Goal: Information Seeking & Learning: Learn about a topic

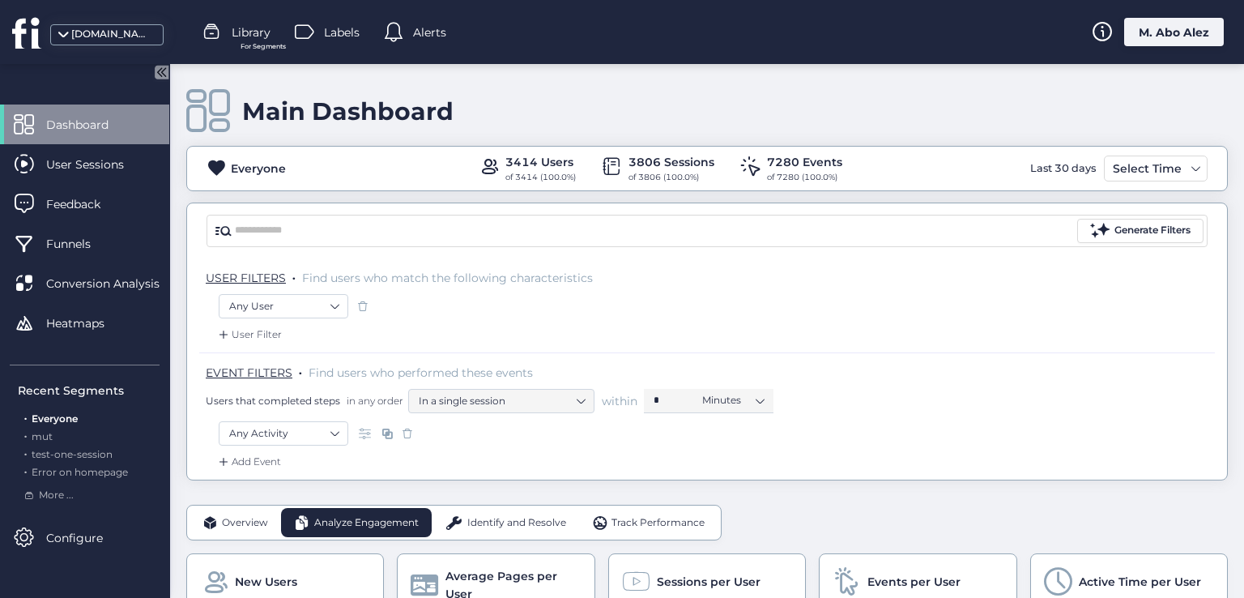
scroll to position [425, 0]
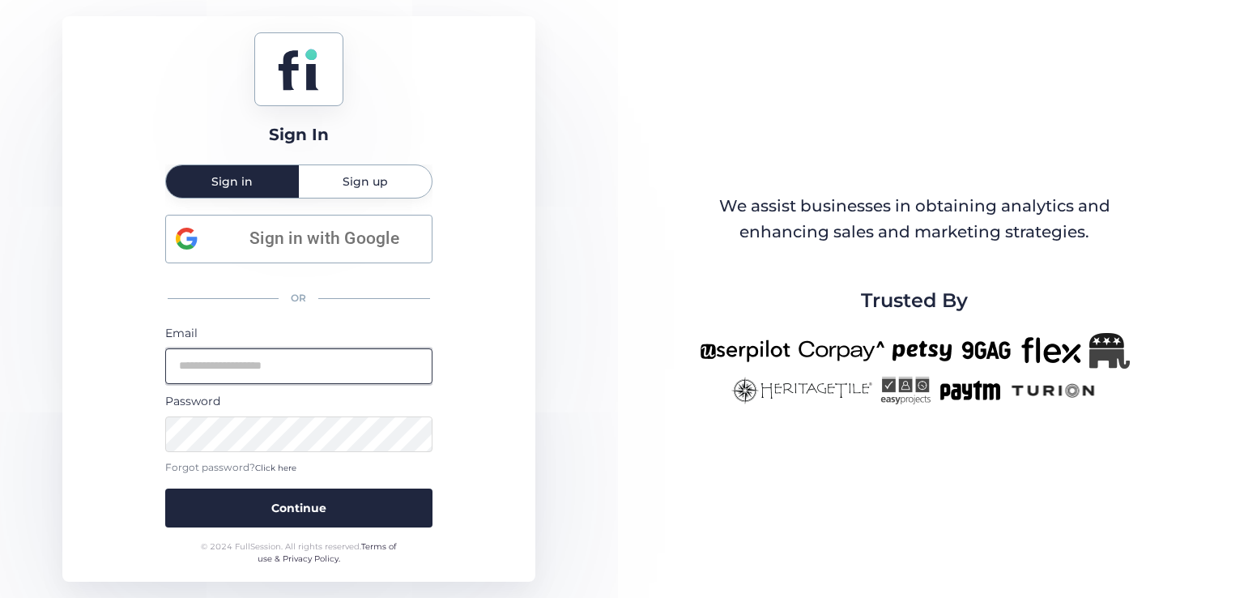
click at [339, 367] on input "email" at bounding box center [298, 366] width 267 height 36
type input "**********"
click at [165, 489] on button "Continue" at bounding box center [298, 508] width 267 height 39
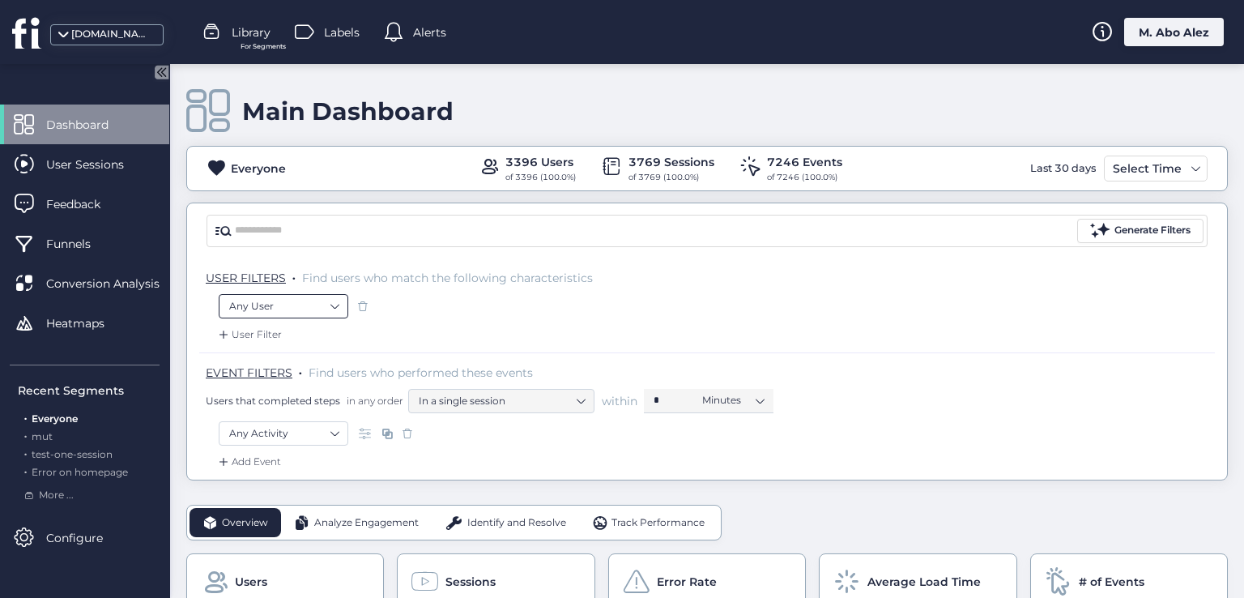
click at [317, 297] on nz-select-item "Any User" at bounding box center [283, 306] width 109 height 24
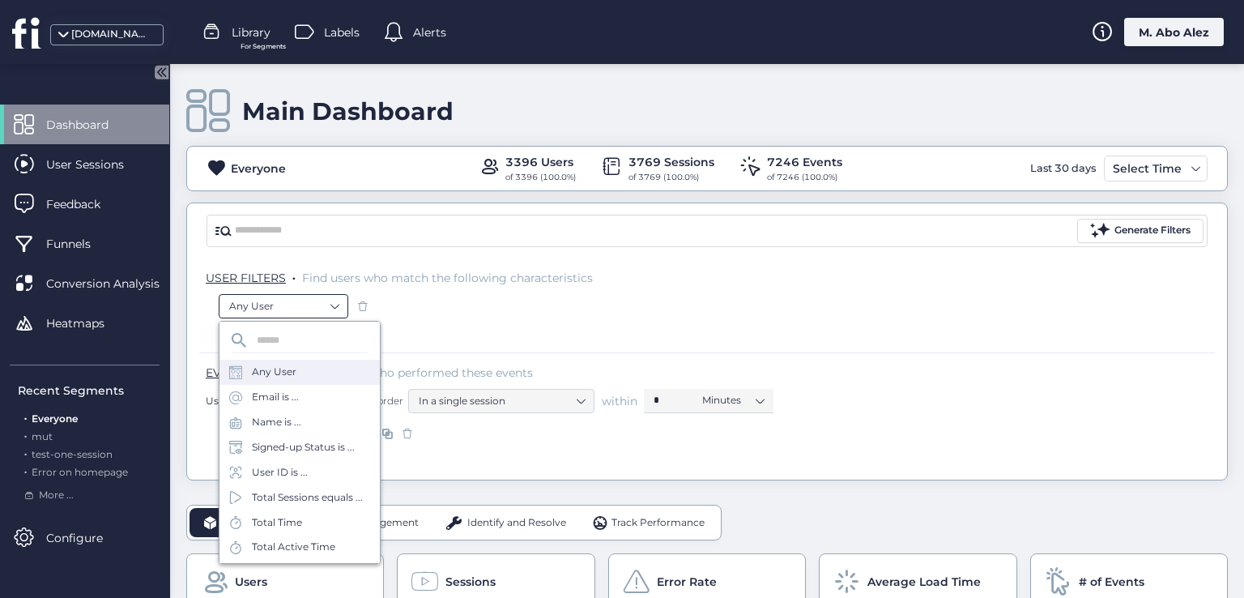
click at [317, 297] on nz-select-item "Any User" at bounding box center [283, 306] width 109 height 24
click at [396, 345] on div "User Filter" at bounding box center [707, 340] width 1016 height 26
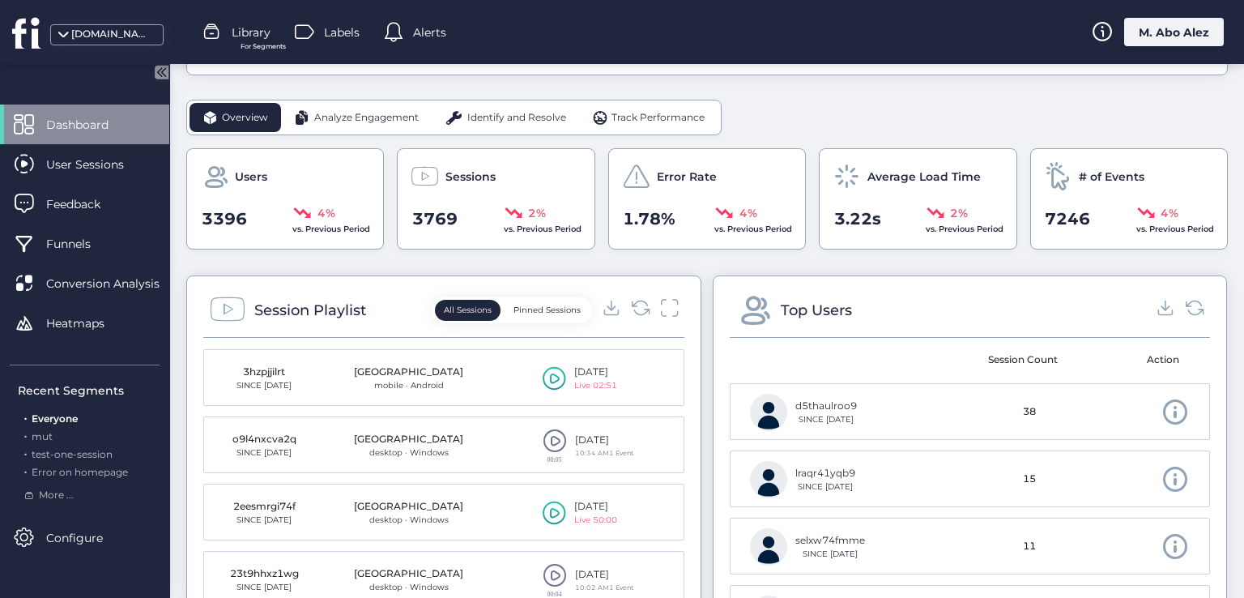
scroll to position [162, 0]
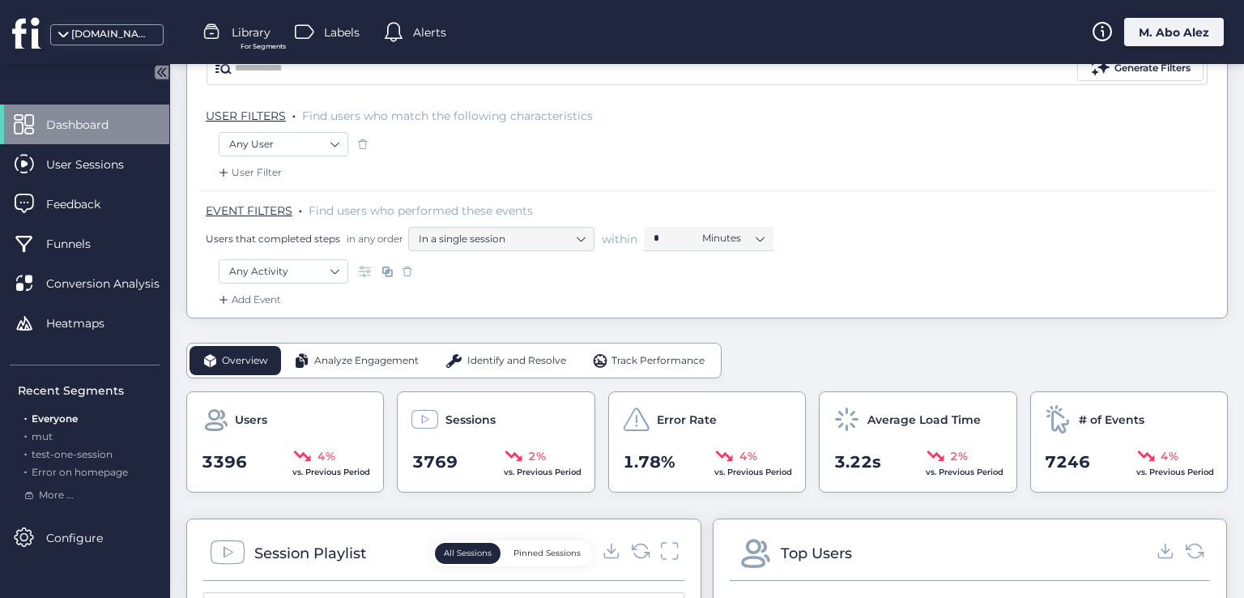
click at [386, 348] on div "Analyze Engagement" at bounding box center [356, 360] width 151 height 29
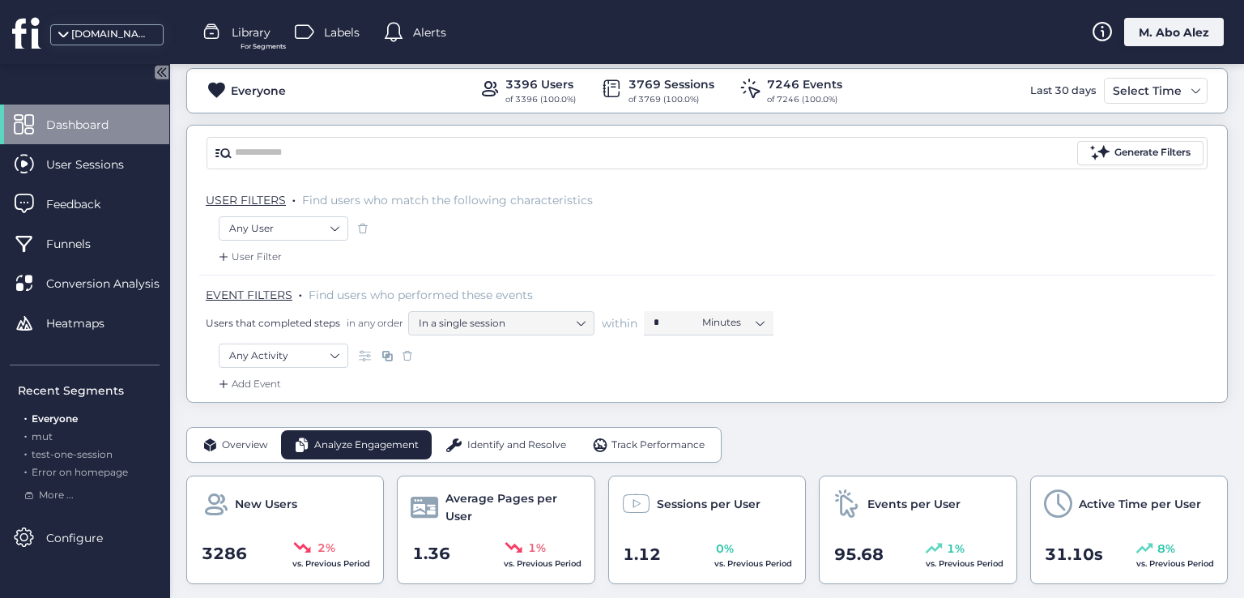
scroll to position [0, 0]
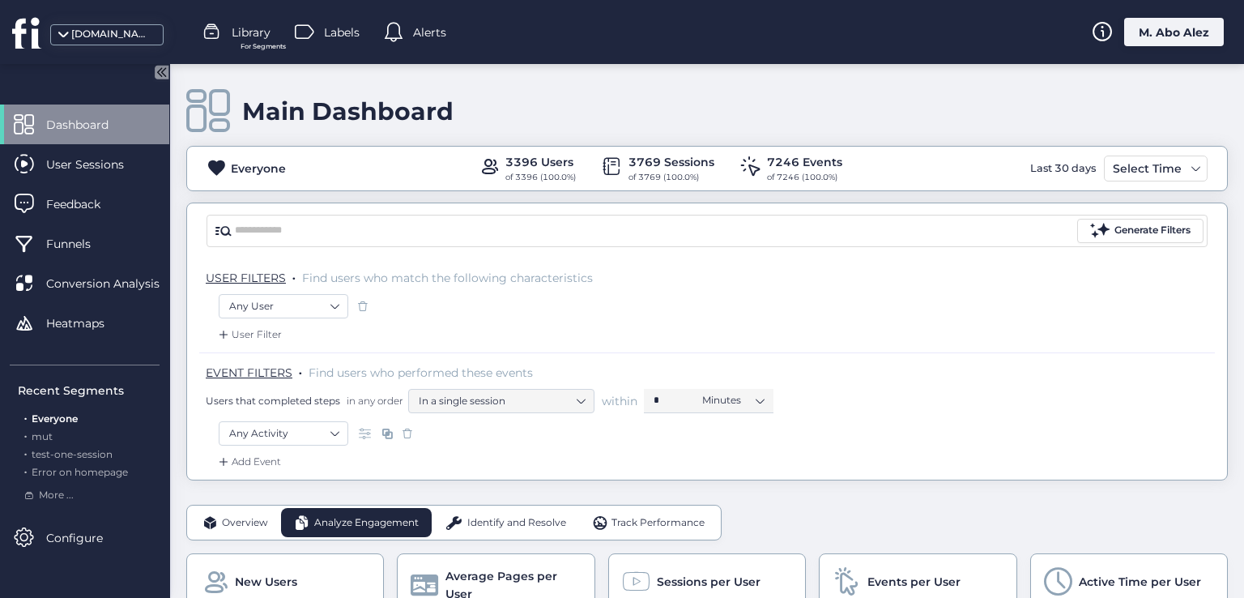
click at [250, 521] on span "Overview" at bounding box center [245, 522] width 46 height 15
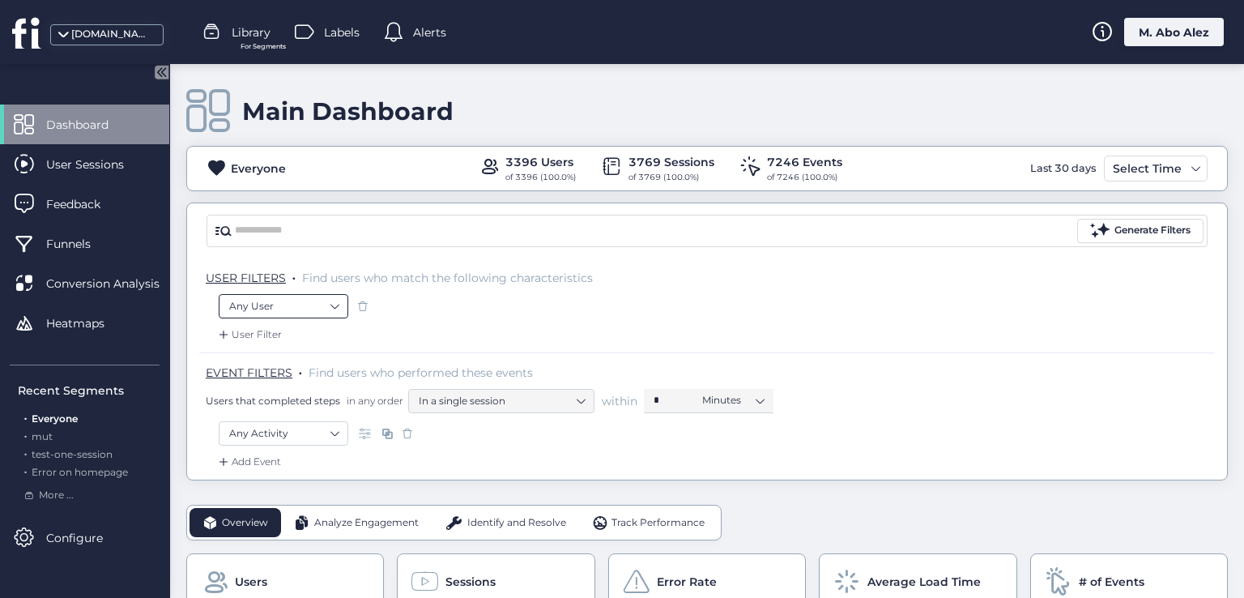
click at [313, 299] on nz-select-item "Any User" at bounding box center [283, 306] width 109 height 24
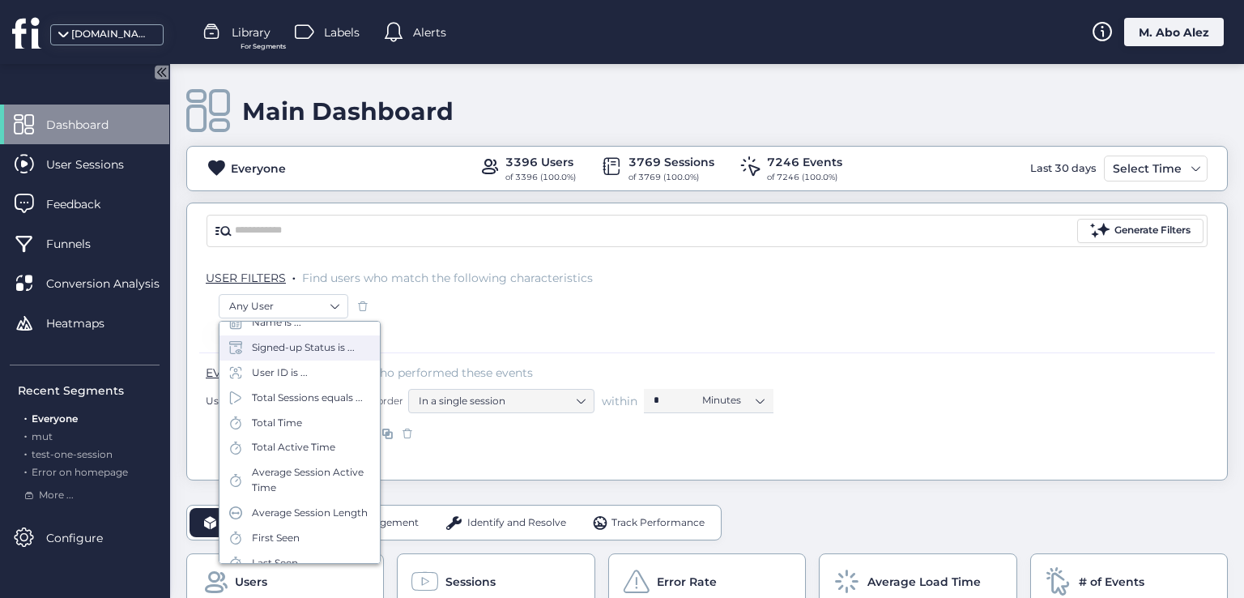
scroll to position [222, 0]
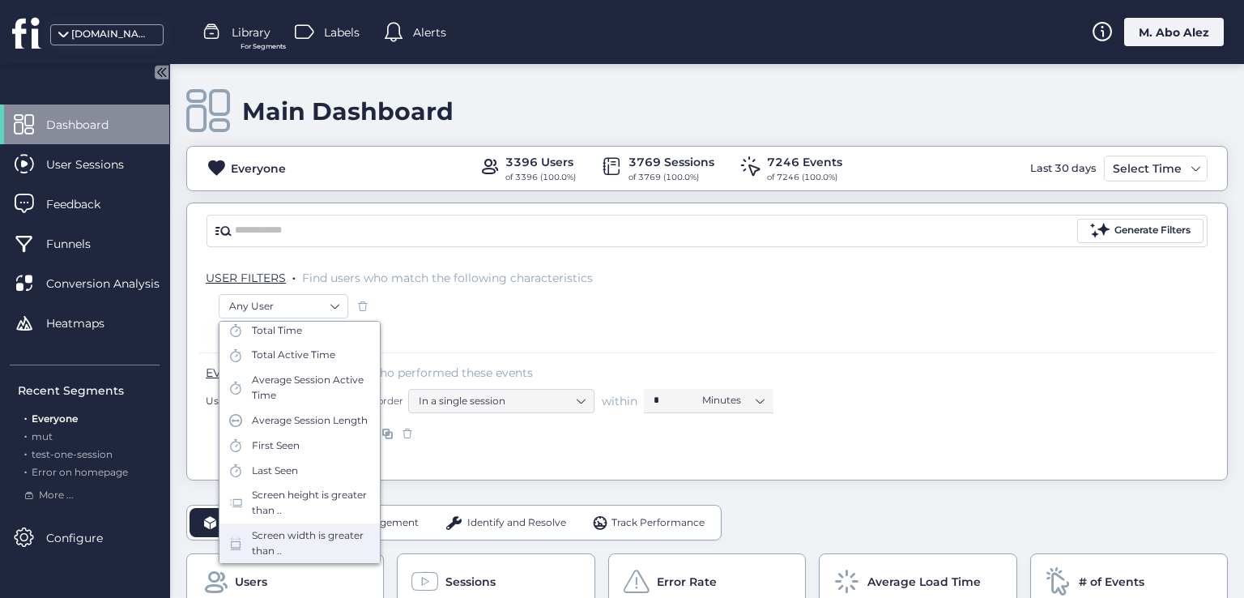
click at [314, 534] on div "Screen width is greater than .." at bounding box center [311, 543] width 118 height 31
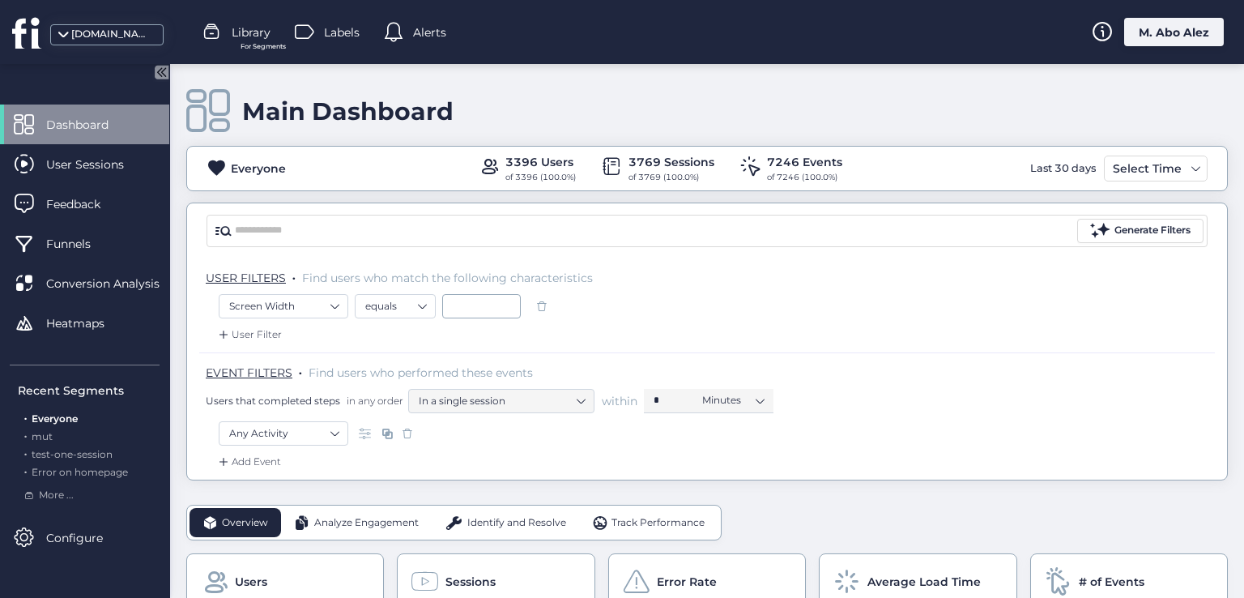
click at [539, 309] on span at bounding box center [542, 306] width 16 height 16
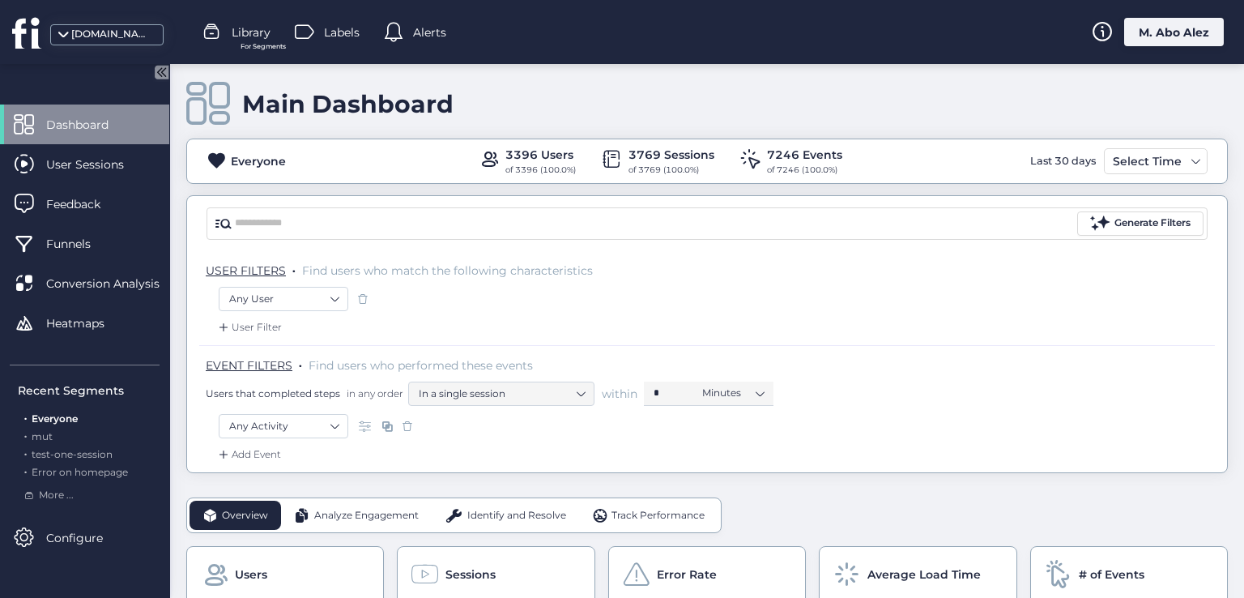
scroll to position [0, 0]
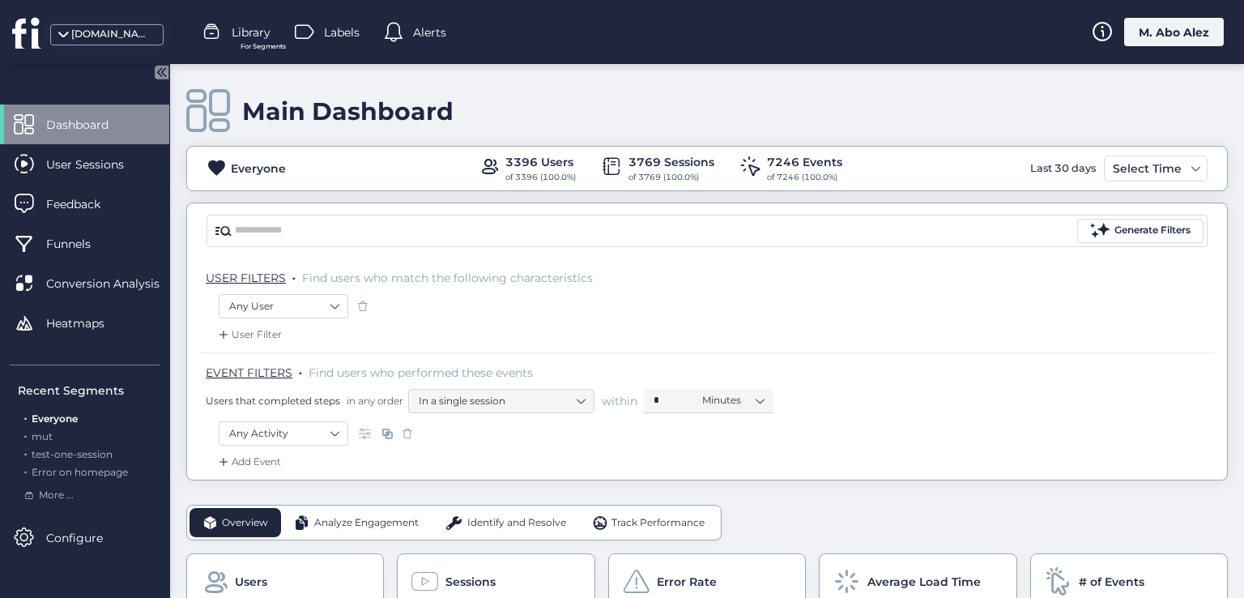
click at [512, 153] on div "3396 Users" at bounding box center [541, 162] width 70 height 18
click at [497, 164] on div "3396 Users of 3396 (100.0%)" at bounding box center [527, 168] width 97 height 31
click at [485, 164] on span at bounding box center [489, 166] width 20 height 20
drag, startPoint x: 617, startPoint y: 164, endPoint x: 603, endPoint y: 167, distance: 14.9
click at [603, 167] on div "3769 Sessions of 3769 (100.0%)" at bounding box center [658, 168] width 113 height 31
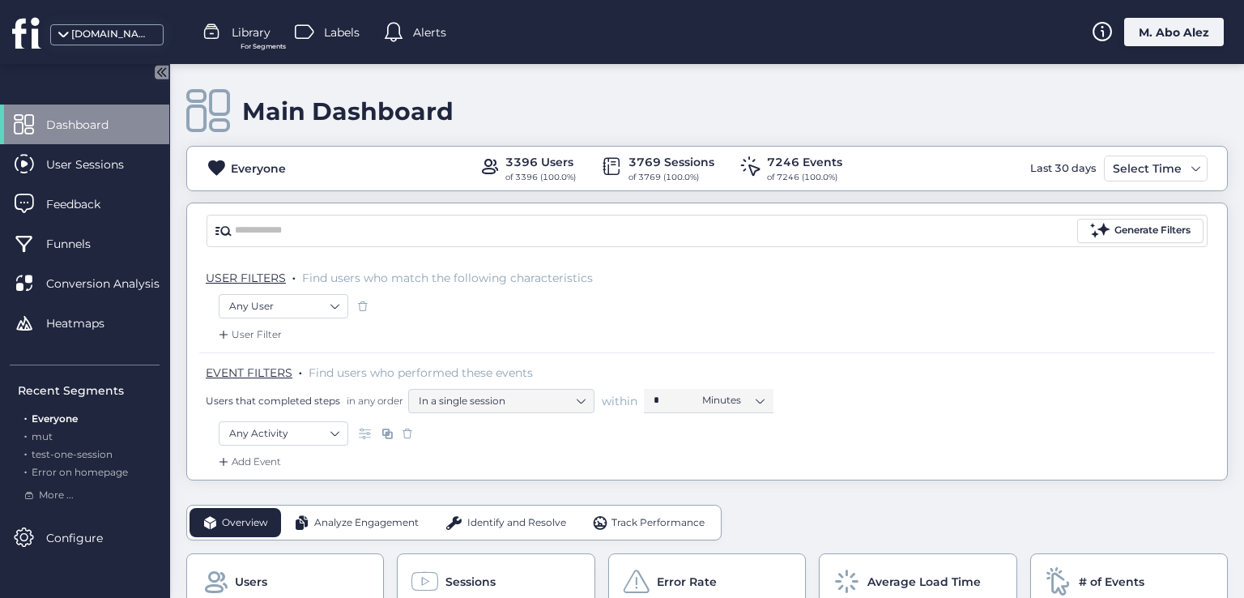
click at [1035, 170] on div "Last 30 days" at bounding box center [1064, 169] width 74 height 26
drag, startPoint x: 1010, startPoint y: 242, endPoint x: 318, endPoint y: 194, distance: 692.8
click at [318, 194] on div "Main Dashboard Everyone 3396 Users of 3396 (100.0%) 3769 Sessions of 3769 (100.…" at bounding box center [707, 272] width 1042 height 416
click at [334, 111] on div "Main Dashboard" at bounding box center [347, 111] width 211 height 30
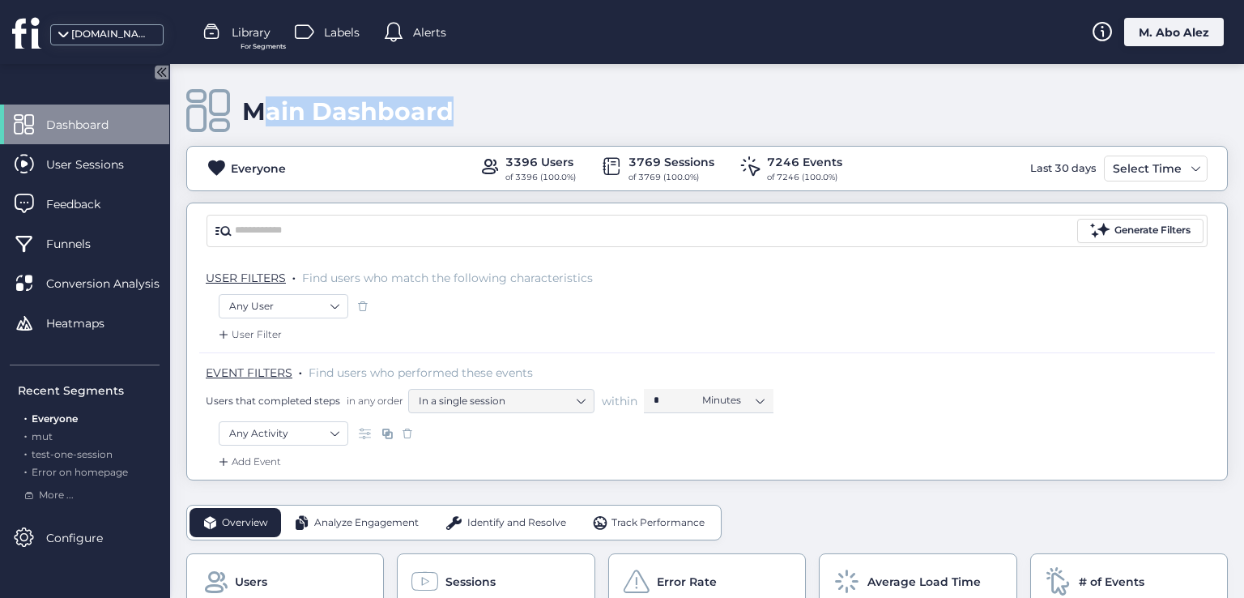
click at [334, 111] on div "Main Dashboard" at bounding box center [347, 111] width 211 height 30
copy div "Main Dashboard"
click at [585, 401] on nz-select-top-control "In a single session" at bounding box center [501, 401] width 186 height 24
click at [718, 406] on nz-select-item "Minutes" at bounding box center [733, 400] width 62 height 24
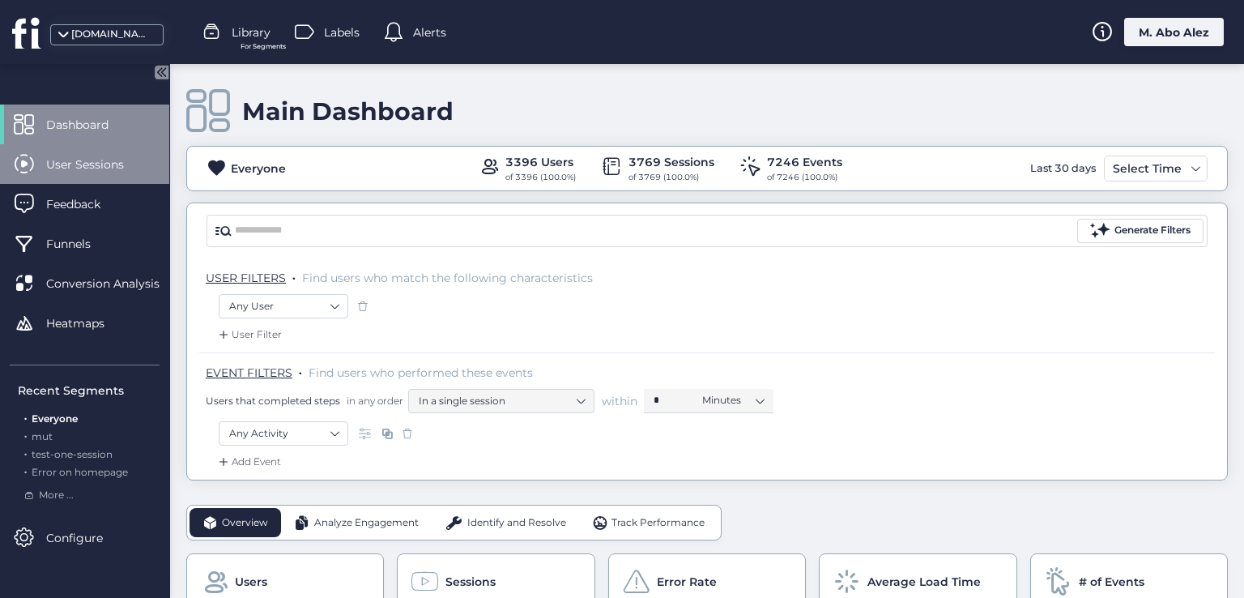
click at [82, 148] on div "User Sessions" at bounding box center [84, 164] width 169 height 40
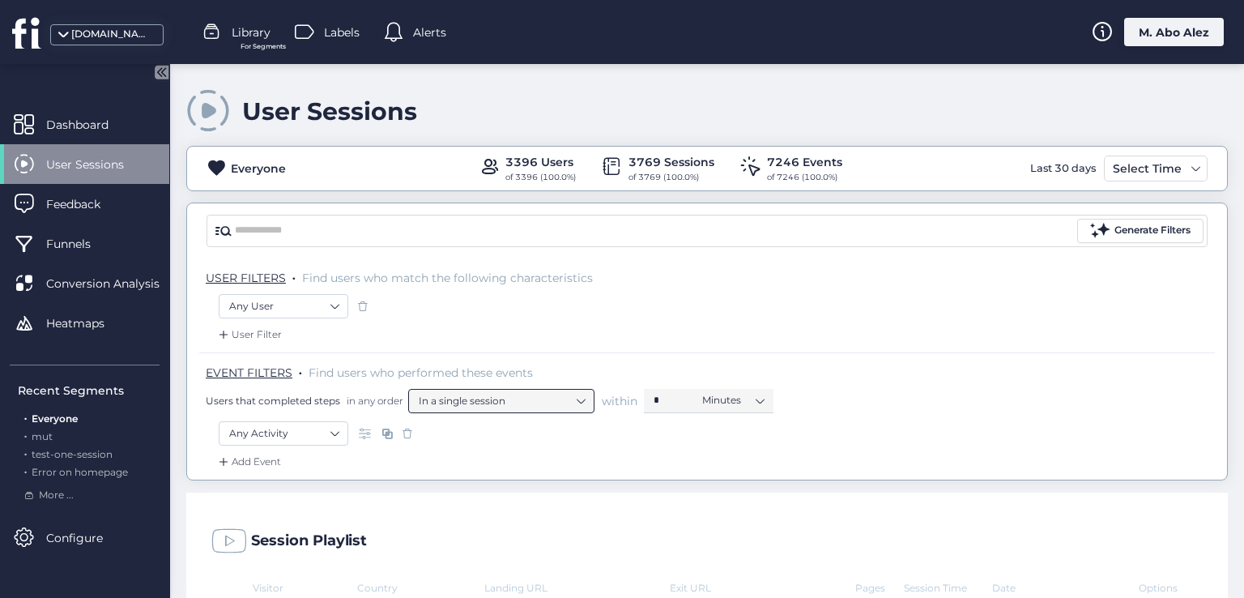
click at [522, 406] on nz-select-item "In a single session" at bounding box center [501, 401] width 165 height 24
click at [567, 400] on nz-select-item "In a single session" at bounding box center [501, 401] width 165 height 24
click at [700, 400] on nz-select-top-control "Minutes" at bounding box center [733, 401] width 81 height 24
click at [458, 406] on nz-select-item "In a single session" at bounding box center [501, 401] width 165 height 24
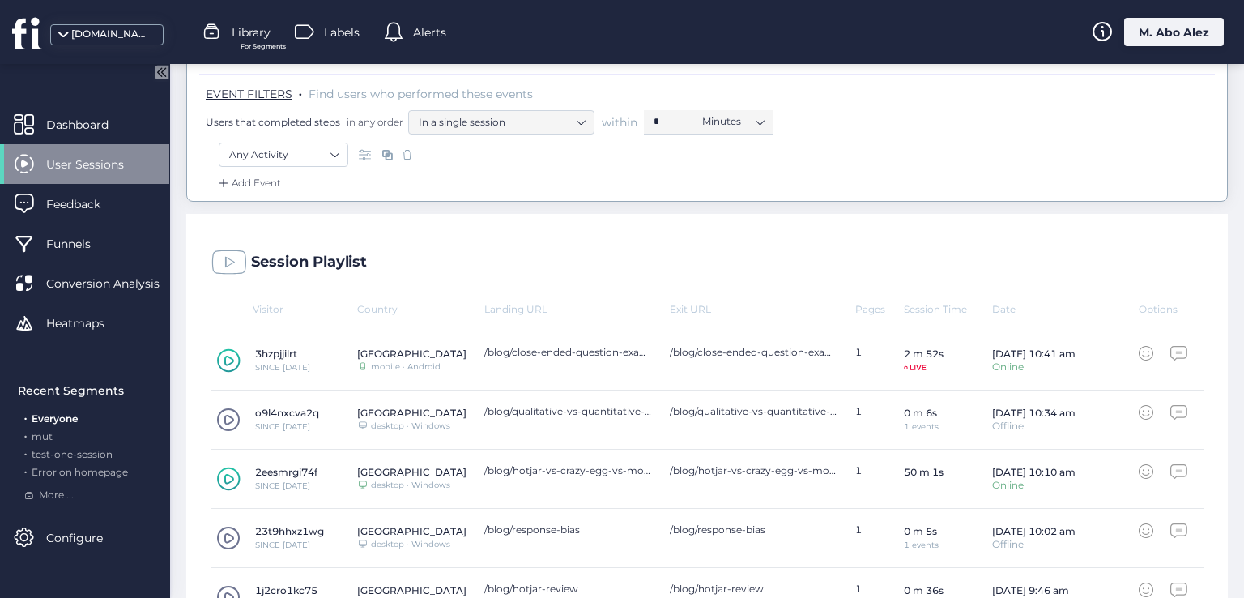
scroll to position [243, 0]
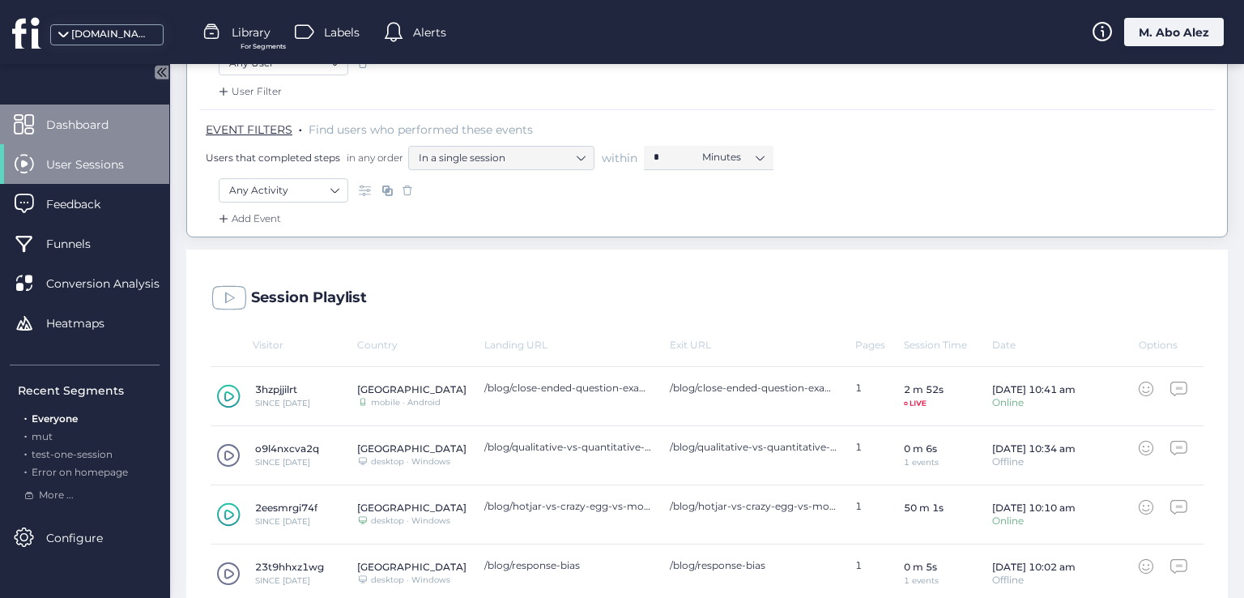
click at [97, 111] on div "Dashboard" at bounding box center [84, 125] width 169 height 40
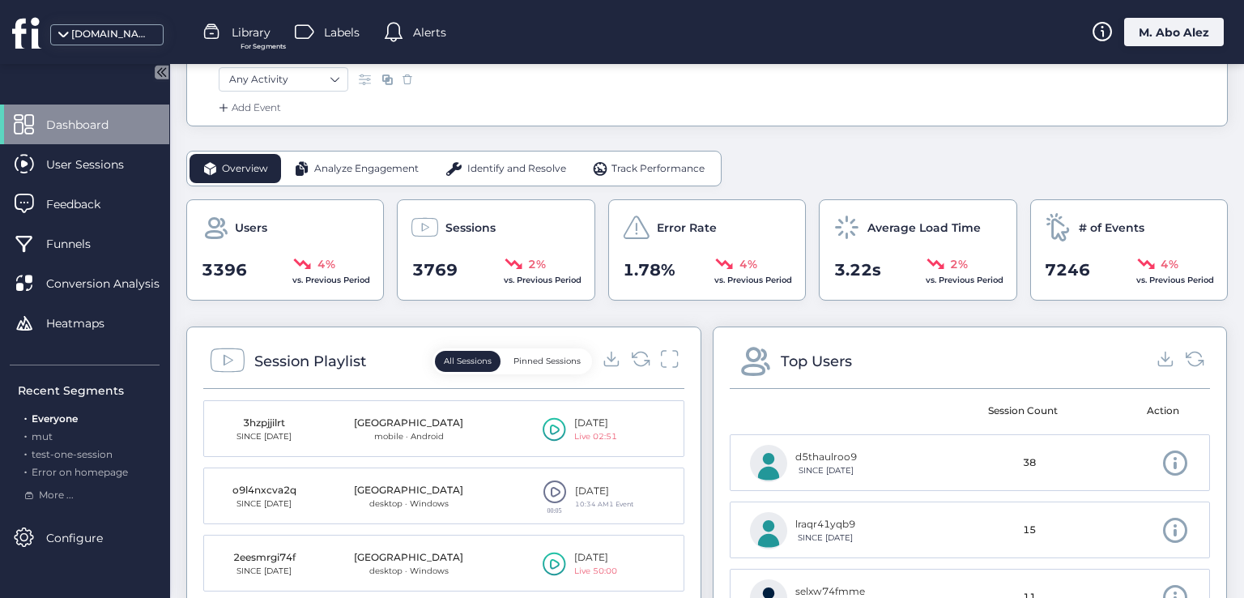
scroll to position [567, 0]
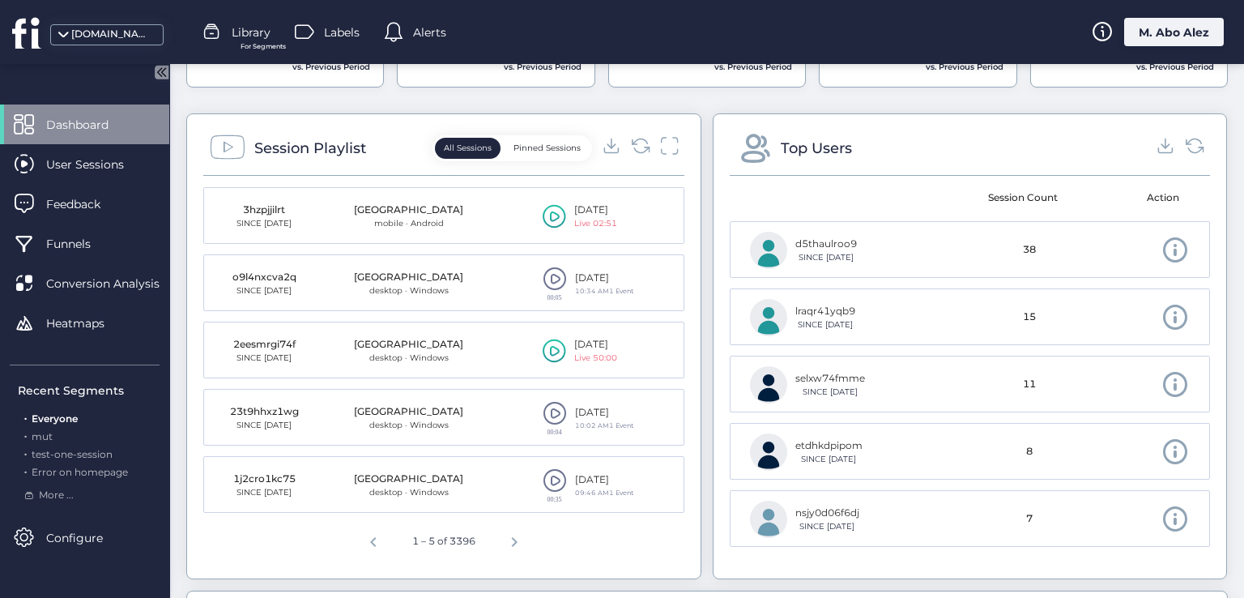
click at [1162, 241] on span at bounding box center [1176, 250] width 28 height 28
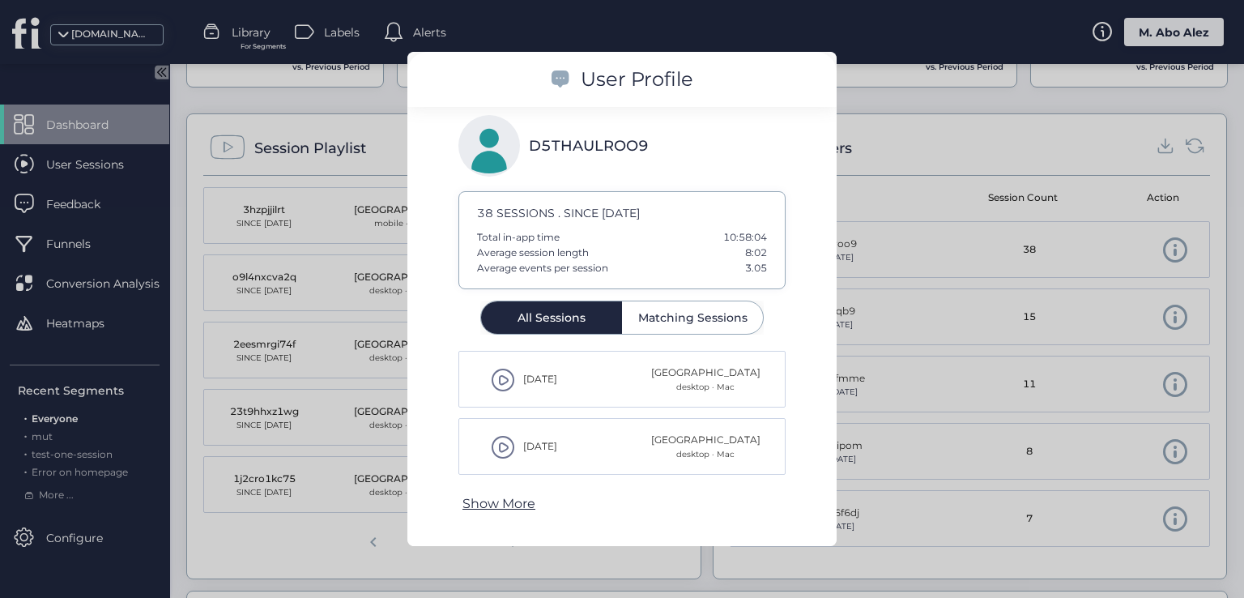
click at [678, 320] on span "Matching Sessions" at bounding box center [692, 317] width 109 height 11
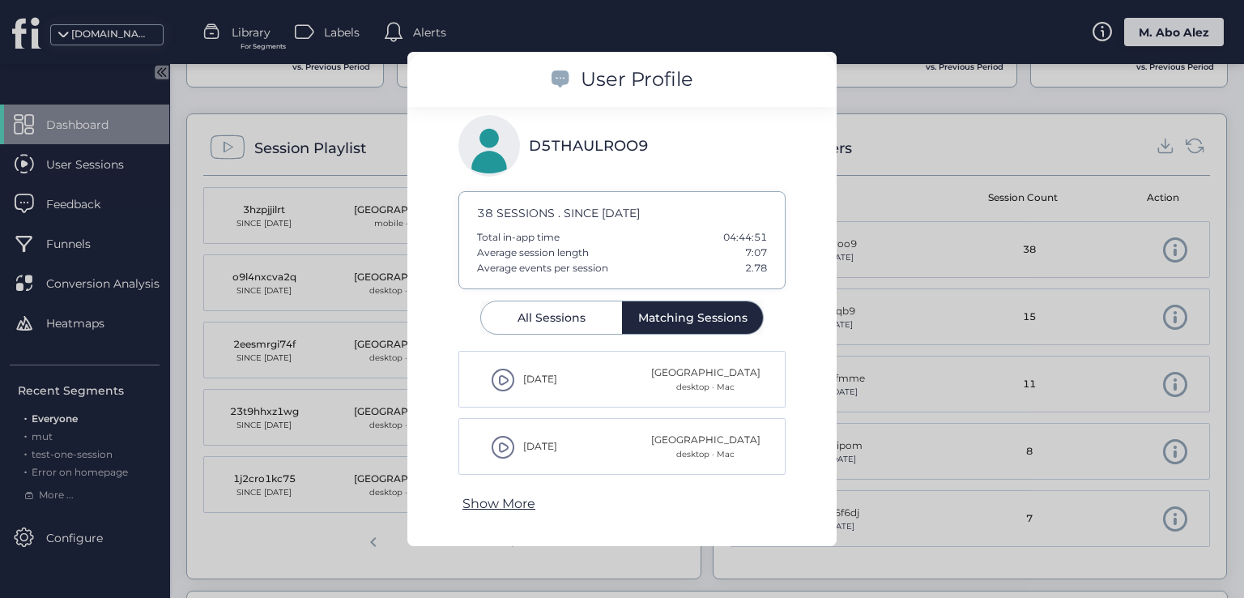
click at [568, 332] on span "All Sessions" at bounding box center [552, 317] width 68 height 32
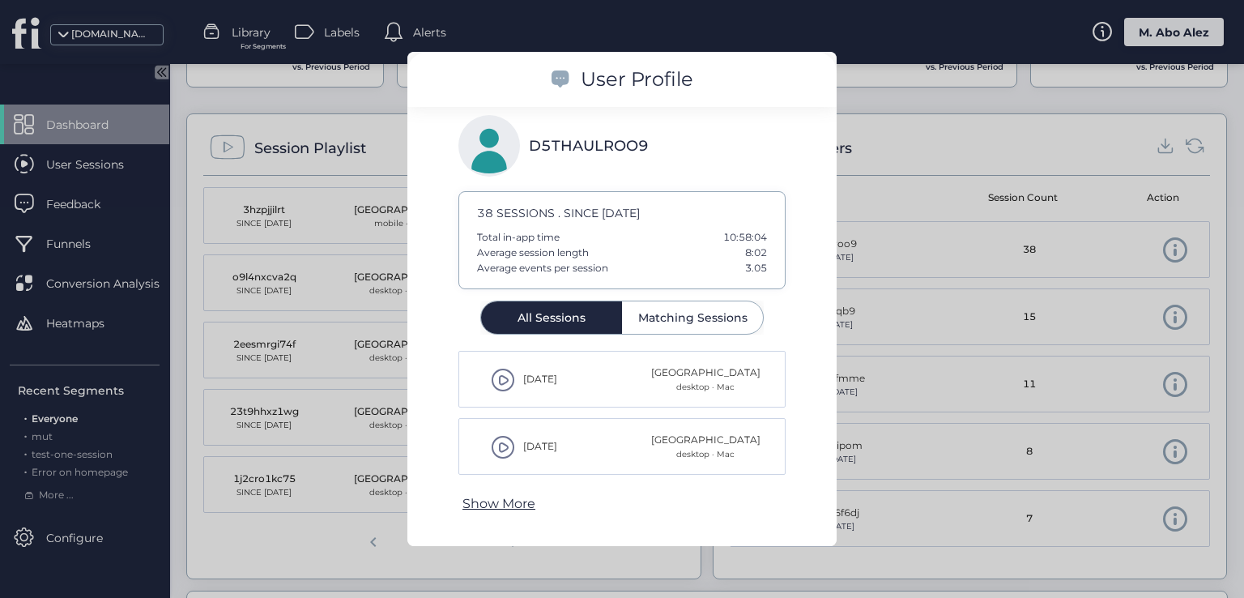
click at [886, 331] on div at bounding box center [622, 299] width 1244 height 598
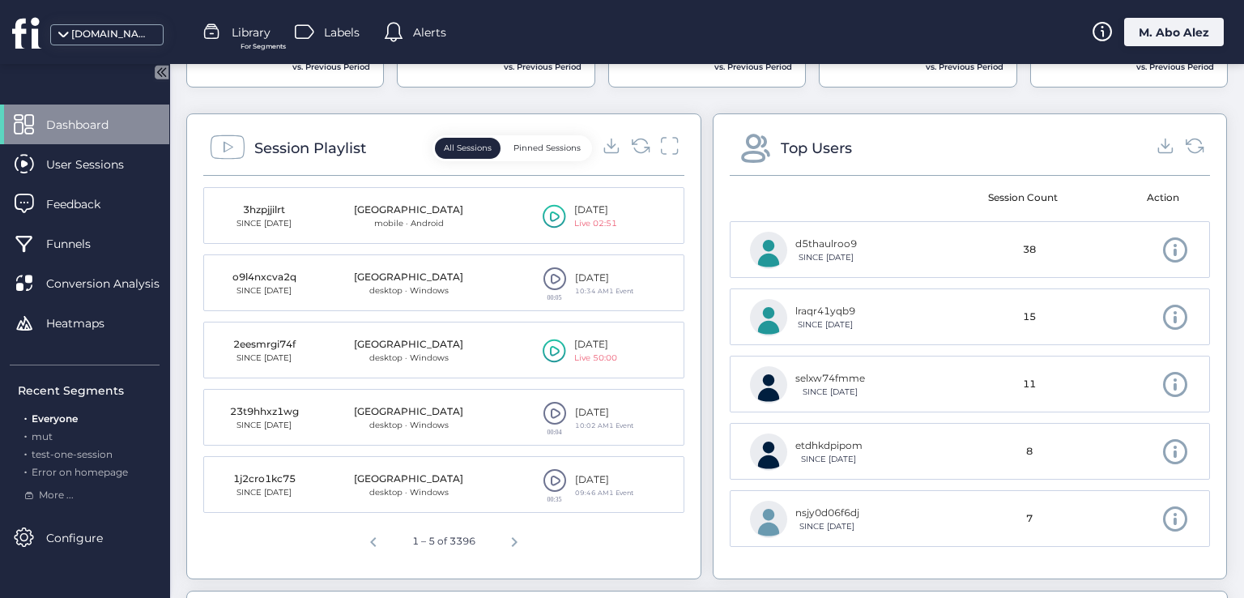
click at [1162, 243] on span at bounding box center [1176, 250] width 28 height 28
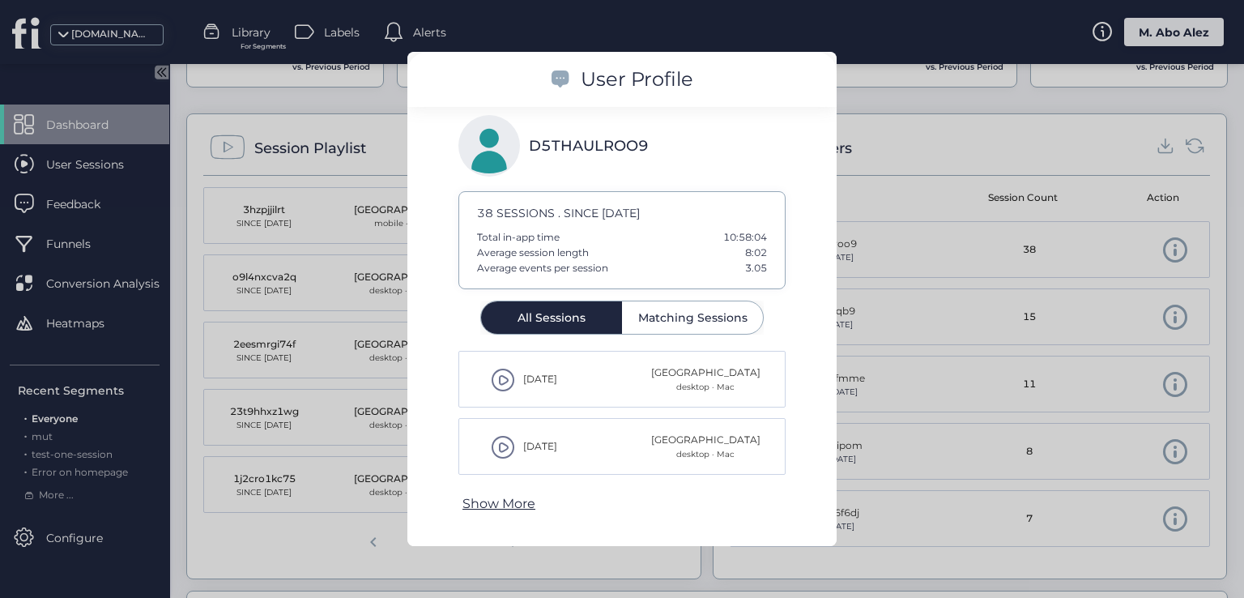
click at [506, 513] on div "D5THAULROO9 38 SESSIONS . SINCE JUL 14 Total in-app time 10:58:04 Average sessi…" at bounding box center [622, 326] width 429 height 439
click at [496, 501] on p "Show More" at bounding box center [499, 503] width 73 height 20
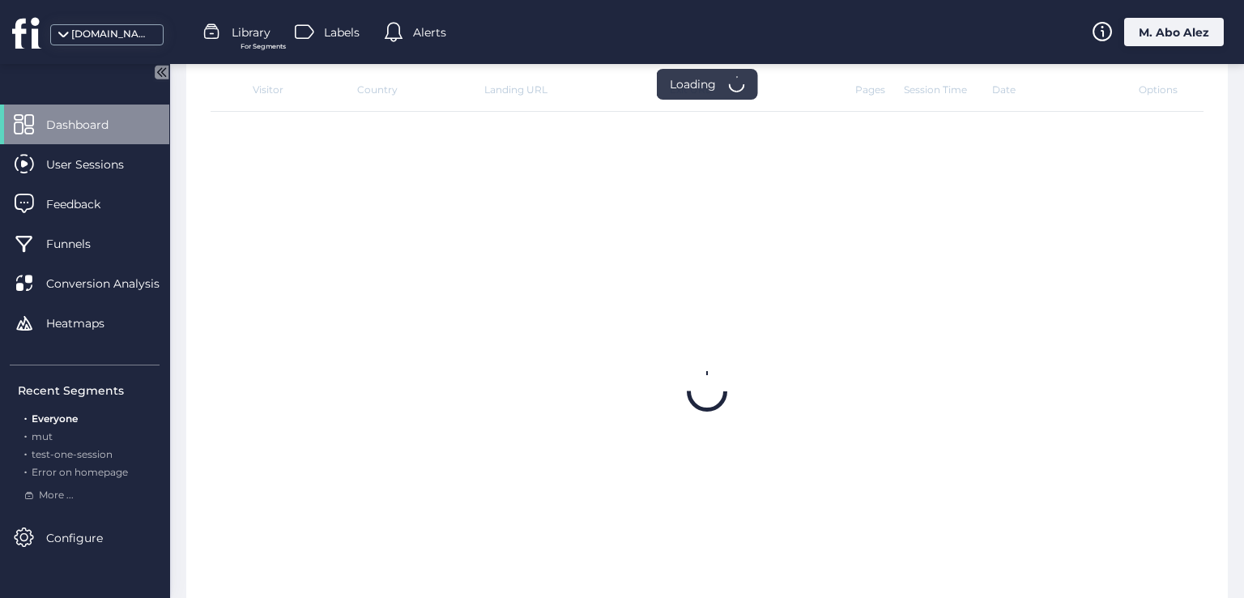
scroll to position [635, 0]
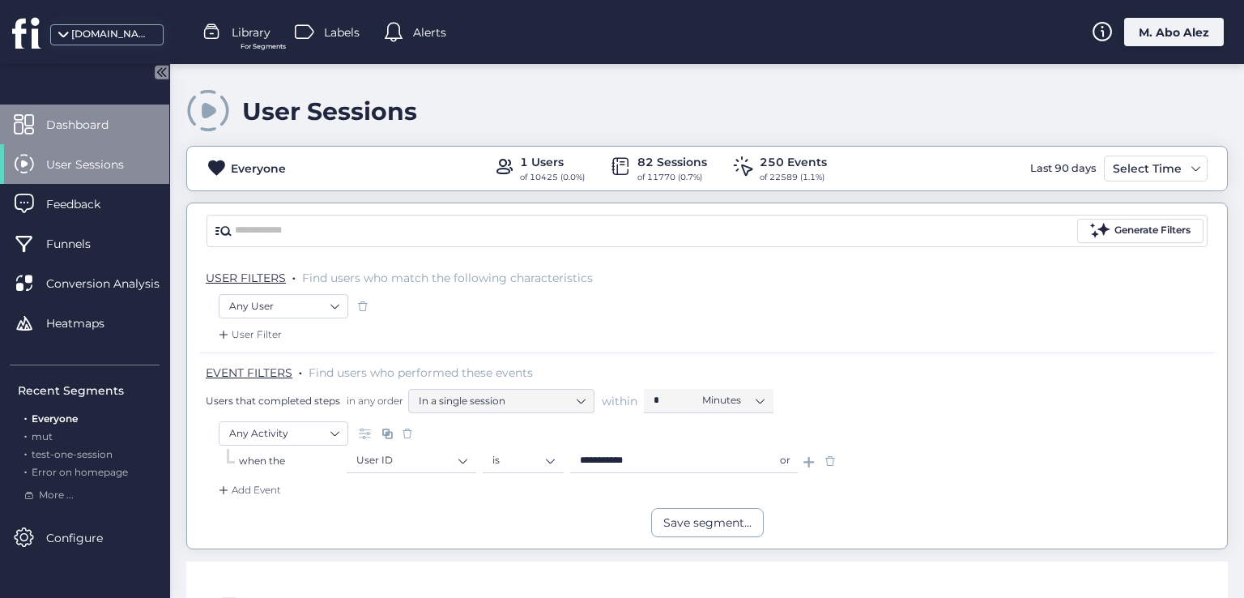
click at [109, 127] on span "Dashboard" at bounding box center [89, 125] width 87 height 18
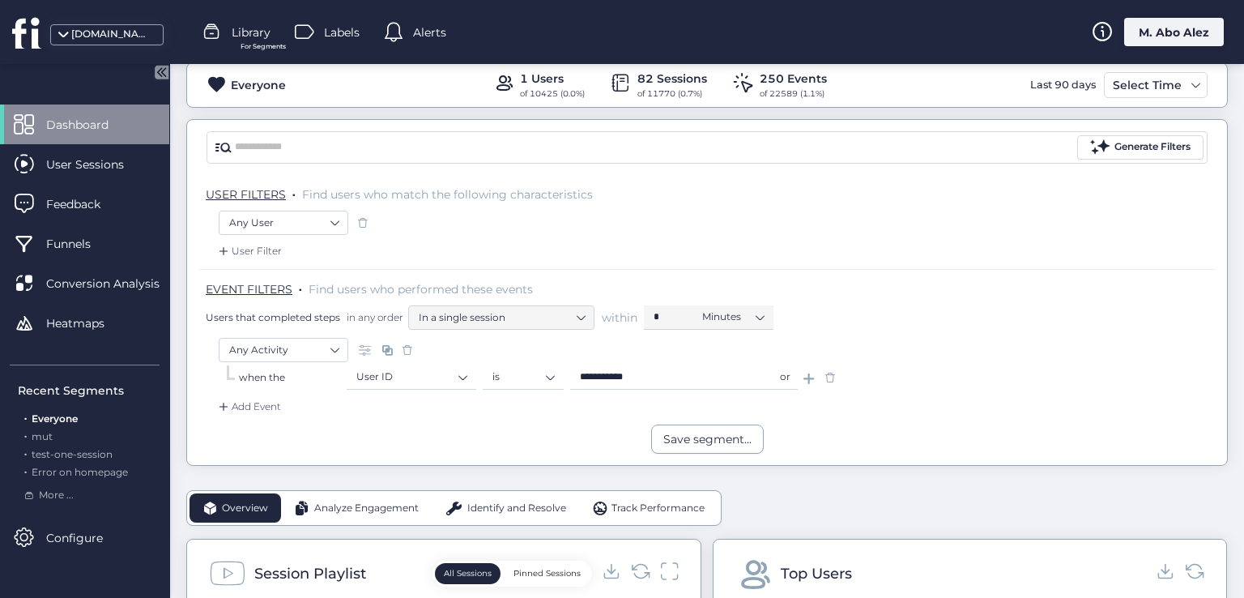
scroll to position [81, 0]
click at [835, 381] on span at bounding box center [830, 380] width 16 height 16
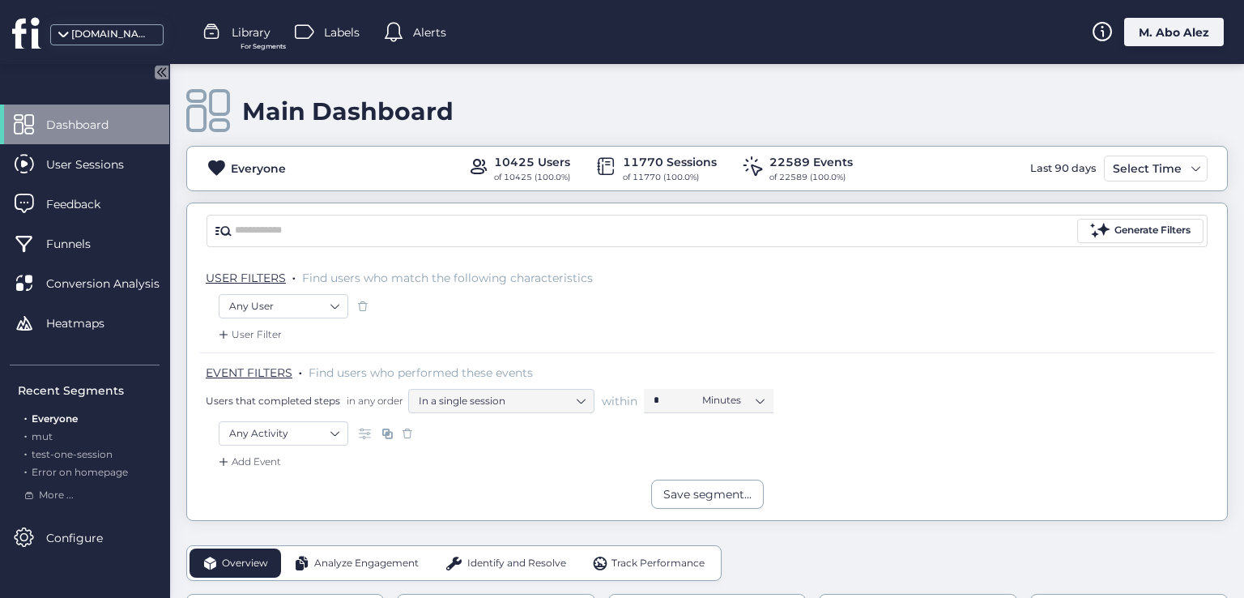
drag, startPoint x: 1159, startPoint y: 169, endPoint x: 1145, endPoint y: 182, distance: 19.5
click at [1156, 171] on div "Select Time" at bounding box center [1147, 168] width 77 height 19
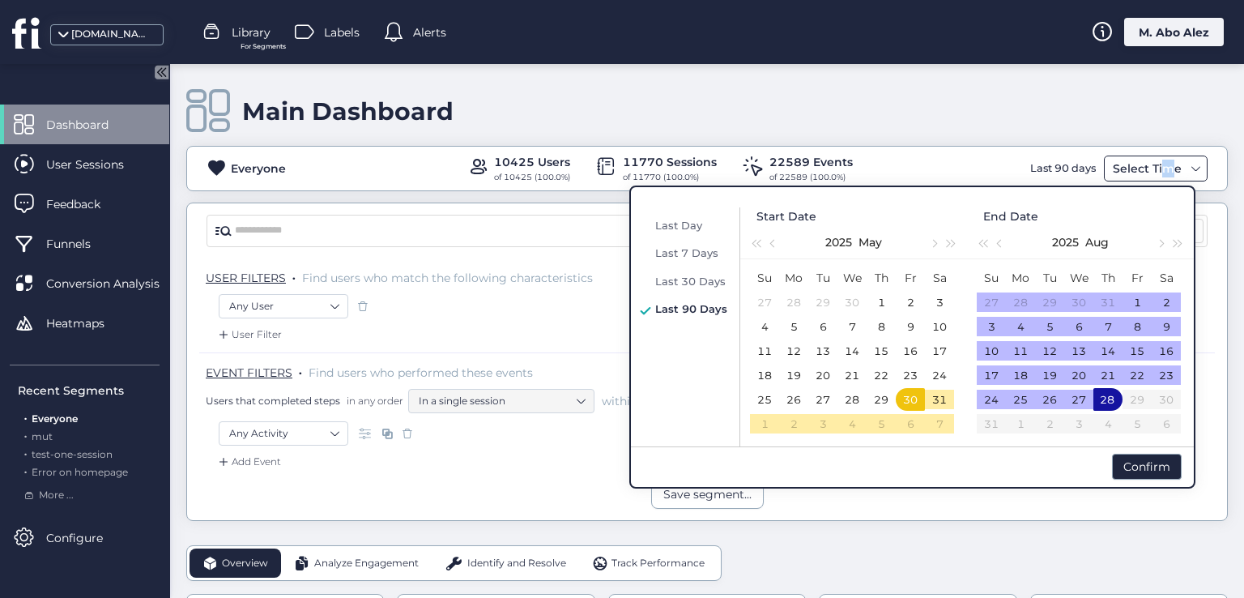
click at [1164, 169] on div "Select Time" at bounding box center [1147, 168] width 77 height 19
click at [716, 284] on span "Last 30 Days" at bounding box center [690, 281] width 70 height 13
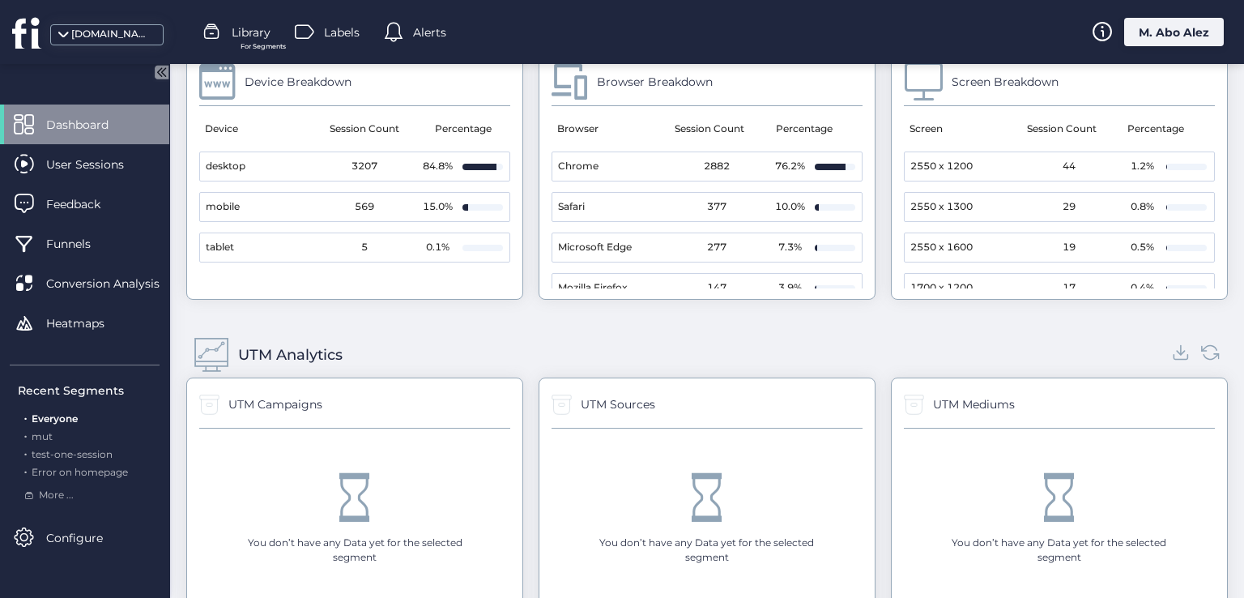
scroll to position [1863, 0]
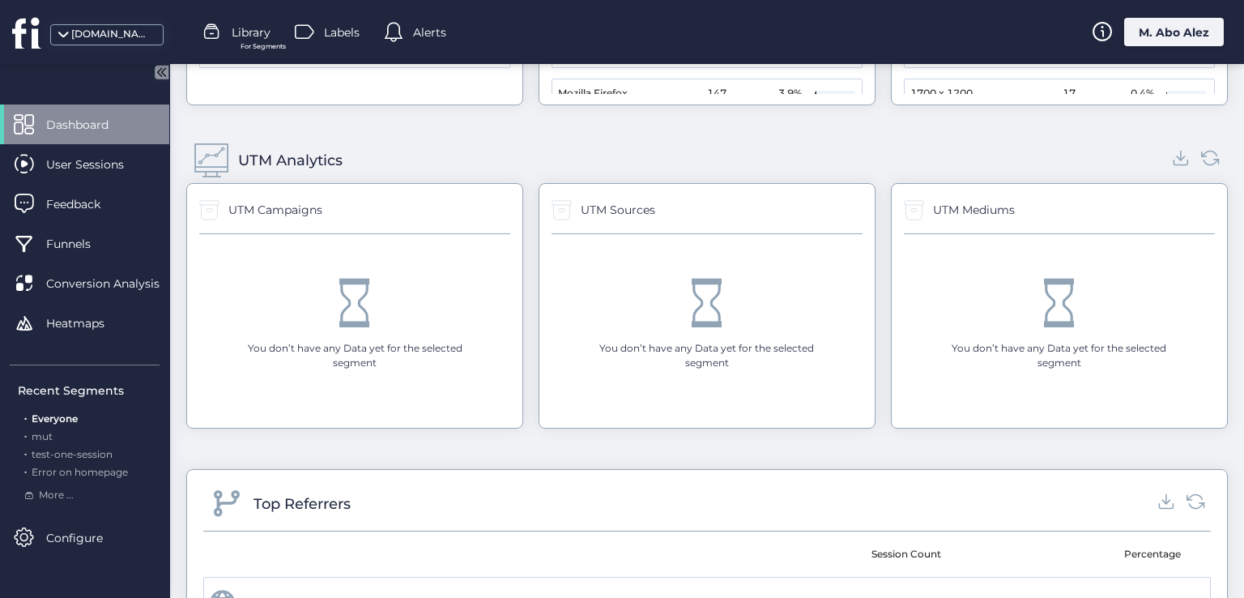
click at [361, 315] on span at bounding box center [355, 303] width 49 height 49
click at [215, 210] on icon at bounding box center [209, 210] width 20 height 20
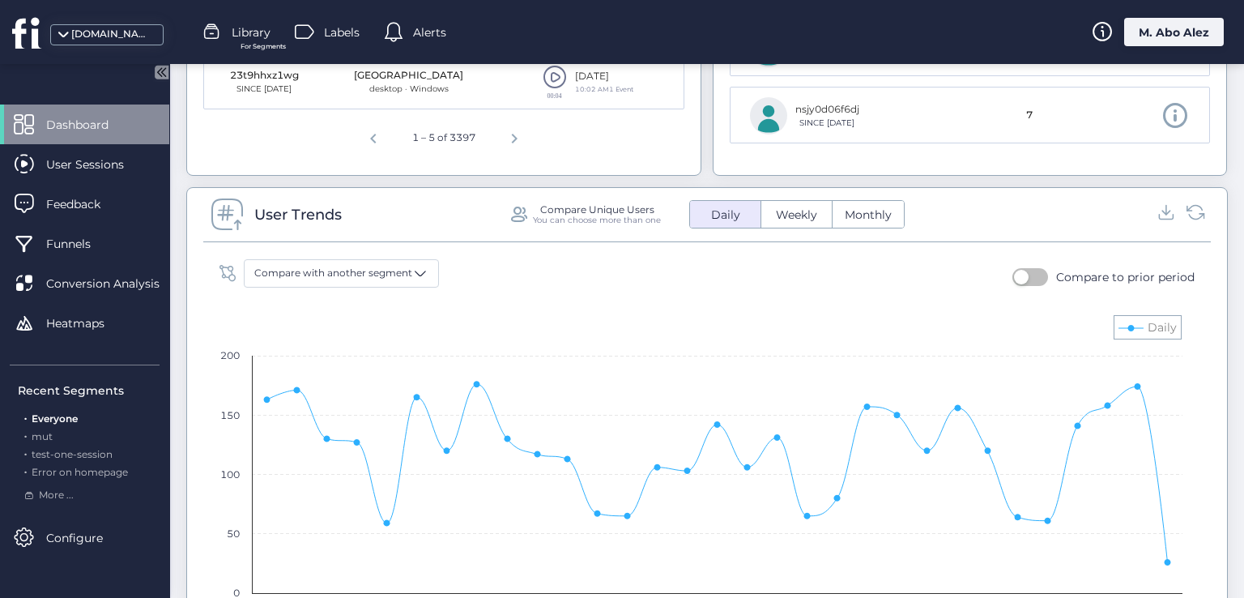
scroll to position [1053, 0]
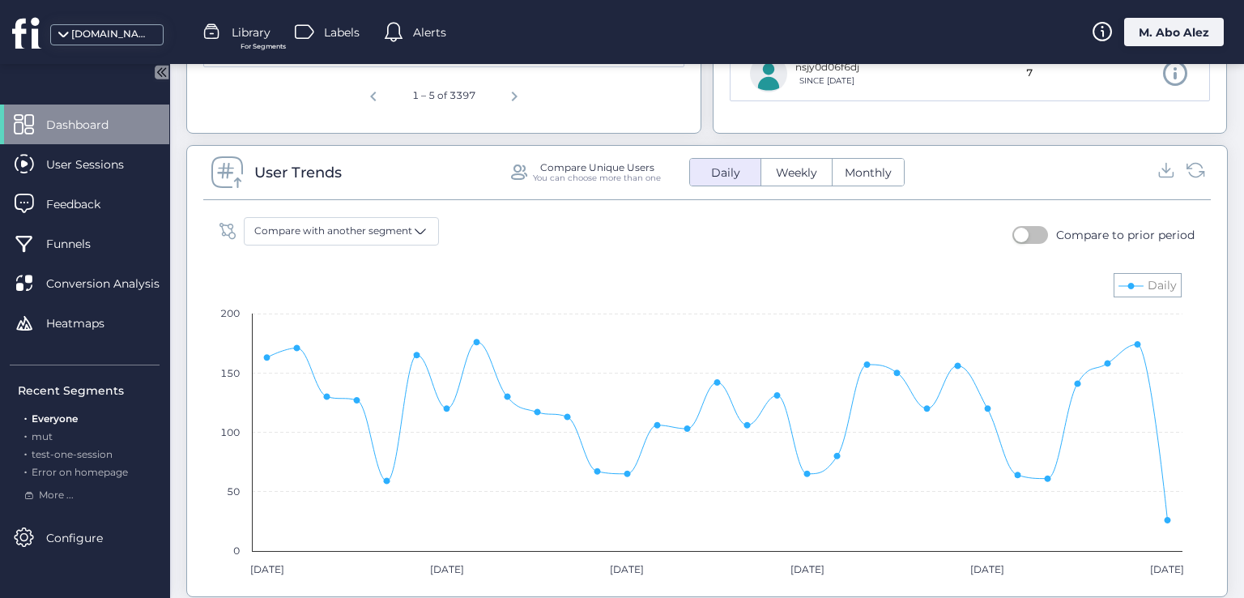
click at [1014, 232] on span "button" at bounding box center [1021, 235] width 15 height 15
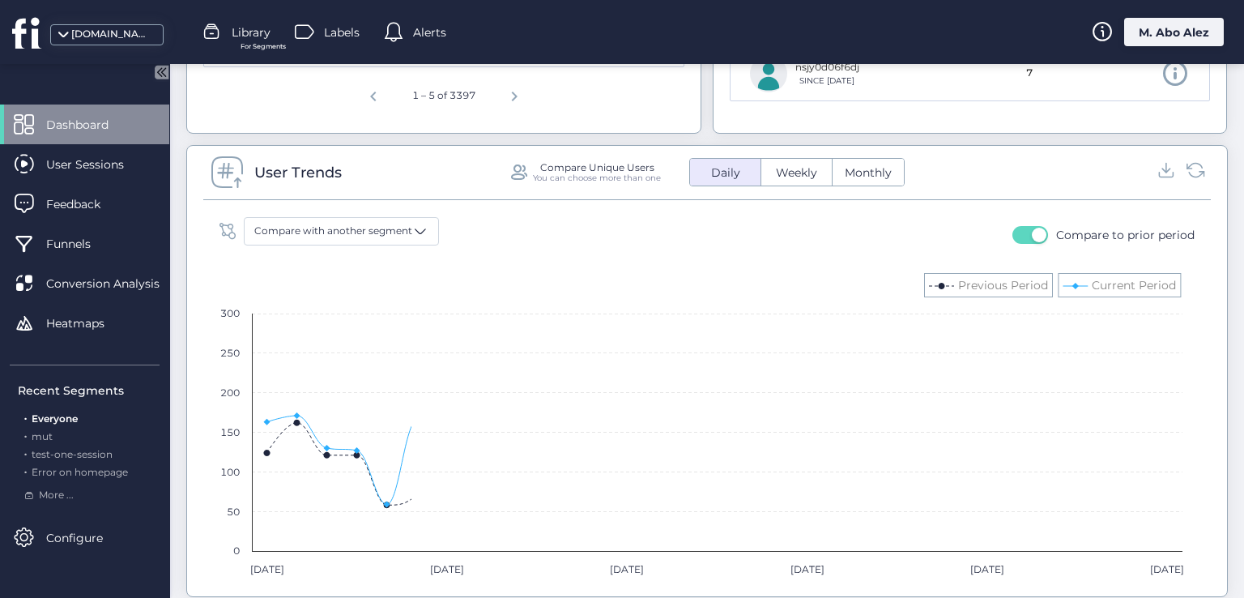
scroll to position [1134, 0]
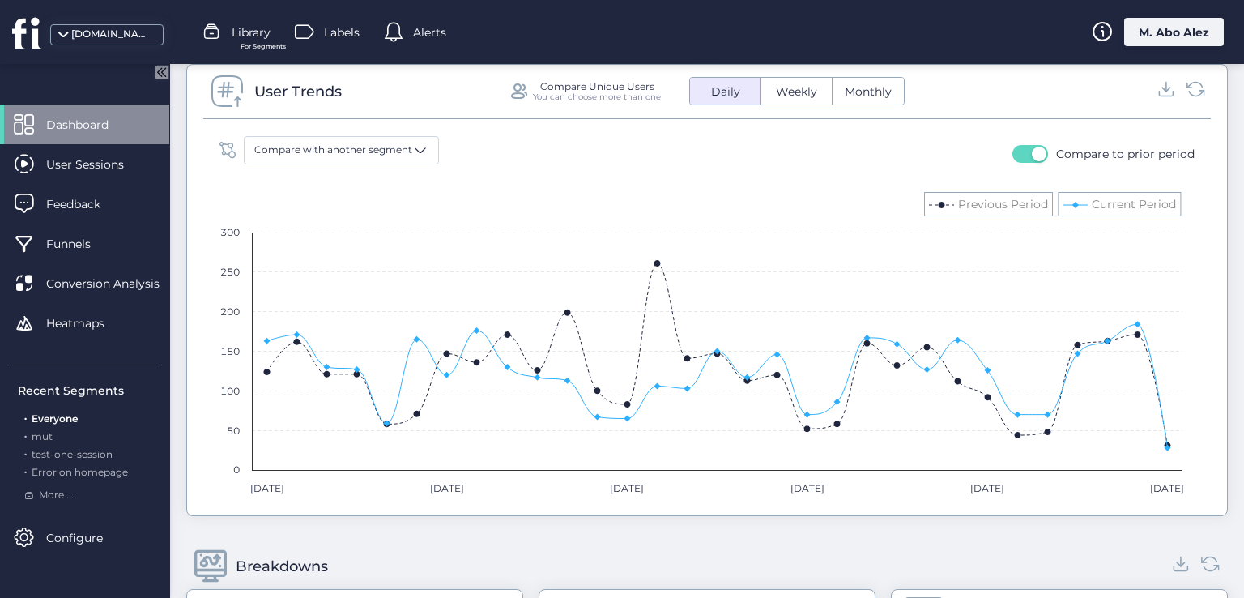
click at [1014, 152] on button "button" at bounding box center [1031, 154] width 36 height 18
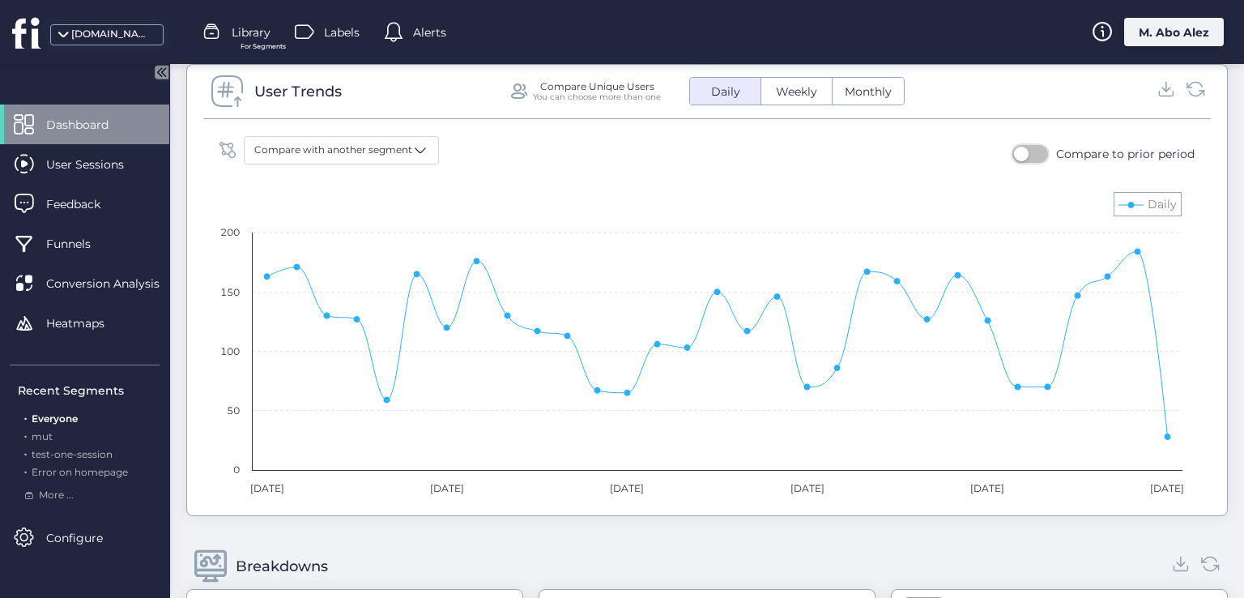
click at [1014, 152] on span "button" at bounding box center [1021, 154] width 15 height 15
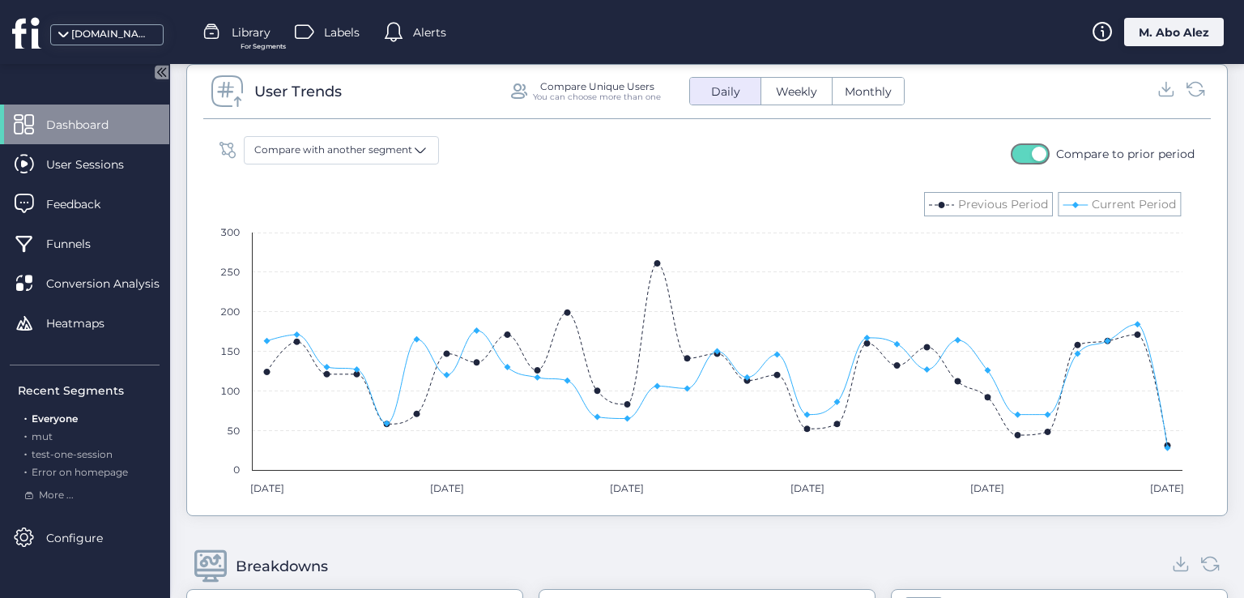
click at [1014, 152] on button "button" at bounding box center [1031, 154] width 36 height 18
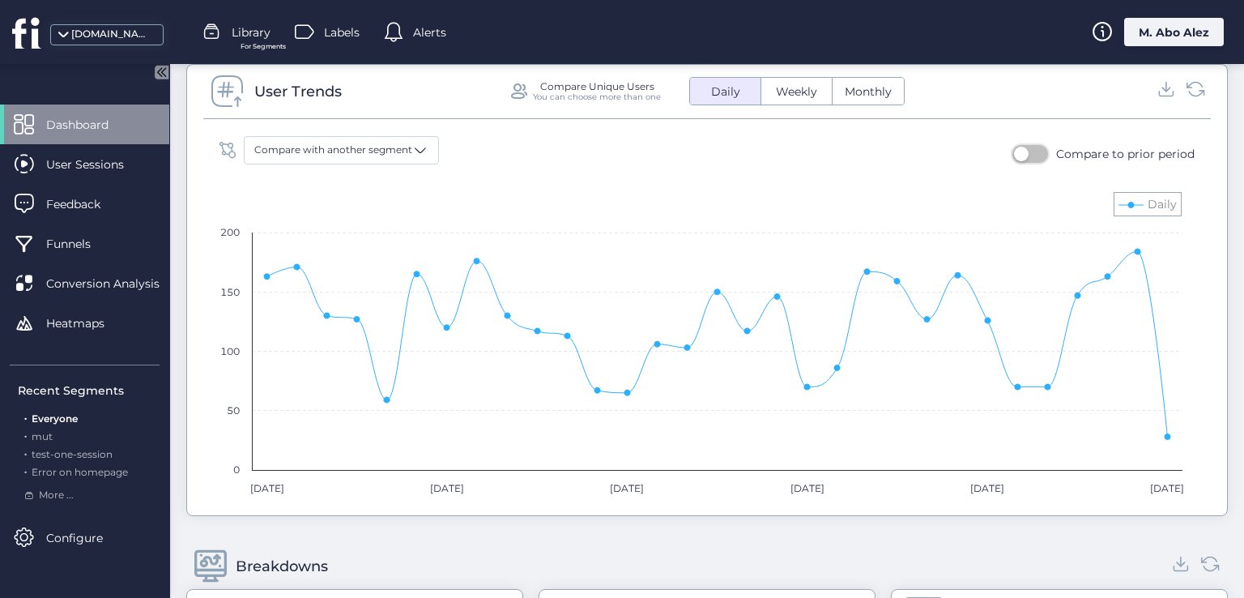
click at [1014, 152] on span "button" at bounding box center [1021, 154] width 15 height 15
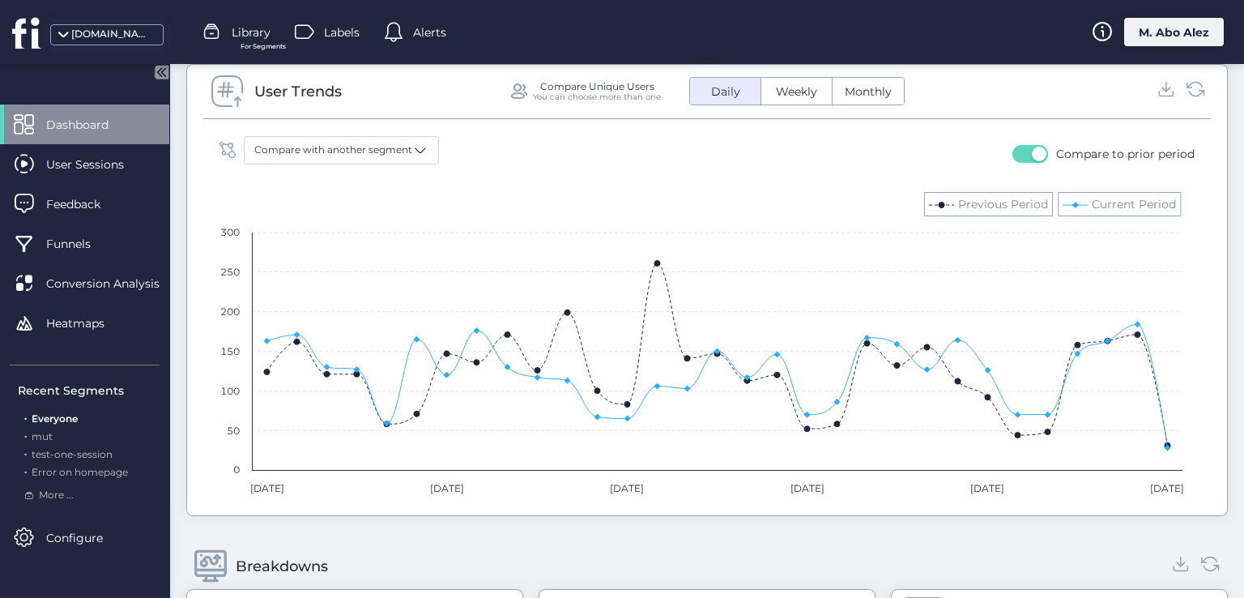
click at [791, 98] on button "Weekly" at bounding box center [797, 91] width 70 height 27
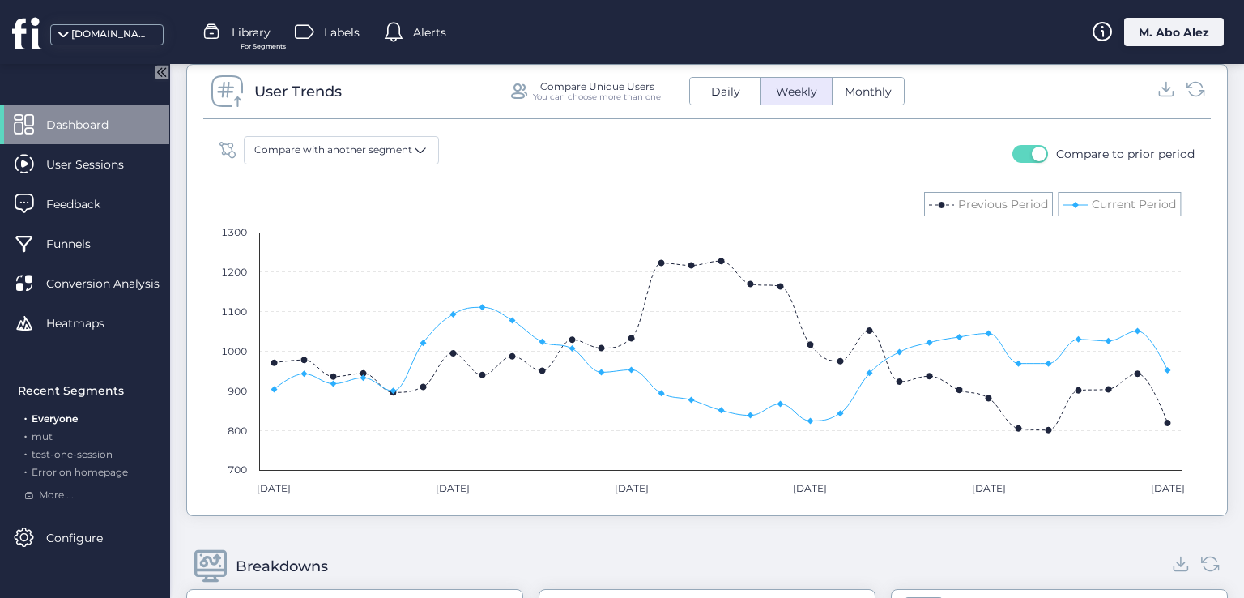
click at [847, 85] on span "Monthly" at bounding box center [868, 91] width 66 height 17
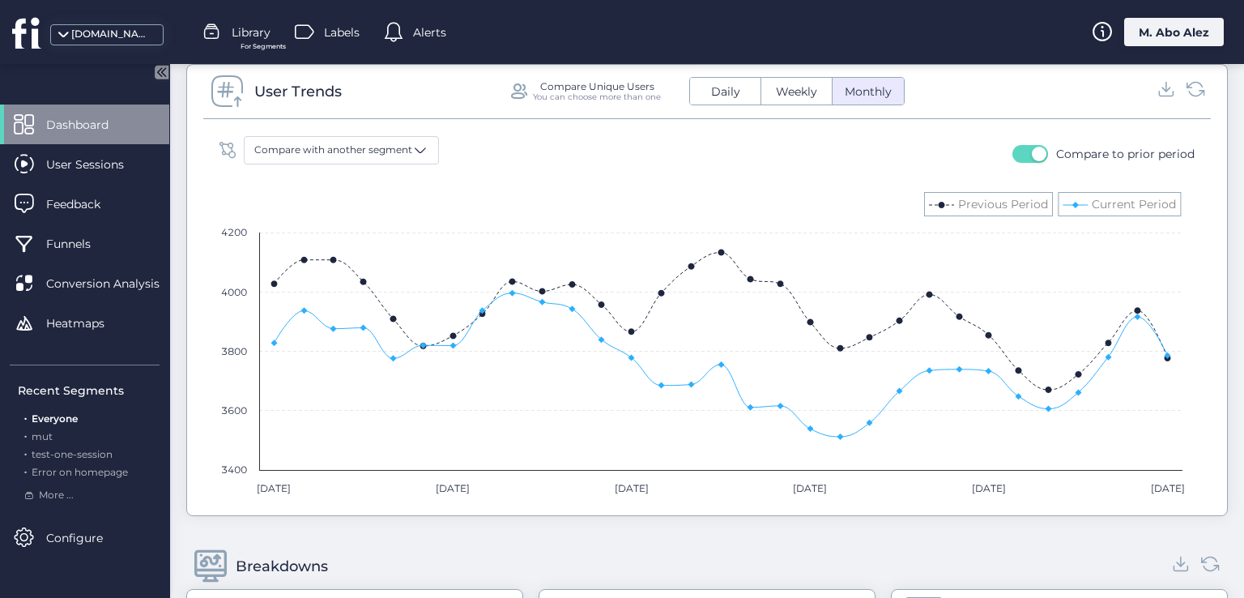
click at [783, 78] on button "Weekly" at bounding box center [797, 91] width 70 height 27
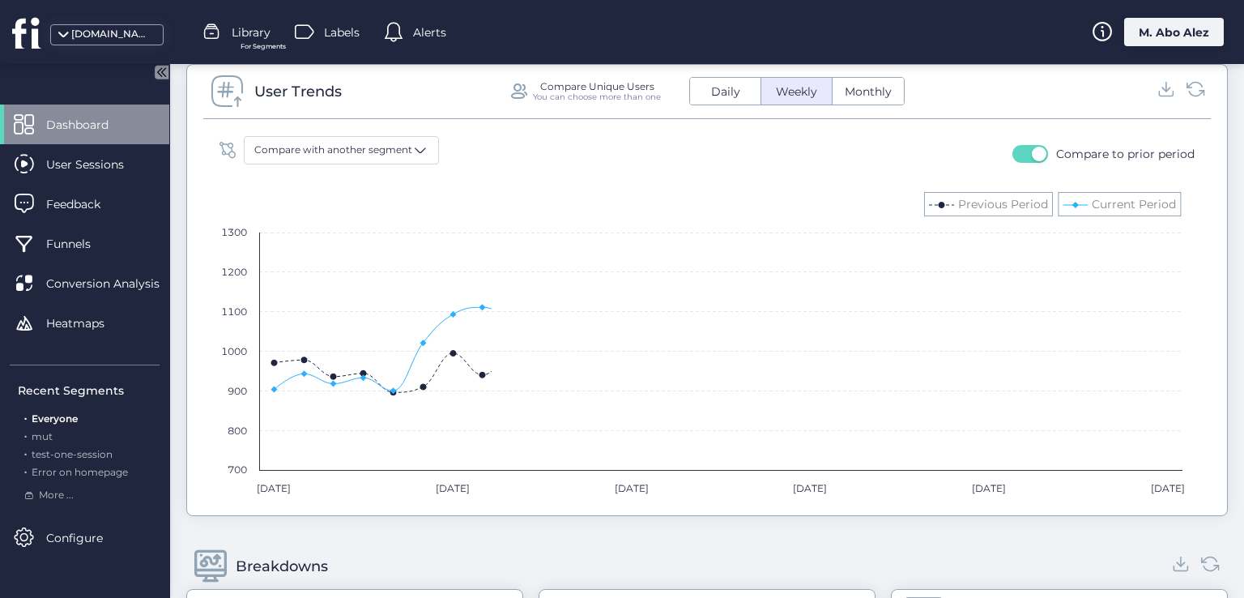
click at [729, 89] on span "Daily" at bounding box center [726, 91] width 49 height 17
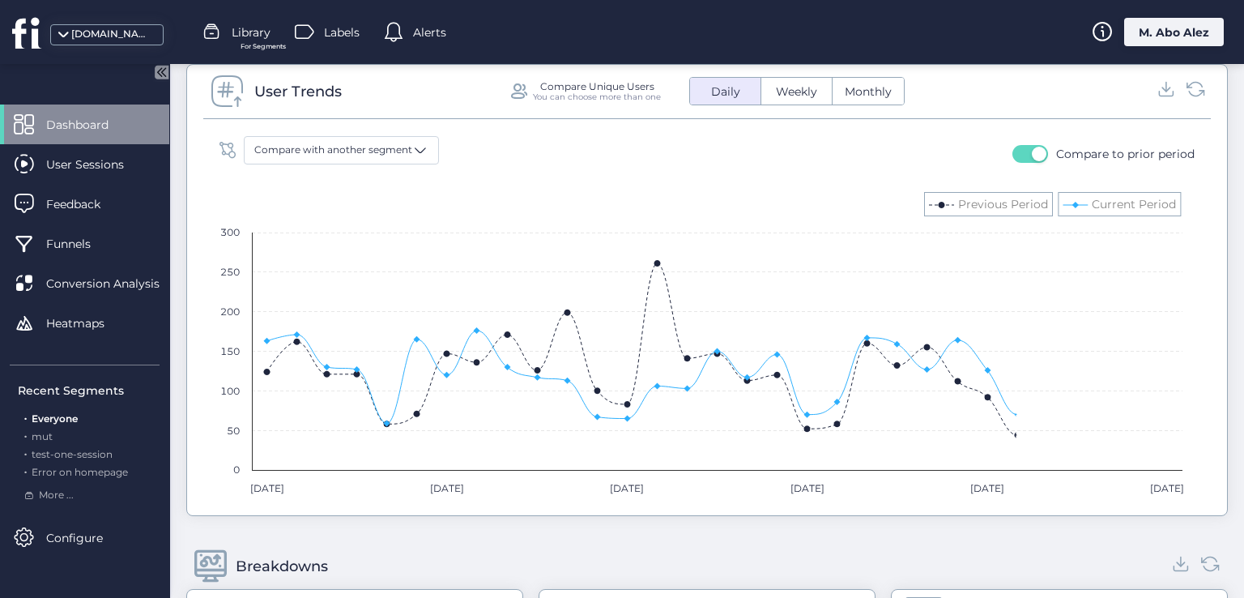
click at [1014, 158] on button "button" at bounding box center [1031, 154] width 36 height 18
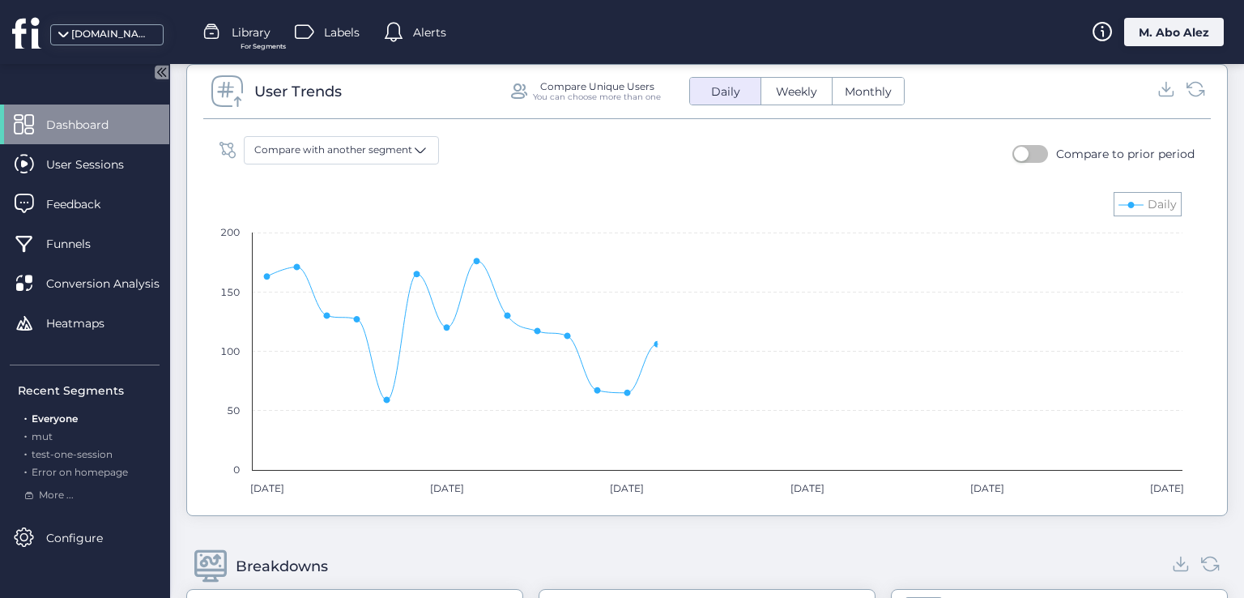
click at [794, 99] on button "Weekly" at bounding box center [797, 91] width 70 height 27
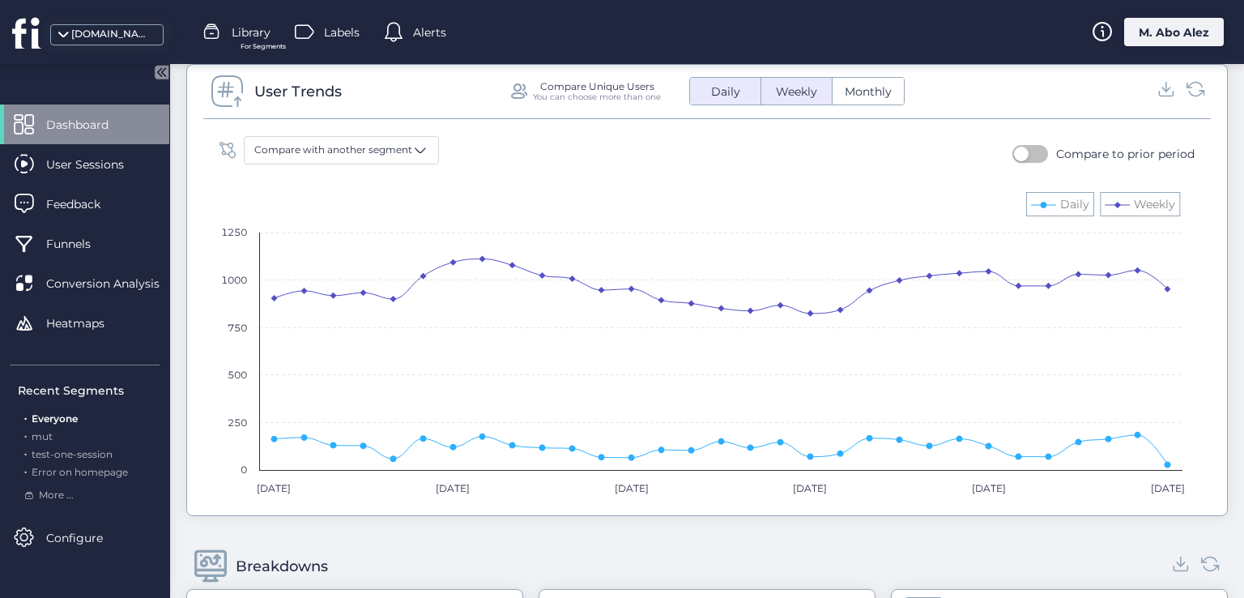
click at [835, 94] on span "Monthly" at bounding box center [868, 91] width 66 height 17
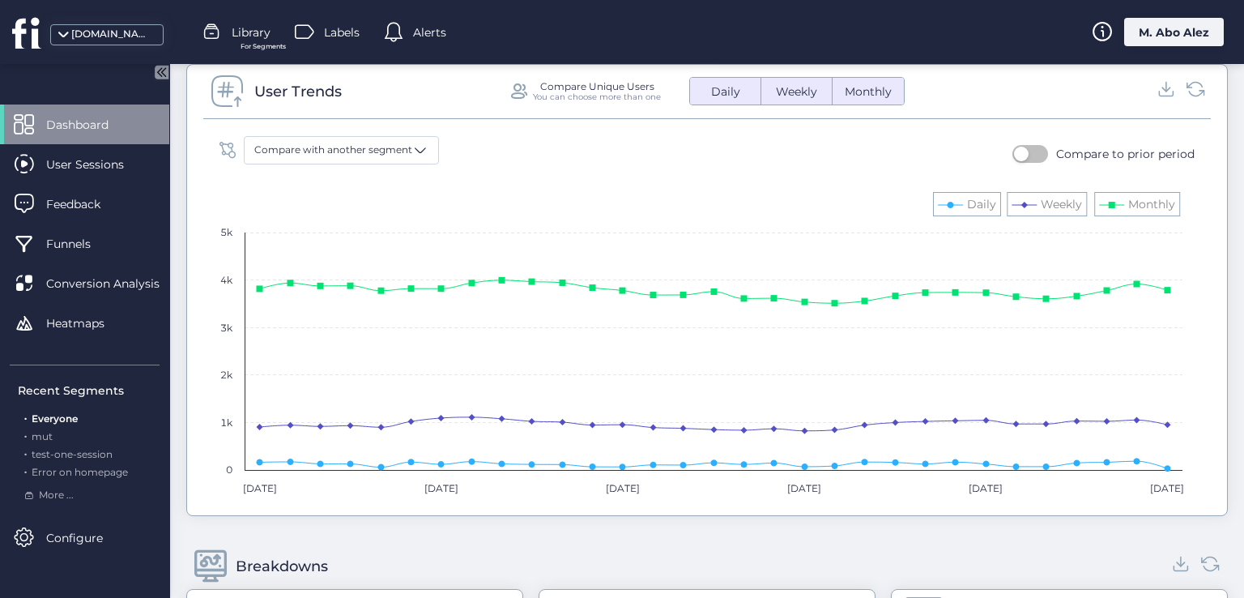
click at [1035, 150] on button "button" at bounding box center [1031, 154] width 36 height 18
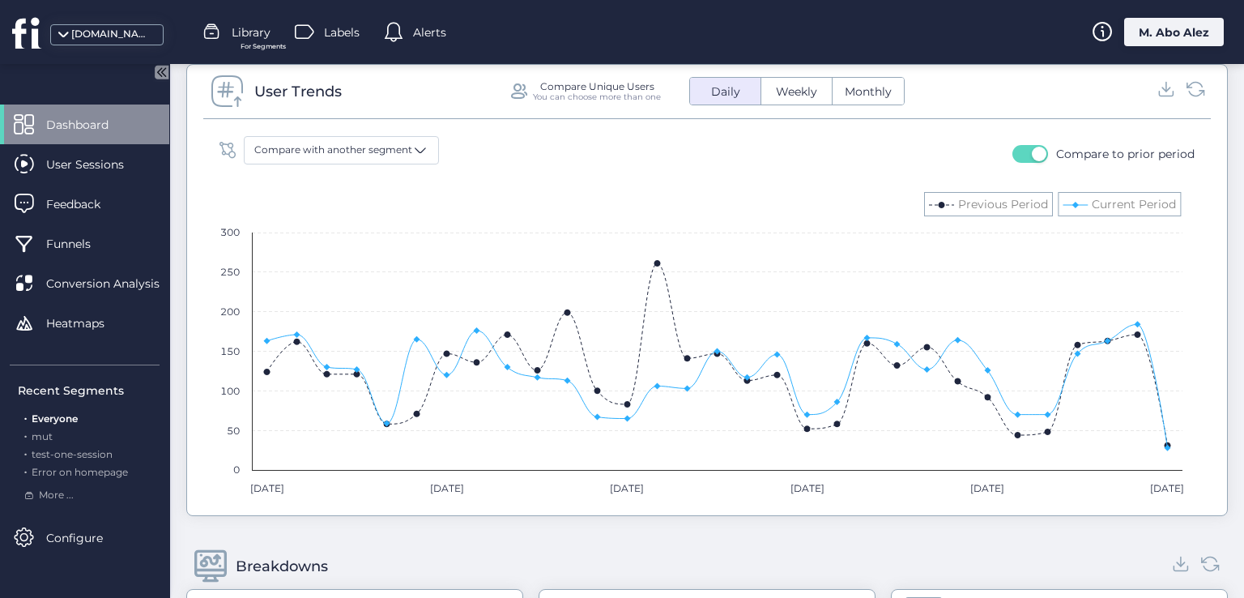
click at [1013, 145] on button "button" at bounding box center [1031, 154] width 36 height 18
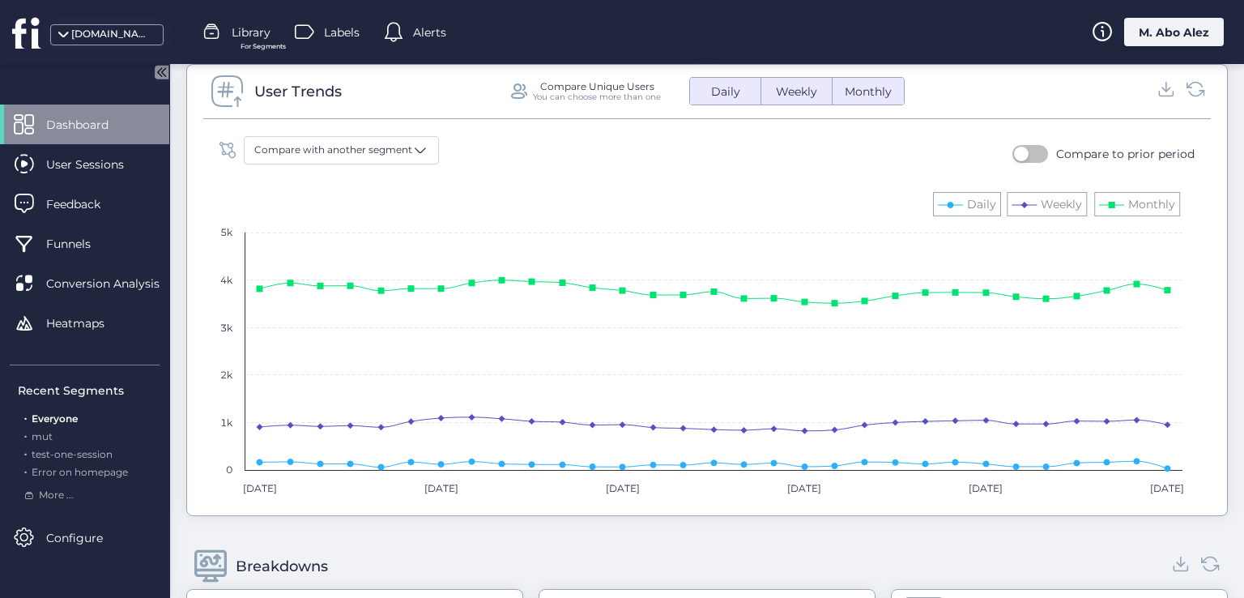
click at [743, 92] on button "Daily" at bounding box center [725, 91] width 70 height 27
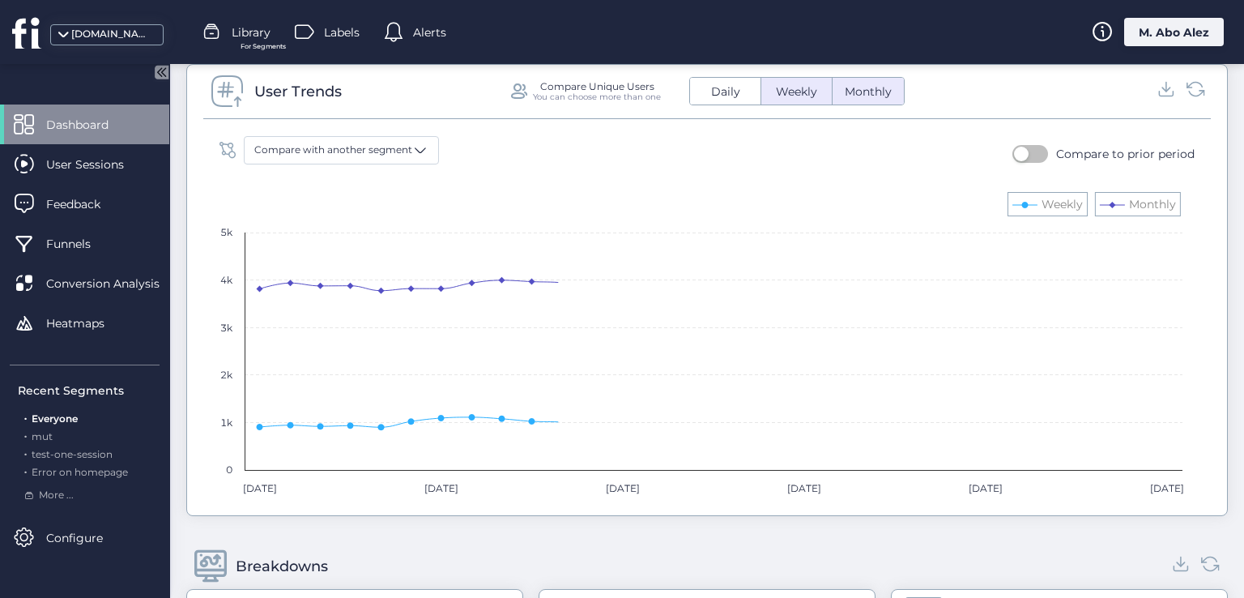
click at [866, 92] on span "Monthly" at bounding box center [868, 91] width 66 height 17
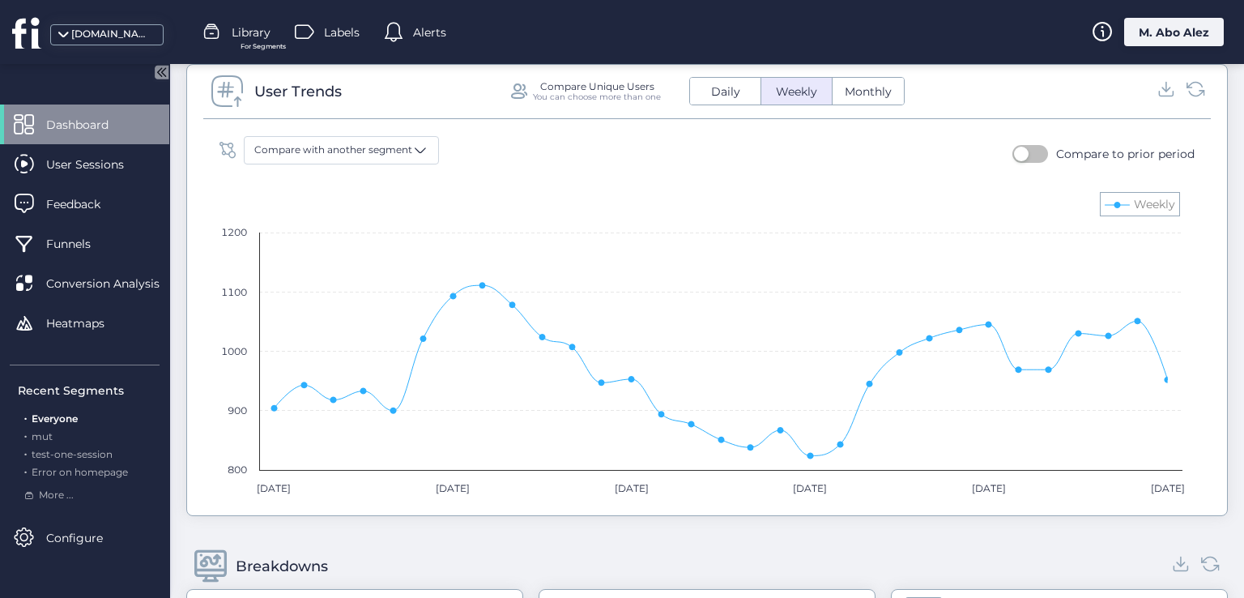
click at [1018, 156] on span "button" at bounding box center [1021, 154] width 15 height 15
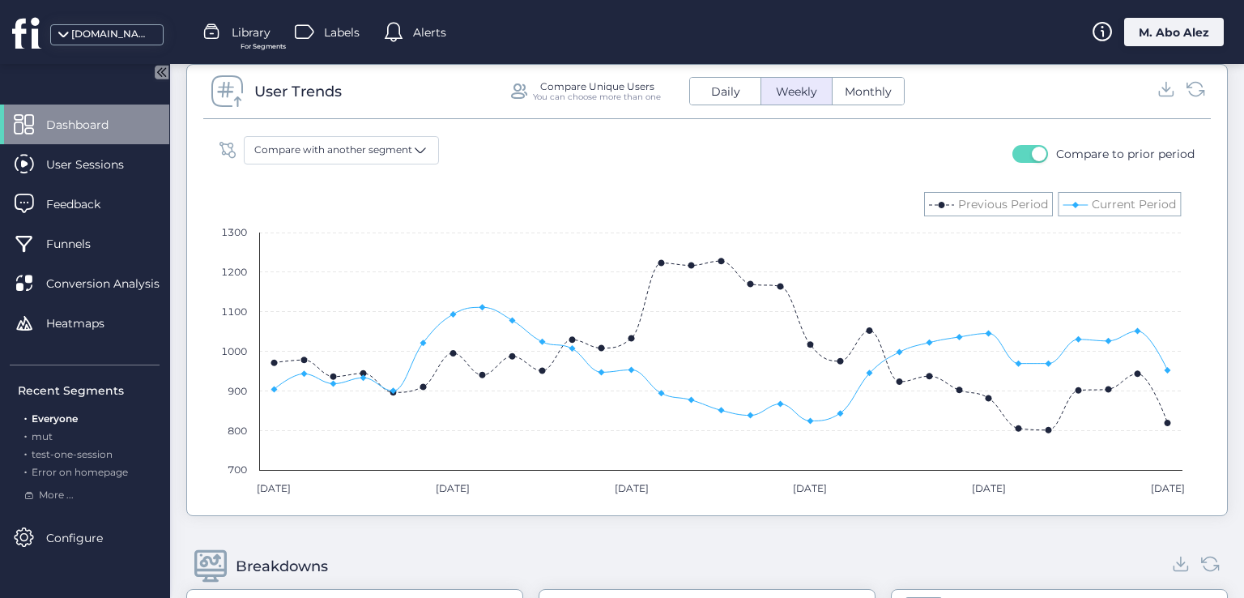
click at [868, 88] on span "Monthly" at bounding box center [868, 91] width 66 height 17
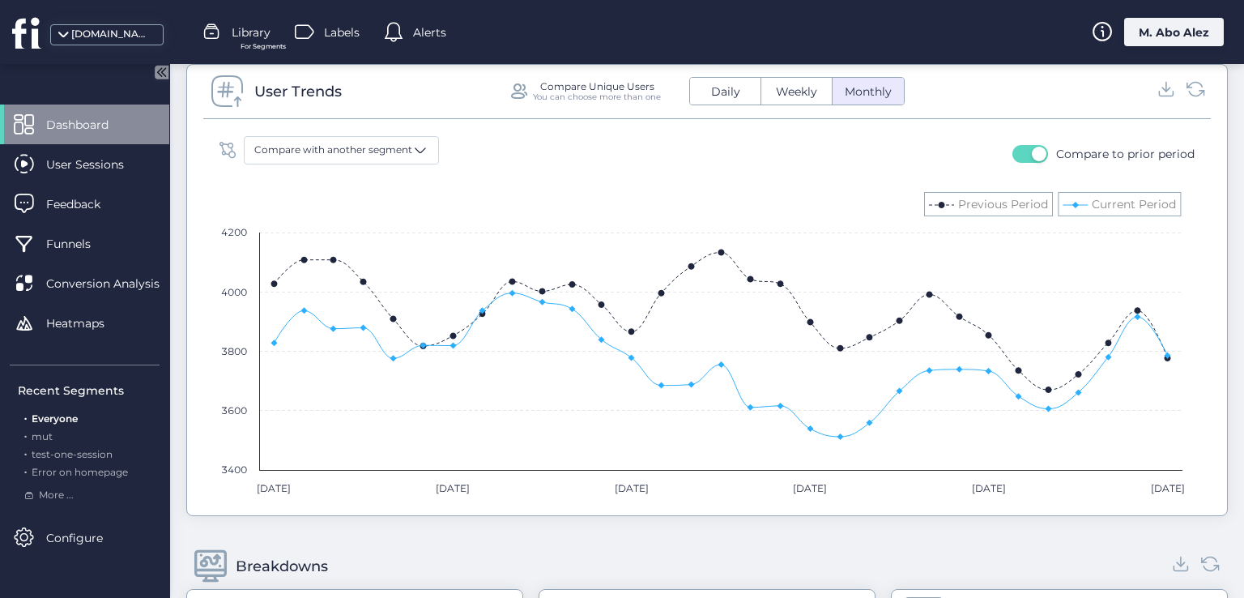
click at [807, 92] on span "Weekly" at bounding box center [796, 91] width 61 height 17
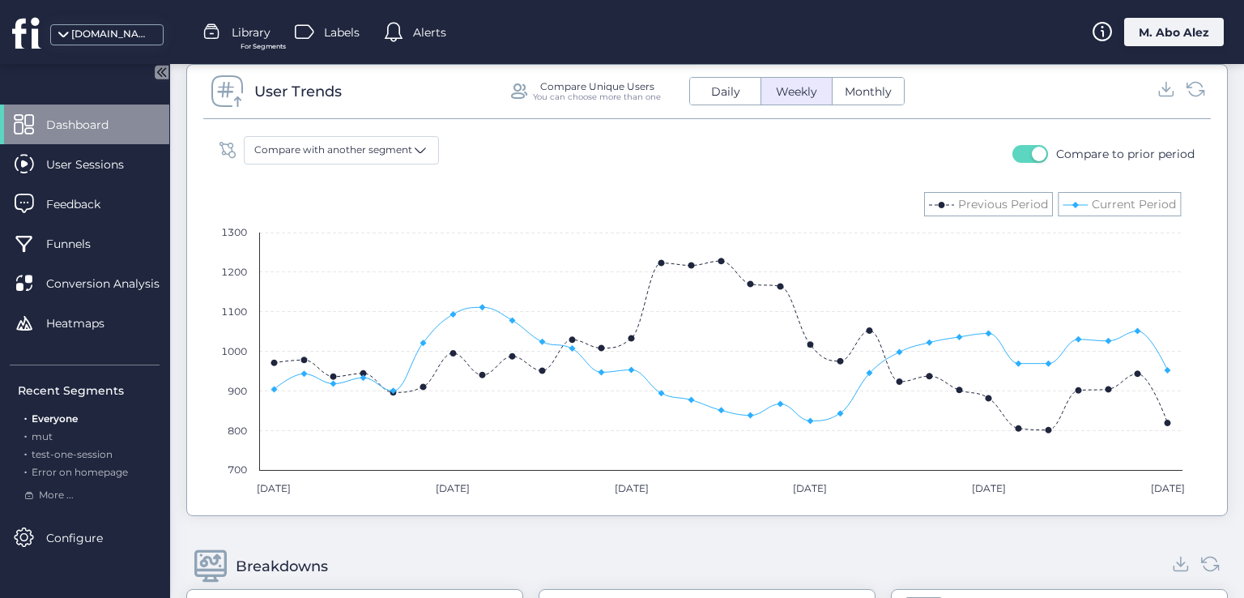
click at [1032, 152] on span "button" at bounding box center [1039, 154] width 15 height 15
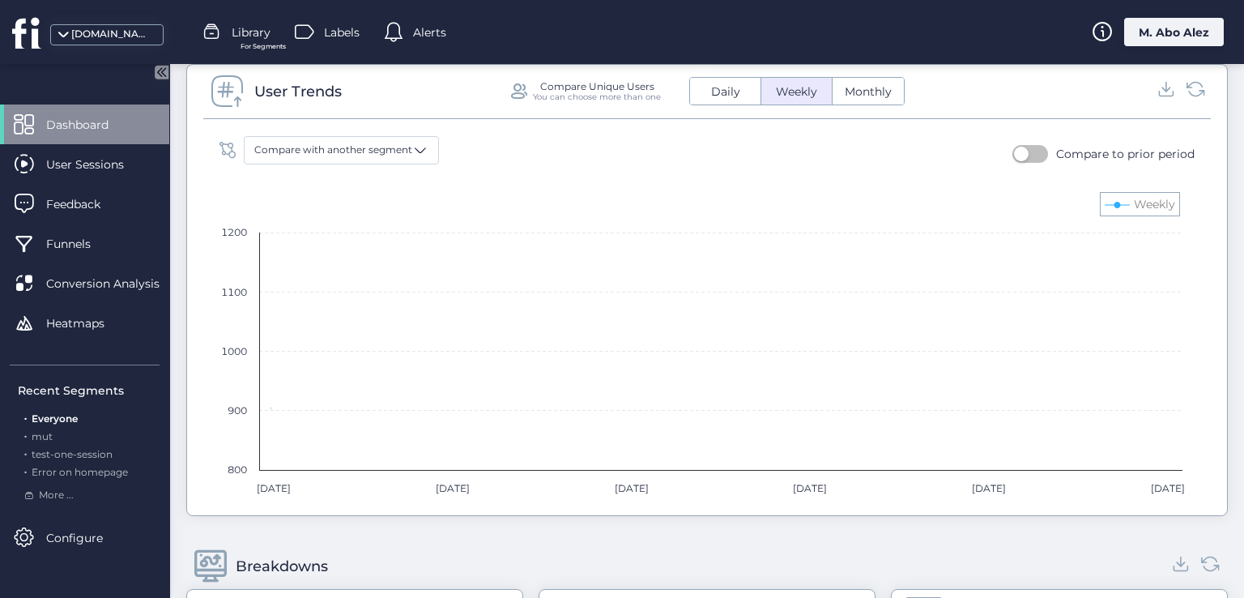
click at [856, 92] on span "Monthly" at bounding box center [868, 91] width 66 height 17
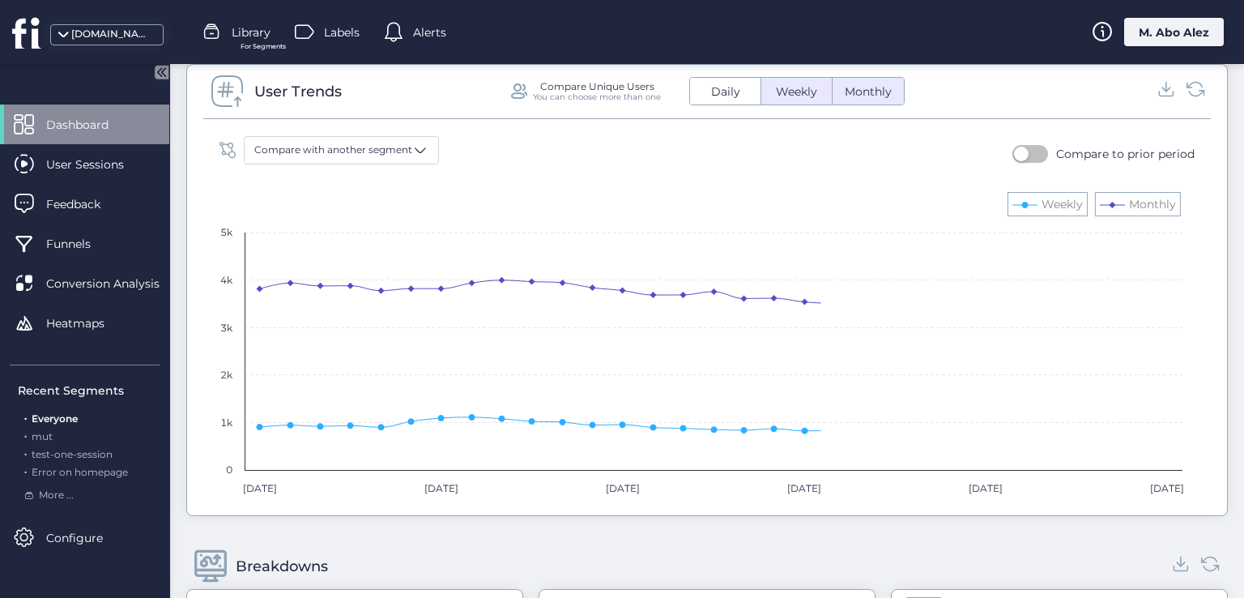
click at [702, 88] on span "Daily" at bounding box center [726, 91] width 49 height 17
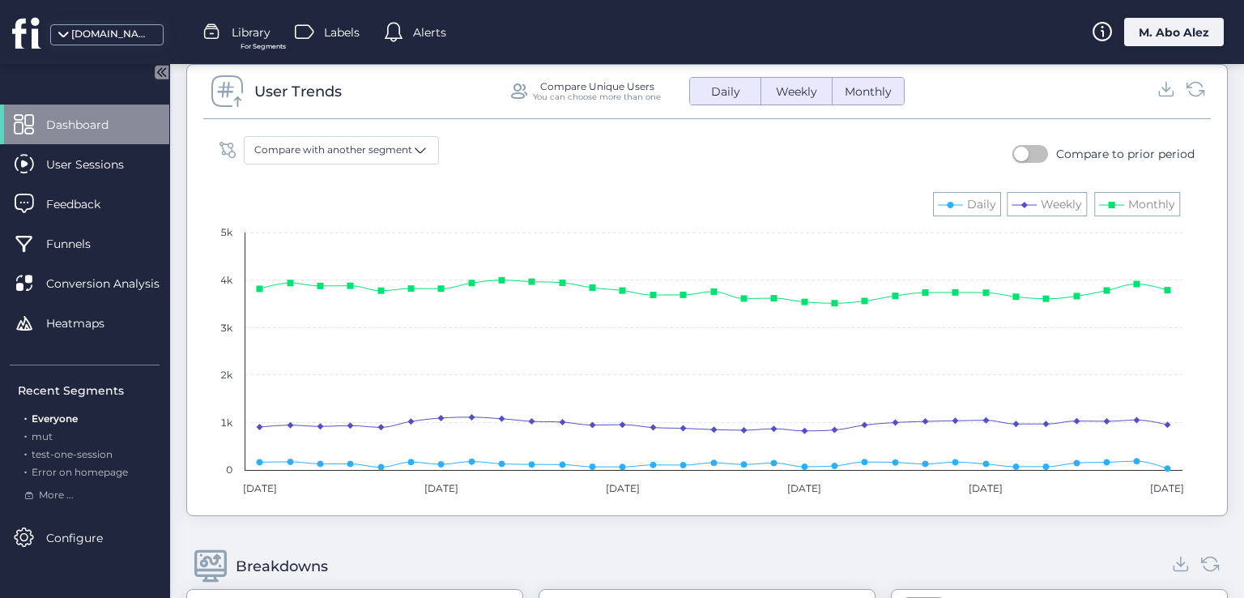
click at [1016, 156] on span "button" at bounding box center [1021, 154] width 15 height 15
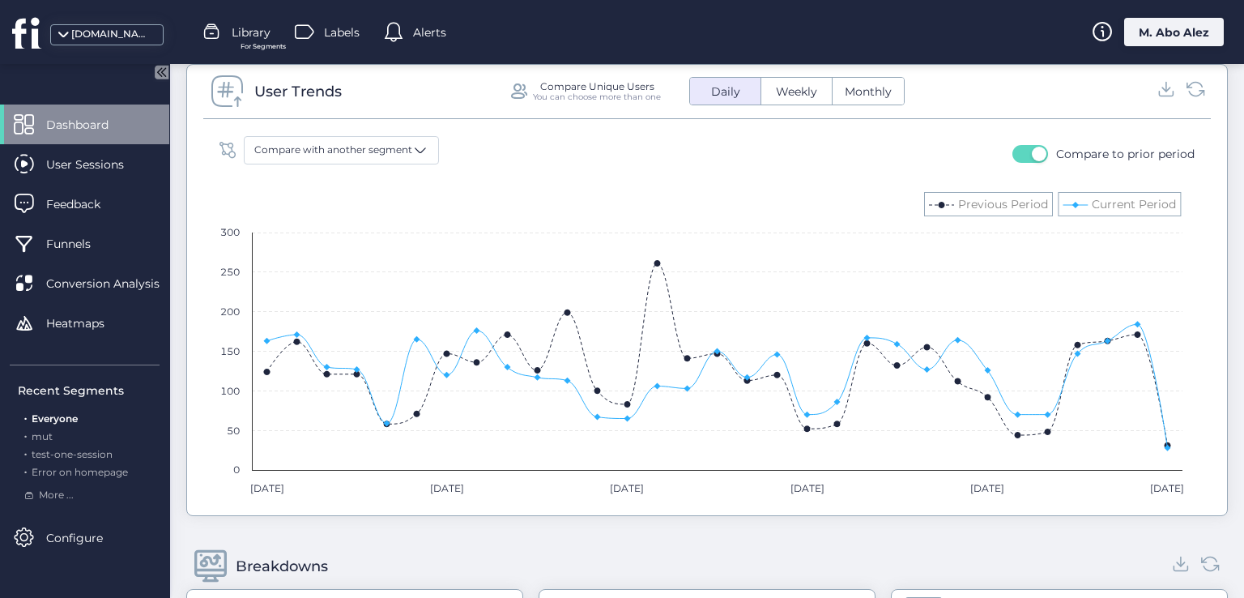
click at [792, 95] on span "Weekly" at bounding box center [796, 91] width 61 height 17
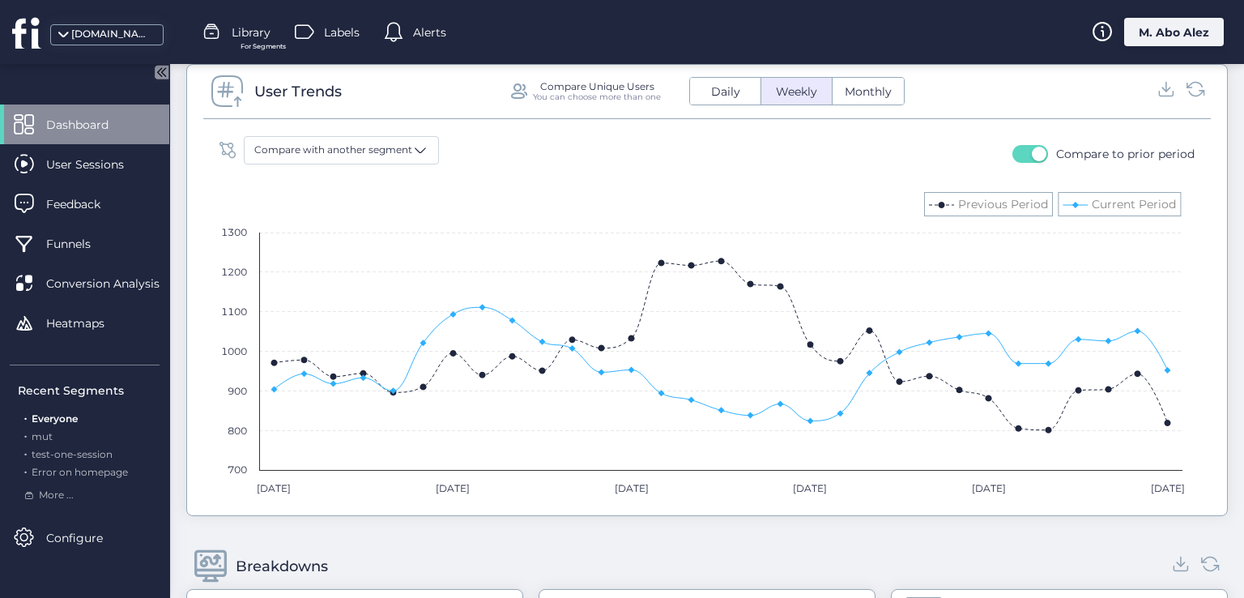
click at [852, 97] on button "Monthly" at bounding box center [868, 91] width 71 height 27
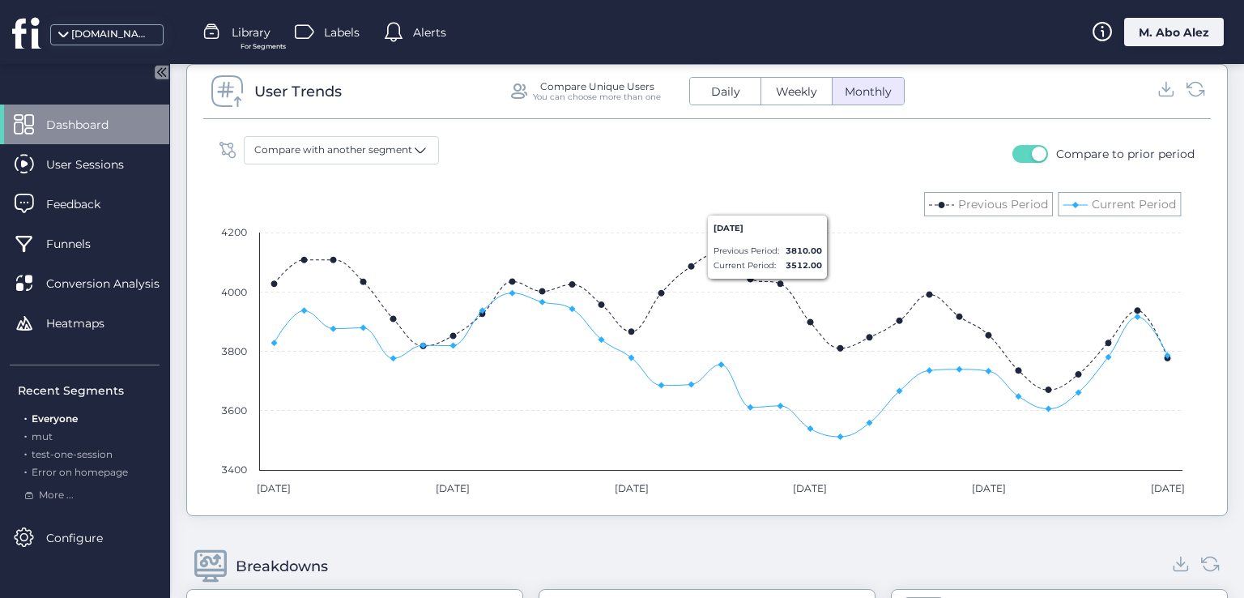
click at [809, 97] on button "Weekly" at bounding box center [797, 91] width 70 height 27
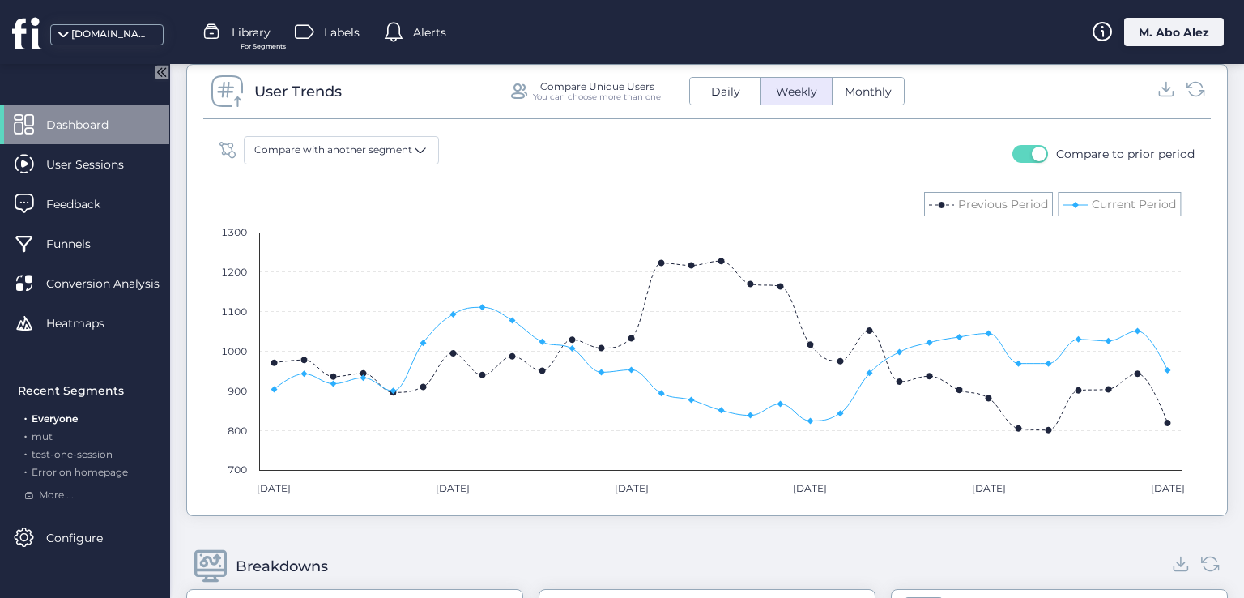
click at [510, 81] on span at bounding box center [518, 91] width 20 height 20
click at [412, 142] on span at bounding box center [420, 150] width 16 height 16
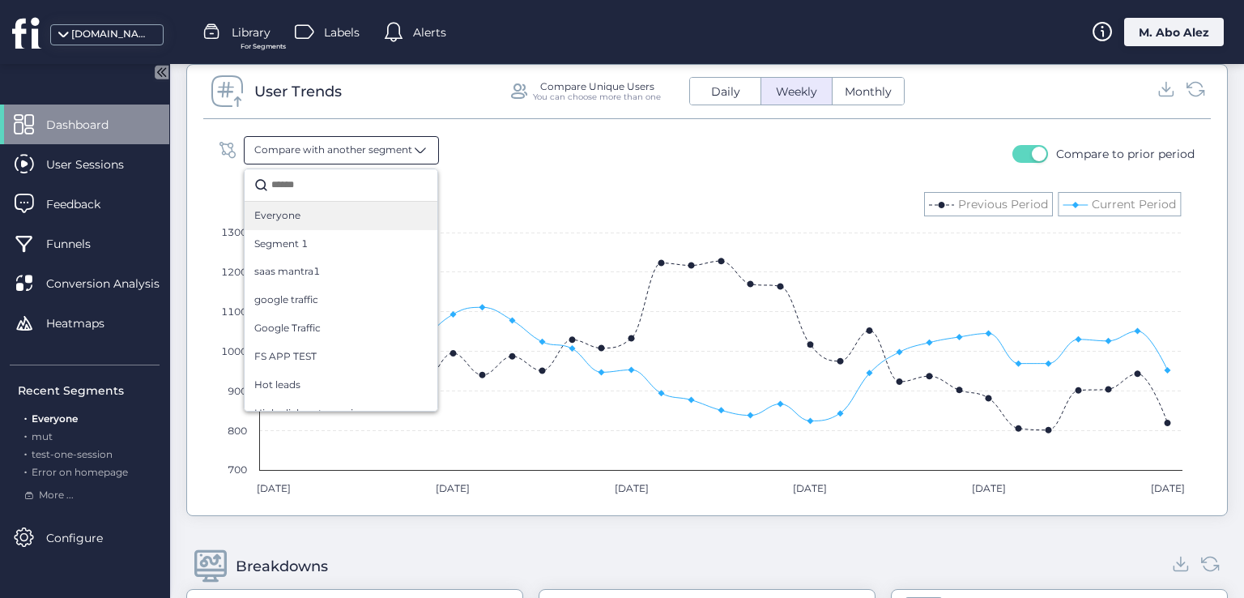
click at [370, 223] on div "Everyone" at bounding box center [341, 216] width 193 height 28
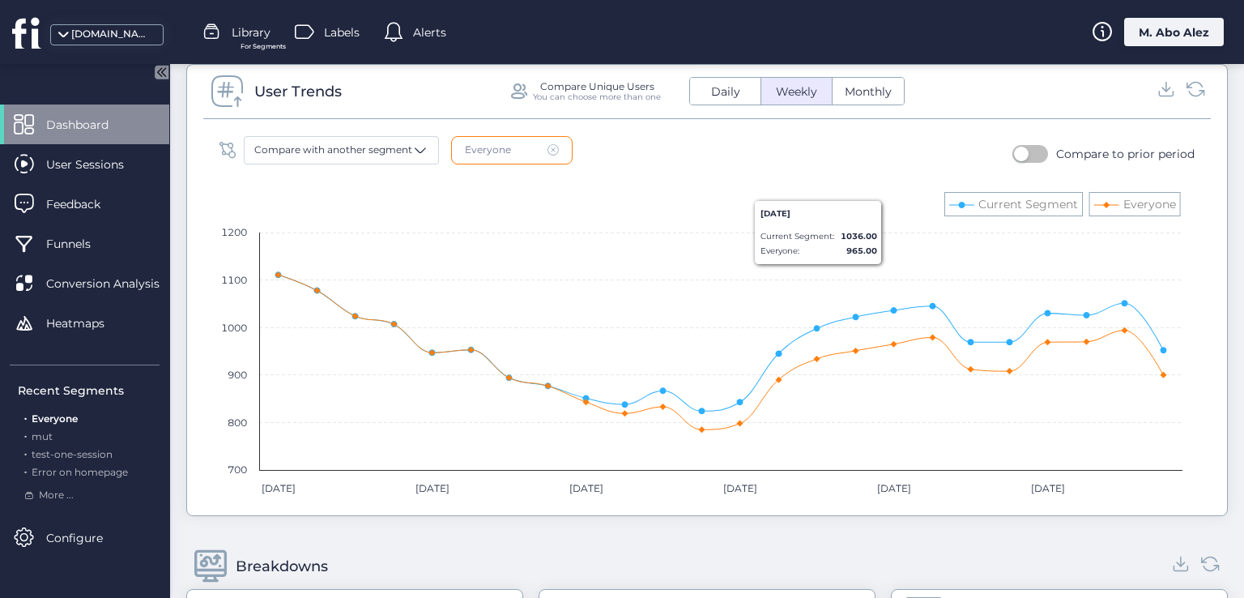
click at [1024, 150] on button "button" at bounding box center [1031, 154] width 36 height 18
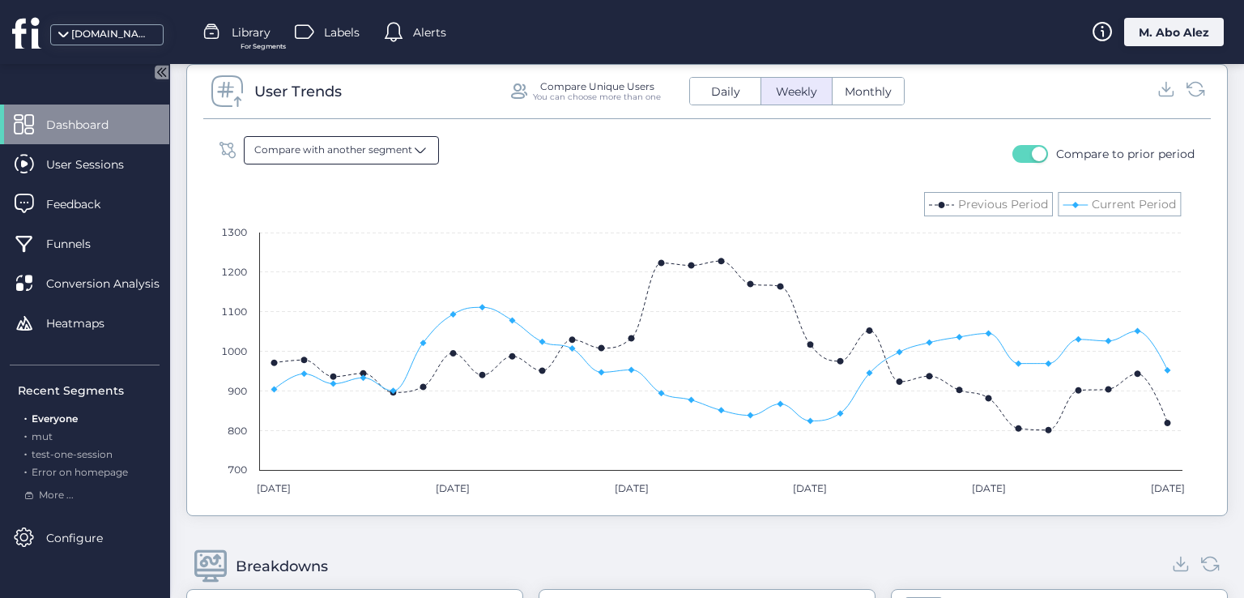
click at [422, 150] on span at bounding box center [420, 150] width 16 height 16
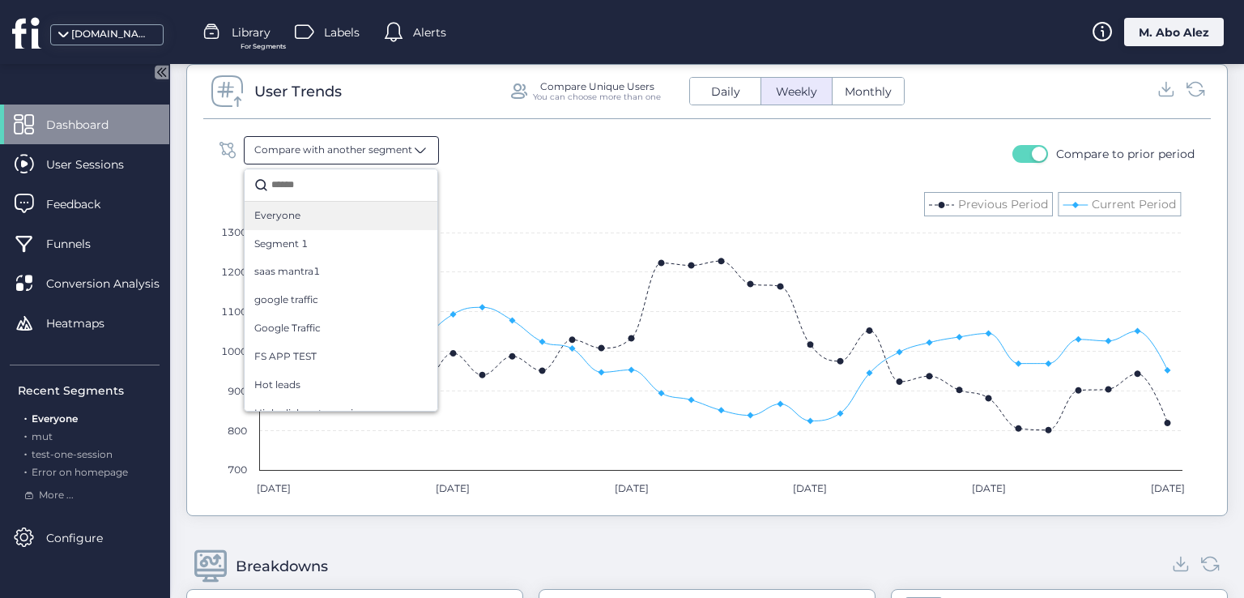
click at [353, 220] on div "Everyone" at bounding box center [341, 216] width 193 height 28
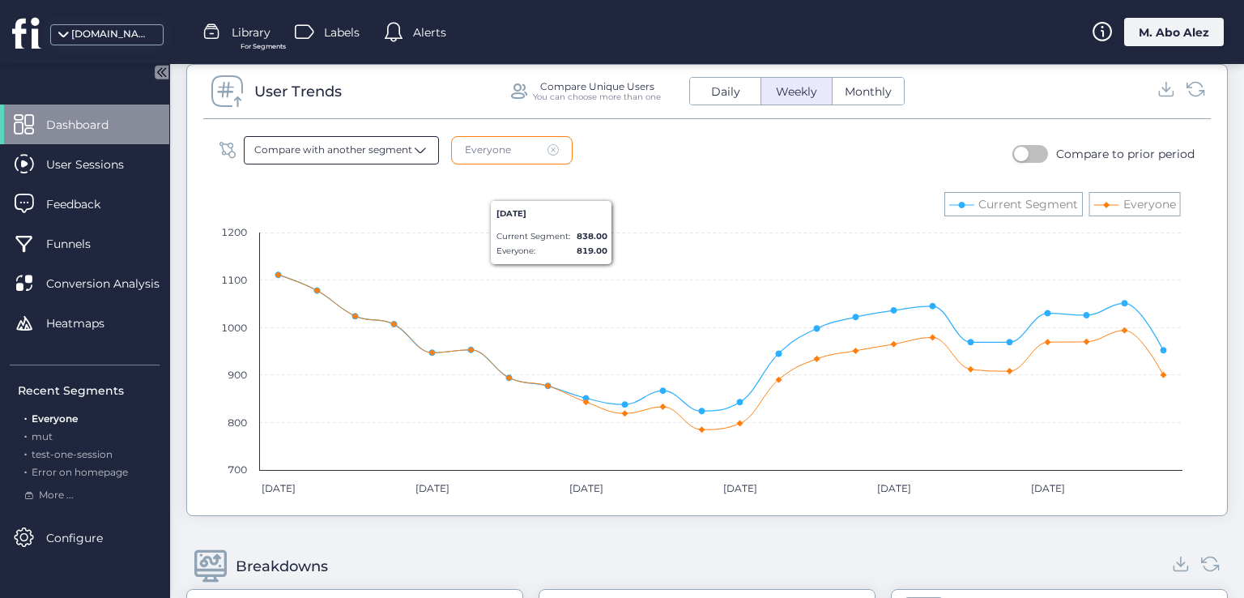
click at [415, 142] on span at bounding box center [420, 150] width 16 height 16
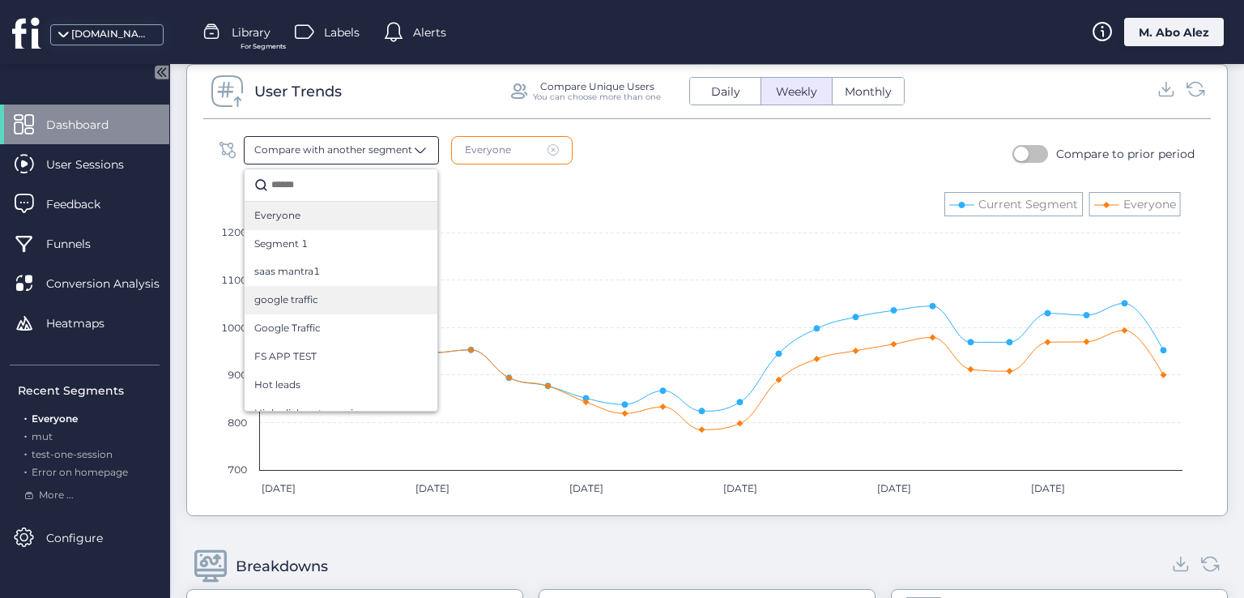
click at [347, 292] on div "google traffic" at bounding box center [340, 299] width 173 height 15
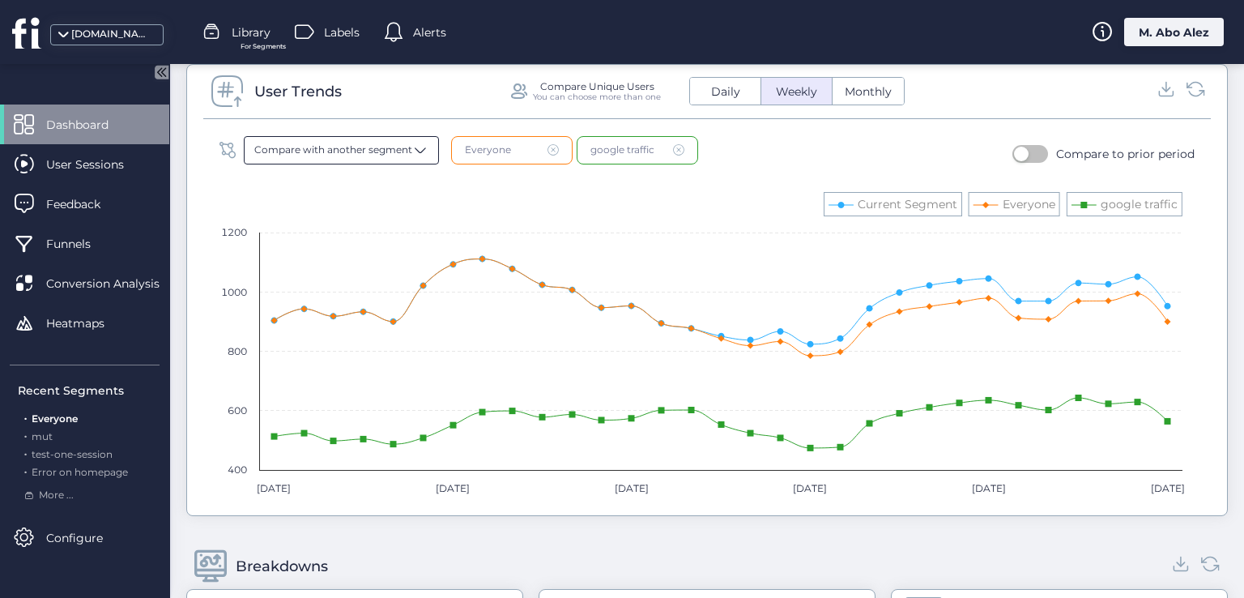
click at [405, 152] on span "Compare with another segment" at bounding box center [333, 150] width 158 height 15
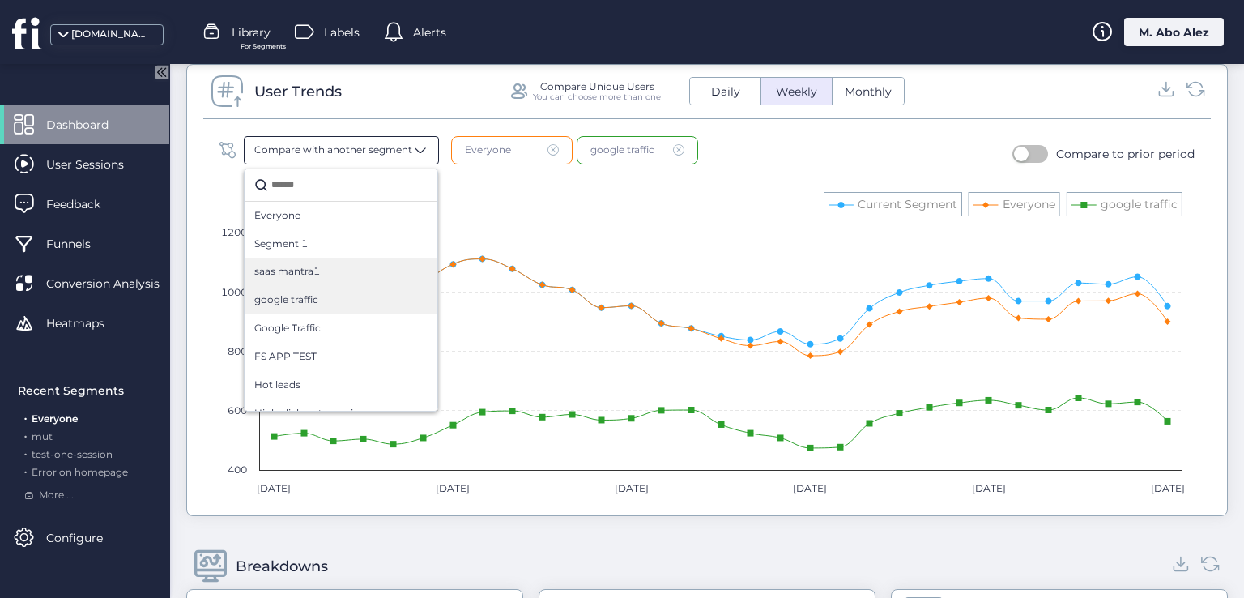
click at [357, 265] on div "saas mantra1" at bounding box center [340, 271] width 173 height 15
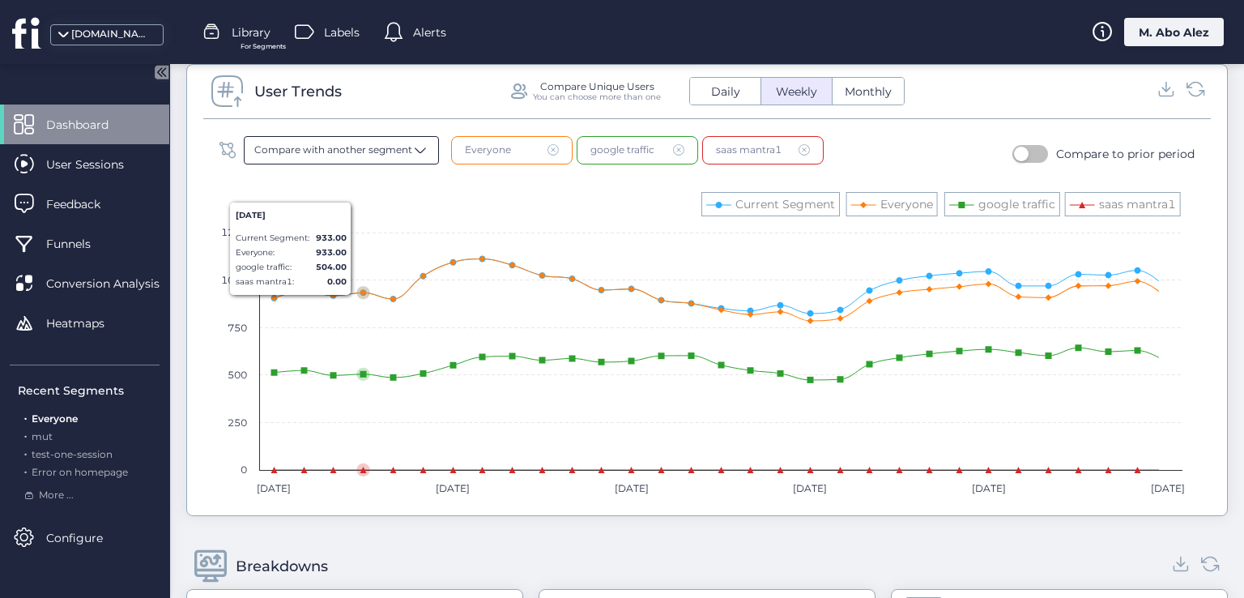
click at [365, 153] on span "Compare with another segment" at bounding box center [333, 150] width 158 height 15
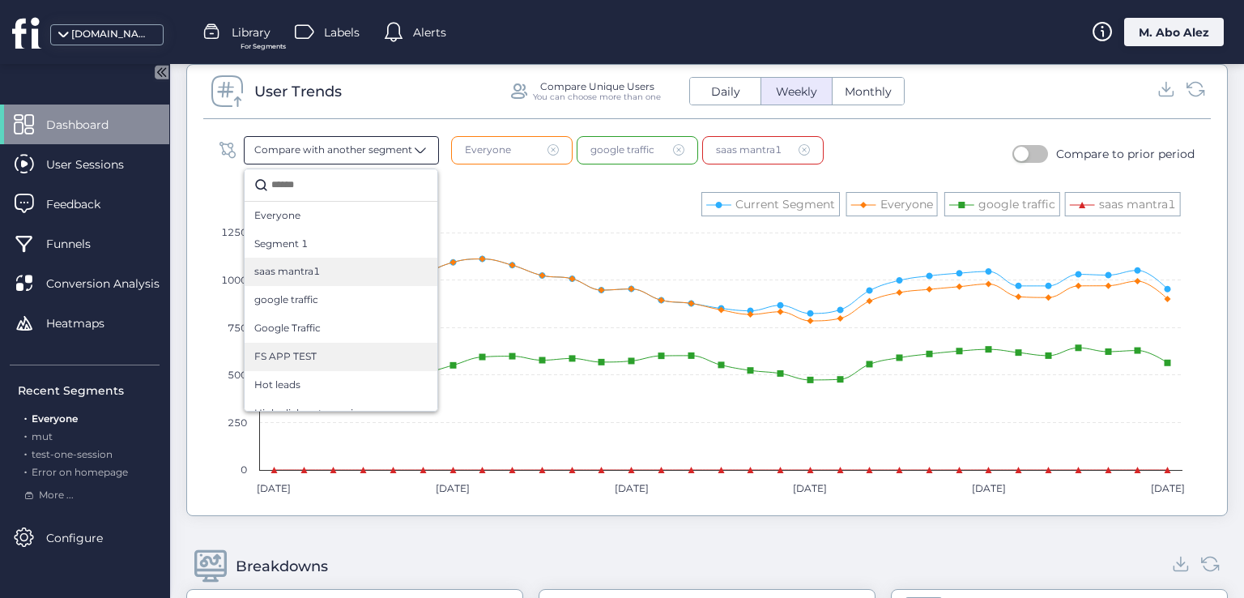
click at [337, 366] on div "FS APP TEST" at bounding box center [341, 357] width 193 height 28
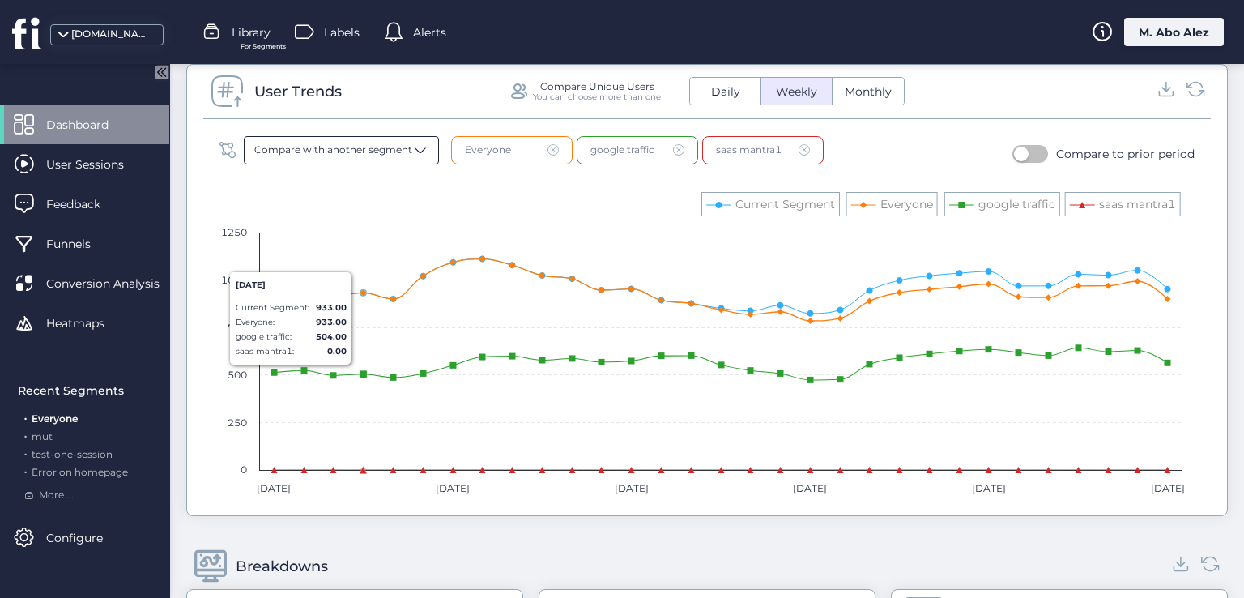
click at [382, 154] on span "Compare with another segment" at bounding box center [333, 150] width 158 height 15
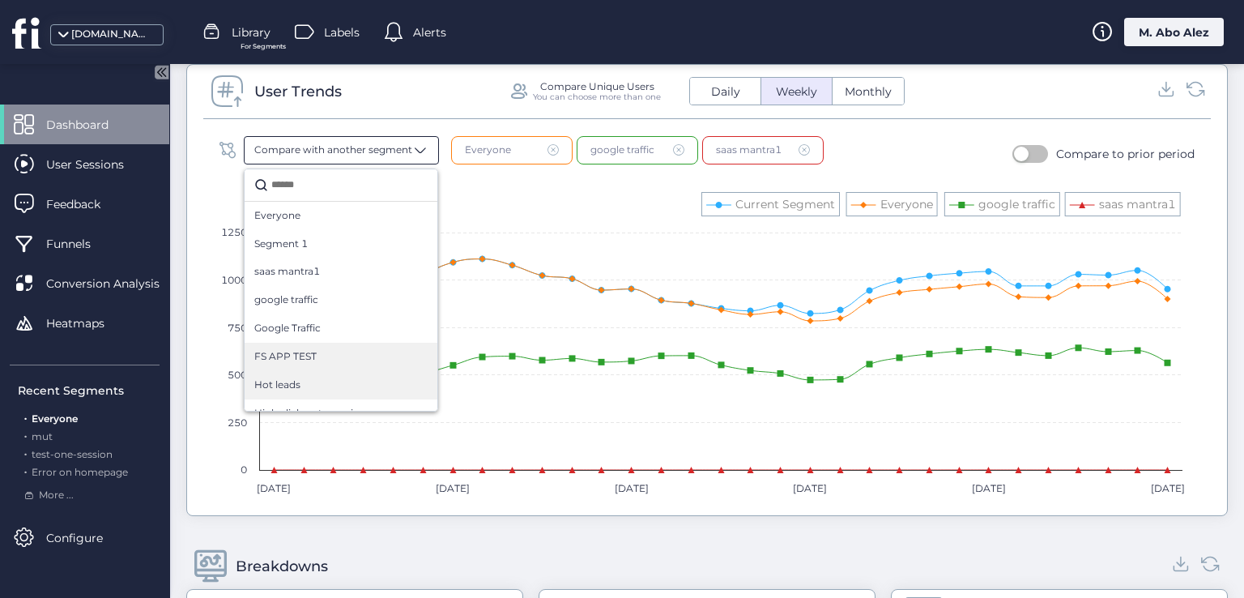
click at [328, 391] on div "Hot leads" at bounding box center [341, 385] width 193 height 28
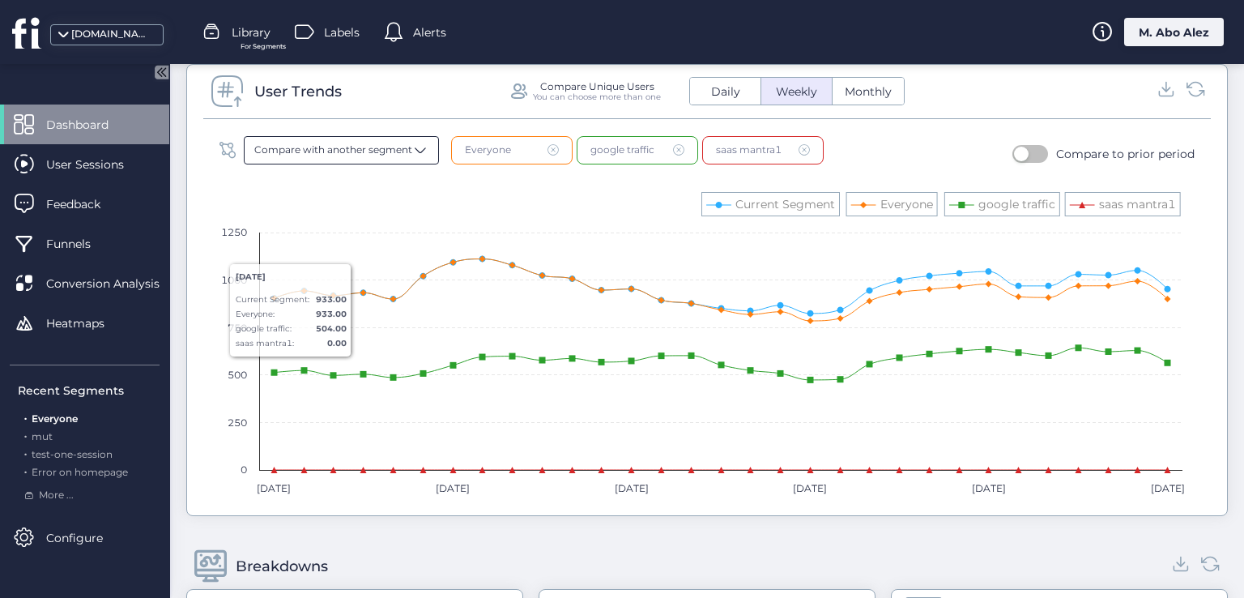
click at [388, 150] on span "Compare with another segment" at bounding box center [333, 150] width 158 height 15
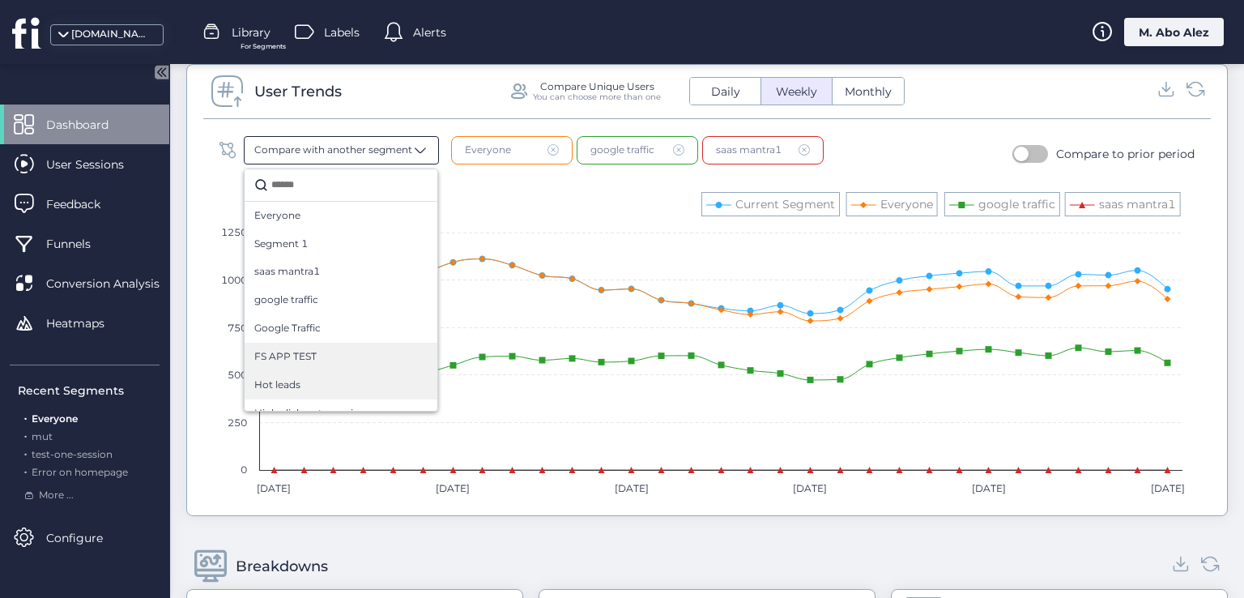
click at [339, 351] on div "FS APP TEST" at bounding box center [340, 356] width 173 height 15
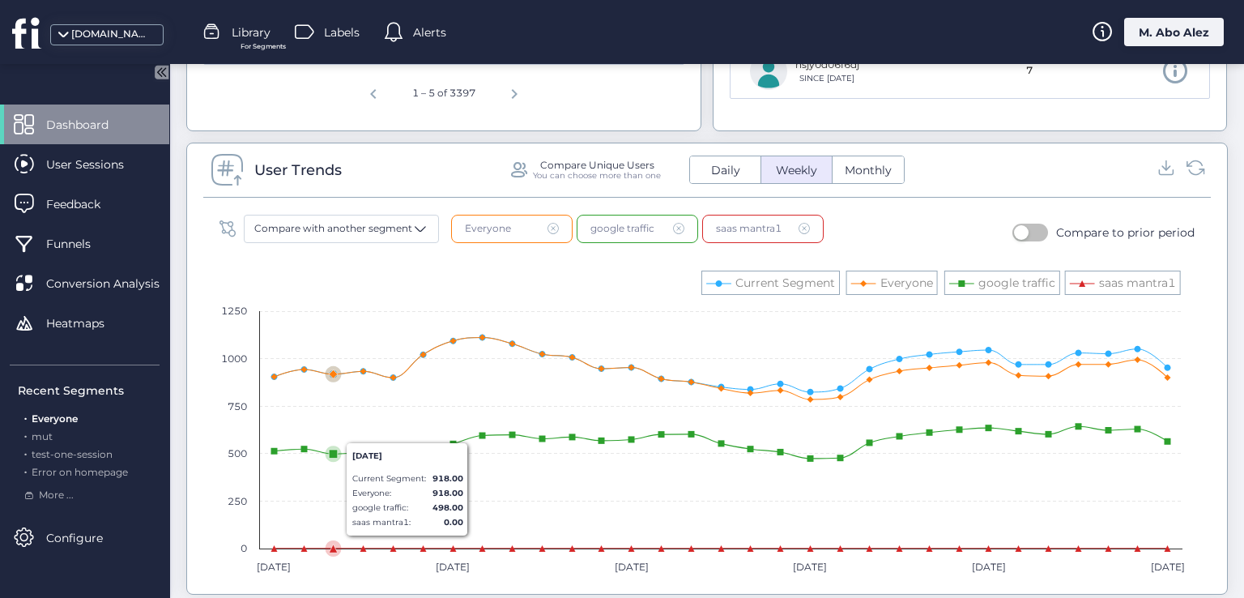
scroll to position [1053, 0]
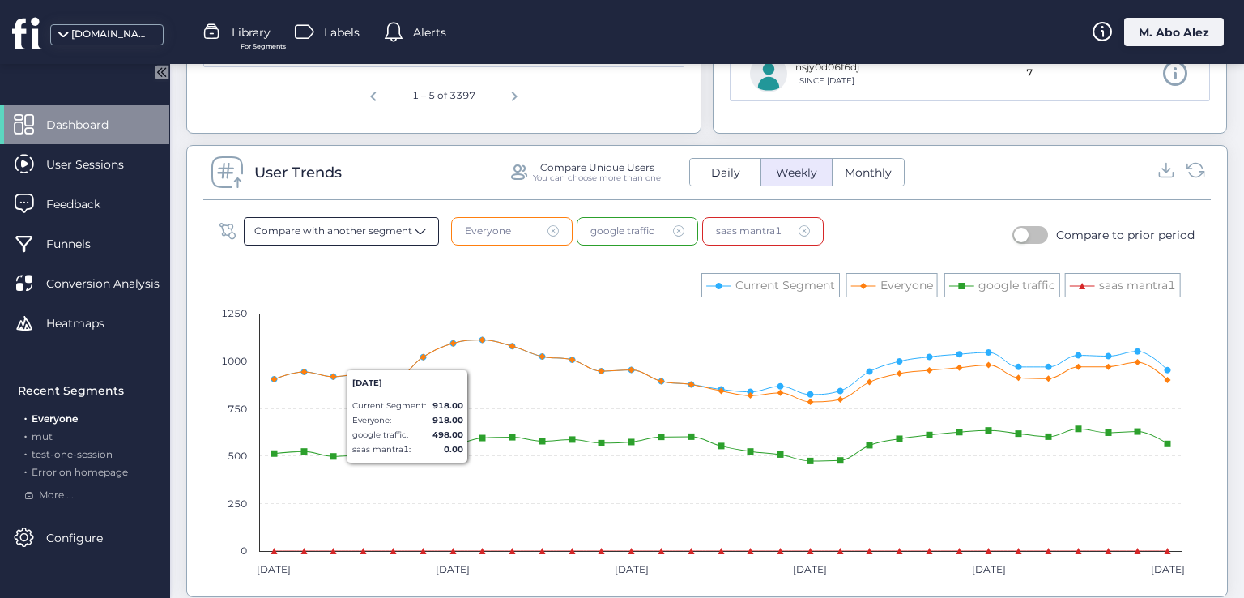
click at [370, 219] on div "Compare with another segment" at bounding box center [341, 231] width 195 height 28
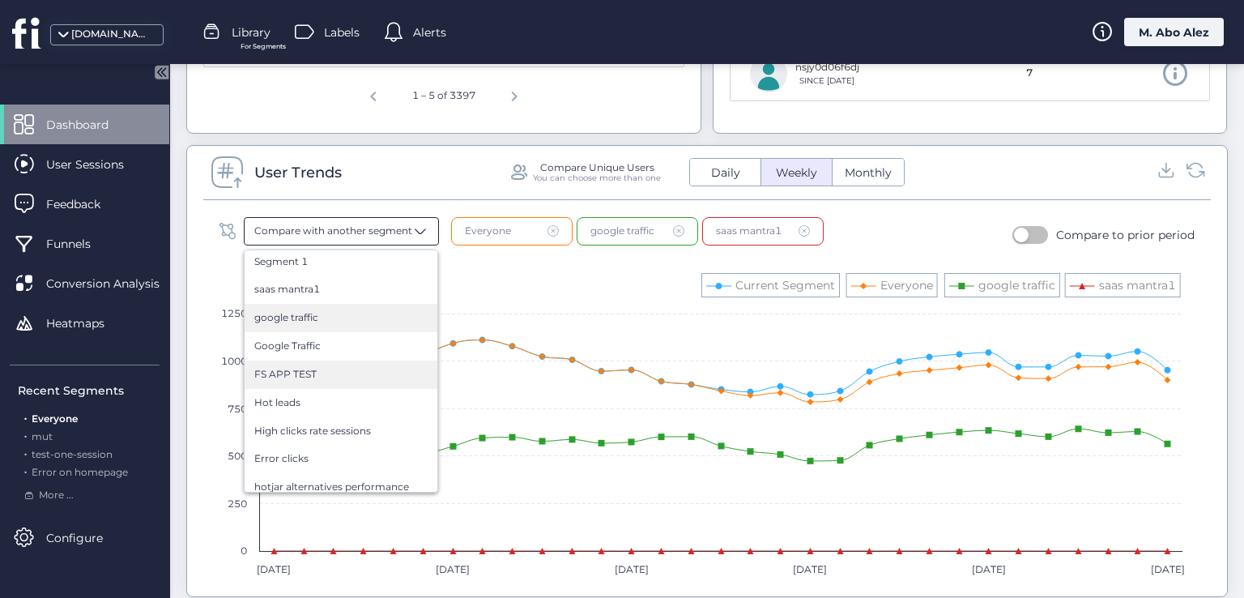
scroll to position [162, 0]
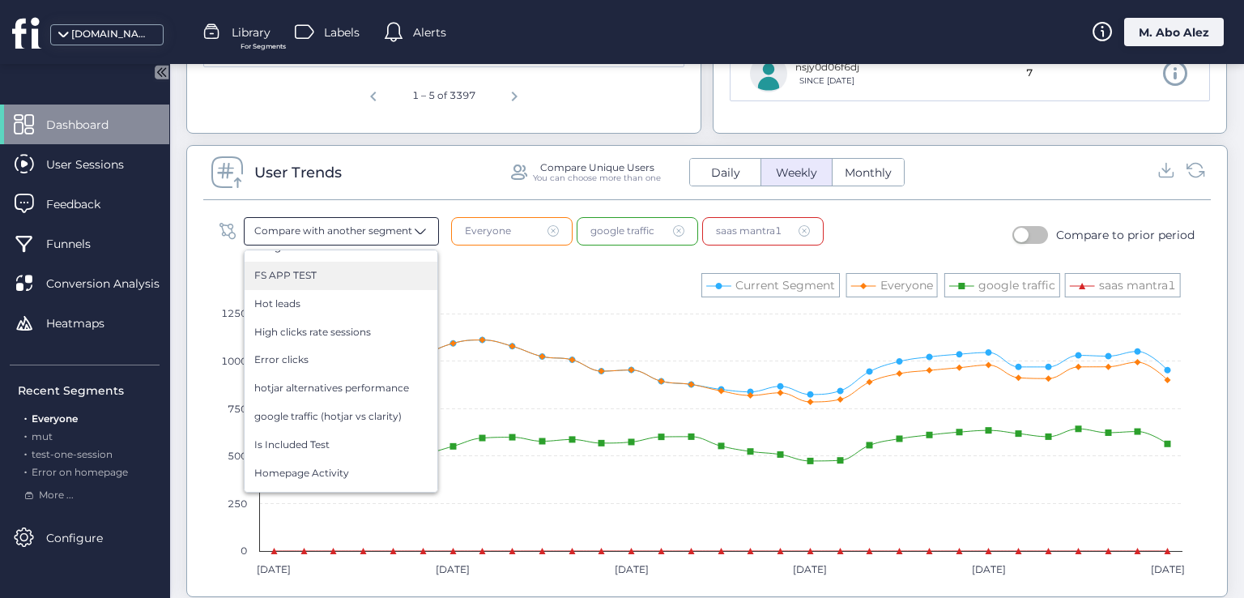
click at [333, 377] on div "hotjar alternatives performance" at bounding box center [341, 388] width 193 height 28
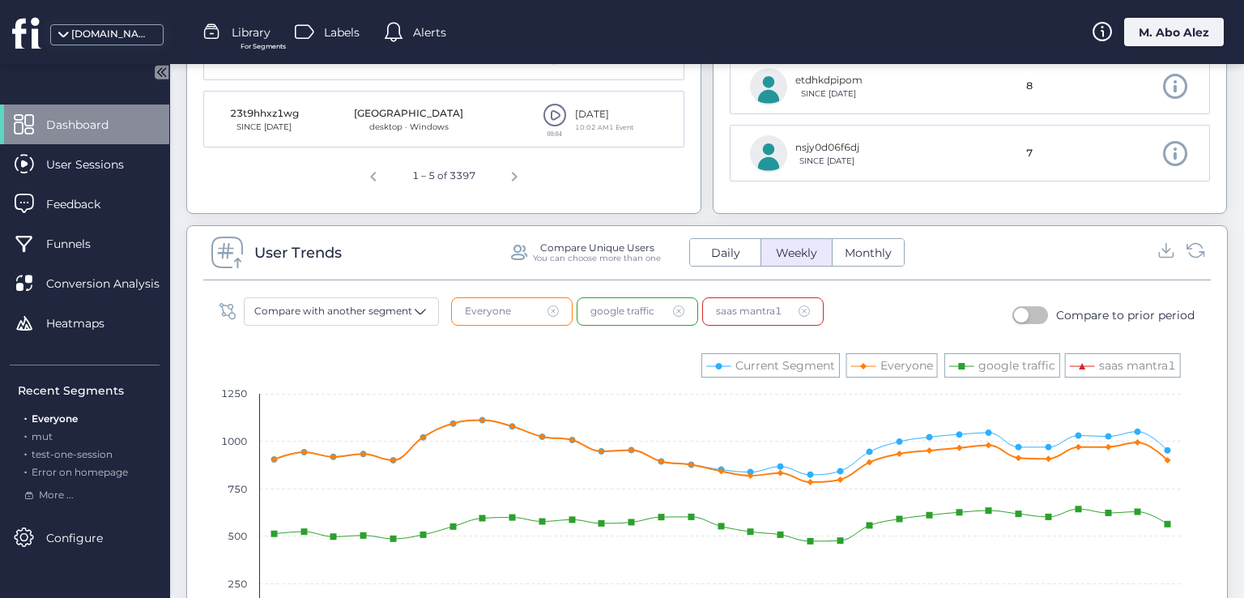
scroll to position [972, 0]
click at [419, 344] on rect at bounding box center [701, 506] width 980 height 324
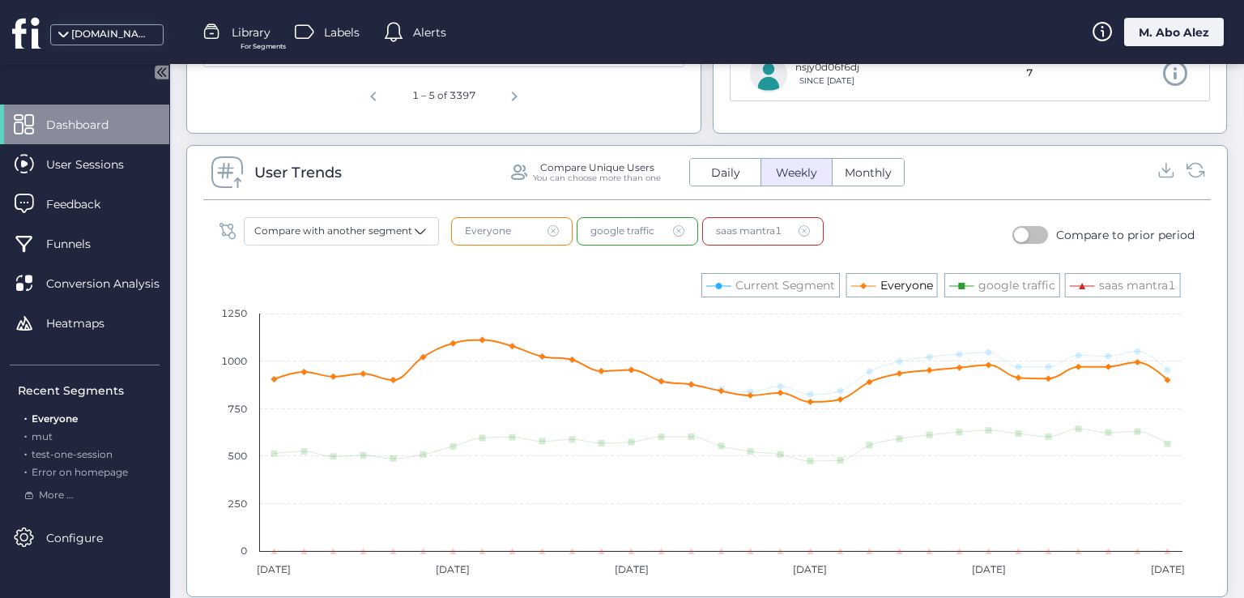
click at [893, 280] on text "Everyone" at bounding box center [907, 285] width 53 height 15
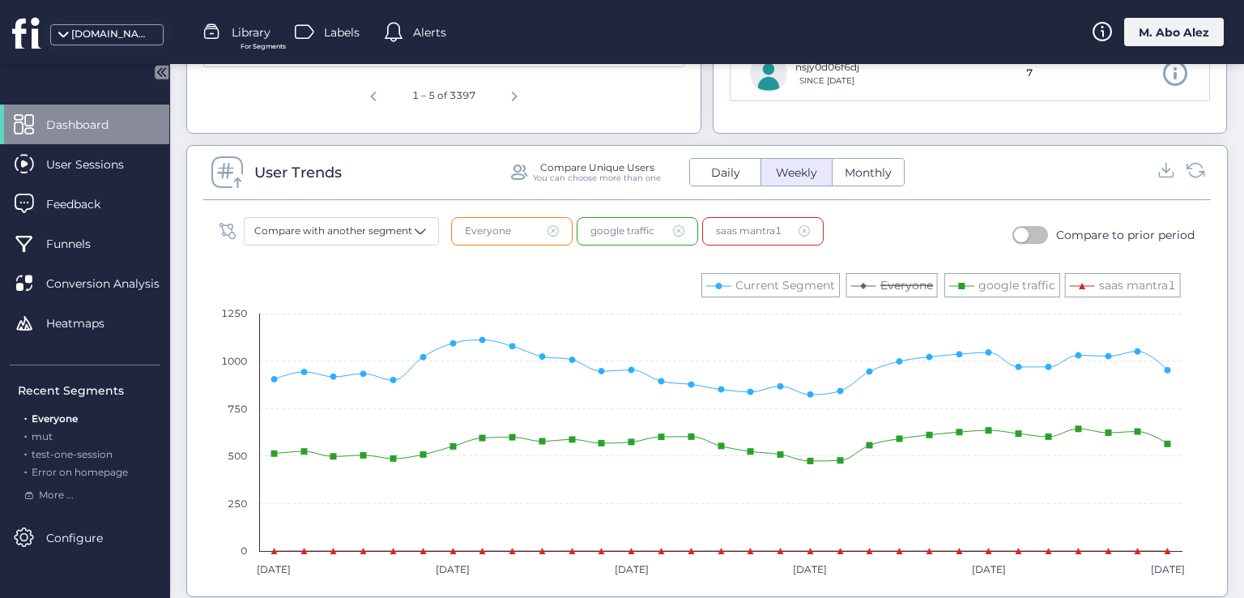
click at [893, 280] on text "Everyone" at bounding box center [907, 285] width 53 height 15
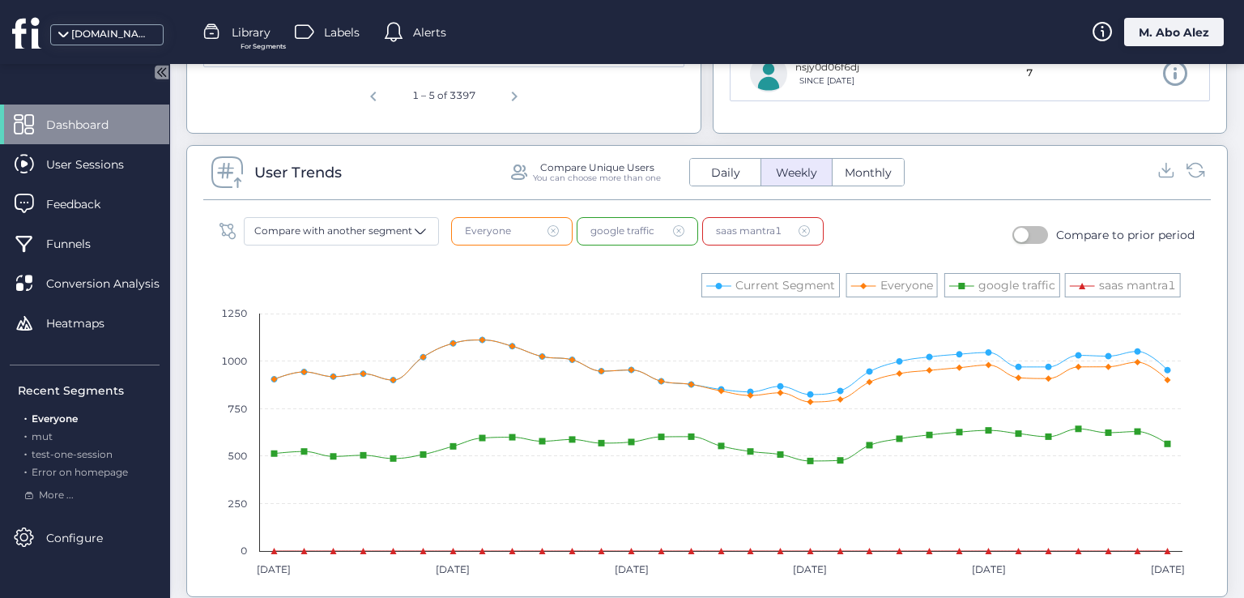
click at [1023, 229] on button "button" at bounding box center [1031, 235] width 36 height 18
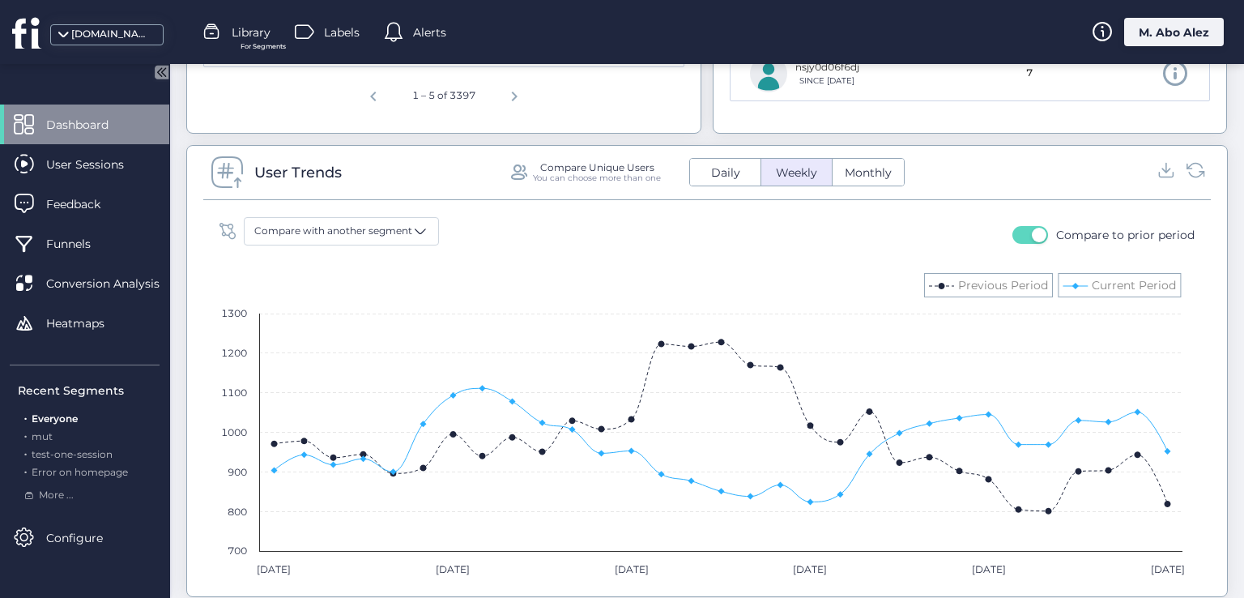
click at [721, 182] on button "Daily" at bounding box center [725, 172] width 70 height 27
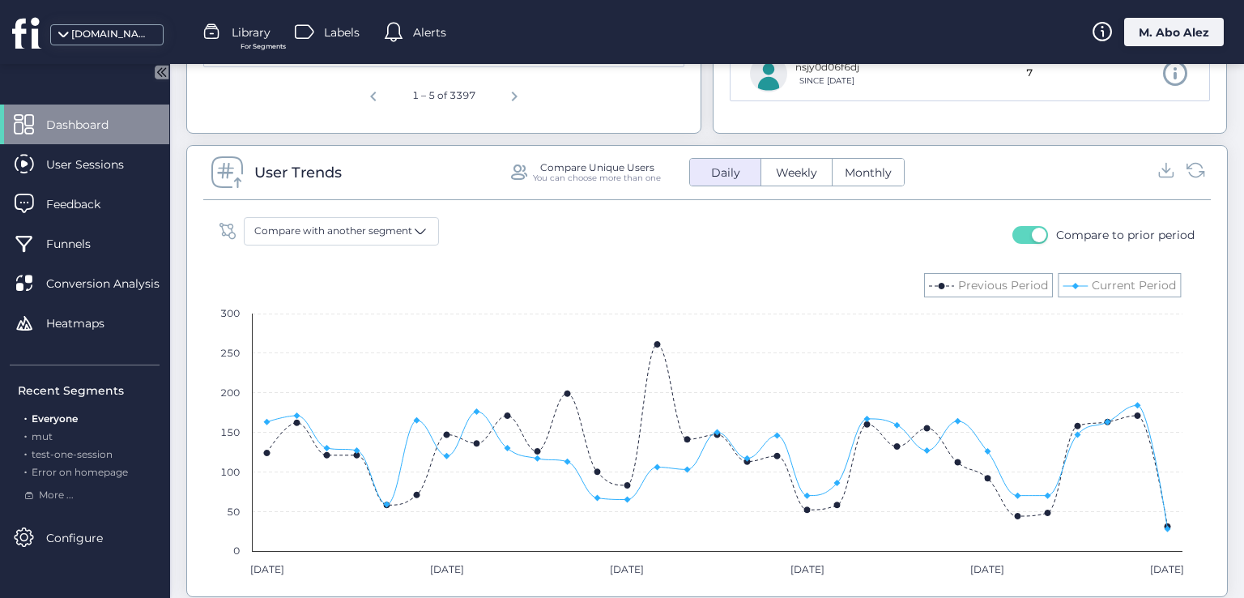
click at [847, 167] on span "Monthly" at bounding box center [868, 172] width 66 height 17
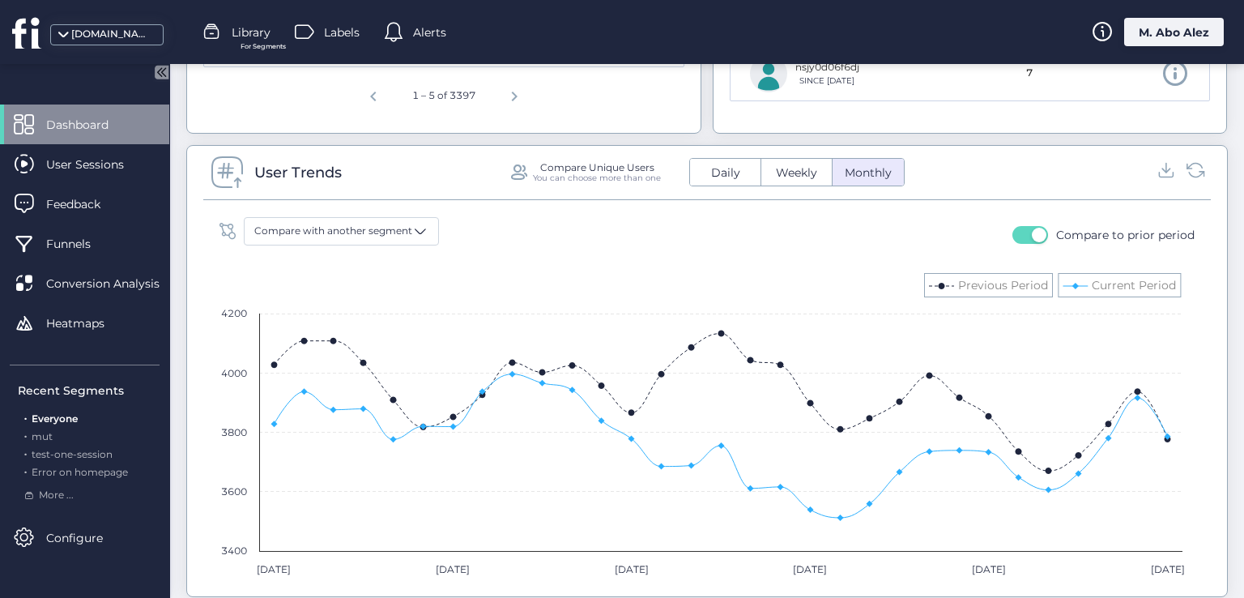
click at [720, 292] on rect at bounding box center [701, 425] width 980 height 324
click at [1189, 163] on icon at bounding box center [1196, 170] width 22 height 22
click at [1163, 168] on icon at bounding box center [1167, 170] width 9 height 4
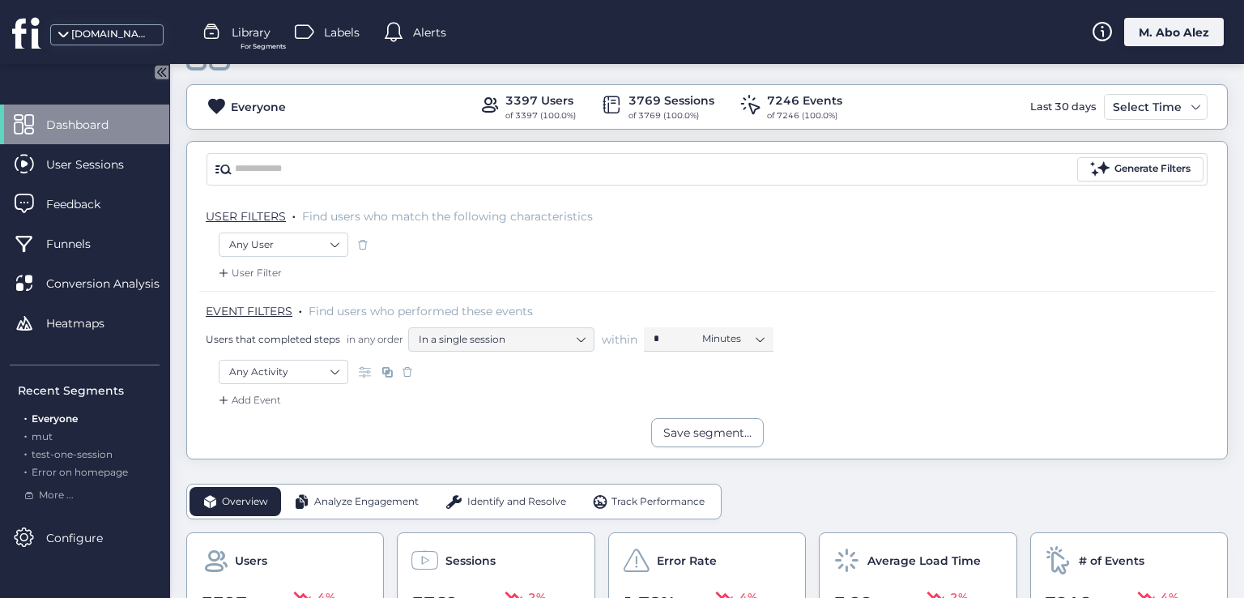
scroll to position [89, 0]
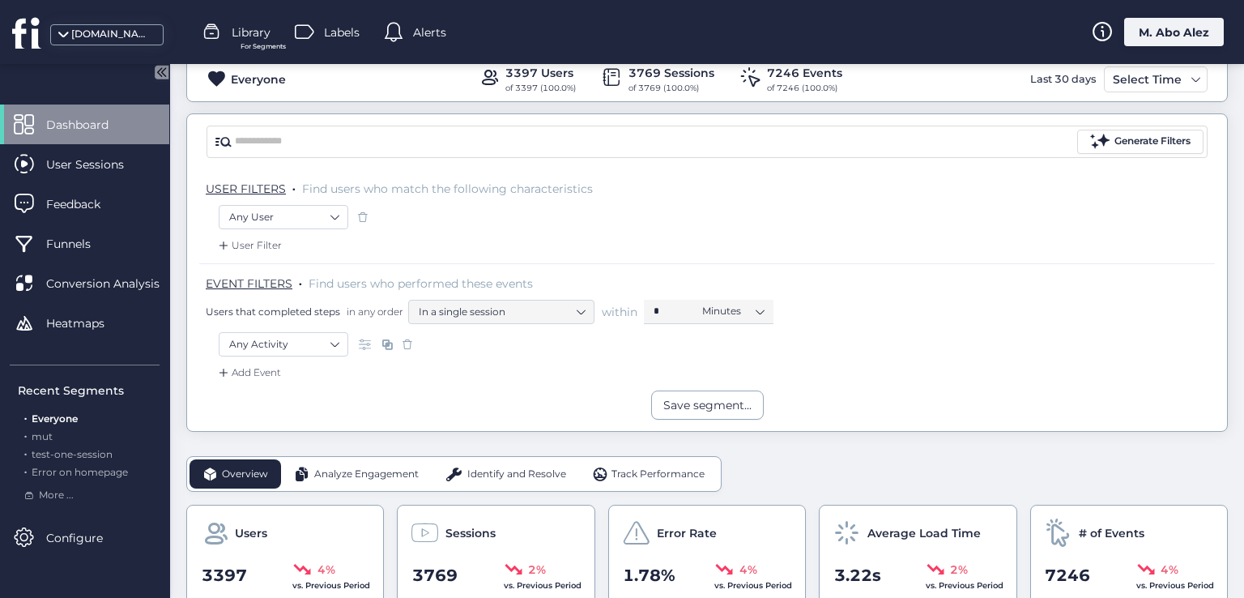
click at [361, 482] on div "Analyze Engagement" at bounding box center [356, 473] width 151 height 29
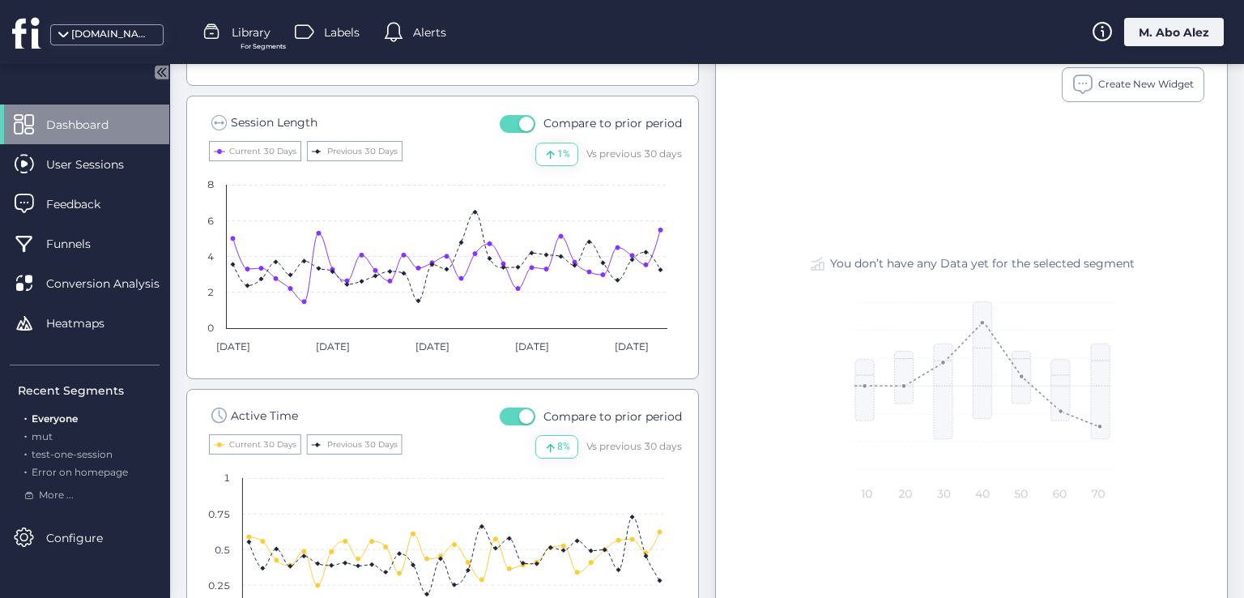
scroll to position [1113, 0]
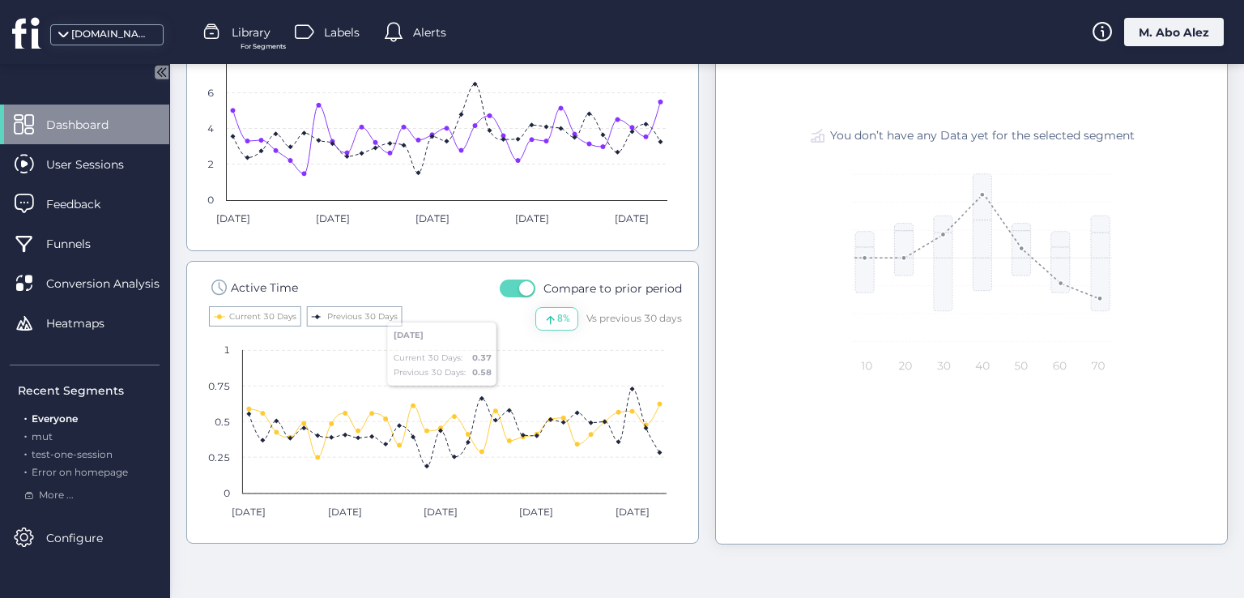
click at [519, 289] on span "button" at bounding box center [526, 288] width 15 height 15
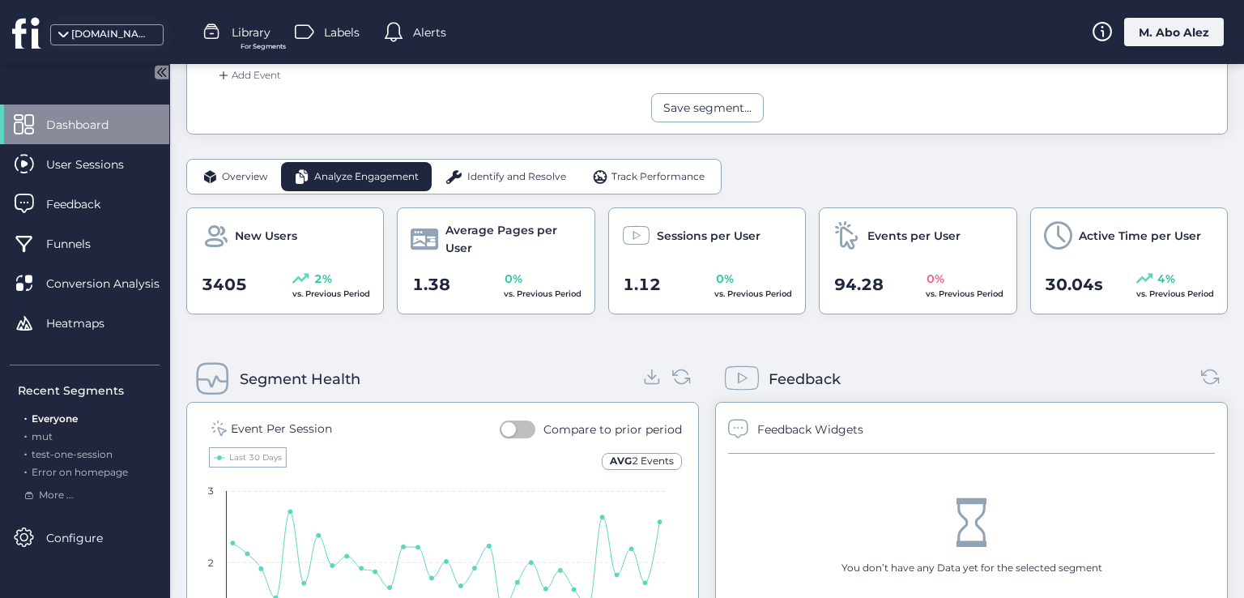
scroll to position [384, 0]
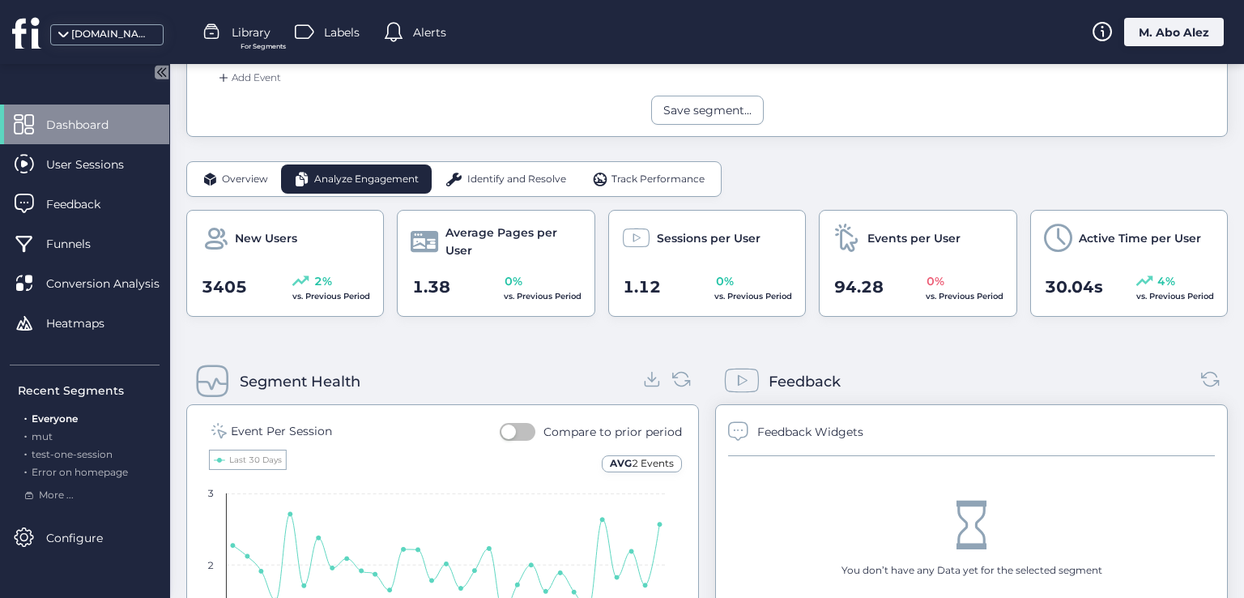
click at [254, 165] on div "Overview" at bounding box center [236, 178] width 92 height 29
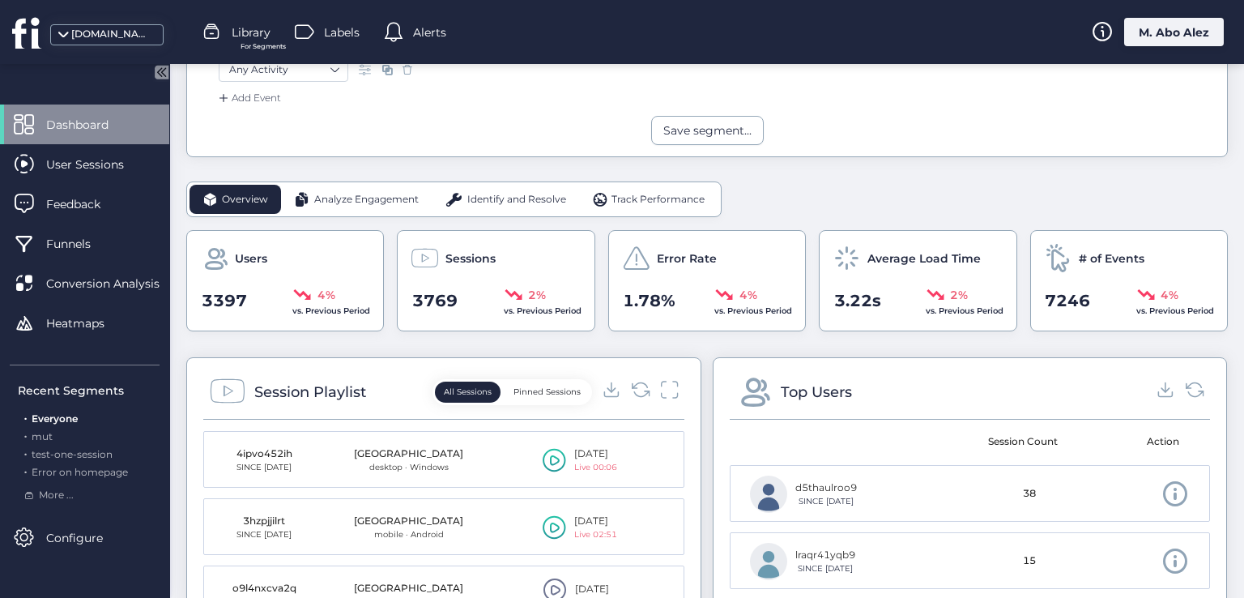
scroll to position [141, 0]
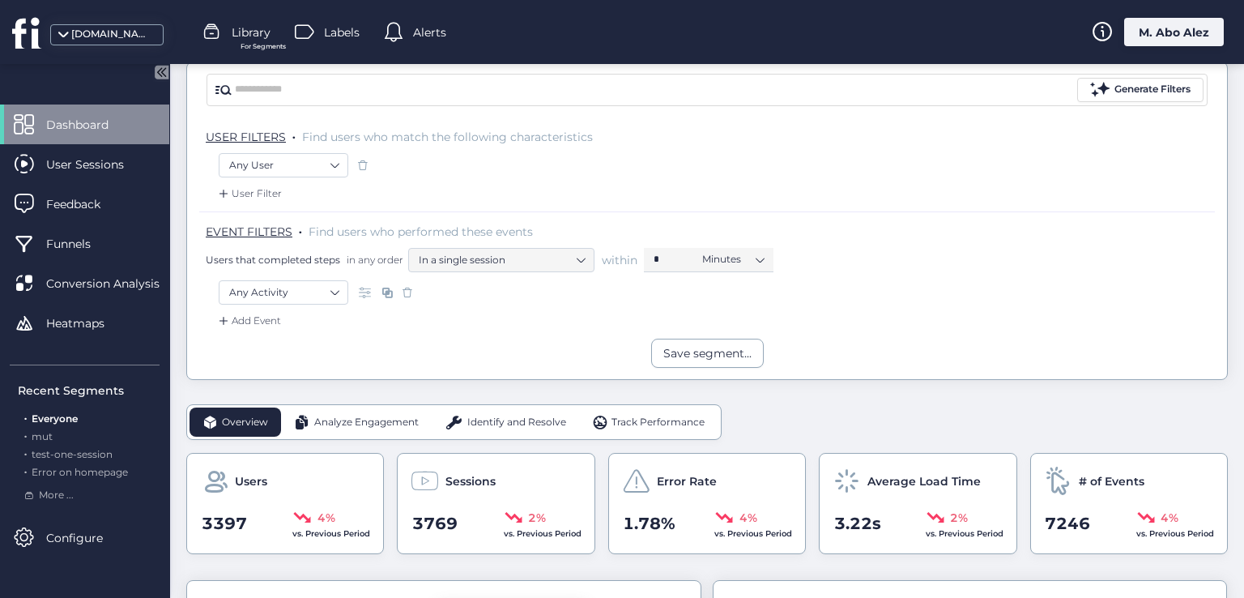
click at [353, 415] on span "Analyze Engagement" at bounding box center [366, 422] width 105 height 15
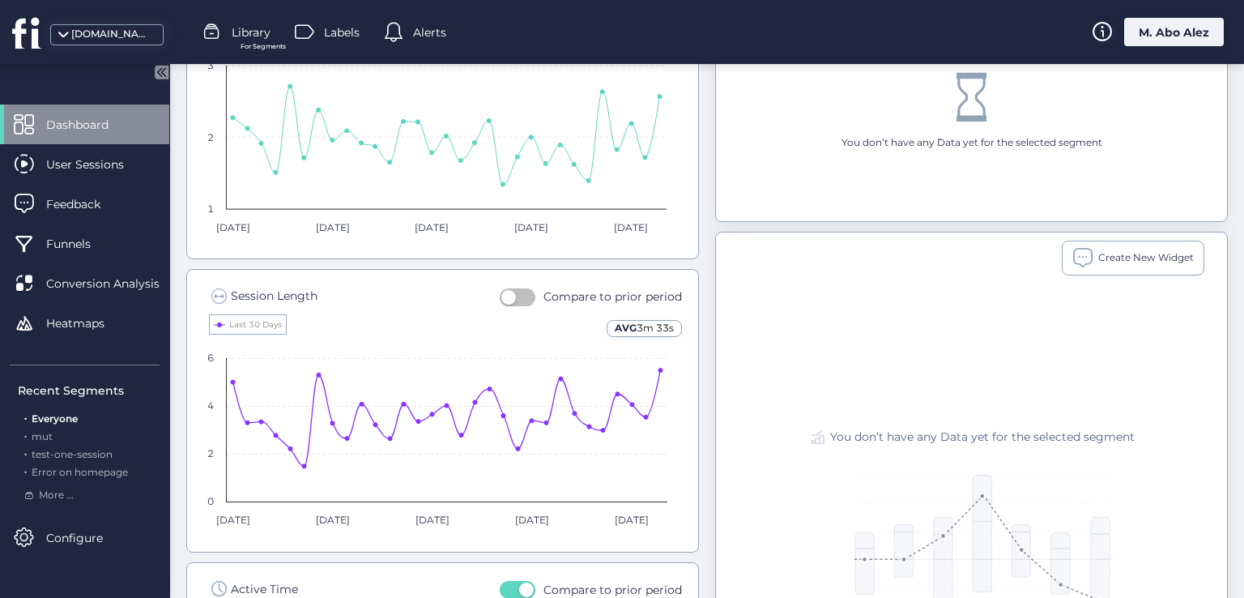
scroll to position [951, 0]
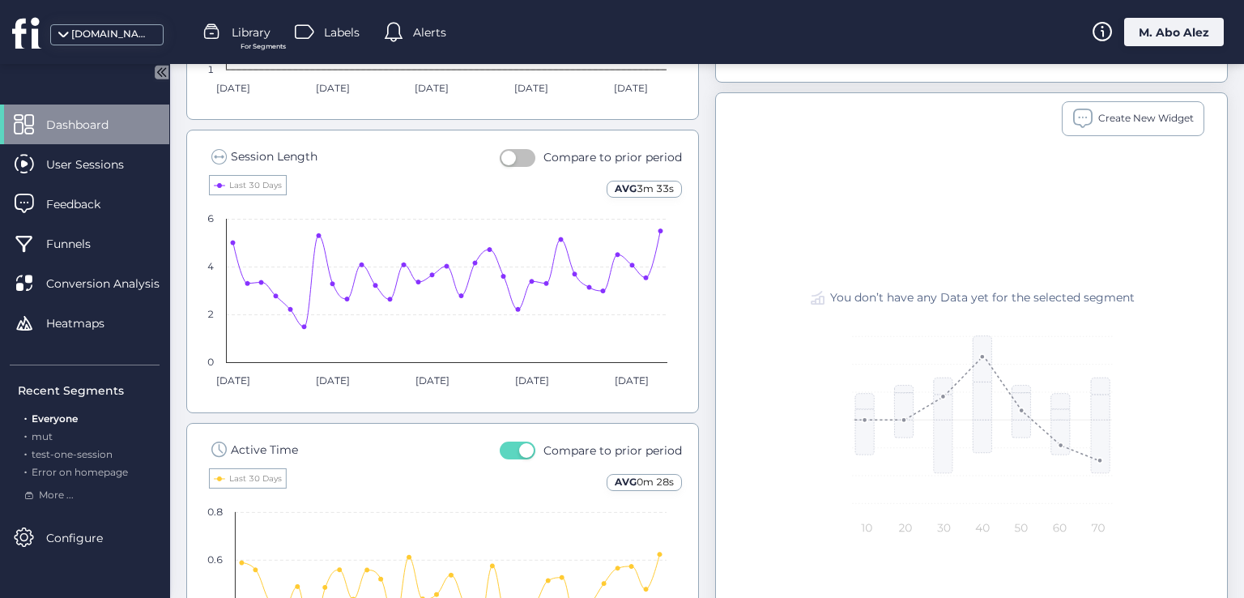
click at [513, 459] on fs-compare-period "Compare to prior period" at bounding box center [591, 455] width 182 height 28
click at [509, 446] on button "button" at bounding box center [518, 451] width 36 height 18
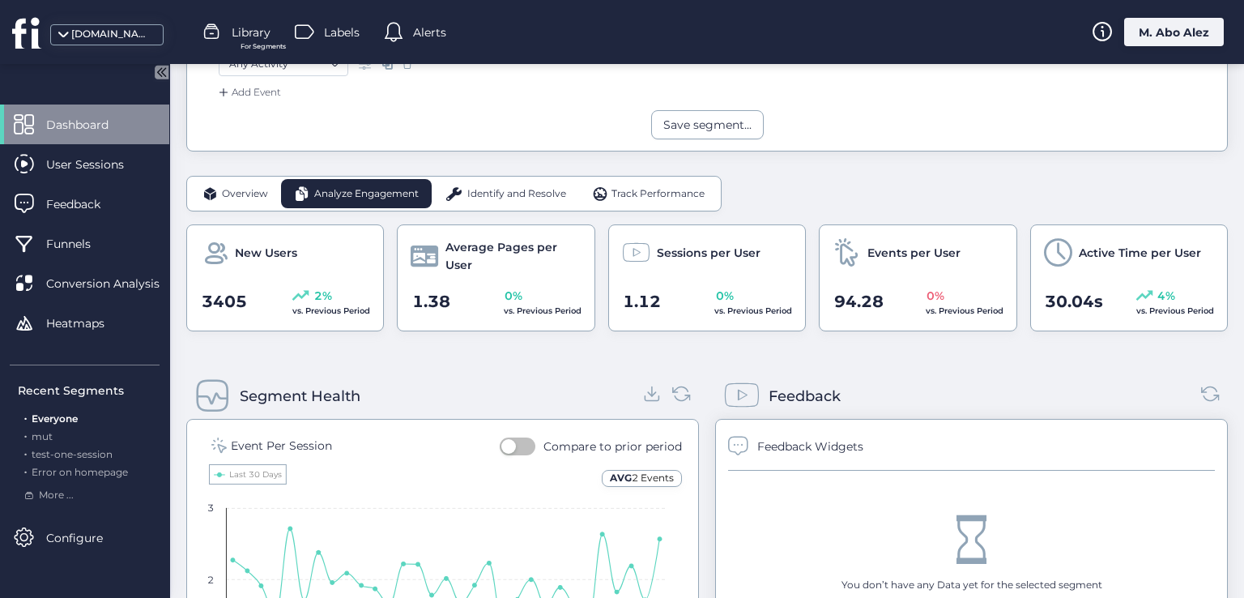
scroll to position [303, 0]
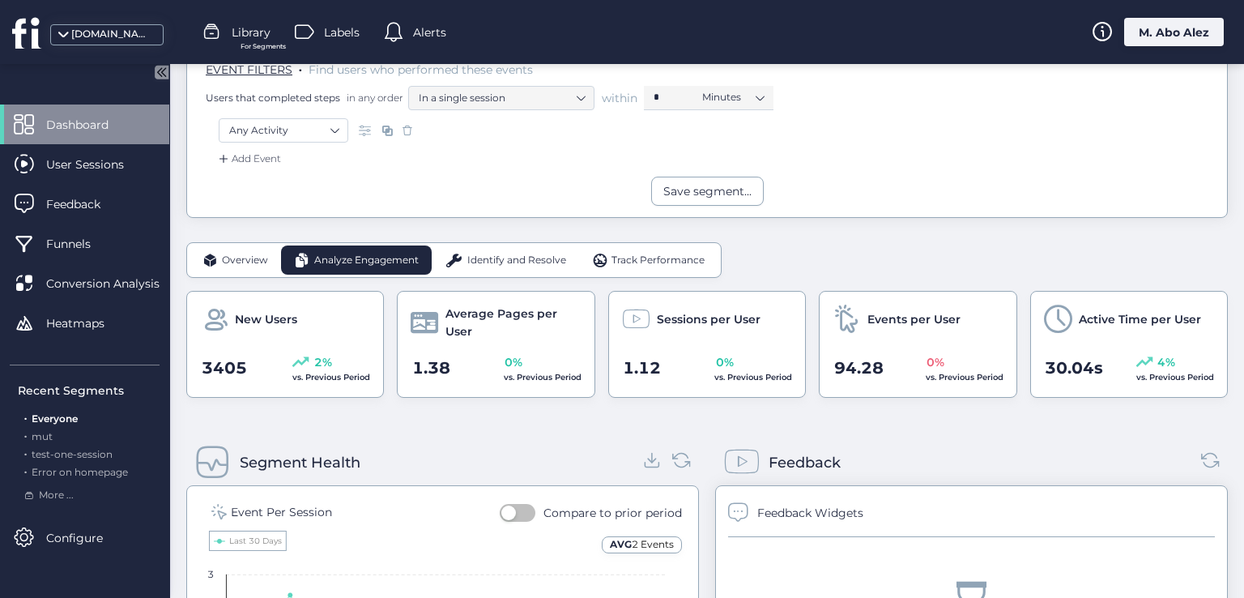
click at [265, 256] on span "Overview" at bounding box center [245, 260] width 46 height 15
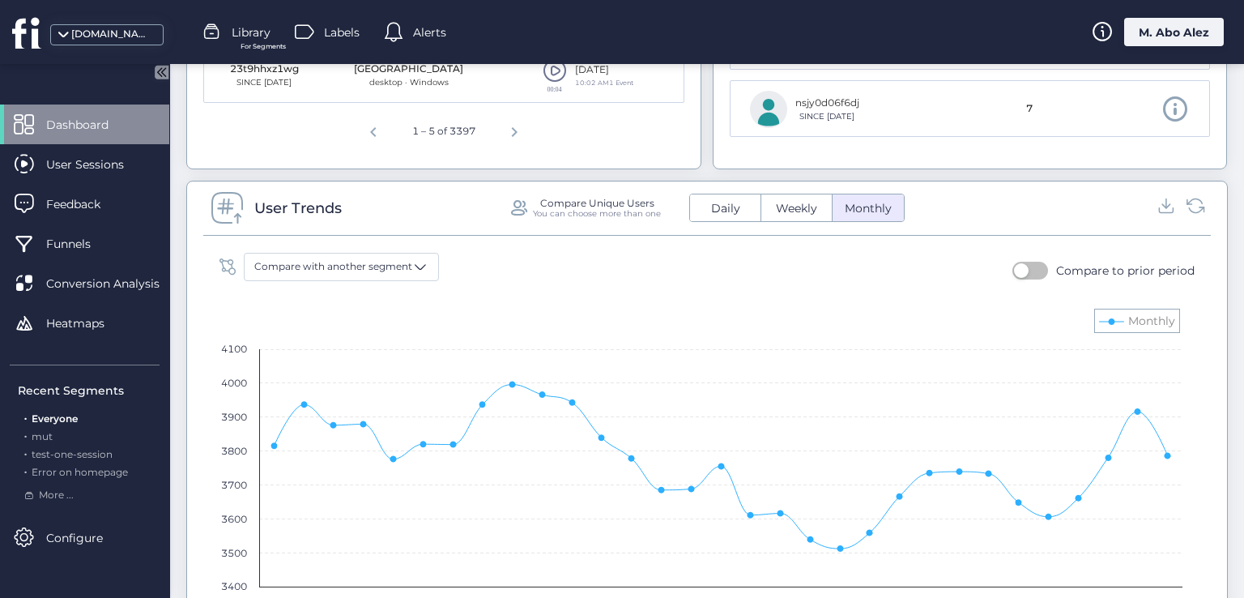
scroll to position [1032, 0]
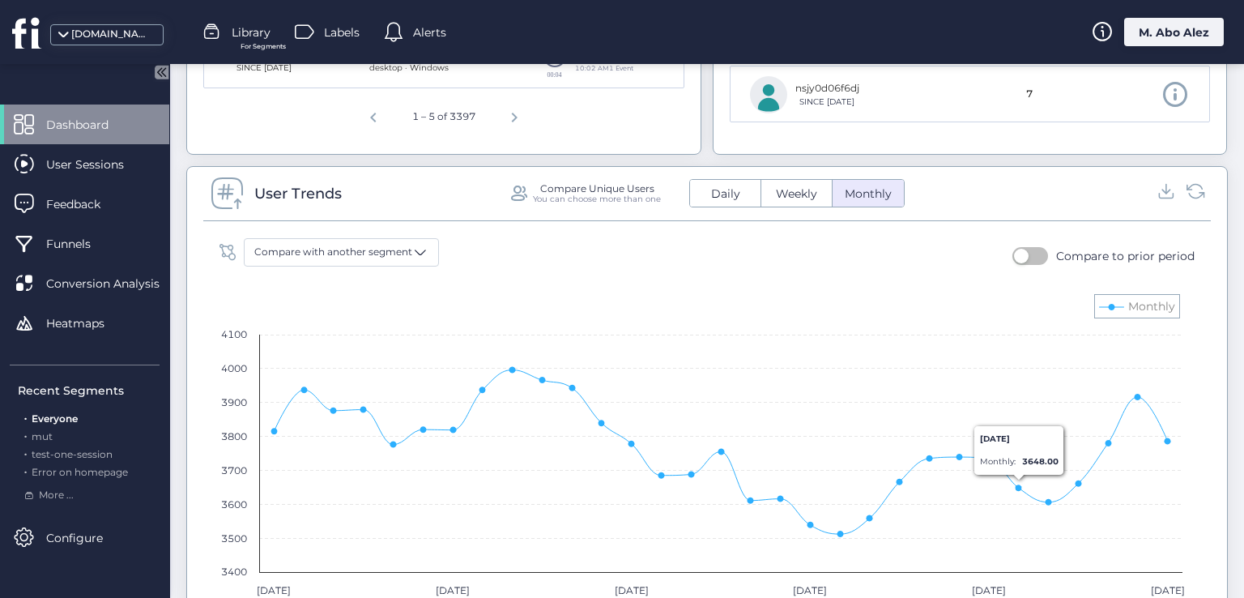
click at [1023, 256] on button "button" at bounding box center [1031, 256] width 36 height 18
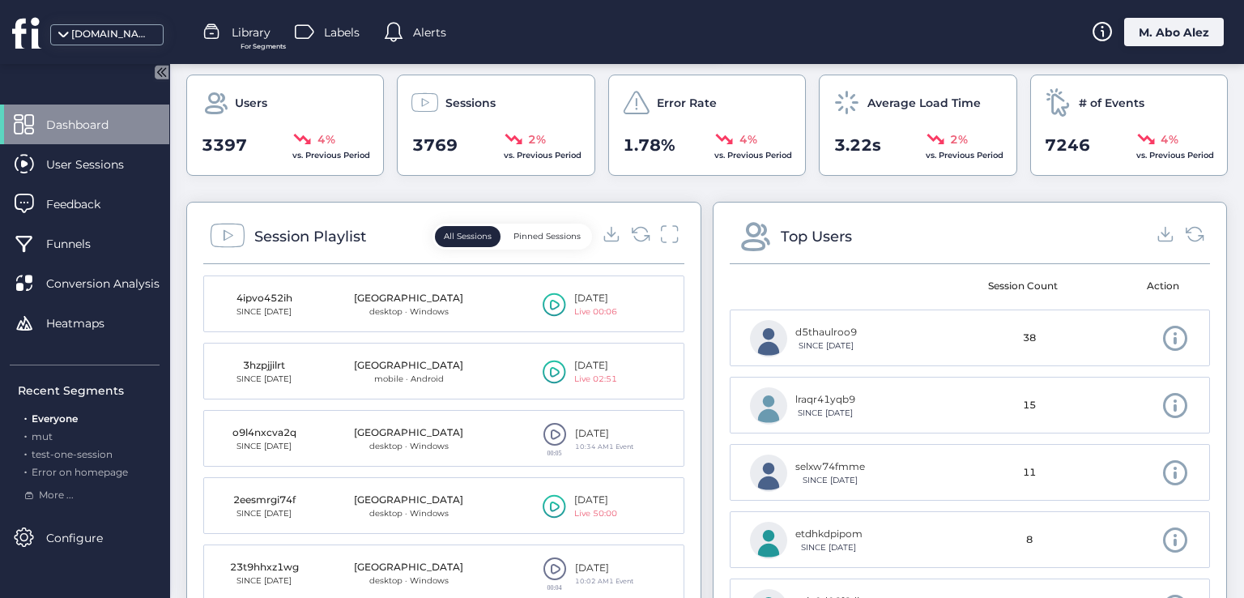
scroll to position [384, 0]
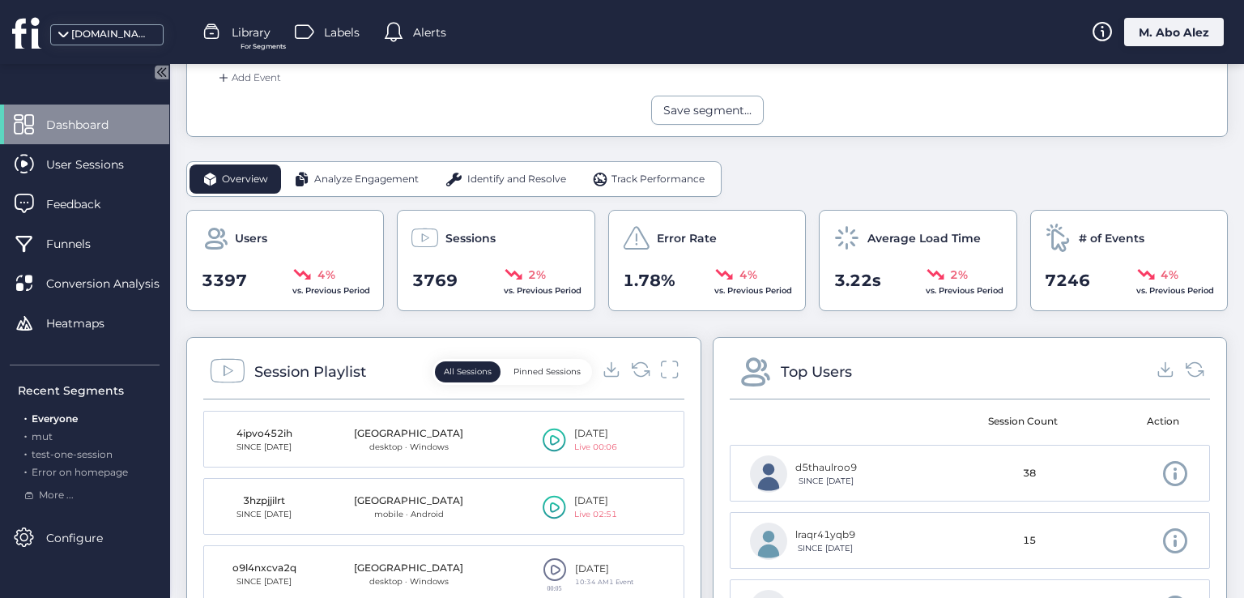
click at [334, 179] on span "Analyze Engagement" at bounding box center [366, 179] width 105 height 15
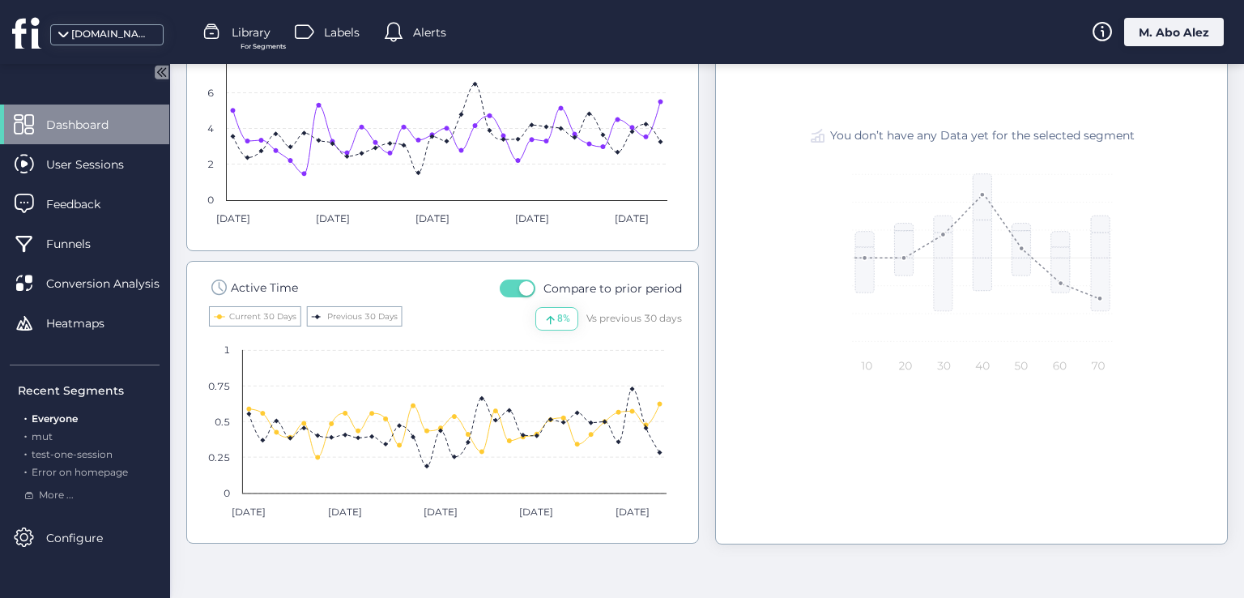
click at [512, 292] on button "button" at bounding box center [518, 289] width 36 height 18
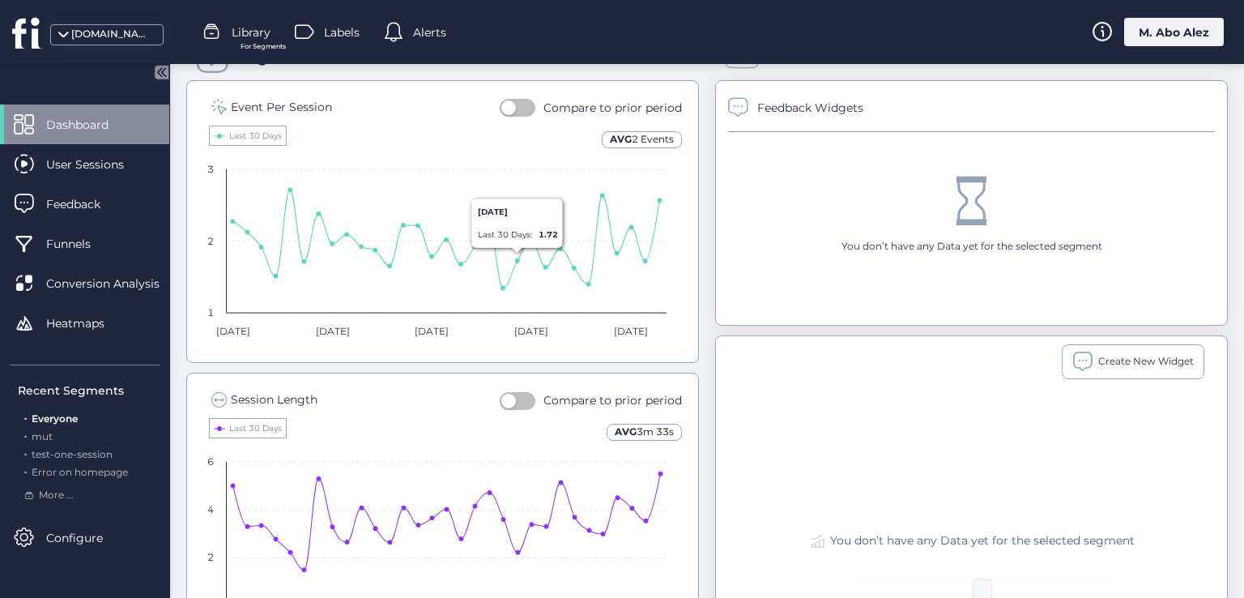
click at [527, 393] on button "button" at bounding box center [518, 401] width 36 height 18
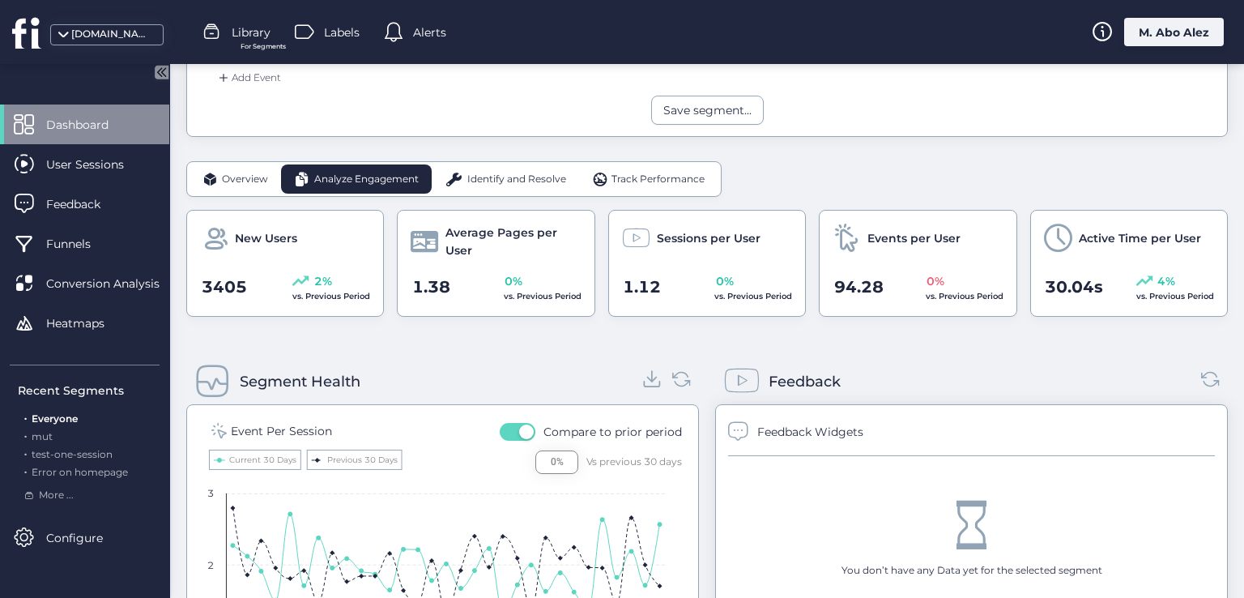
click at [645, 382] on icon at bounding box center [653, 379] width 22 height 22
click at [473, 172] on span "Identify and Resolve" at bounding box center [516, 179] width 99 height 15
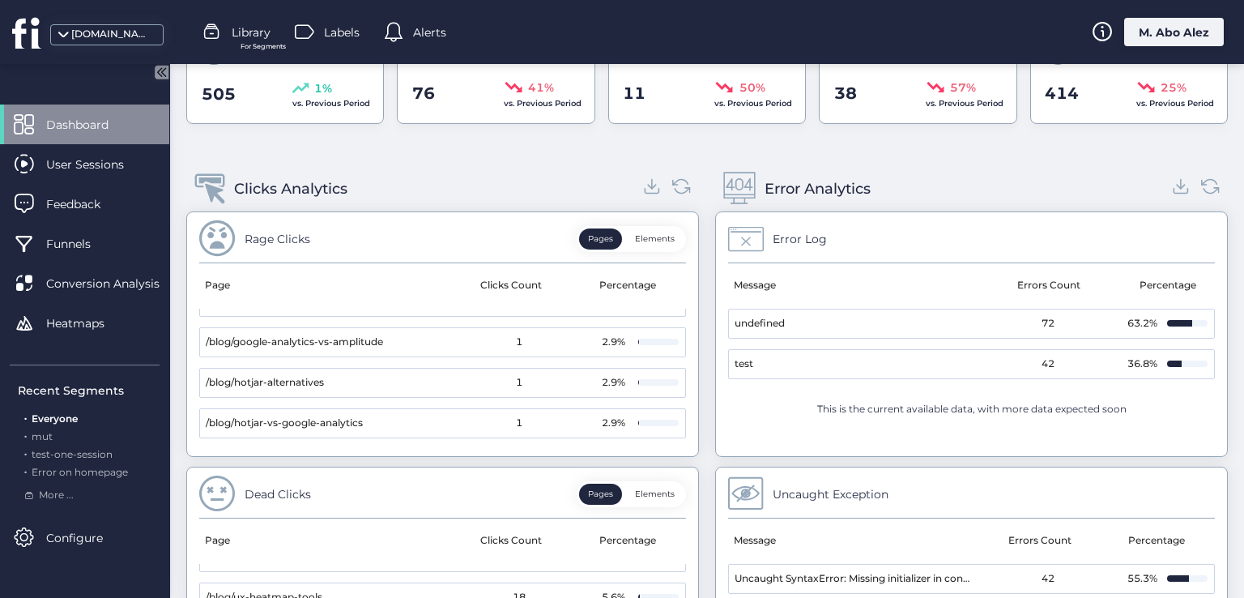
scroll to position [347, 0]
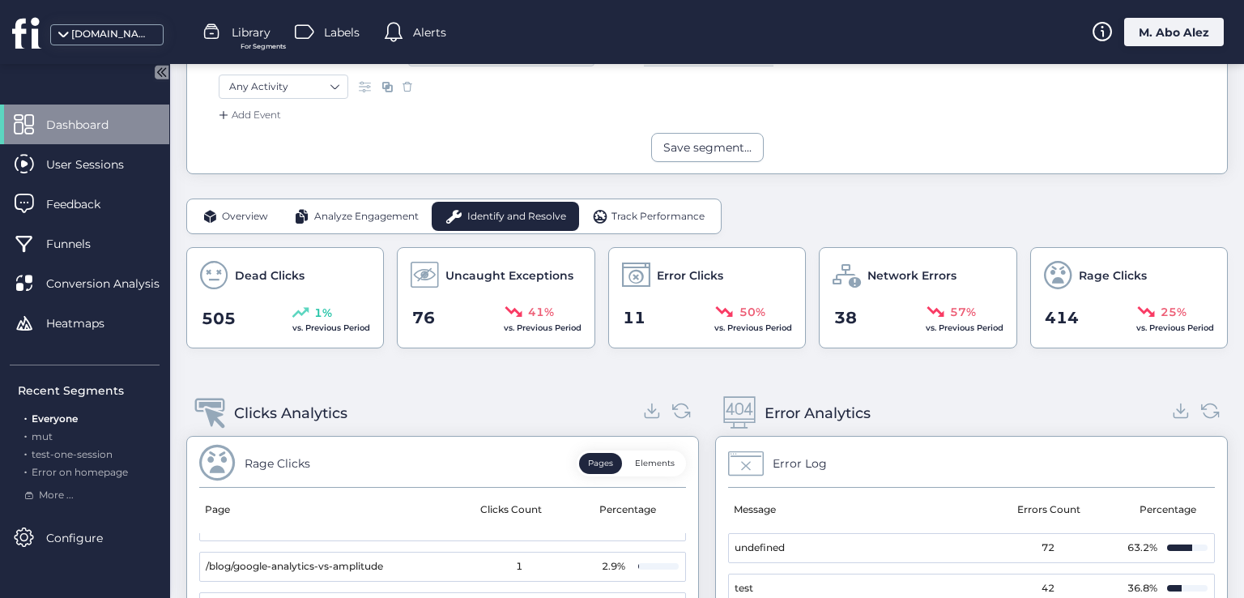
click at [638, 216] on span "Track Performance" at bounding box center [658, 216] width 93 height 15
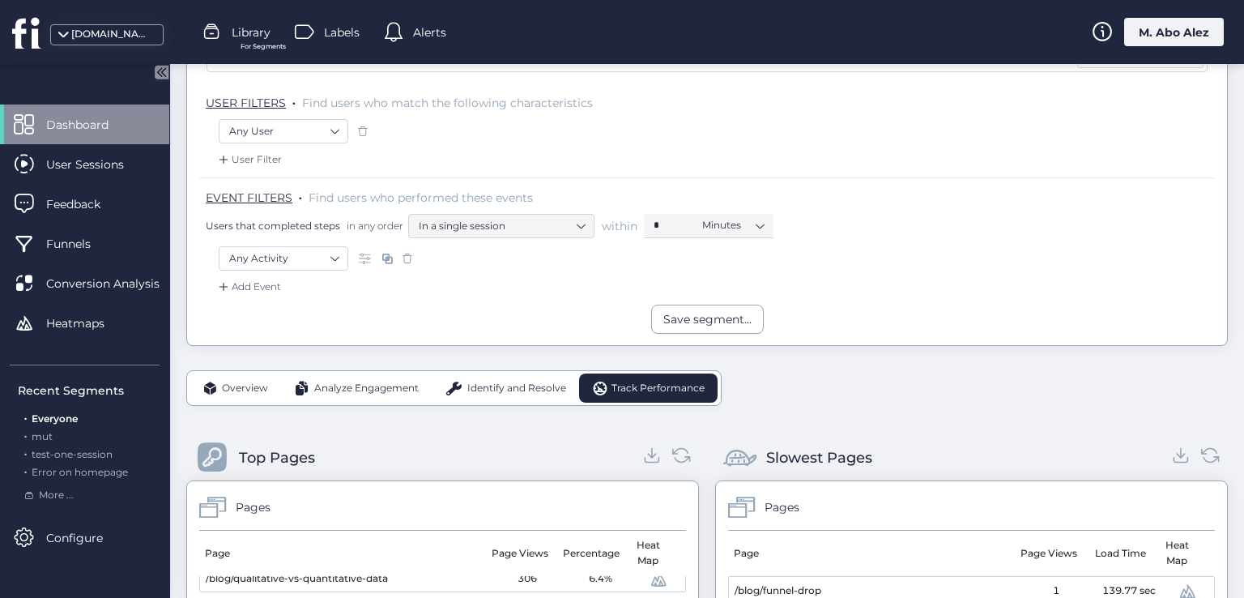
scroll to position [58, 0]
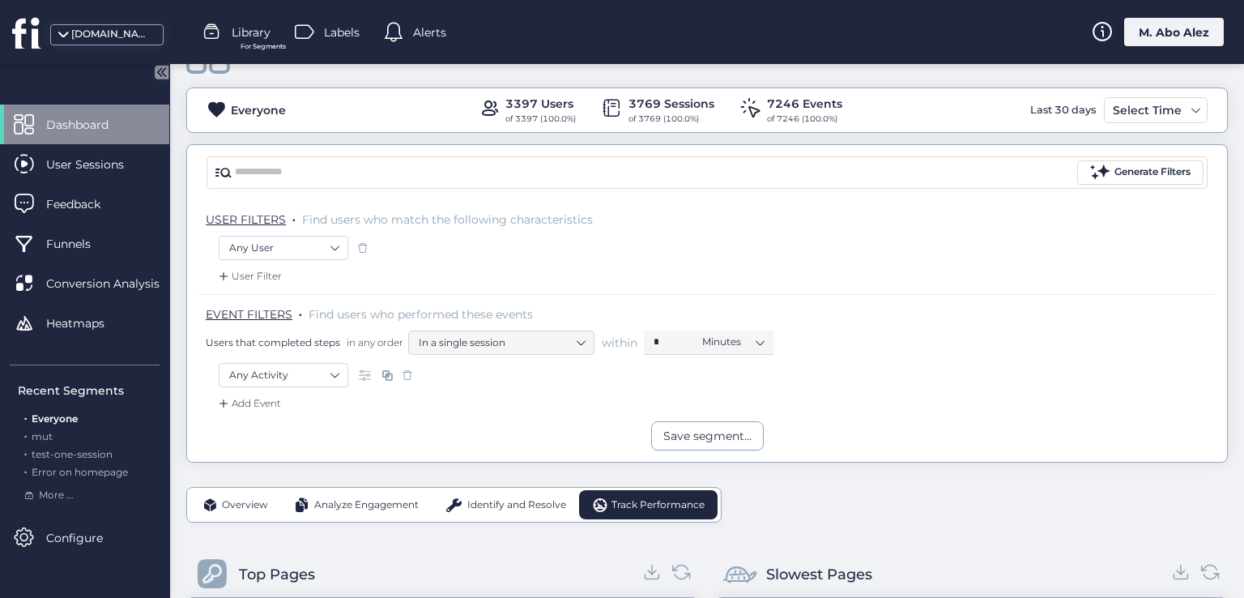
click at [237, 497] on span "Overview" at bounding box center [245, 504] width 46 height 15
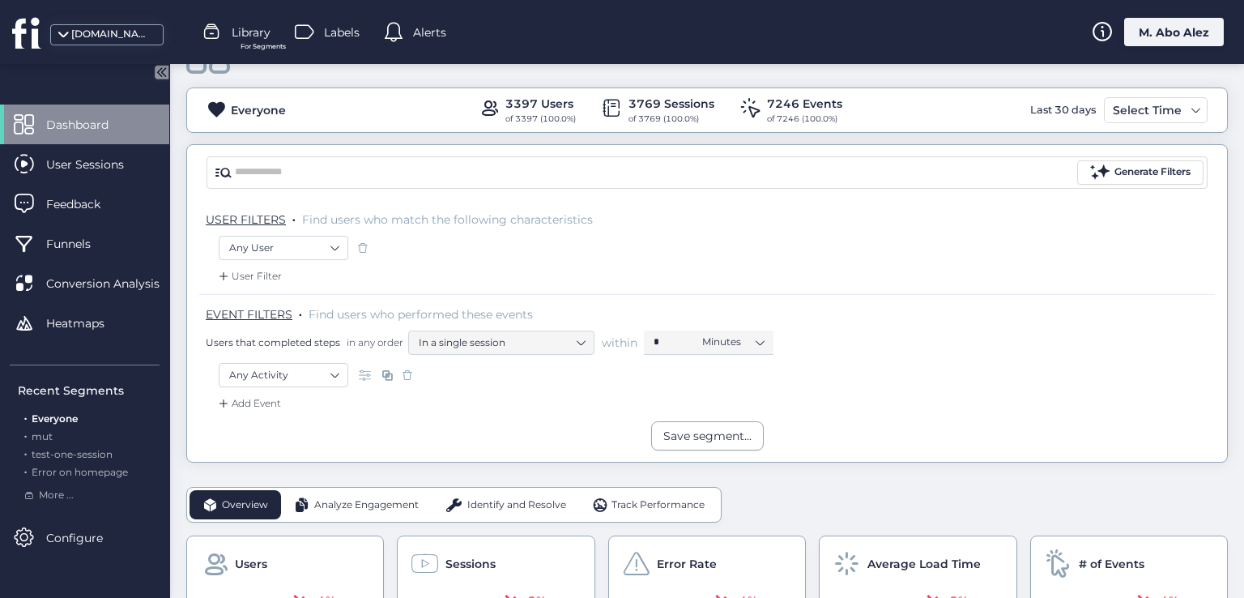
click at [220, 514] on div "Overview" at bounding box center [236, 504] width 92 height 29
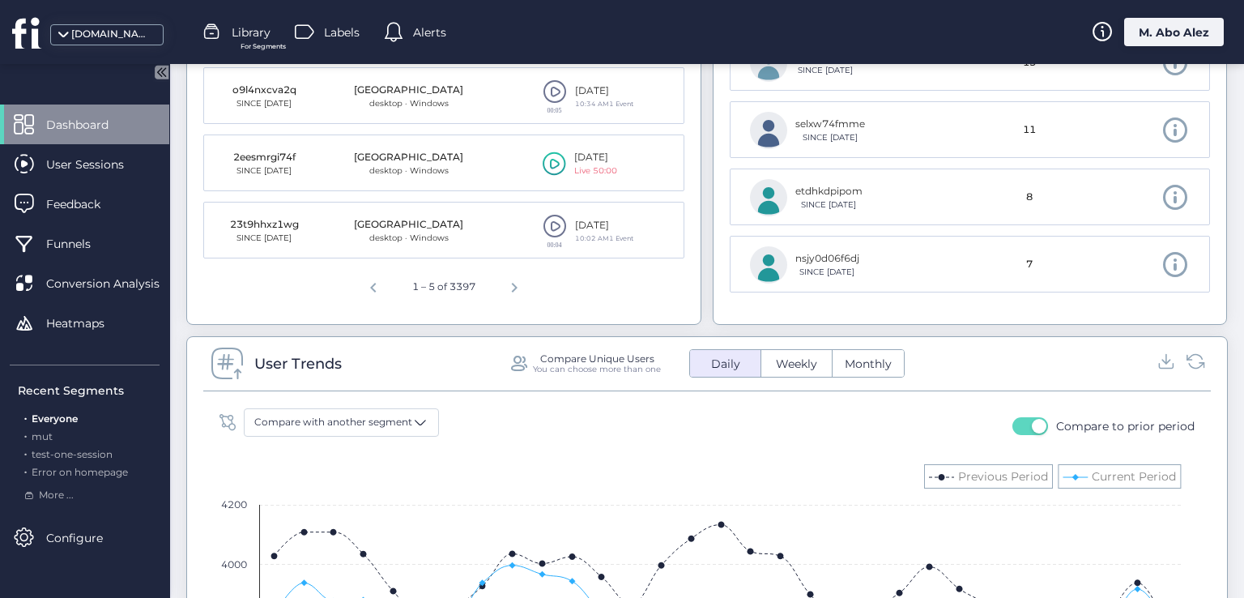
scroll to position [869, 0]
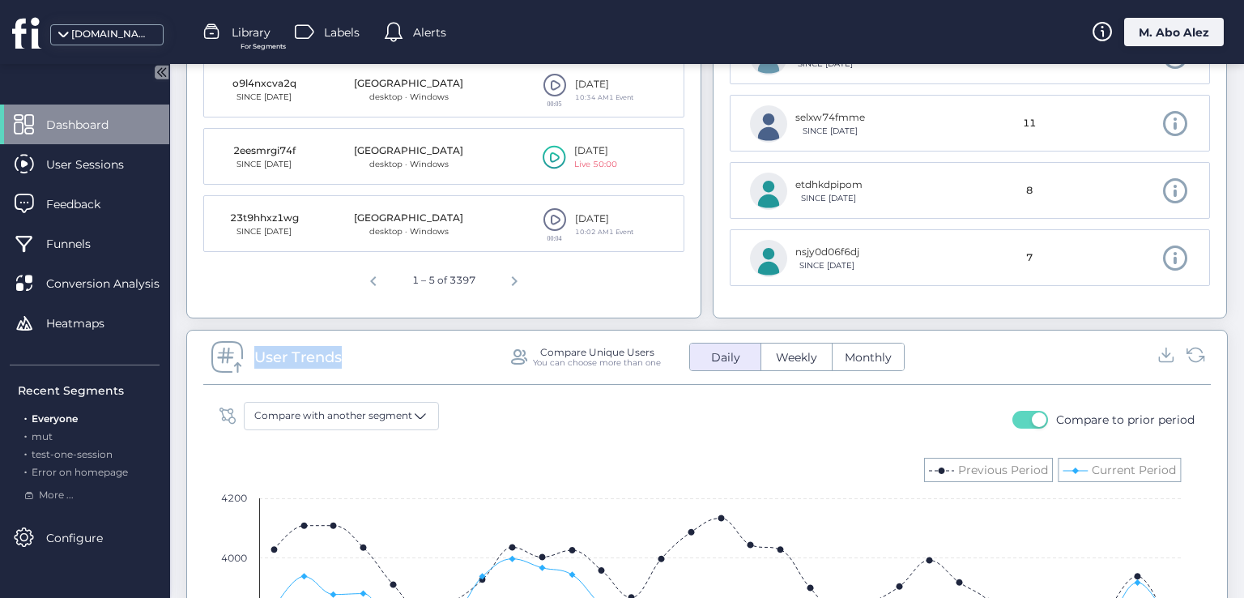
drag, startPoint x: 348, startPoint y: 357, endPoint x: 252, endPoint y: 365, distance: 96.7
click at [252, 365] on div "User Trends Compare Unique Users You can choose more than one Daily Weekly Mont…" at bounding box center [707, 361] width 1008 height 45
copy div "User Trends"
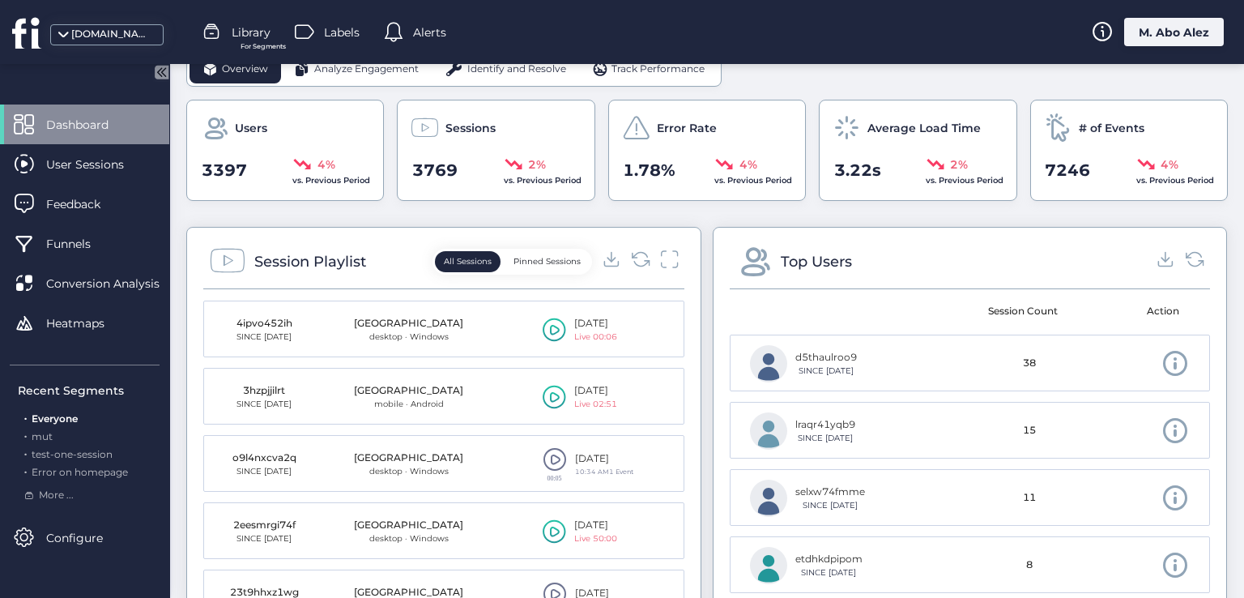
scroll to position [332, 0]
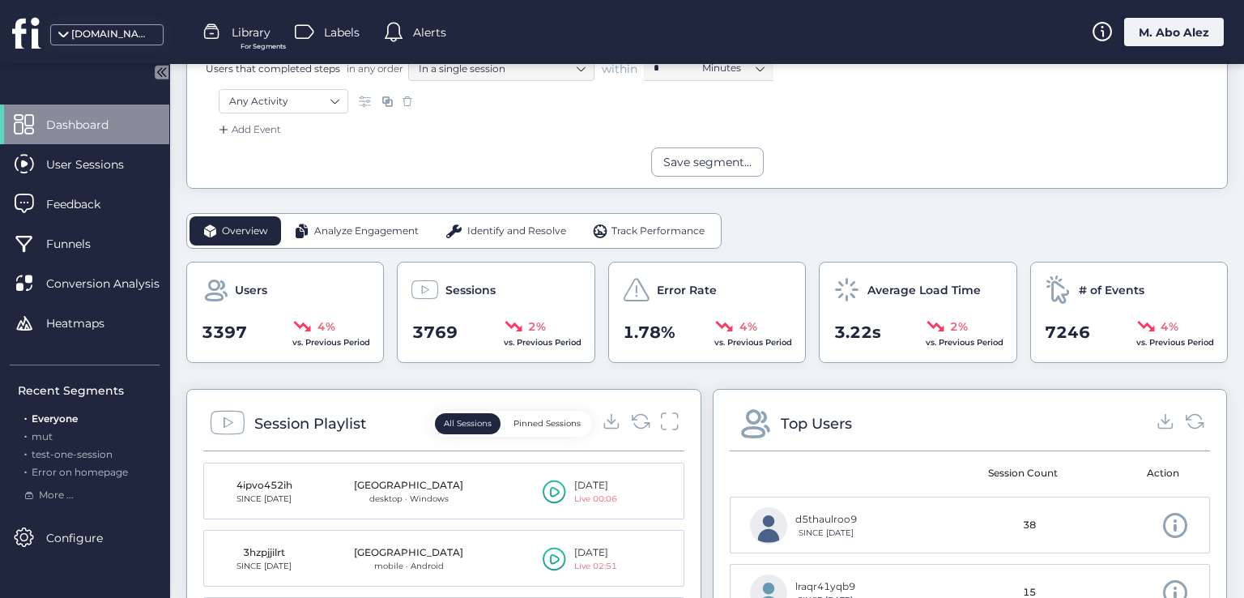
click at [373, 224] on span "Analyze Engagement" at bounding box center [366, 231] width 105 height 15
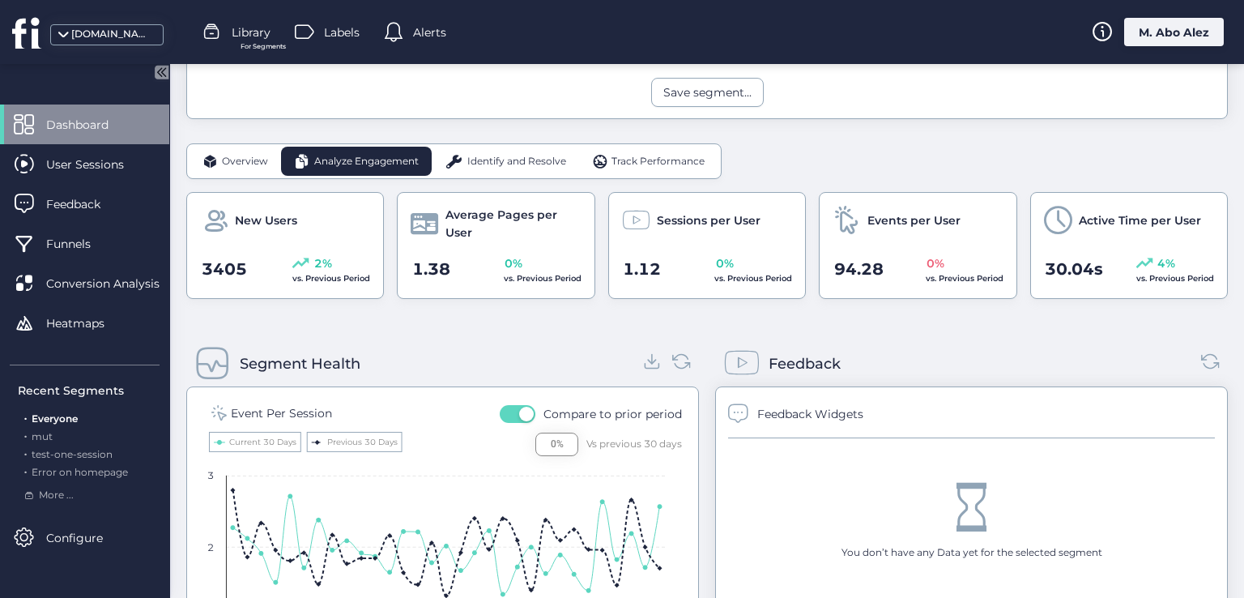
scroll to position [384, 0]
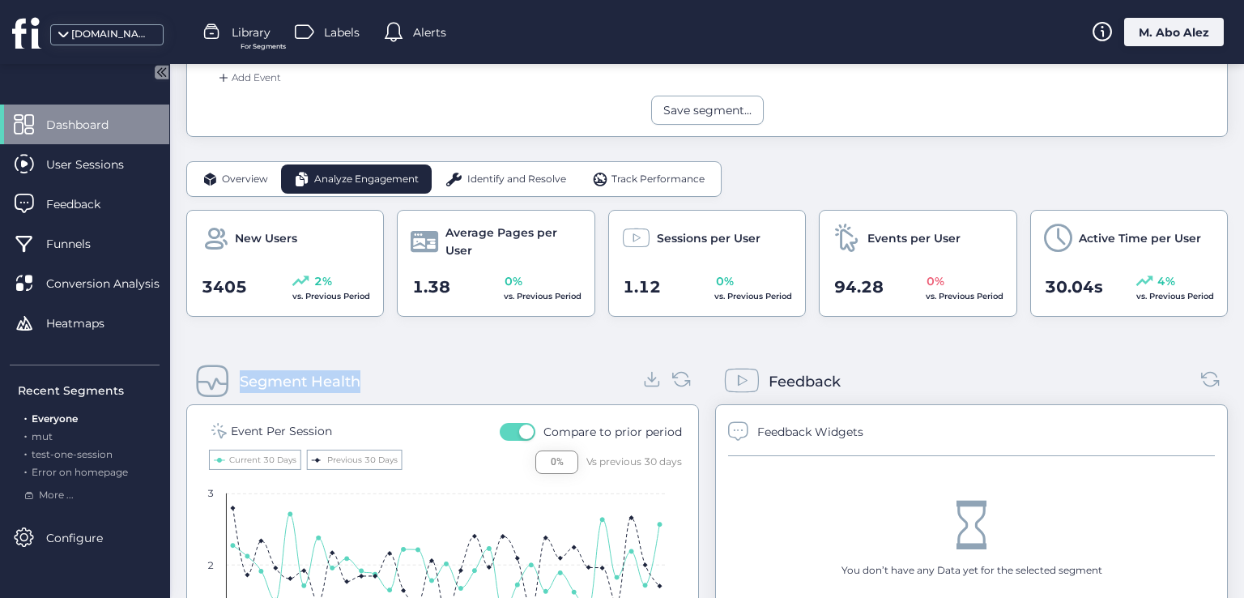
drag, startPoint x: 382, startPoint y: 378, endPoint x: 241, endPoint y: 374, distance: 141.8
click at [241, 374] on div "Segment Health" at bounding box center [442, 381] width 513 height 45
copy div "Segment Health"
click at [245, 166] on div "Overview" at bounding box center [236, 178] width 92 height 29
click at [222, 164] on div "Overview" at bounding box center [236, 178] width 92 height 29
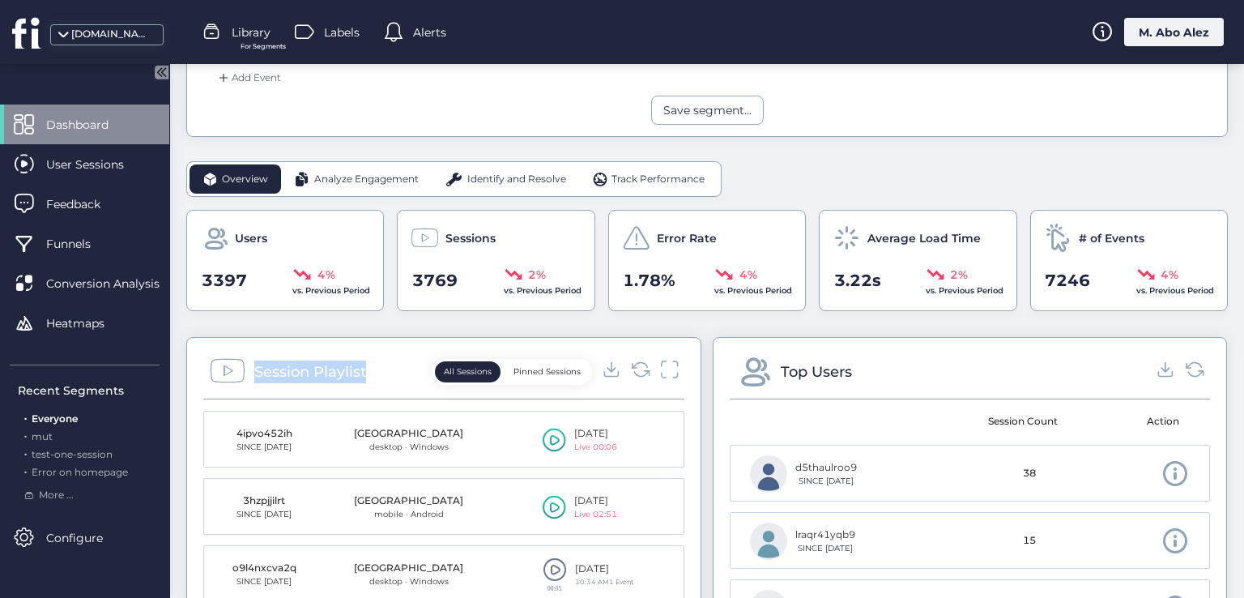
drag, startPoint x: 376, startPoint y: 366, endPoint x: 254, endPoint y: 370, distance: 121.6
click at [254, 370] on div "Session Playlist All Sessions Pinned Sessions" at bounding box center [443, 376] width 481 height 45
copy div "Session Playlist"
drag, startPoint x: 893, startPoint y: 378, endPoint x: 753, endPoint y: 379, distance: 140.2
click at [753, 379] on div "Top Users" at bounding box center [970, 376] width 481 height 45
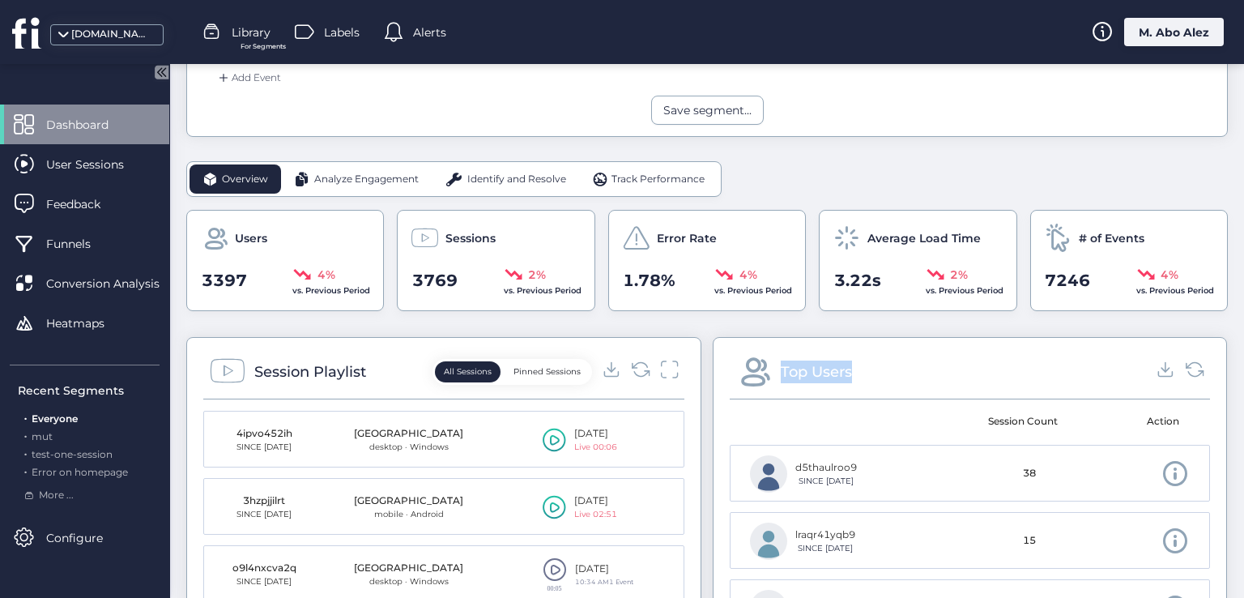
copy div "Top Users"
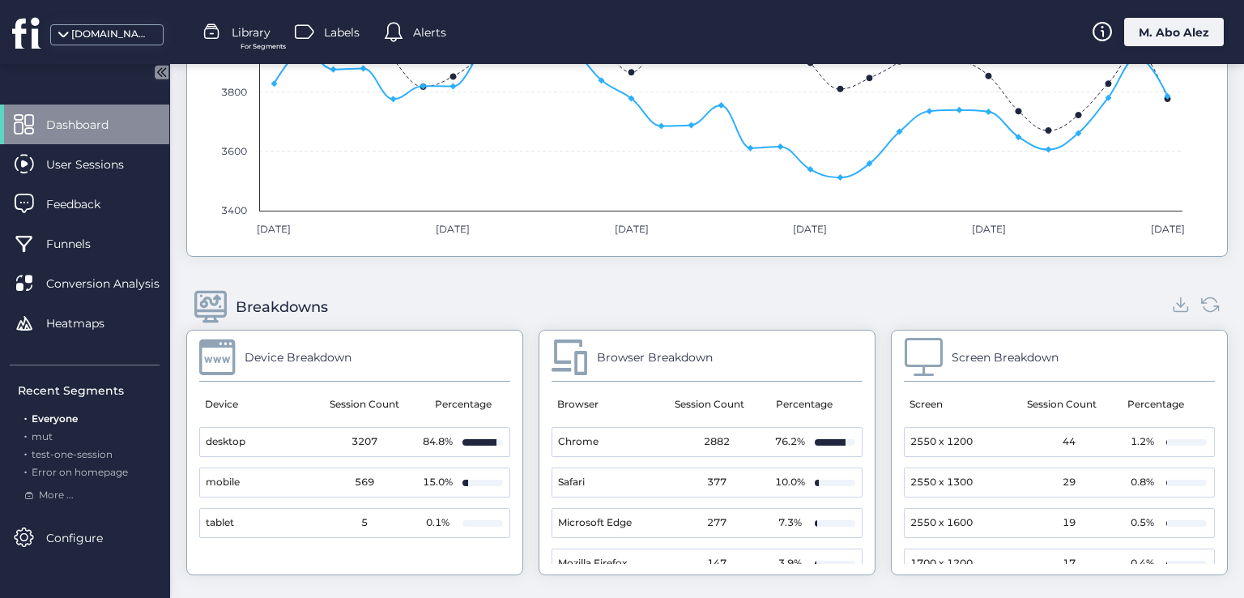
scroll to position [1518, 0]
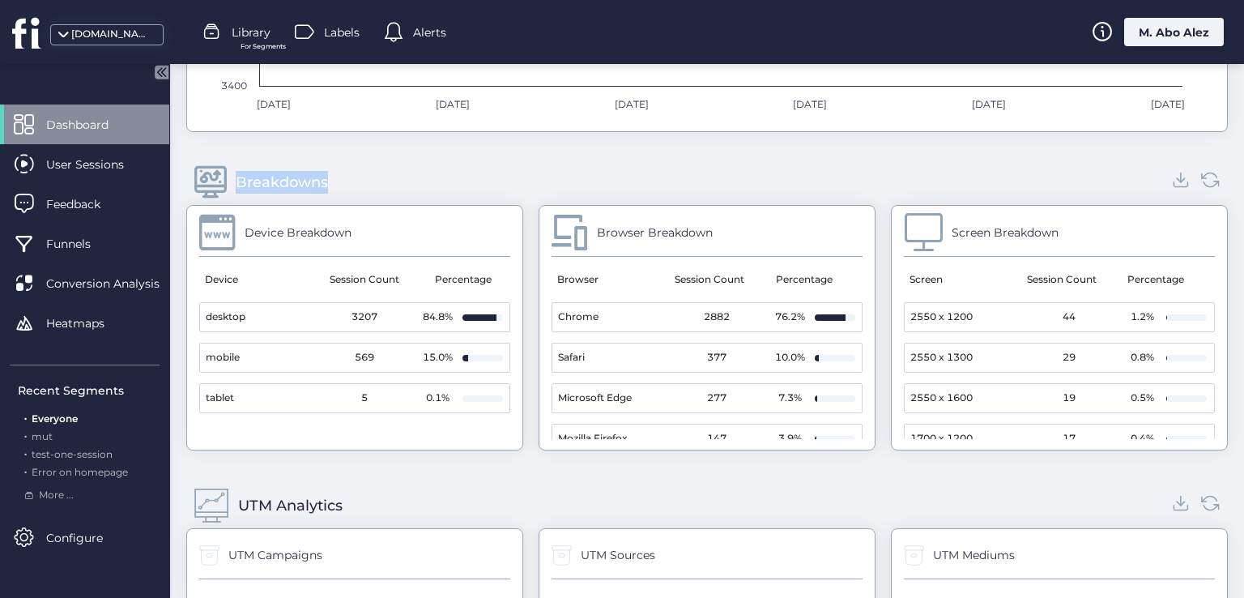
drag, startPoint x: 303, startPoint y: 177, endPoint x: 236, endPoint y: 164, distance: 68.5
click at [236, 164] on div "Breakdowns" at bounding box center [707, 182] width 1042 height 45
copy div "Breakdowns"
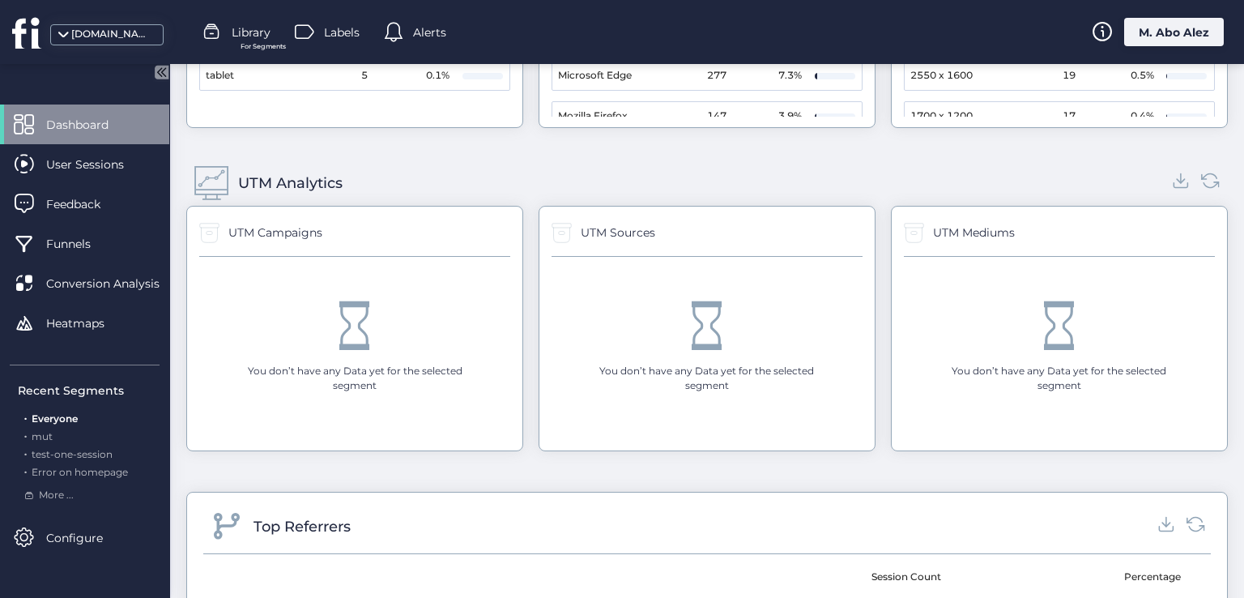
scroll to position [1842, 0]
drag, startPoint x: 359, startPoint y: 170, endPoint x: 239, endPoint y: 176, distance: 120.0
click at [239, 176] on div "UTM Analytics" at bounding box center [707, 181] width 1042 height 45
copy div "UTM Analytics"
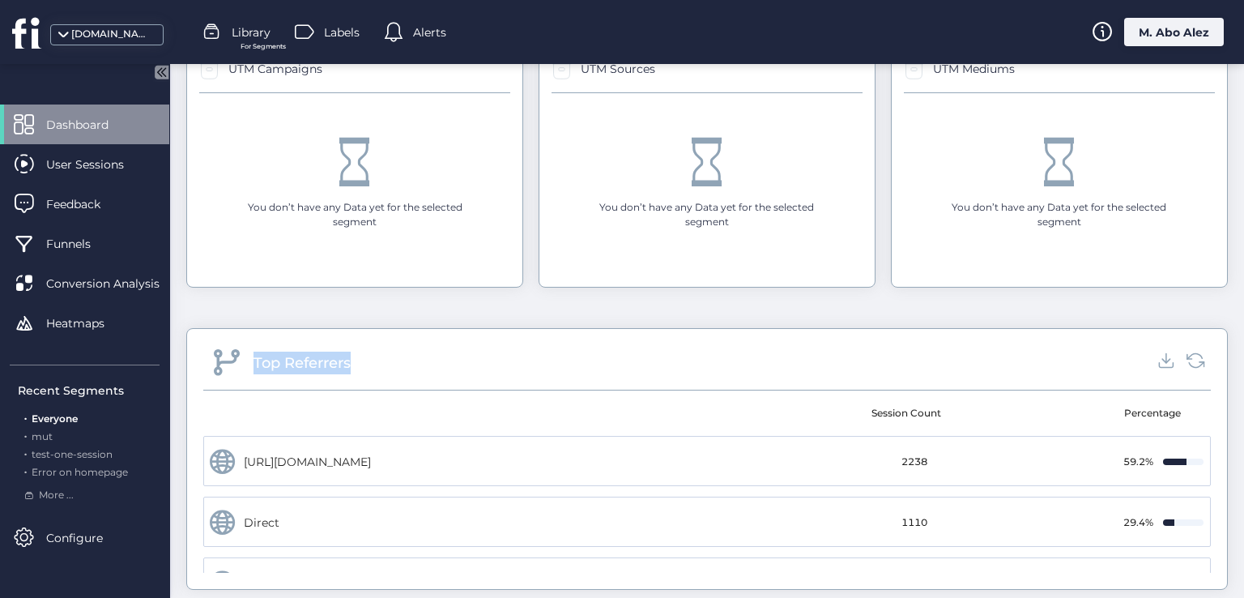
drag, startPoint x: 351, startPoint y: 362, endPoint x: 256, endPoint y: 362, distance: 94.8
click at [256, 362] on div "Top Referrers" at bounding box center [707, 367] width 1008 height 45
copy div "Top Referrers"
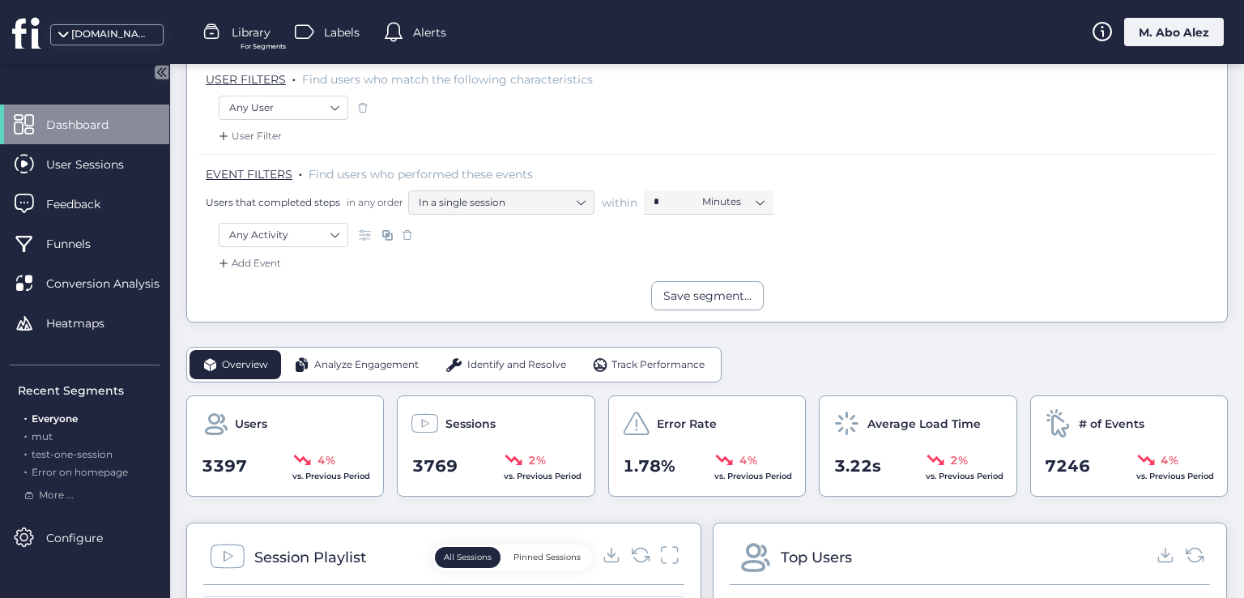
scroll to position [170, 0]
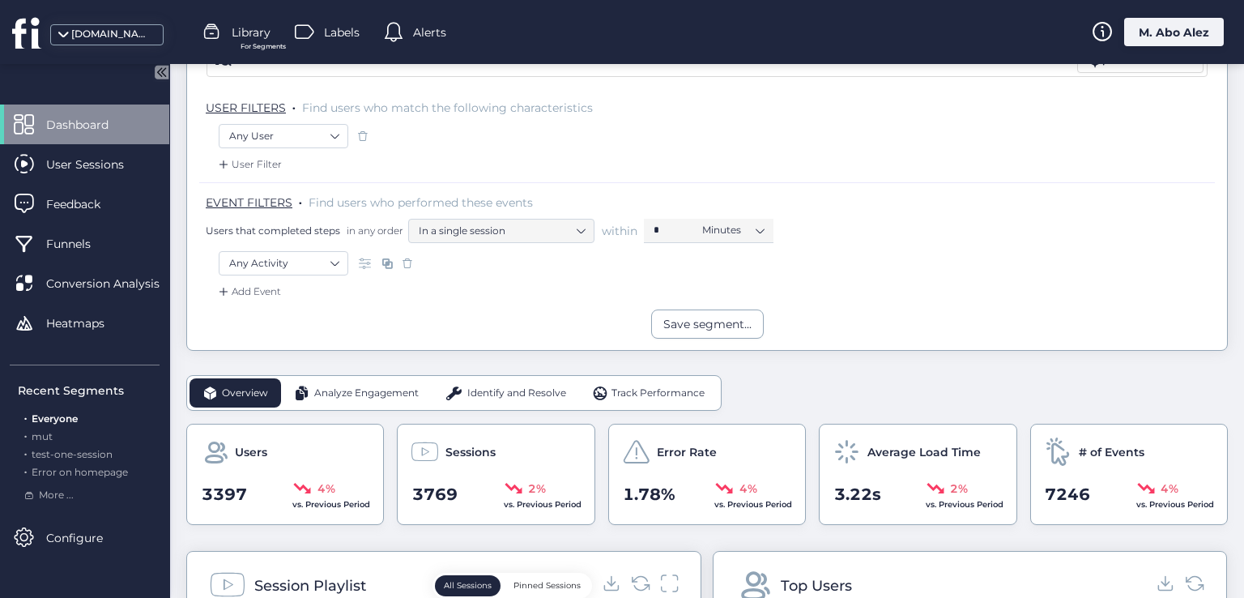
click at [379, 395] on span "Analyze Engagement" at bounding box center [366, 393] width 105 height 15
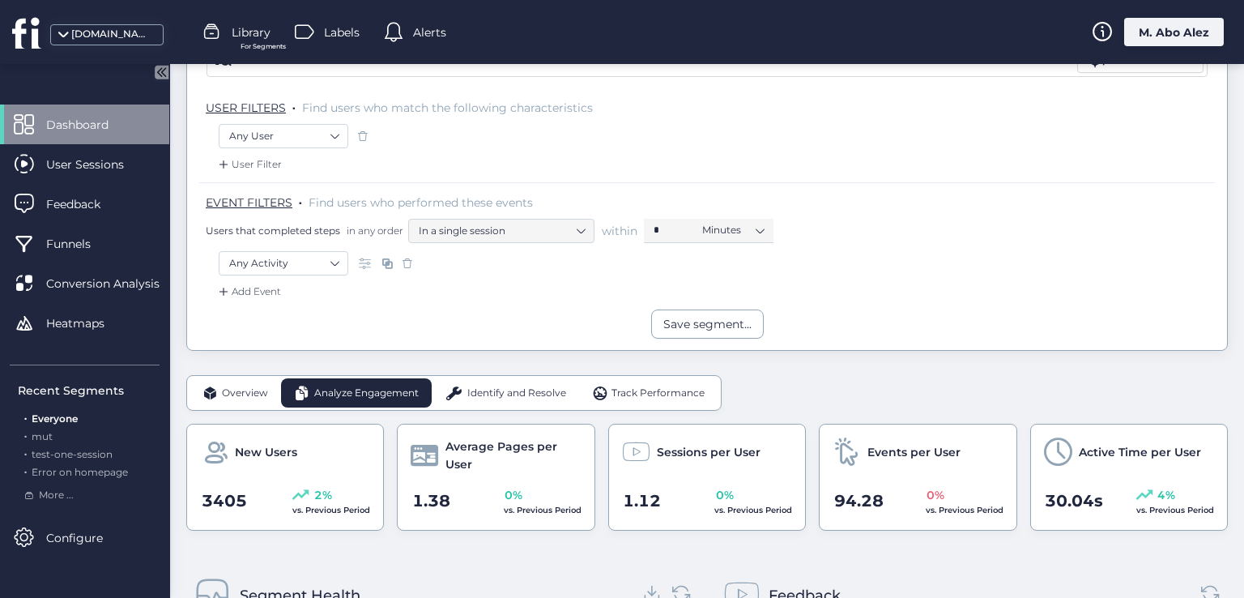
scroll to position [413, 0]
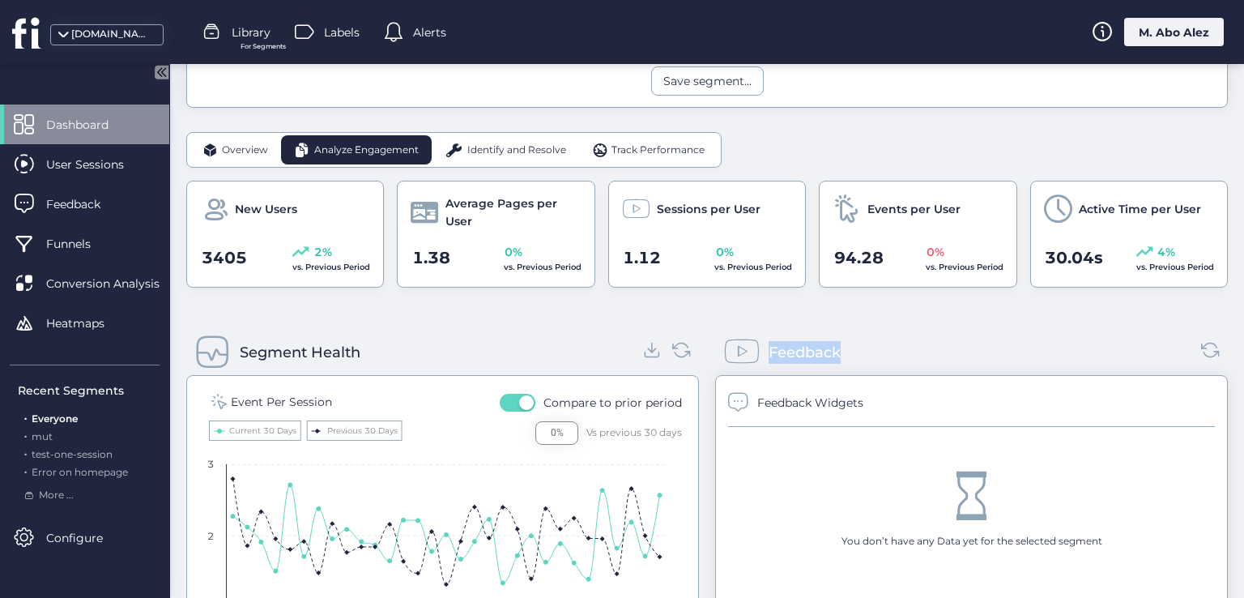
drag, startPoint x: 854, startPoint y: 345, endPoint x: 756, endPoint y: 350, distance: 98.2
click at [756, 350] on div "Feedback" at bounding box center [971, 352] width 513 height 45
copy div "Feedback"
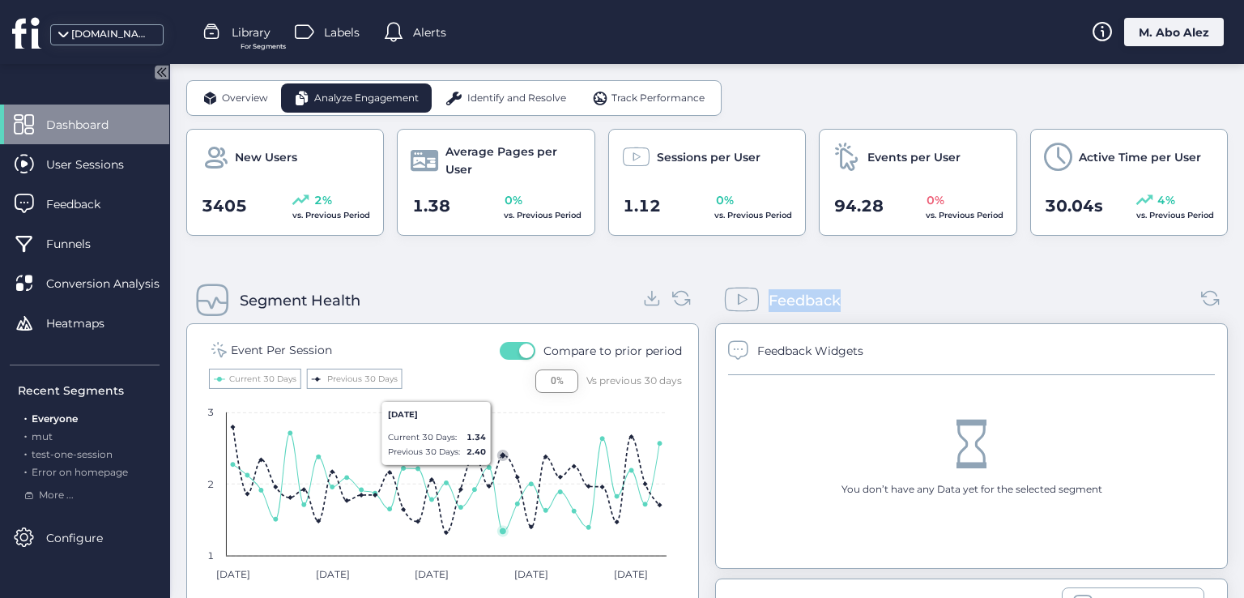
scroll to position [60, 0]
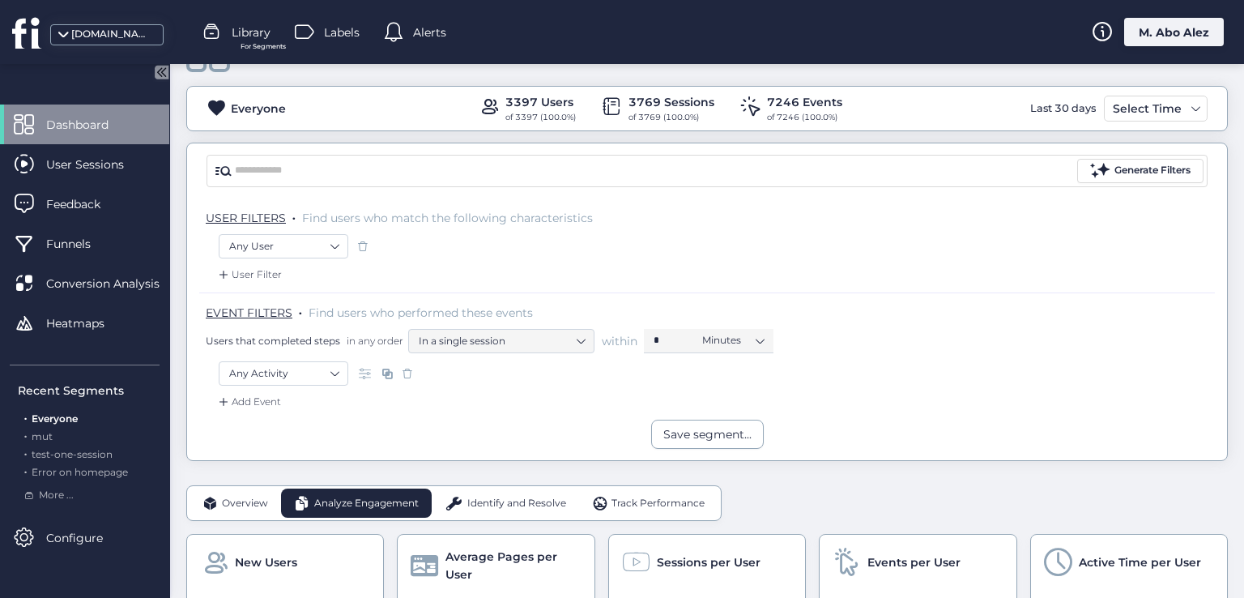
click at [489, 506] on span "Identify and Resolve" at bounding box center [516, 503] width 99 height 15
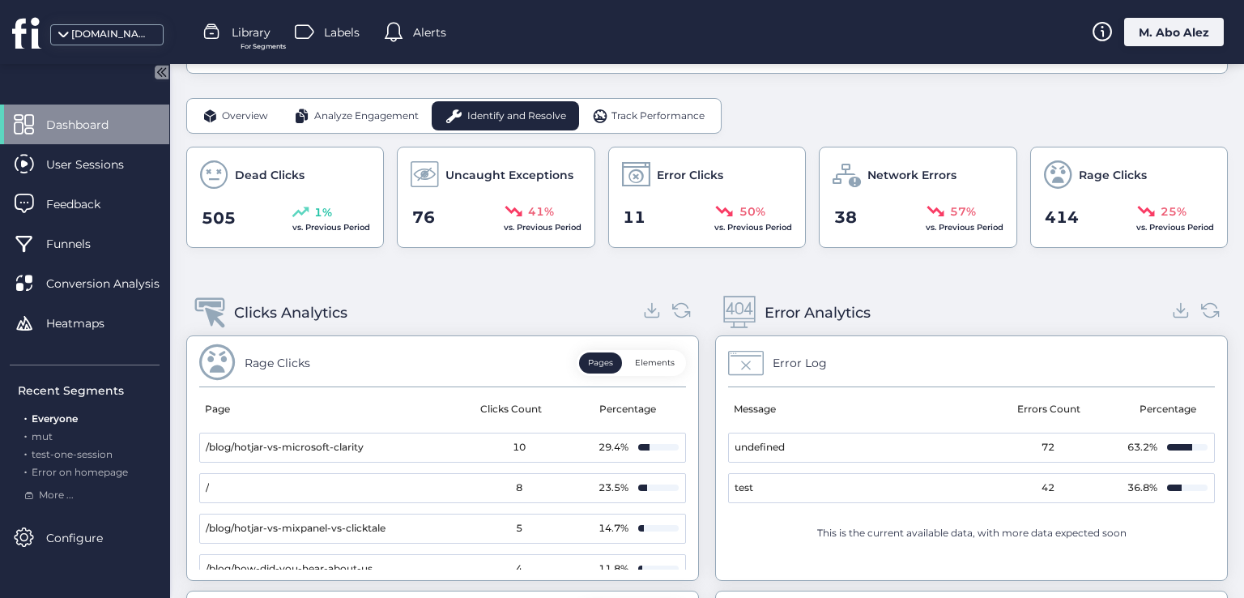
scroll to position [465, 0]
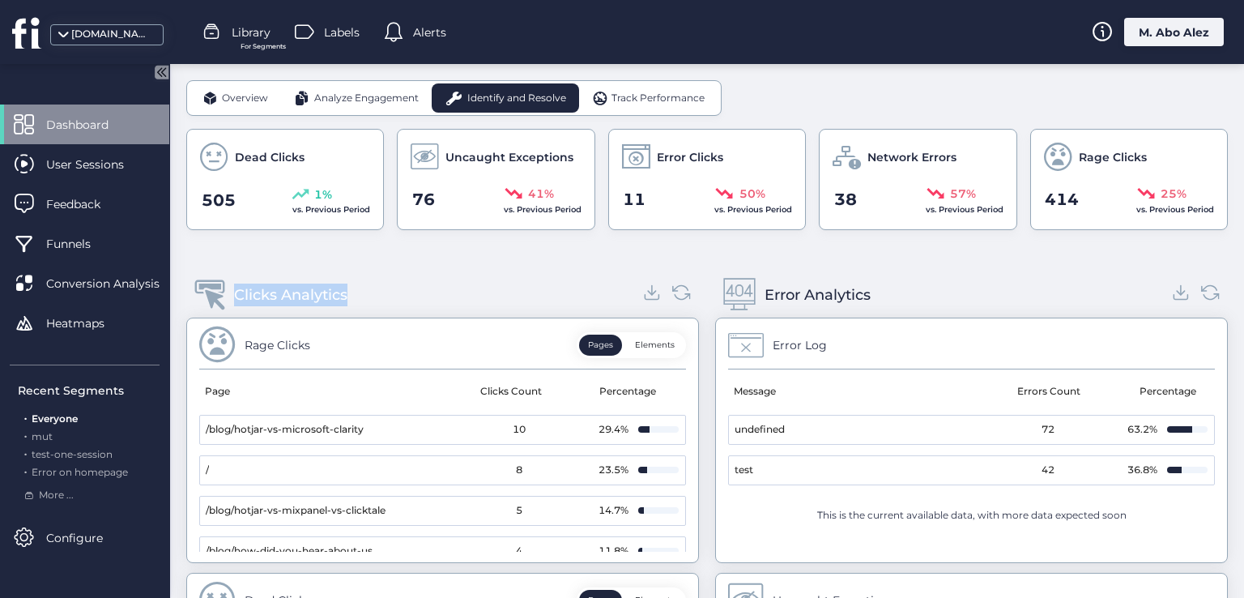
drag, startPoint x: 371, startPoint y: 291, endPoint x: 226, endPoint y: 299, distance: 145.3
click at [226, 299] on div "Clicks Analytics" at bounding box center [442, 294] width 513 height 45
copy div "Clicks Analytics"
drag, startPoint x: 942, startPoint y: 292, endPoint x: 758, endPoint y: 292, distance: 183.9
click at [758, 292] on div "Error Analytics" at bounding box center [971, 294] width 513 height 45
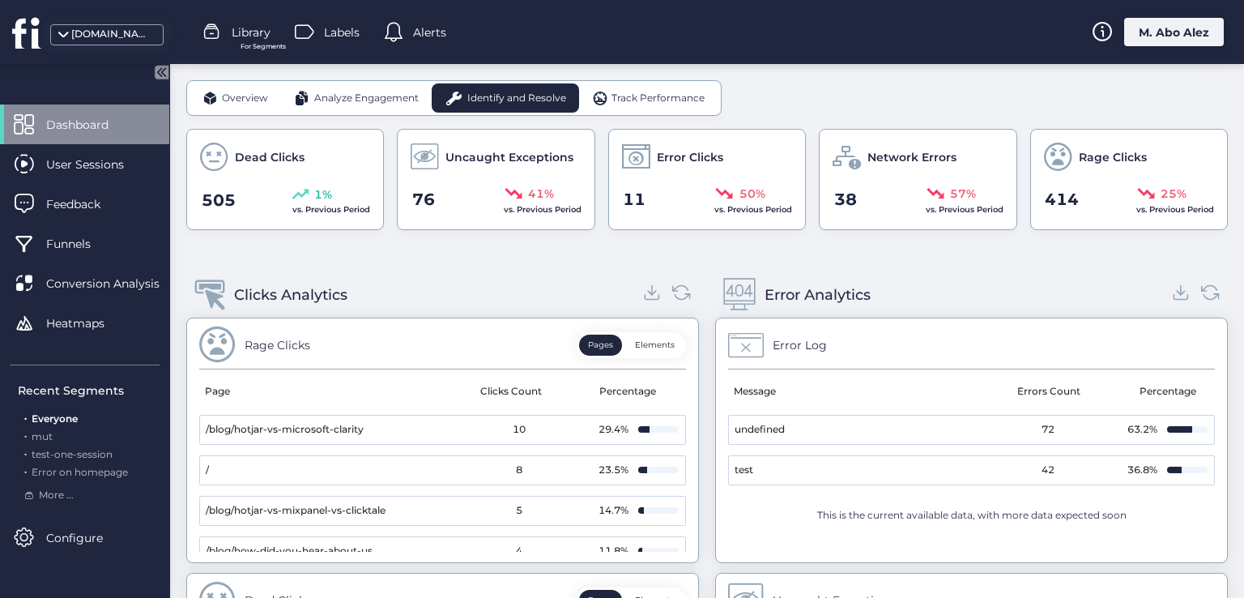
click at [734, 33] on div "fullsession.io Library For Segments Labels Alerts M. Abo Alez" at bounding box center [622, 32] width 1244 height 64
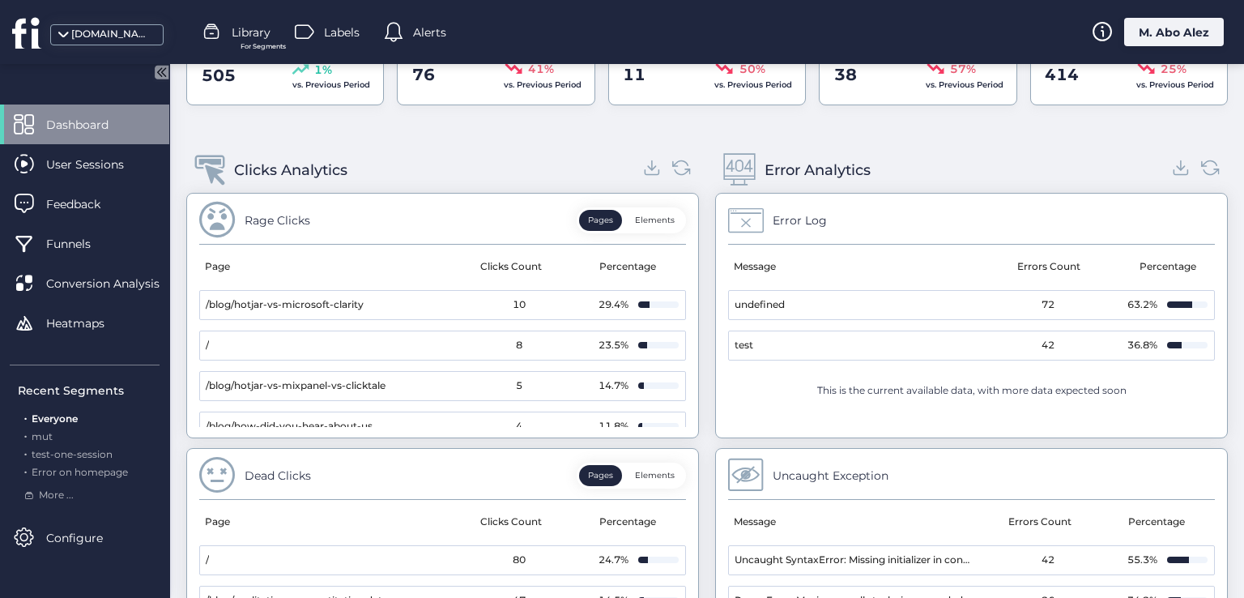
scroll to position [185, 0]
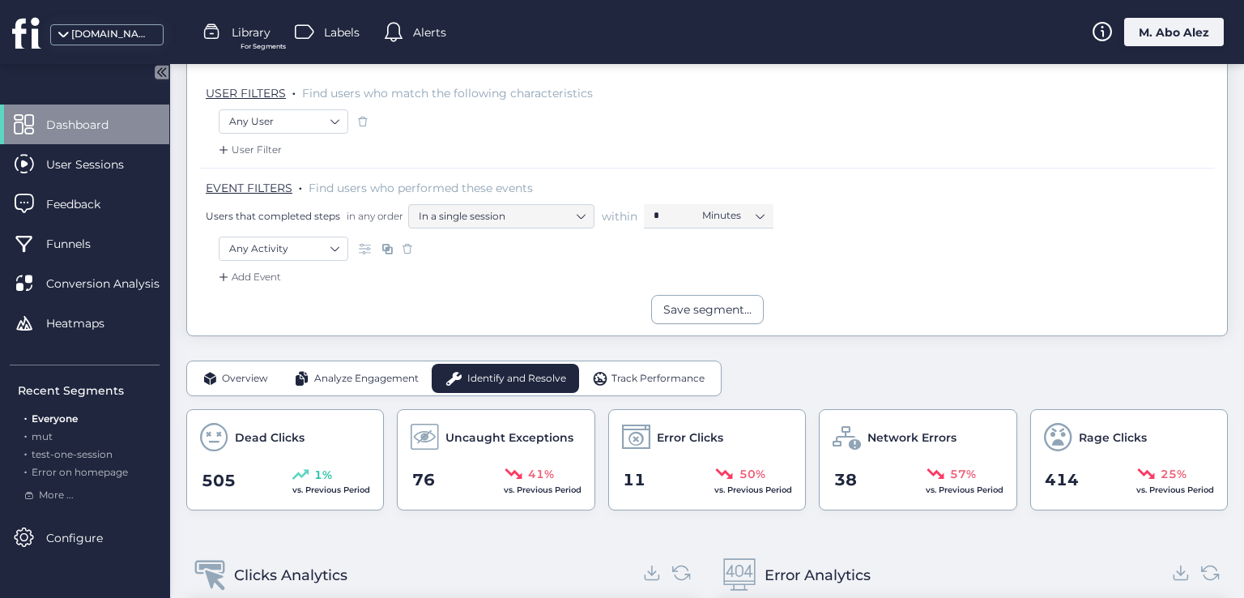
click at [681, 378] on span "Track Performance" at bounding box center [658, 378] width 93 height 15
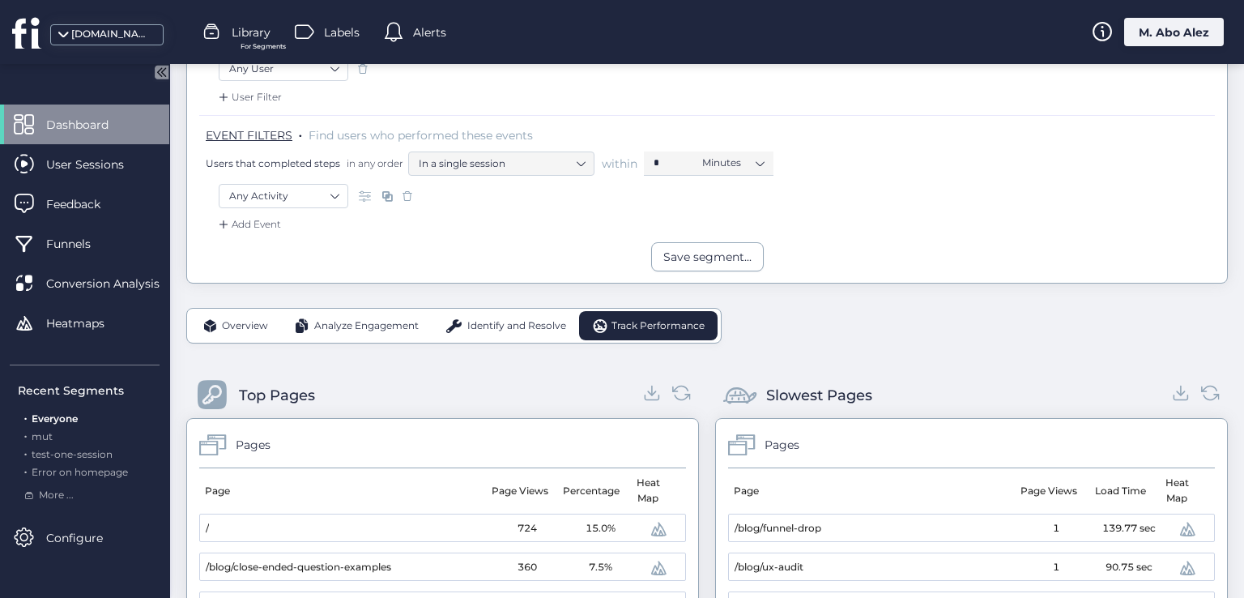
scroll to position [266, 0]
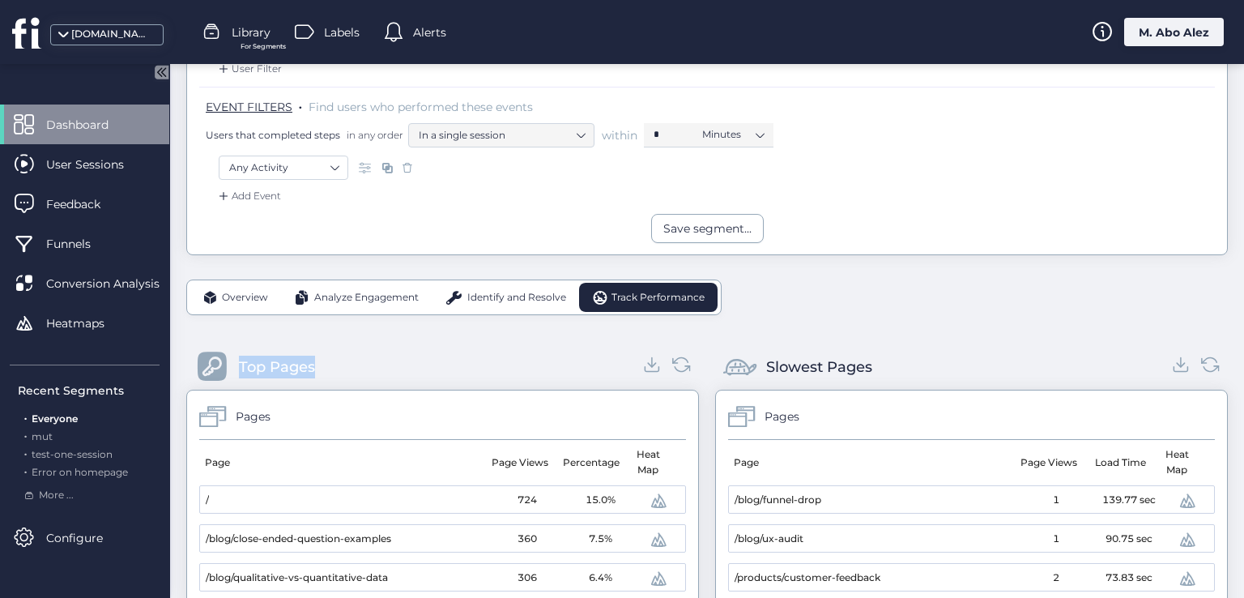
drag, startPoint x: 337, startPoint y: 356, endPoint x: 243, endPoint y: 358, distance: 94.0
click at [237, 366] on div "Top Pages" at bounding box center [442, 366] width 513 height 45
drag, startPoint x: 860, startPoint y: 374, endPoint x: 796, endPoint y: 374, distance: 64.0
click at [796, 374] on div "Slowest Pages" at bounding box center [819, 367] width 106 height 23
drag, startPoint x: 879, startPoint y: 363, endPoint x: 758, endPoint y: 367, distance: 120.8
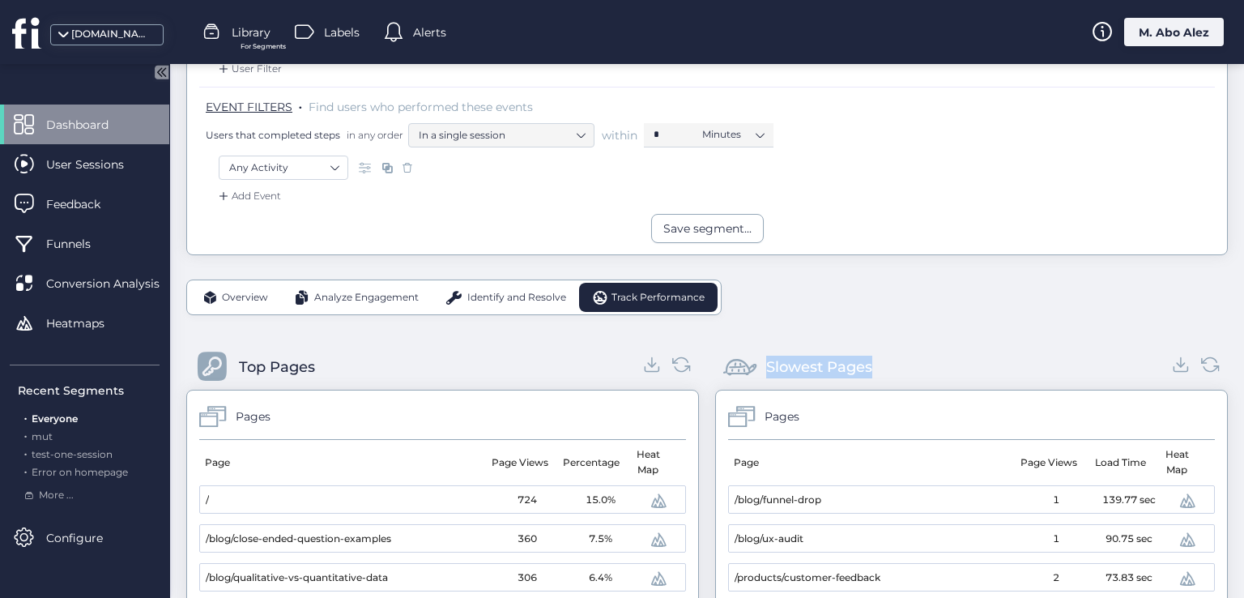
click at [758, 367] on div "Slowest Pages" at bounding box center [971, 366] width 513 height 45
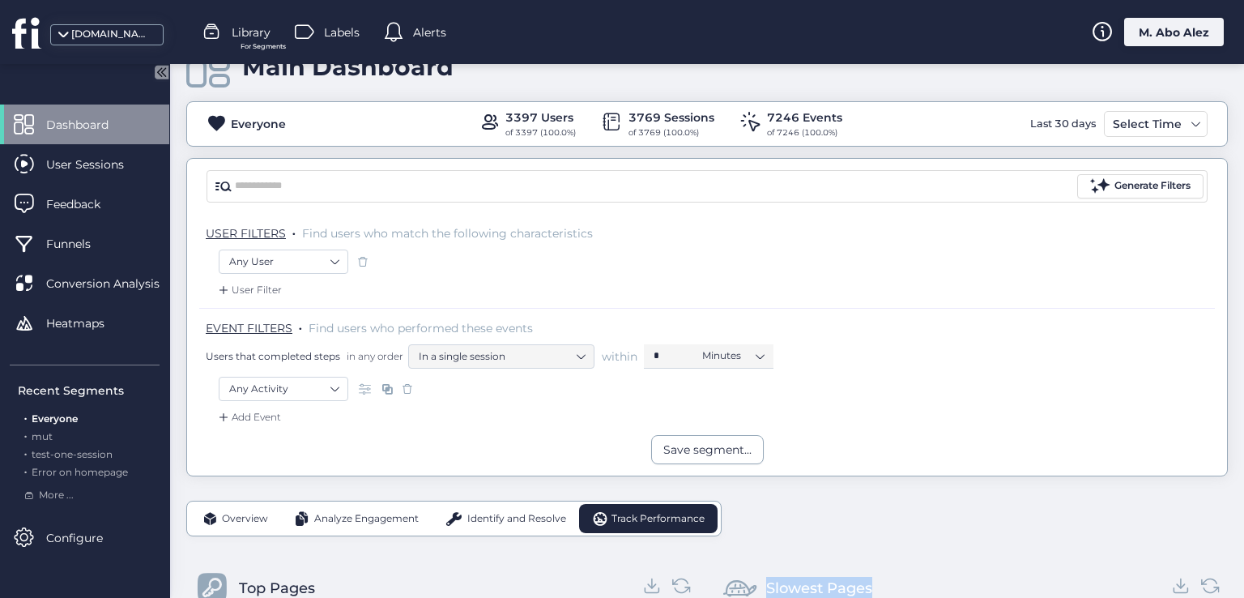
scroll to position [81, 0]
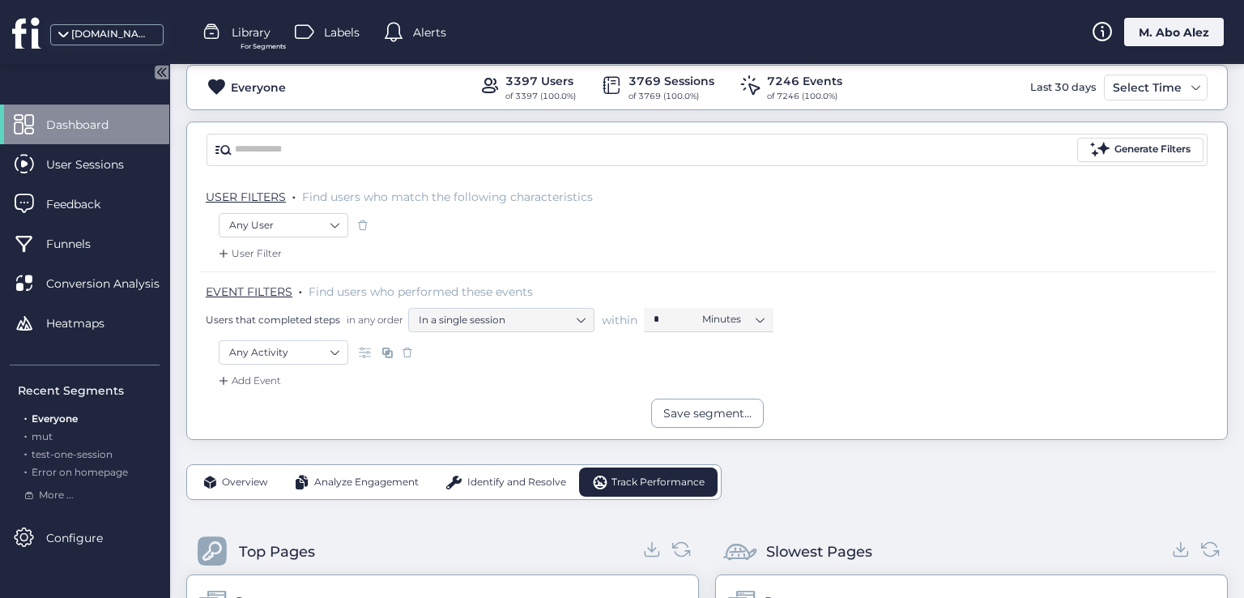
click at [502, 477] on span "Identify and Resolve" at bounding box center [516, 482] width 99 height 15
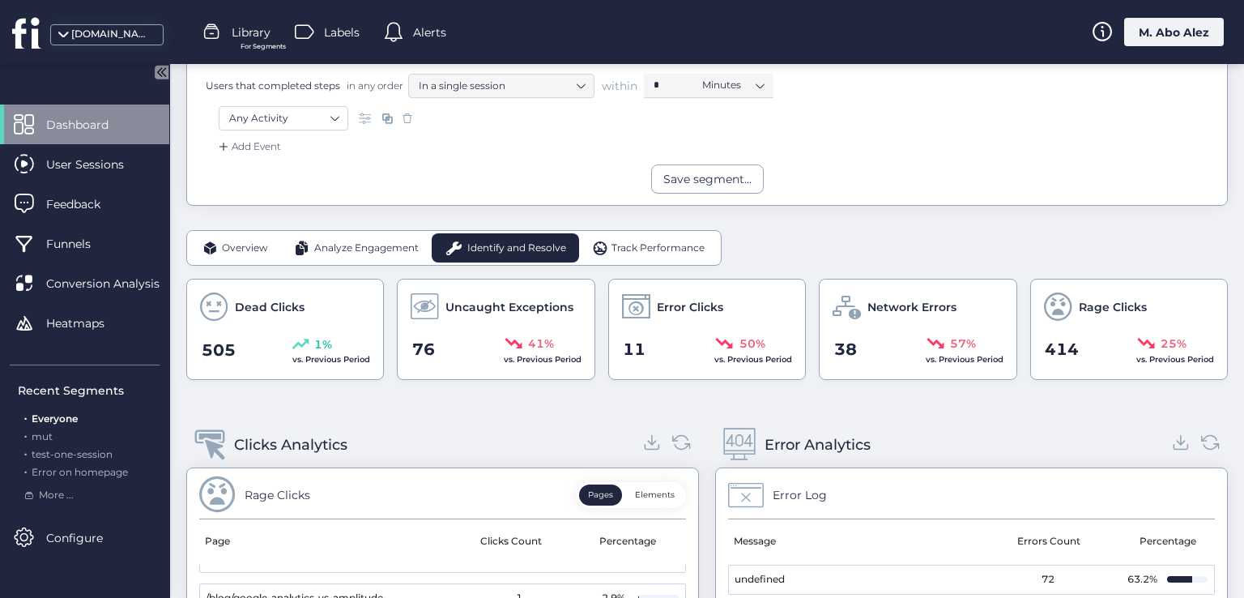
scroll to position [185, 0]
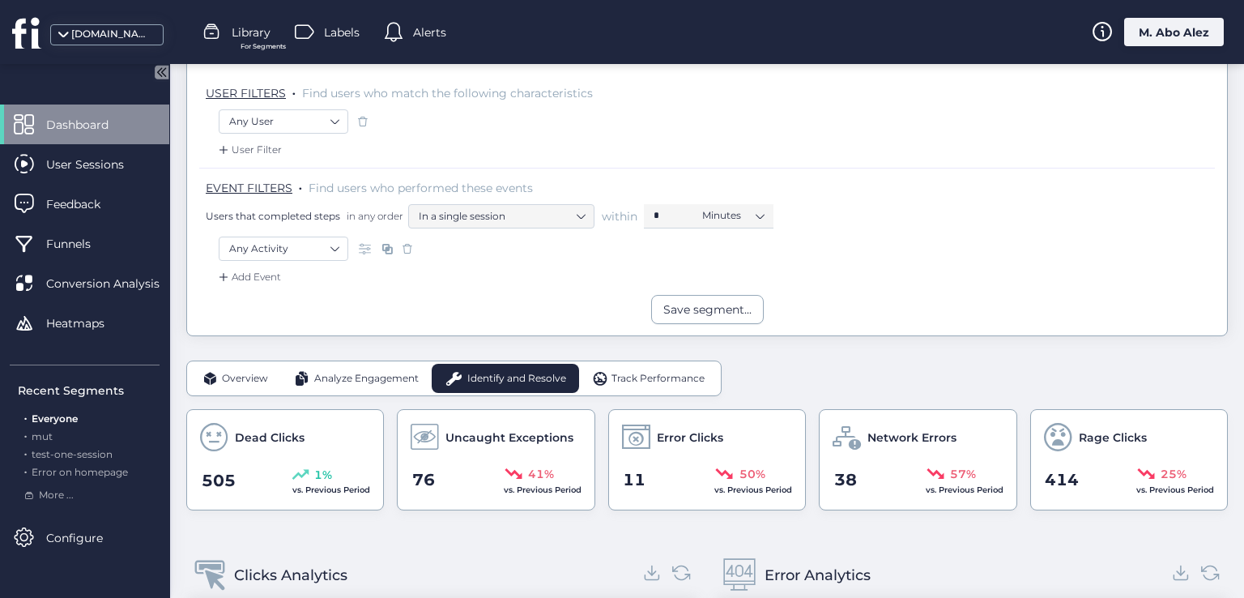
click at [373, 364] on div "Analyze Engagement" at bounding box center [356, 378] width 151 height 29
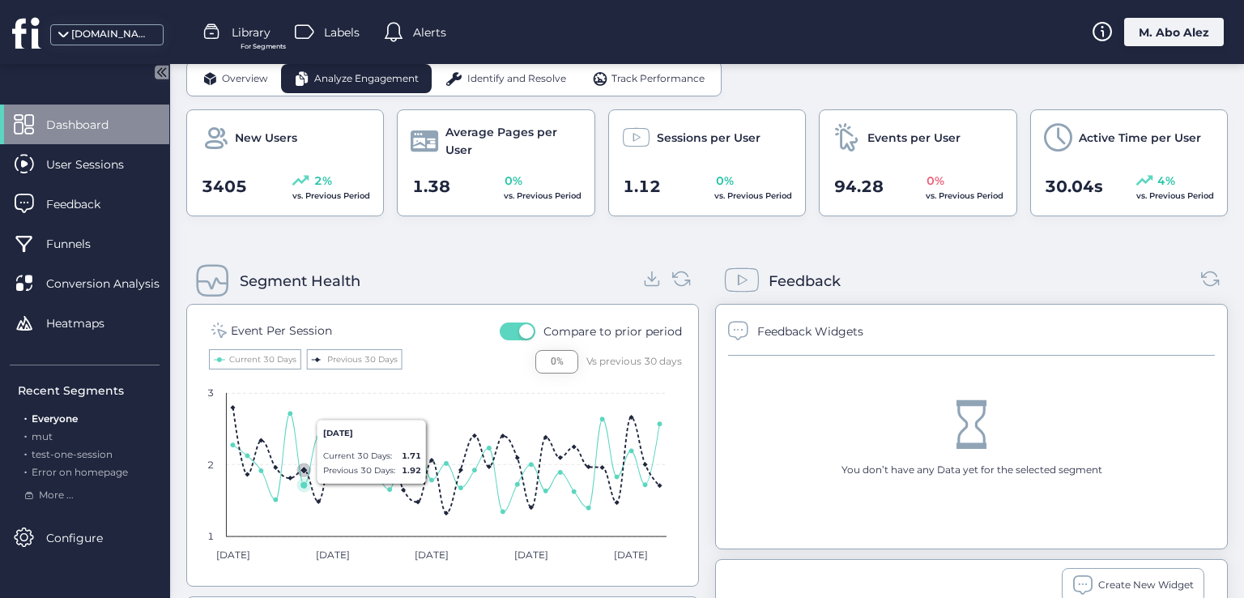
scroll to position [384, 0]
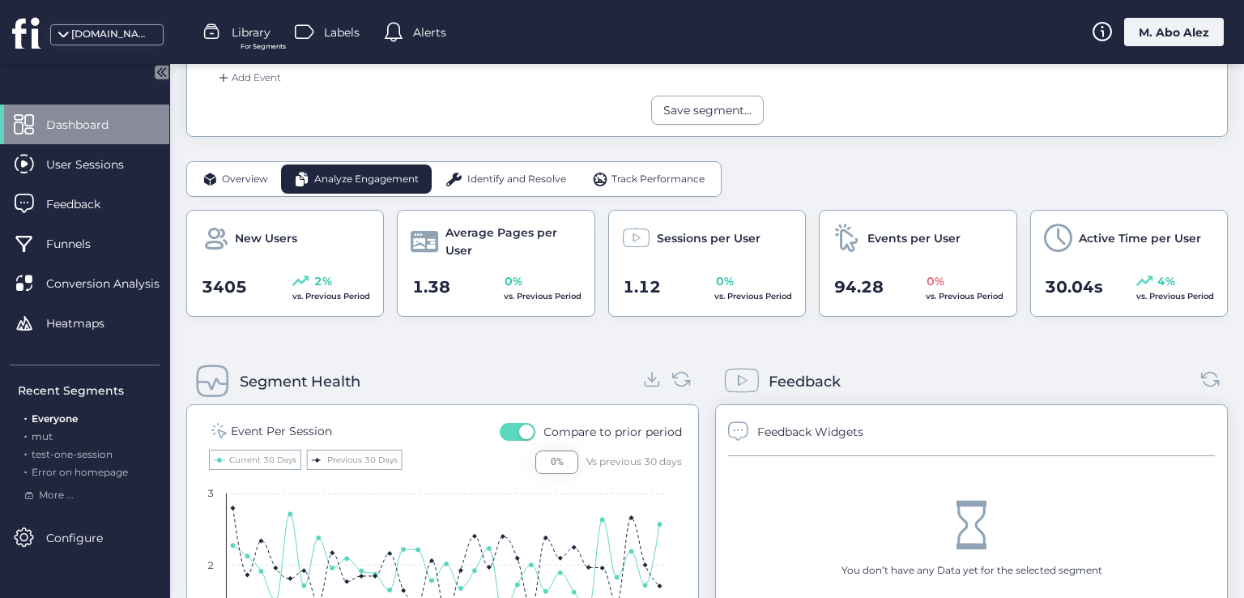
click at [237, 172] on span "Overview" at bounding box center [245, 179] width 46 height 15
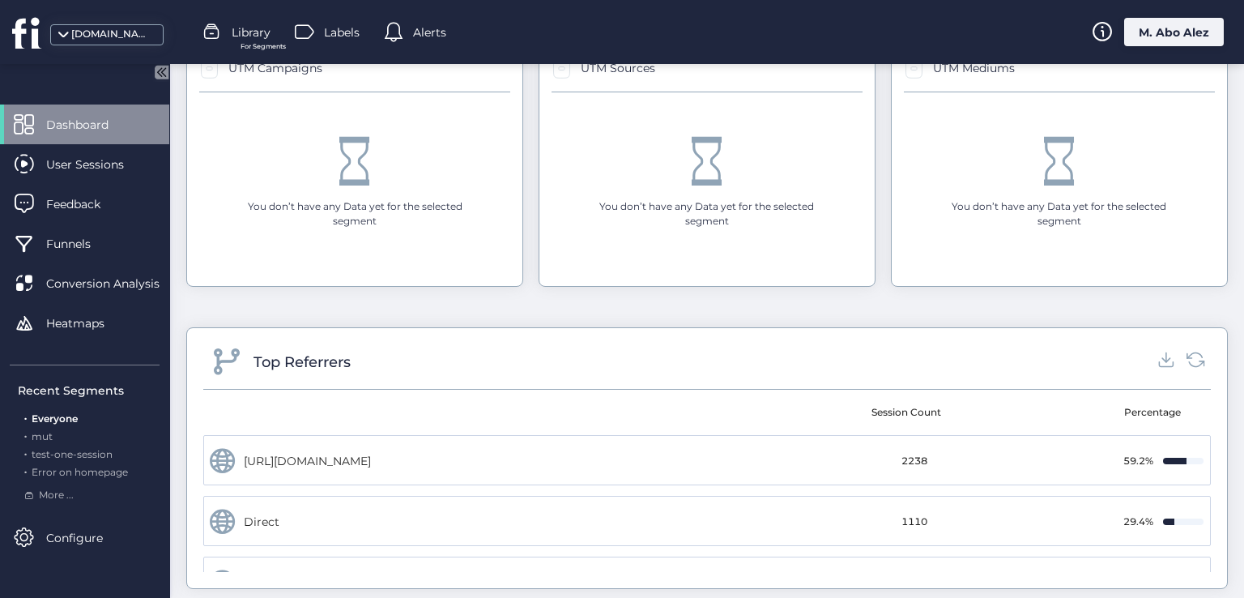
scroll to position [2034, 0]
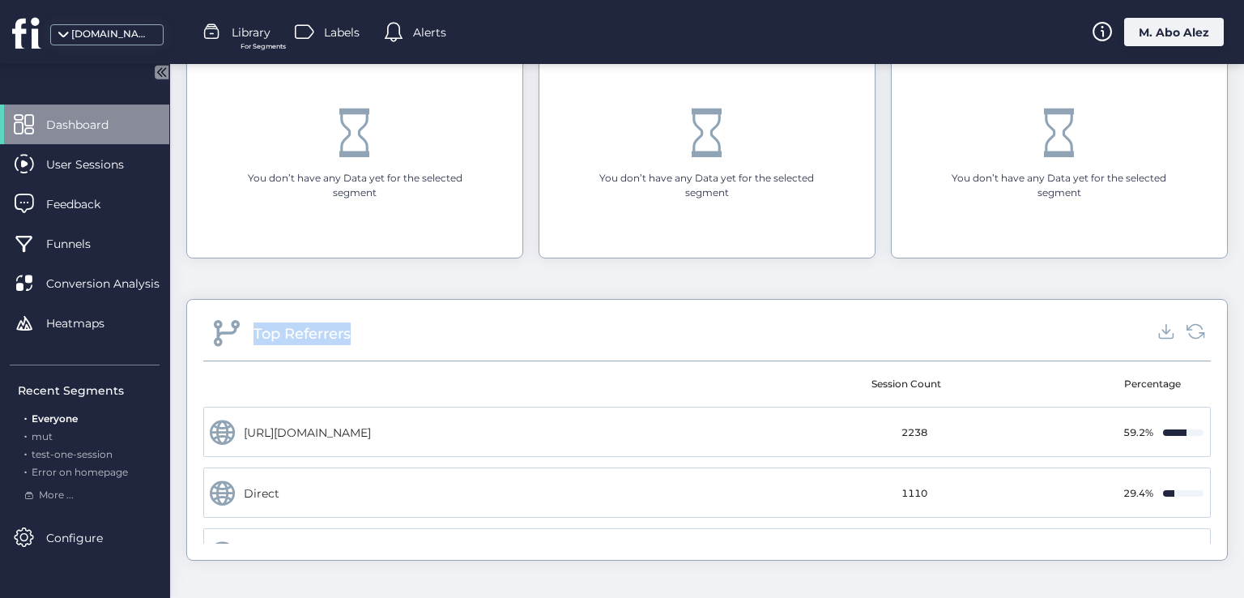
drag, startPoint x: 356, startPoint y: 331, endPoint x: 254, endPoint y: 338, distance: 102.3
click at [254, 338] on div "Top Referrers" at bounding box center [707, 338] width 1008 height 45
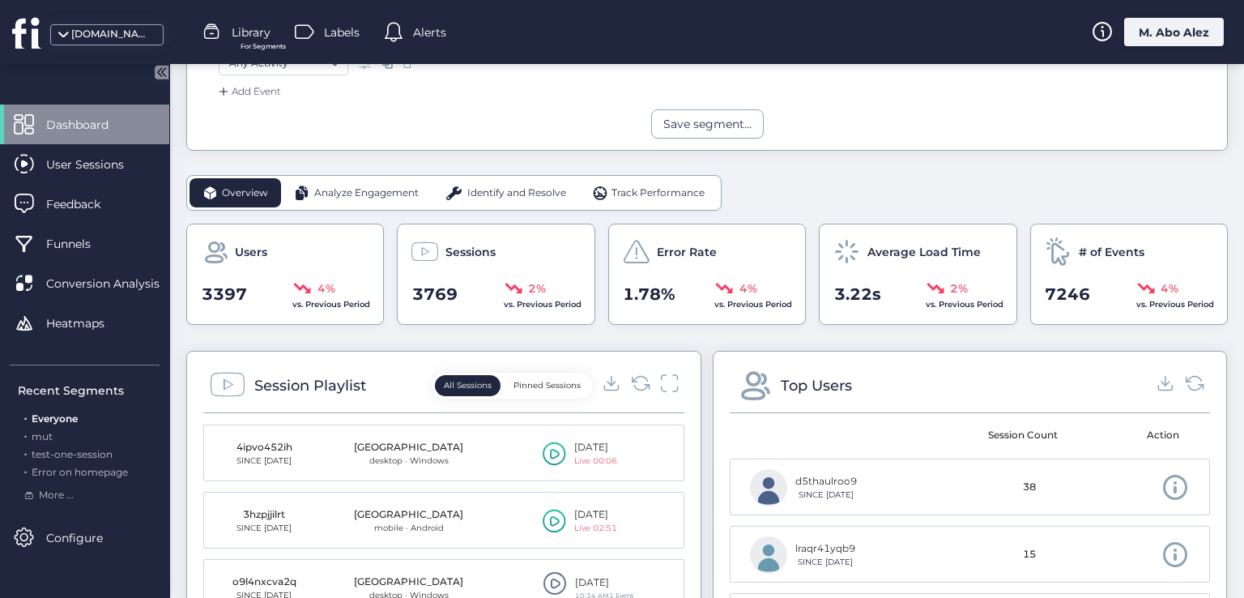
scroll to position [332, 0]
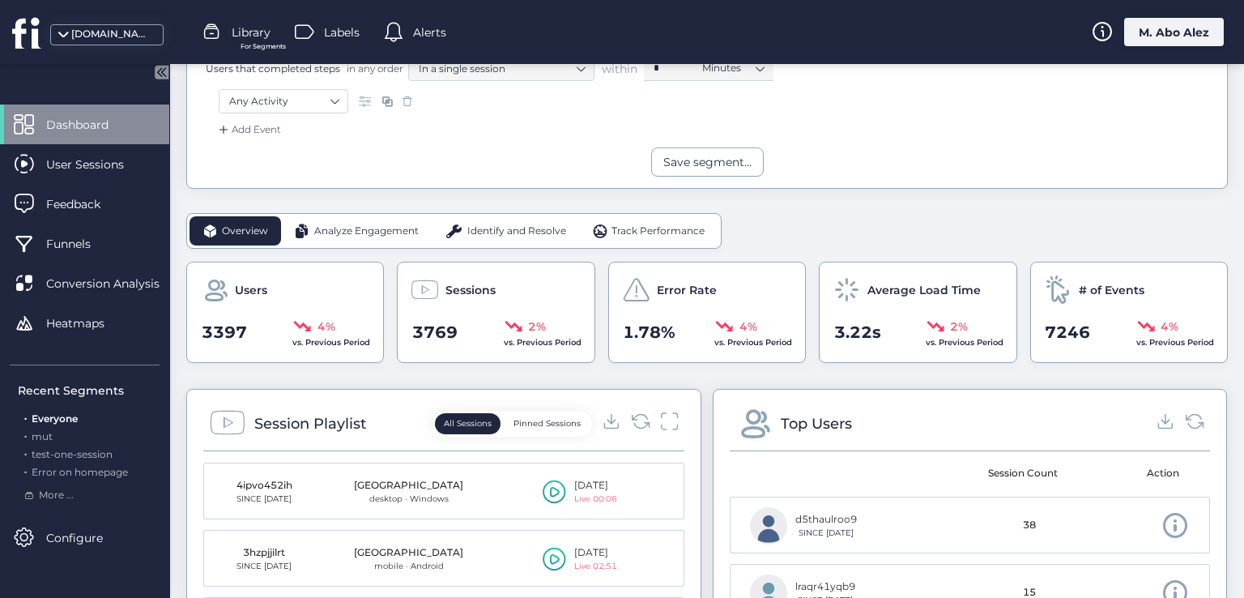
click at [357, 231] on span "Analyze Engagement" at bounding box center [366, 231] width 105 height 15
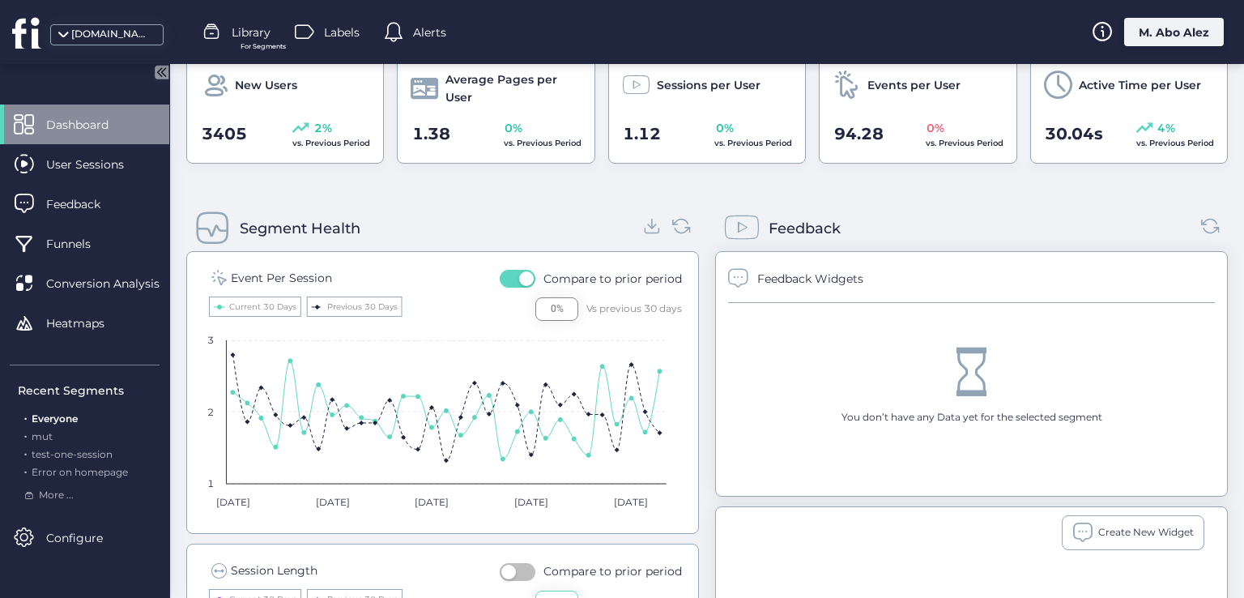
scroll to position [575, 0]
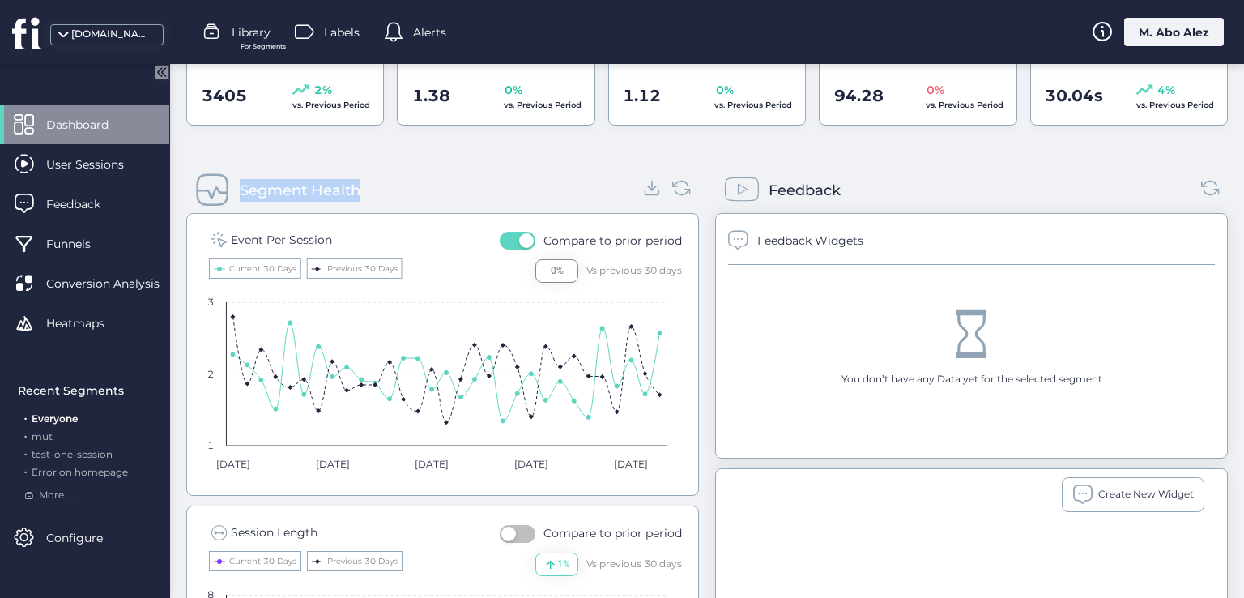
drag, startPoint x: 376, startPoint y: 185, endPoint x: 243, endPoint y: 189, distance: 132.9
click at [243, 189] on div "Segment Health" at bounding box center [442, 190] width 513 height 45
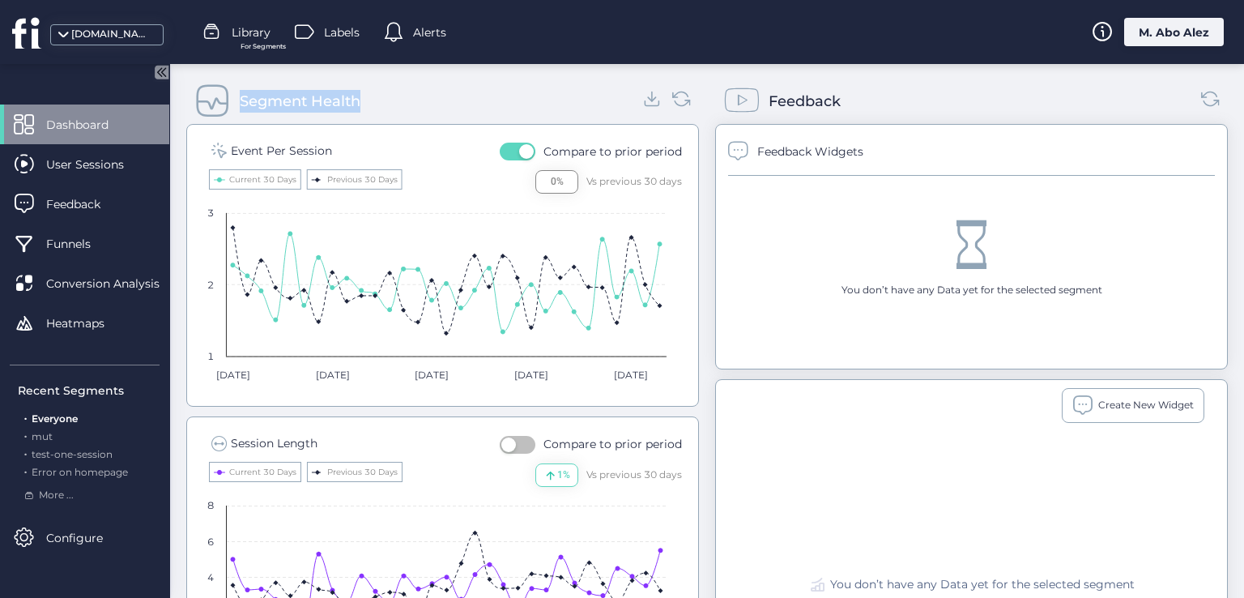
scroll to position [546, 0]
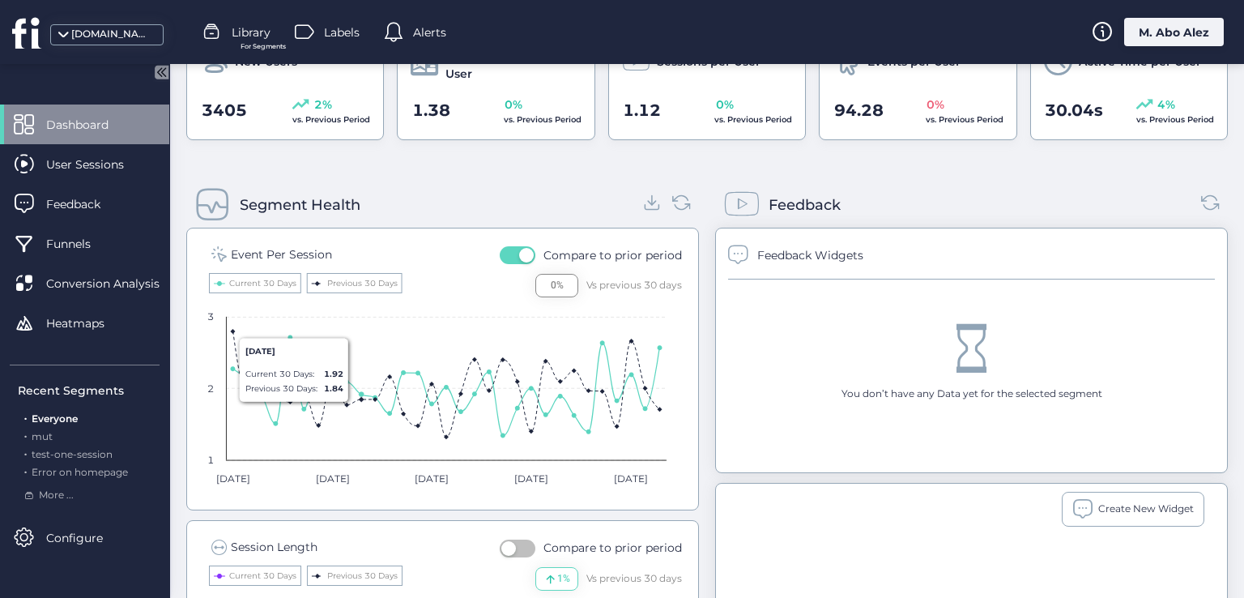
scroll to position [465, 0]
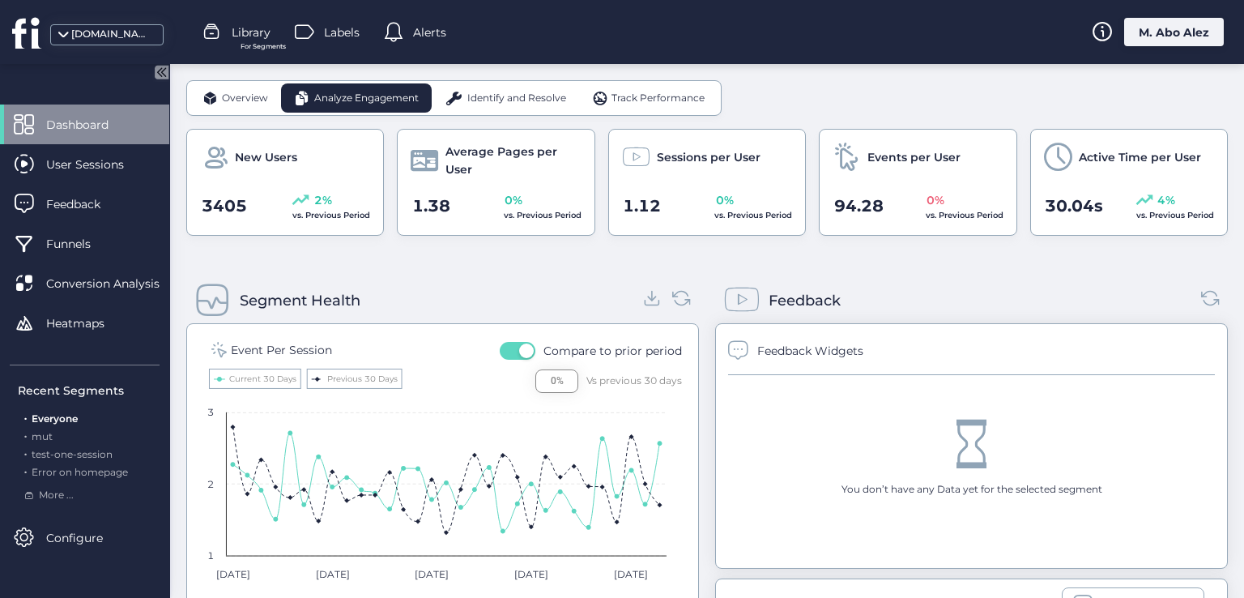
click at [456, 105] on div "Identify and Resolve" at bounding box center [505, 97] width 147 height 29
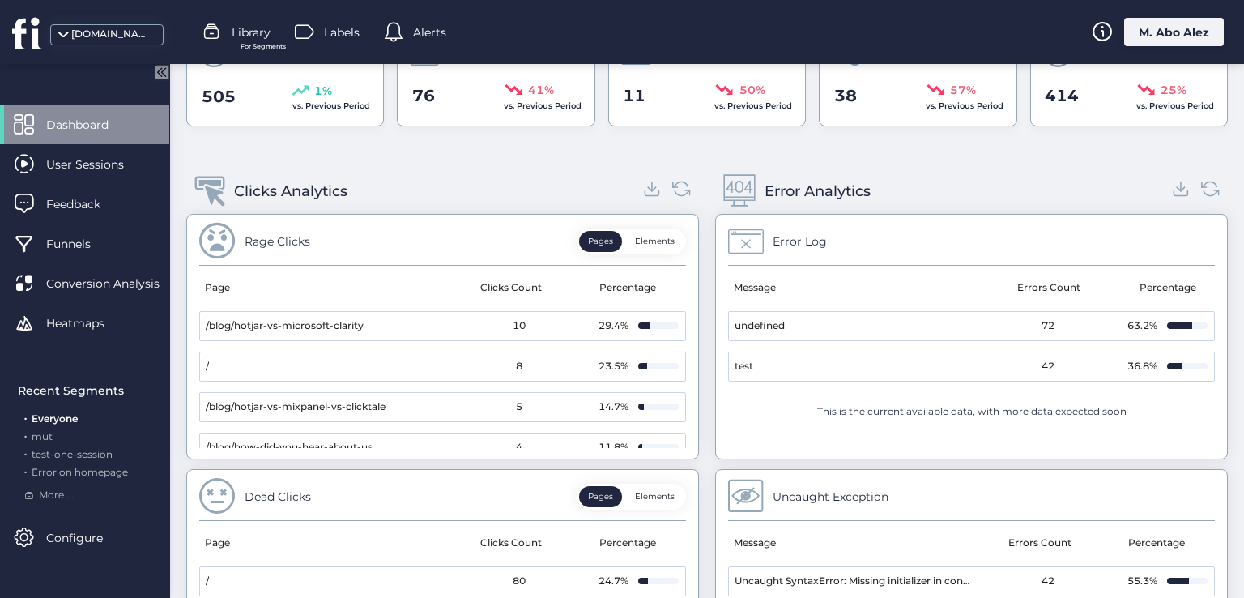
scroll to position [509, 0]
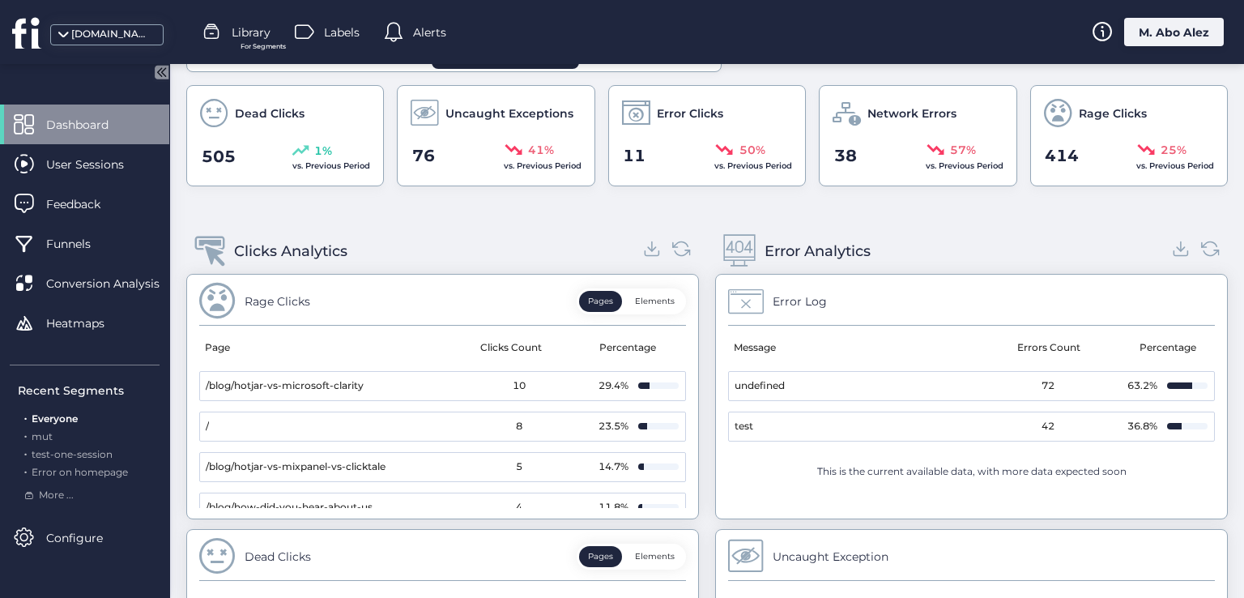
click at [305, 245] on div "Clicks Analytics" at bounding box center [290, 251] width 113 height 23
drag, startPoint x: 906, startPoint y: 247, endPoint x: 760, endPoint y: 246, distance: 145.8
click at [760, 246] on div "Error Analytics" at bounding box center [971, 250] width 513 height 45
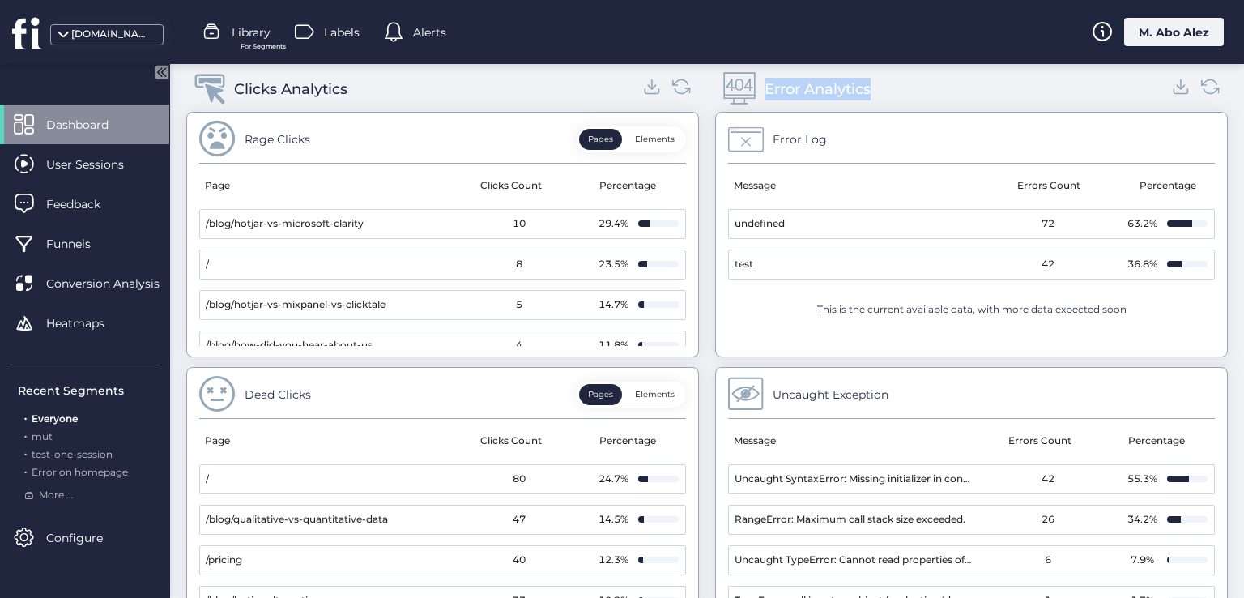
scroll to position [347, 0]
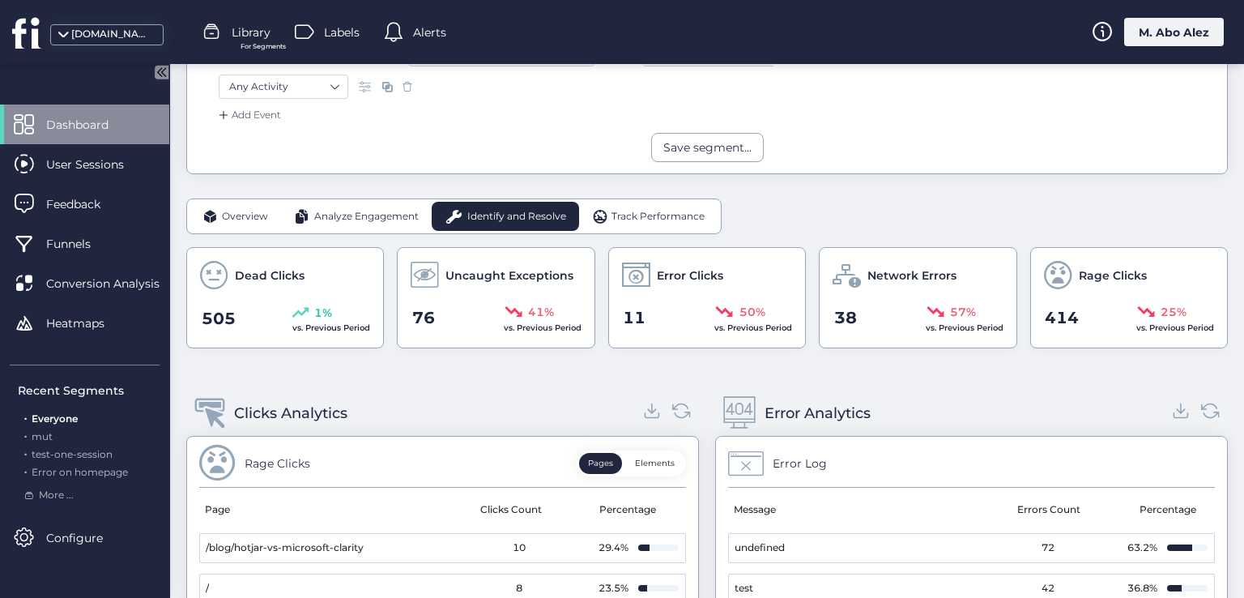
click at [616, 223] on div "Track Performance" at bounding box center [648, 216] width 139 height 29
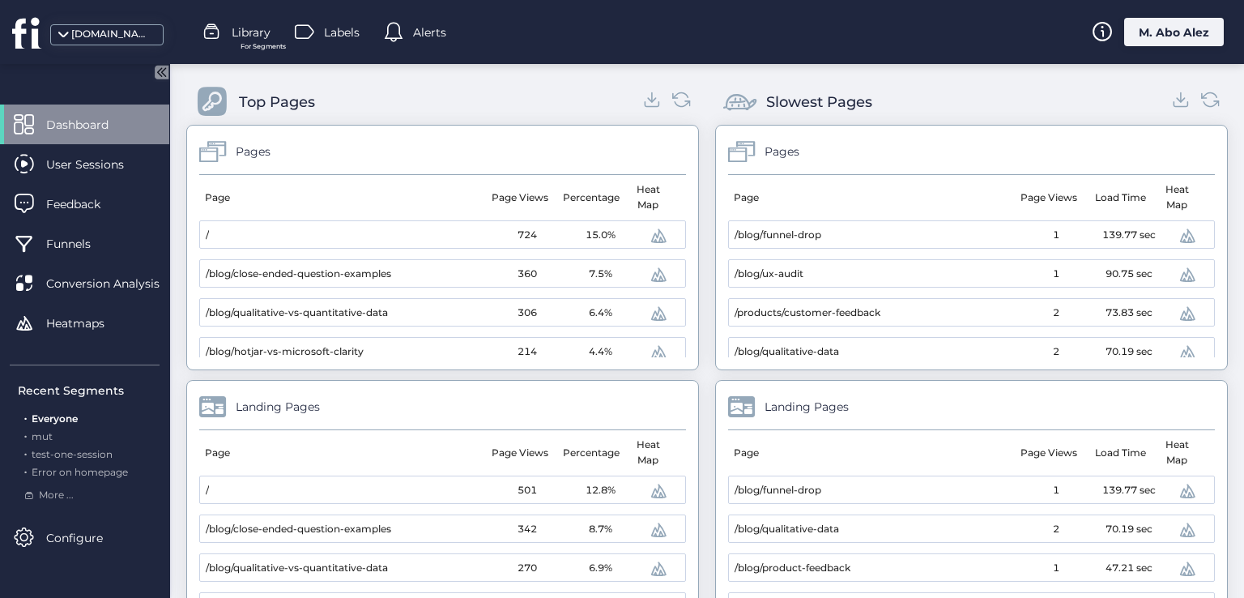
scroll to position [463, 0]
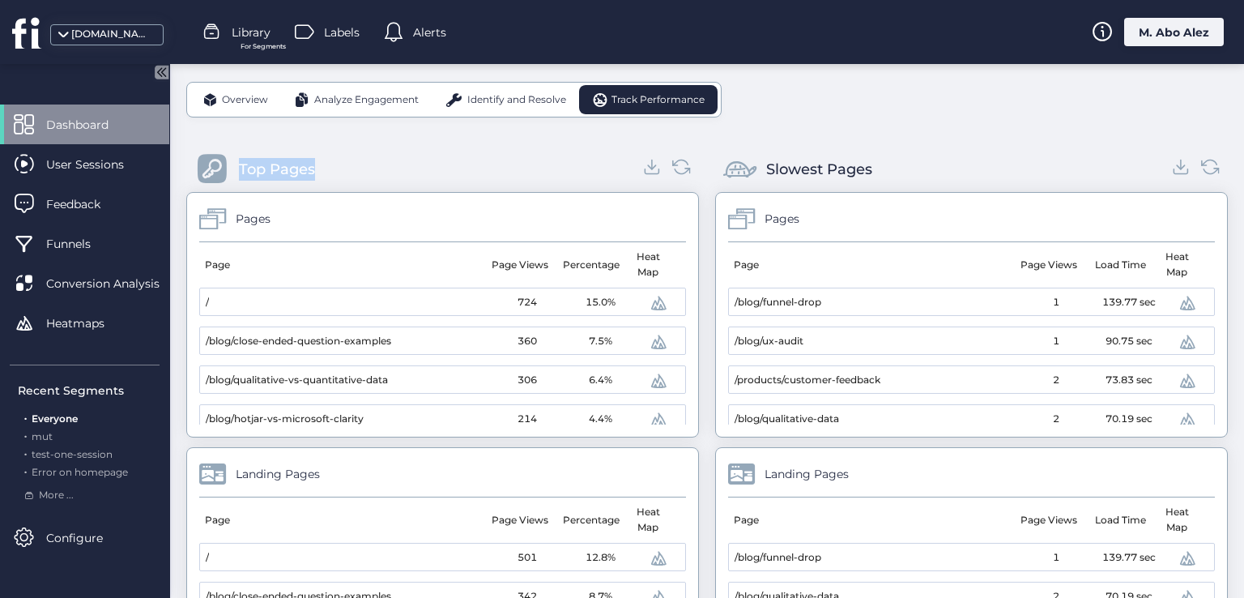
drag, startPoint x: 317, startPoint y: 173, endPoint x: 240, endPoint y: 173, distance: 77.0
click at [240, 173] on div "Top Pages" at bounding box center [442, 169] width 513 height 45
drag, startPoint x: 863, startPoint y: 170, endPoint x: 760, endPoint y: 166, distance: 103.0
click at [766, 166] on div "Slowest Pages" at bounding box center [819, 169] width 106 height 23
click at [227, 104] on span "Overview" at bounding box center [245, 99] width 46 height 15
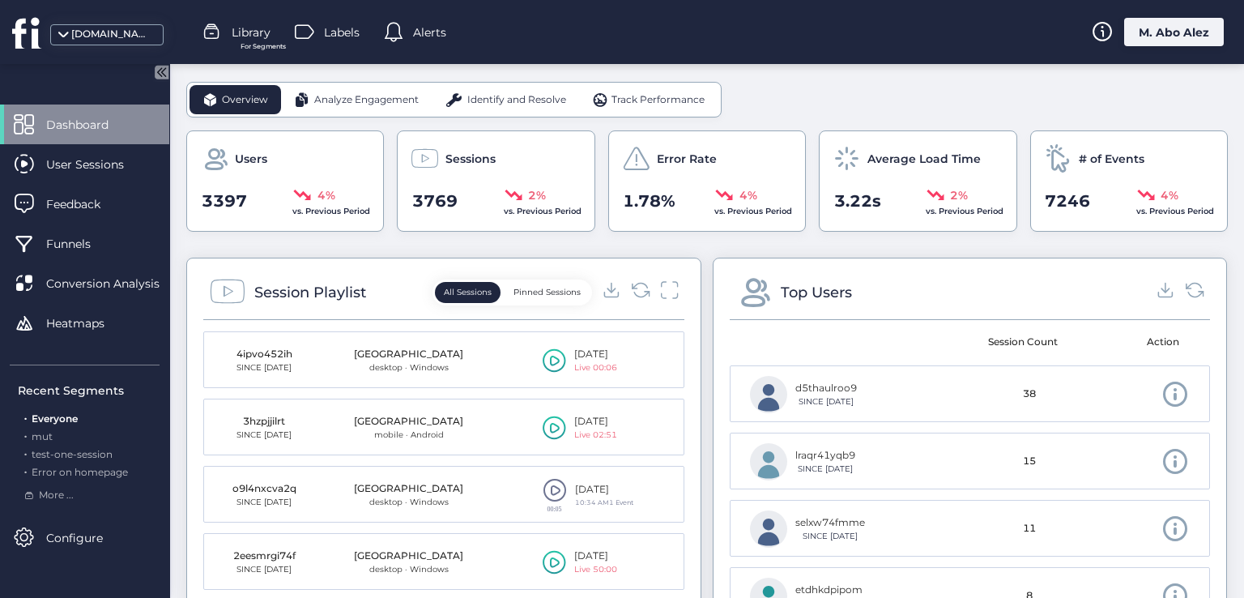
click at [348, 105] on div "Analyze Engagement" at bounding box center [356, 99] width 151 height 29
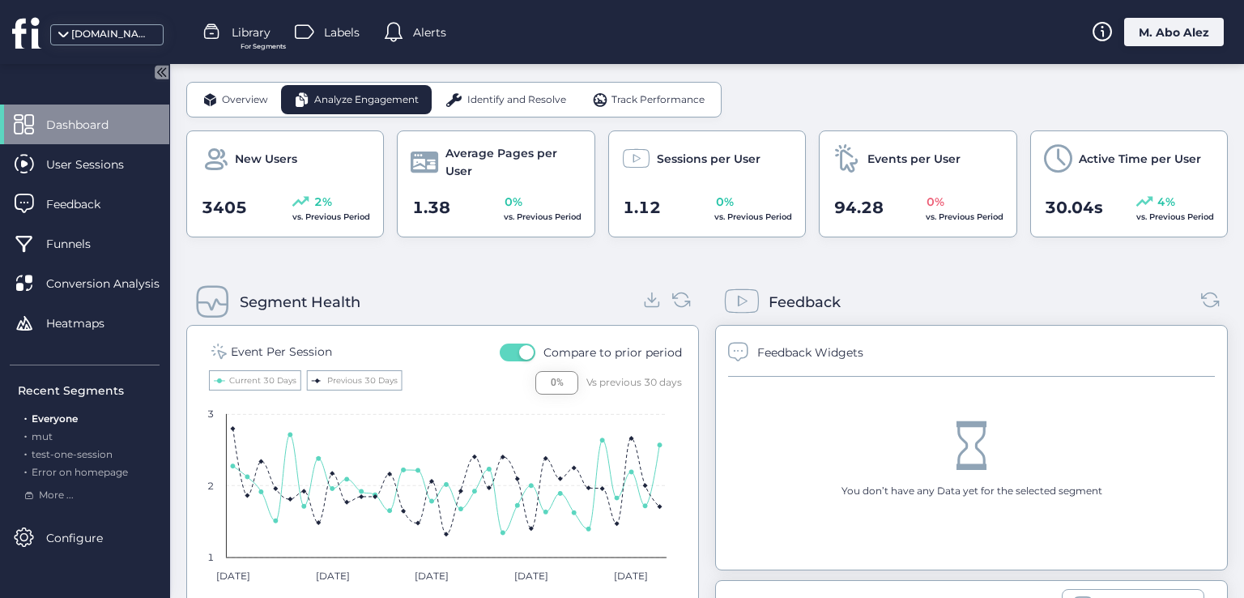
click at [631, 99] on span "Track Performance" at bounding box center [658, 99] width 93 height 15
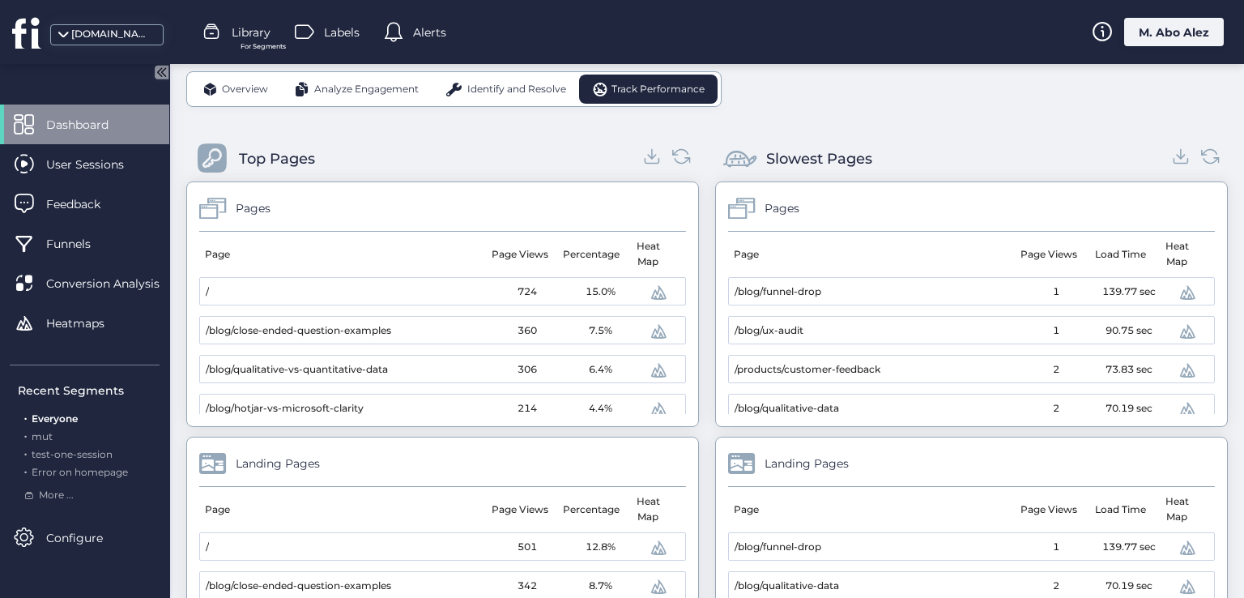
scroll to position [382, 0]
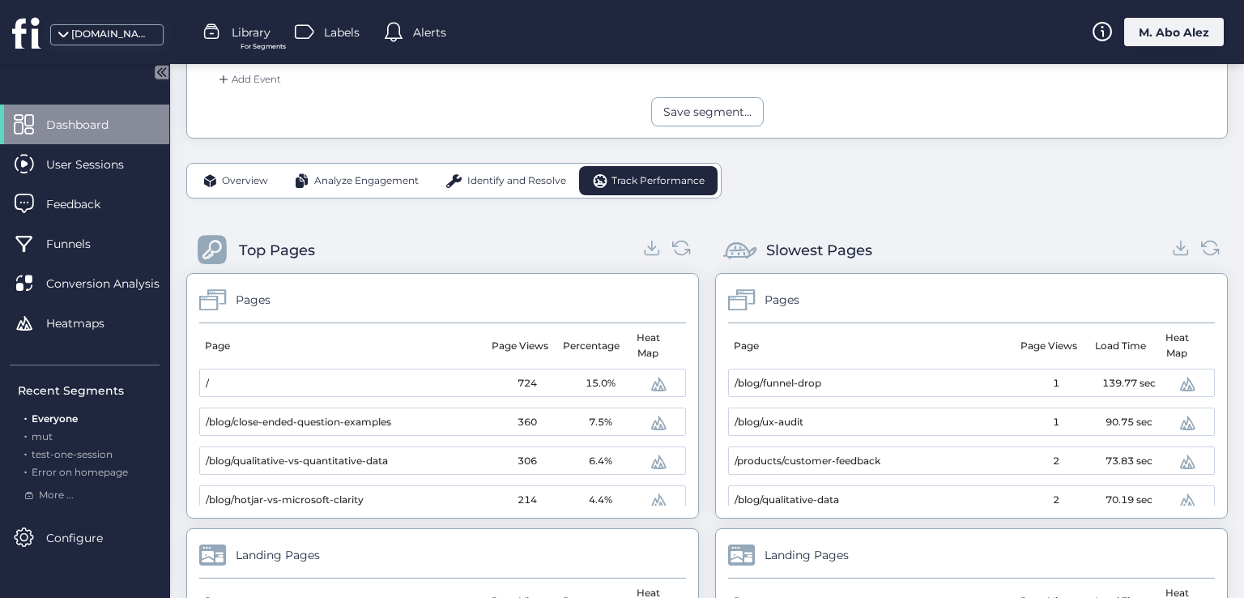
click at [259, 179] on span "Overview" at bounding box center [245, 180] width 46 height 15
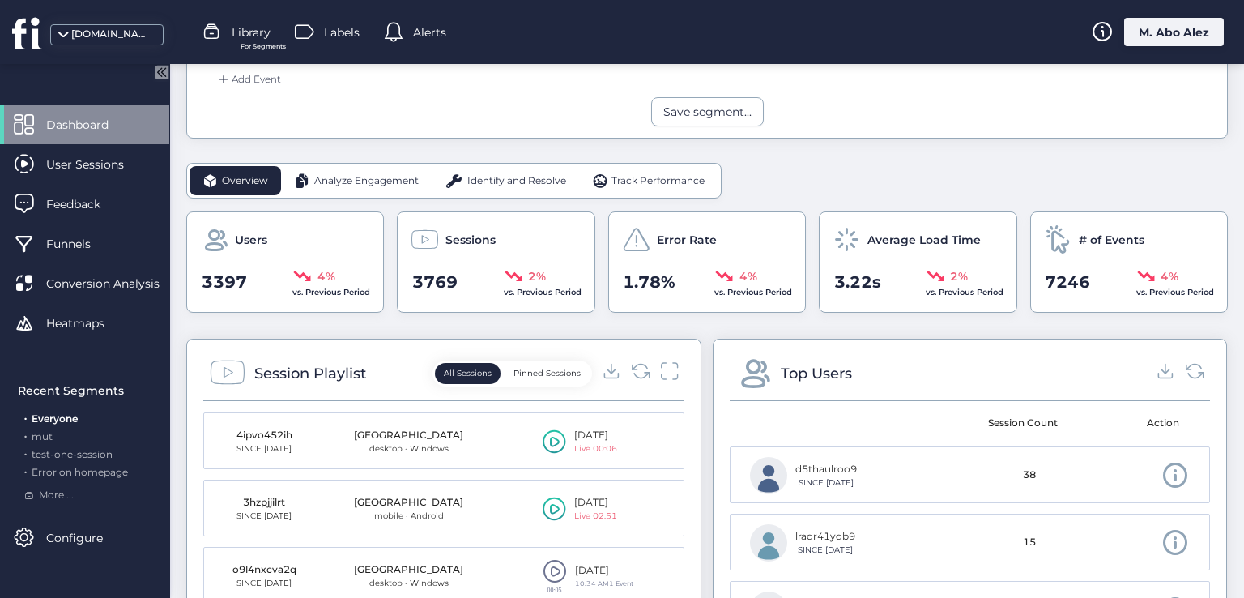
click at [333, 182] on span "Analyze Engagement" at bounding box center [366, 180] width 105 height 15
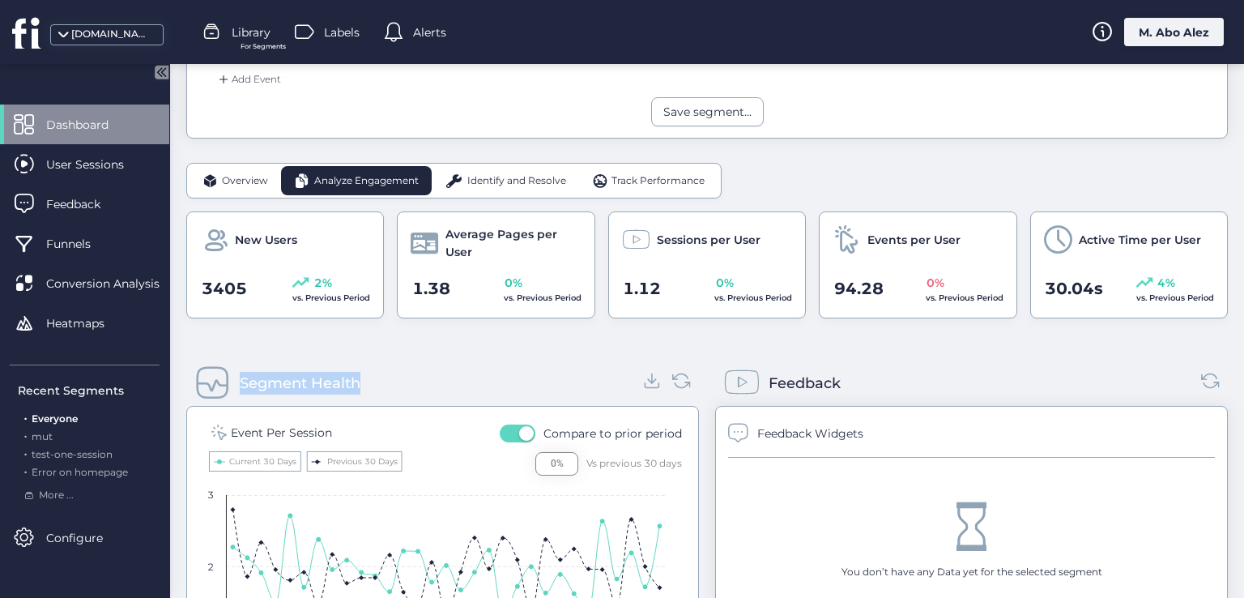
drag, startPoint x: 383, startPoint y: 380, endPoint x: 244, endPoint y: 378, distance: 139.4
click at [244, 378] on div "Segment Health" at bounding box center [442, 383] width 513 height 45
drag, startPoint x: 314, startPoint y: 173, endPoint x: 403, endPoint y: 174, distance: 89.1
click at [403, 174] on span "Analyze Engagement" at bounding box center [366, 180] width 105 height 15
click at [410, 388] on div "Segment Health" at bounding box center [442, 383] width 513 height 45
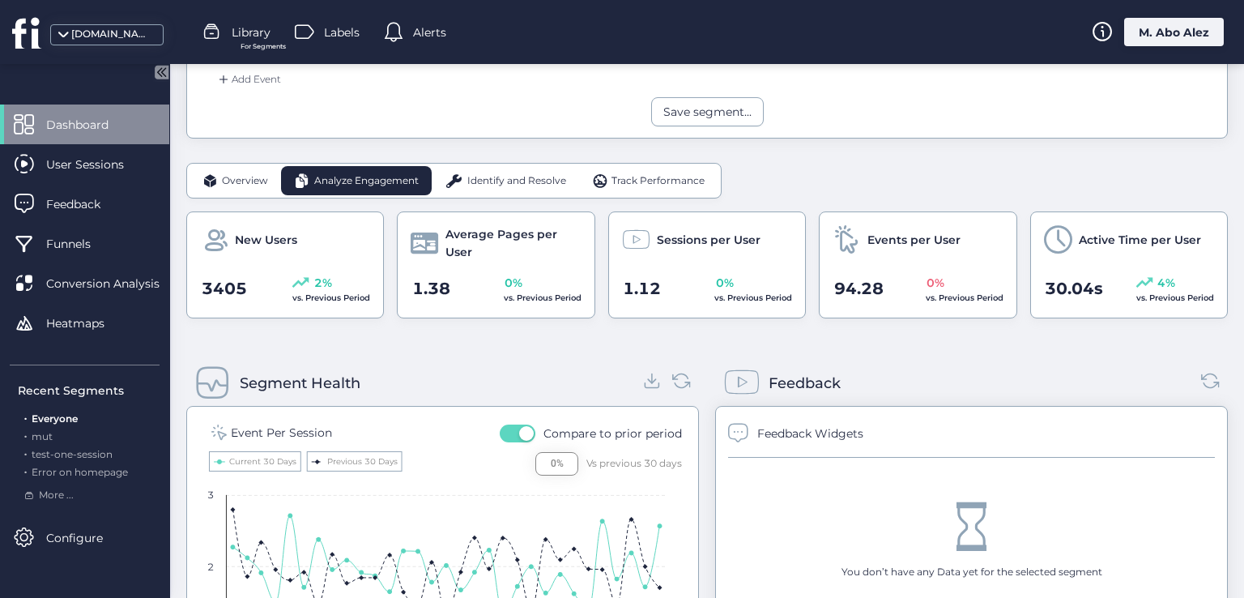
click at [373, 176] on span "Analyze Engagement" at bounding box center [366, 180] width 105 height 15
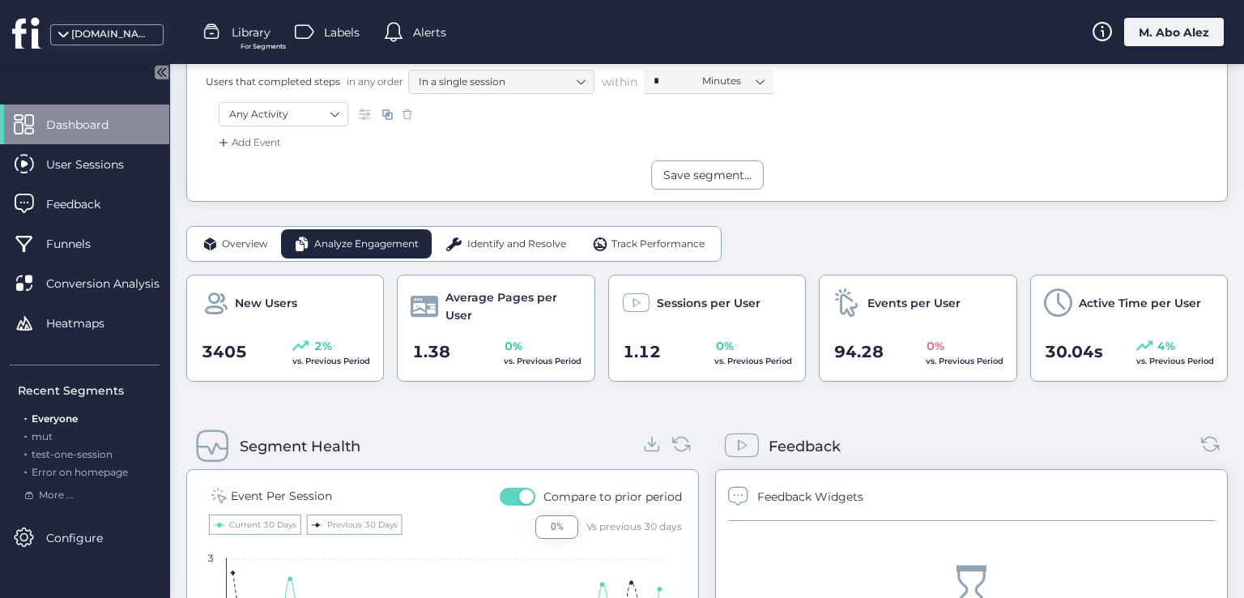
scroll to position [220, 0]
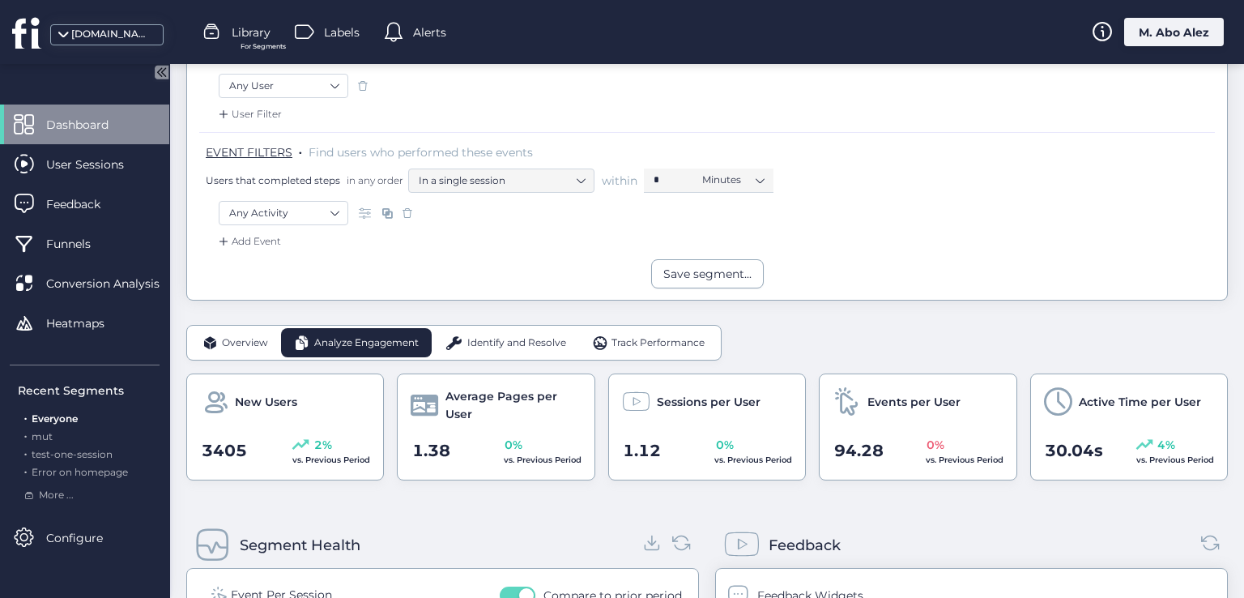
click at [398, 527] on div "Segment Health" at bounding box center [442, 545] width 513 height 45
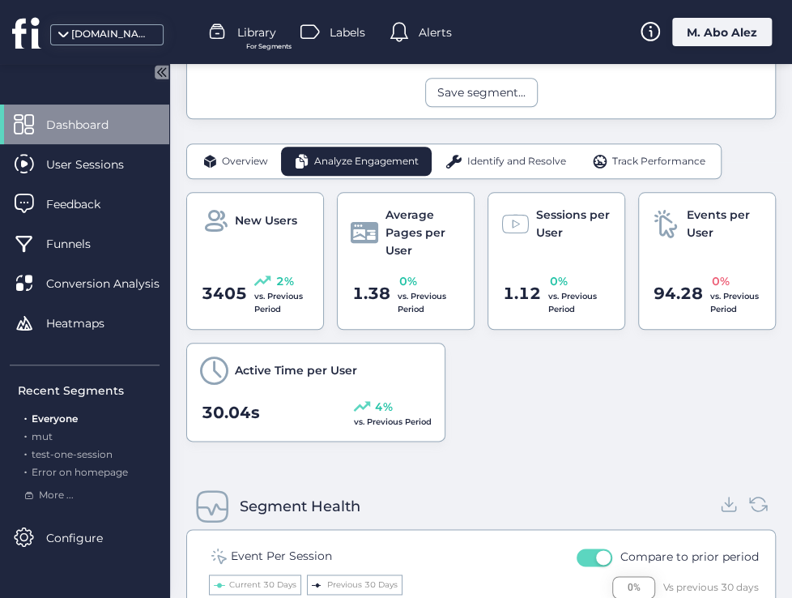
scroll to position [349, 0]
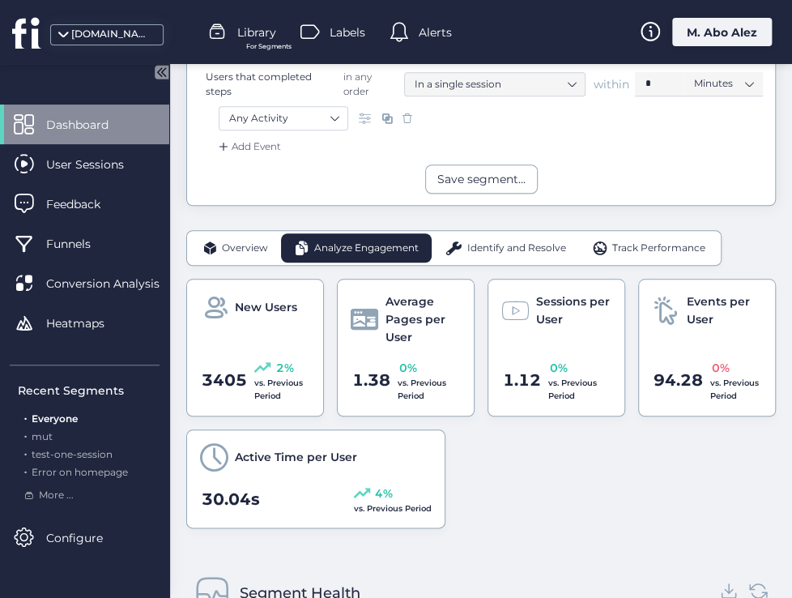
click at [524, 250] on span "Identify and Resolve" at bounding box center [516, 248] width 99 height 15
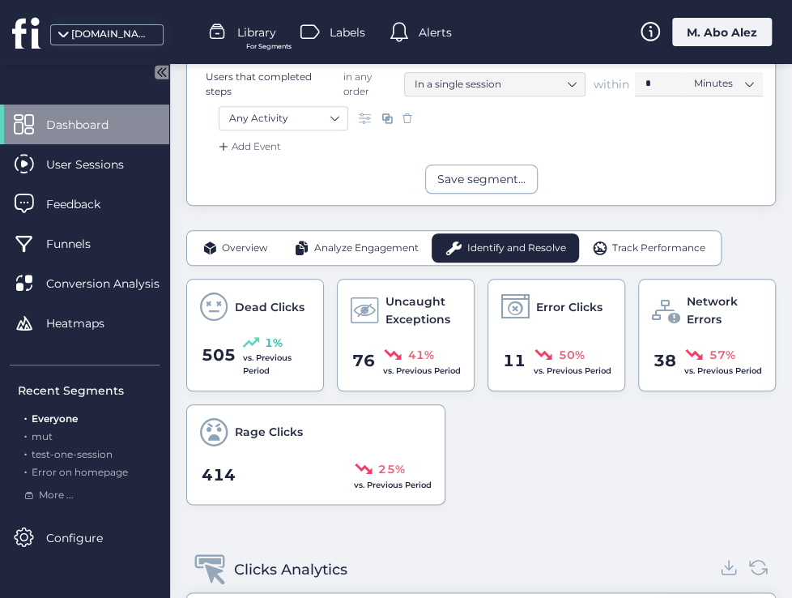
click at [539, 241] on span "Identify and Resolve" at bounding box center [516, 248] width 99 height 15
click at [630, 241] on span "Track Performance" at bounding box center [658, 248] width 93 height 15
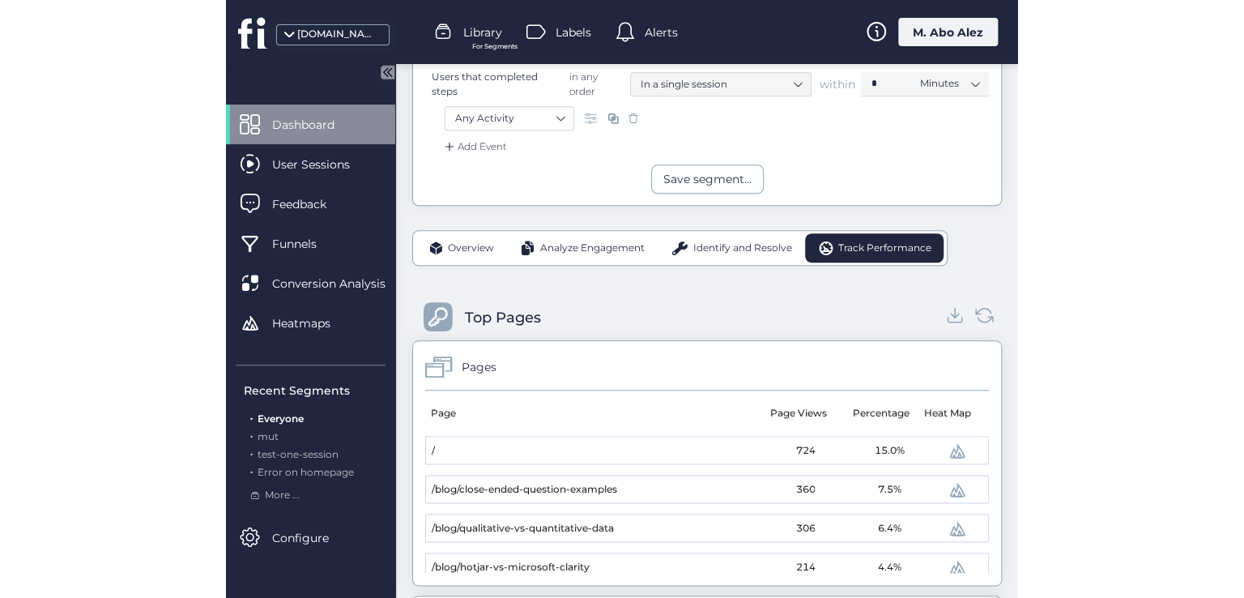
scroll to position [318, 0]
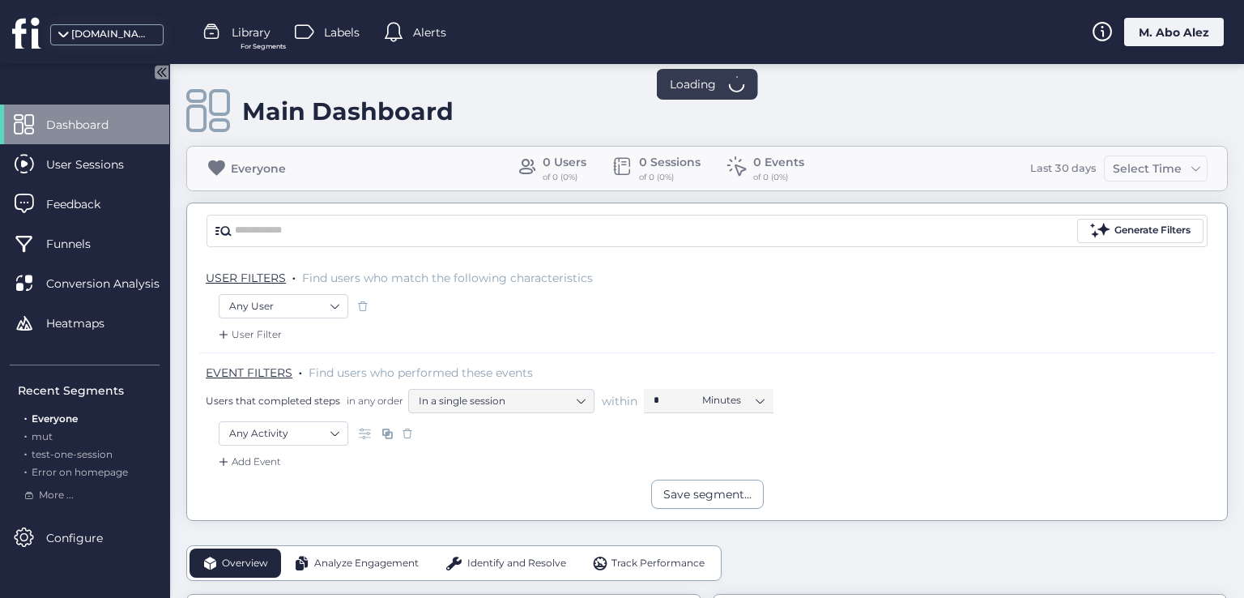
click at [365, 559] on span "Analyze Engagement" at bounding box center [366, 563] width 105 height 15
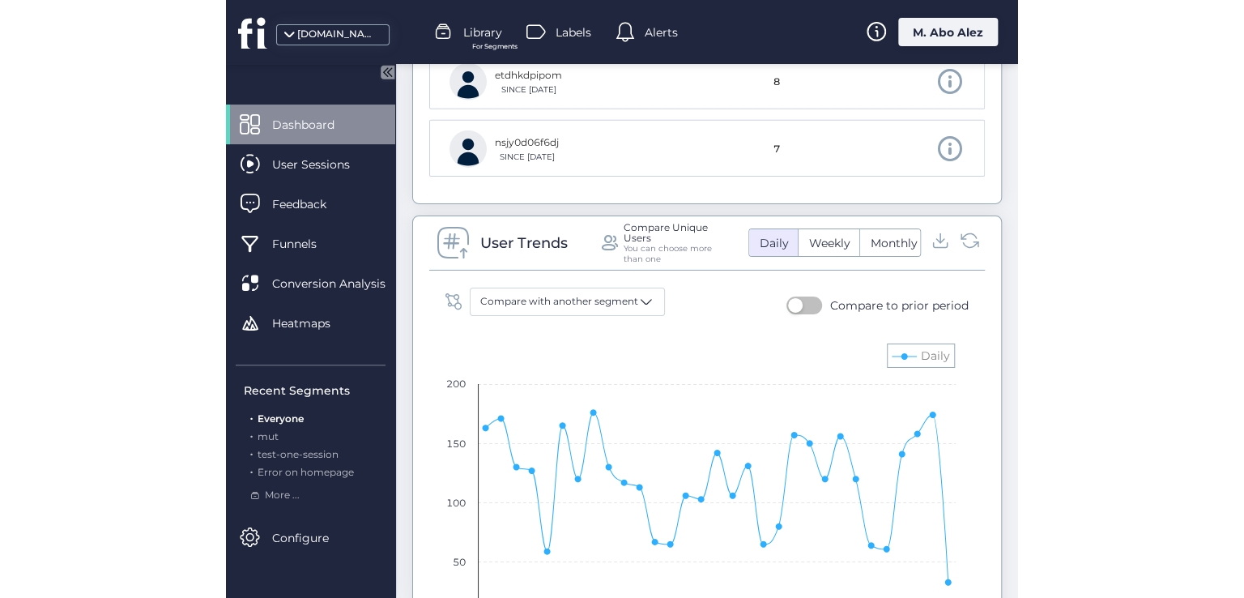
scroll to position [1620, 0]
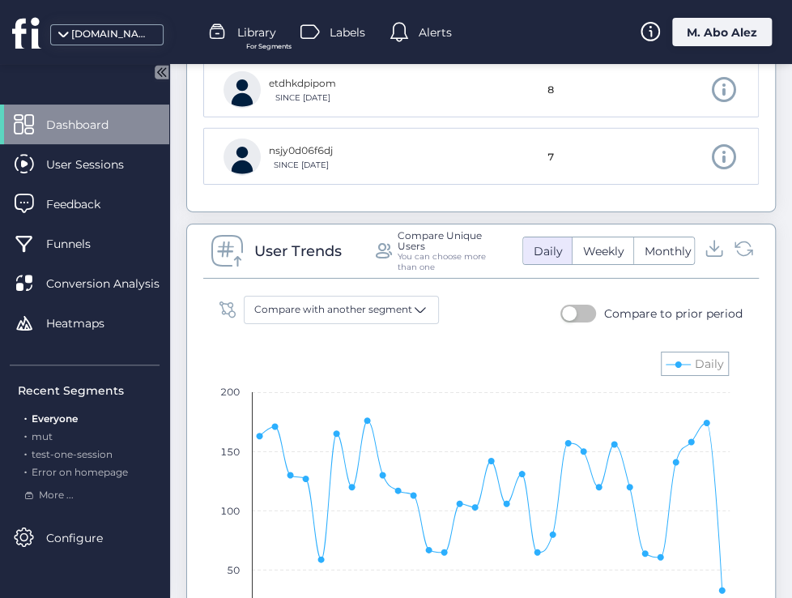
click at [715, 247] on icon at bounding box center [715, 246] width 0 height 11
click at [583, 244] on span "Weekly" at bounding box center [603, 251] width 61 height 17
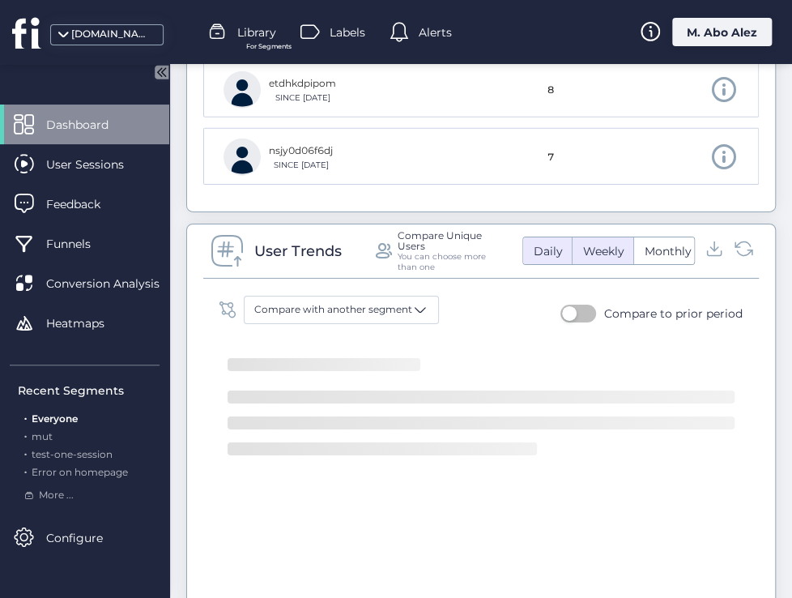
click at [548, 245] on span "Daily" at bounding box center [547, 251] width 49 height 17
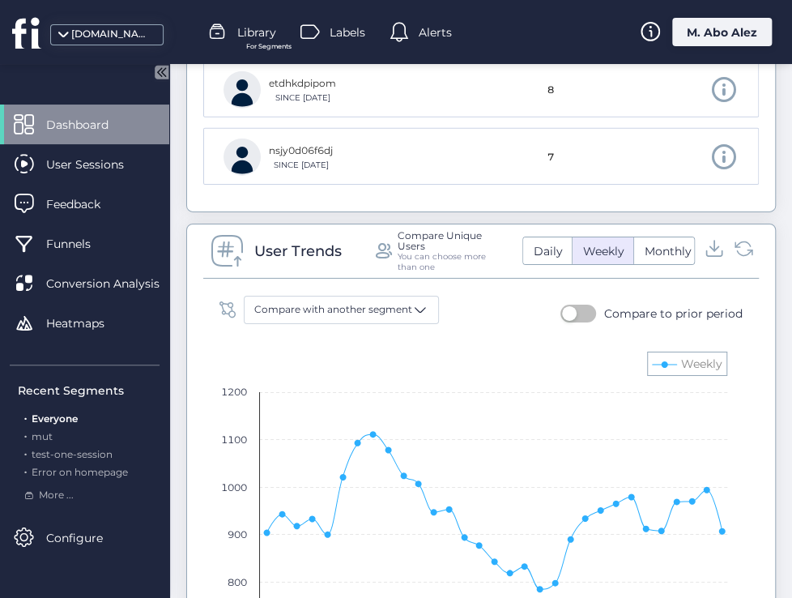
click at [704, 250] on icon at bounding box center [715, 248] width 22 height 22
click at [711, 246] on icon at bounding box center [715, 248] width 9 height 4
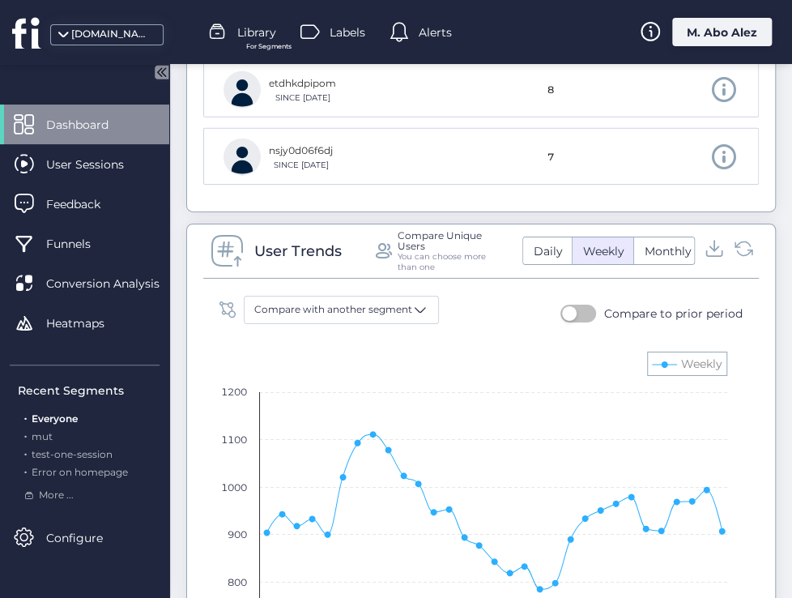
click at [711, 246] on icon at bounding box center [715, 248] width 9 height 4
click at [733, 244] on icon at bounding box center [744, 248] width 22 height 22
click at [711, 246] on icon at bounding box center [715, 248] width 9 height 4
click at [777, 137] on div "Main Dashboard Everyone 3397 Users of 3397 (100.0%) 3772 Sessions of 3772 (100.…" at bounding box center [489, 435] width 606 height 3982
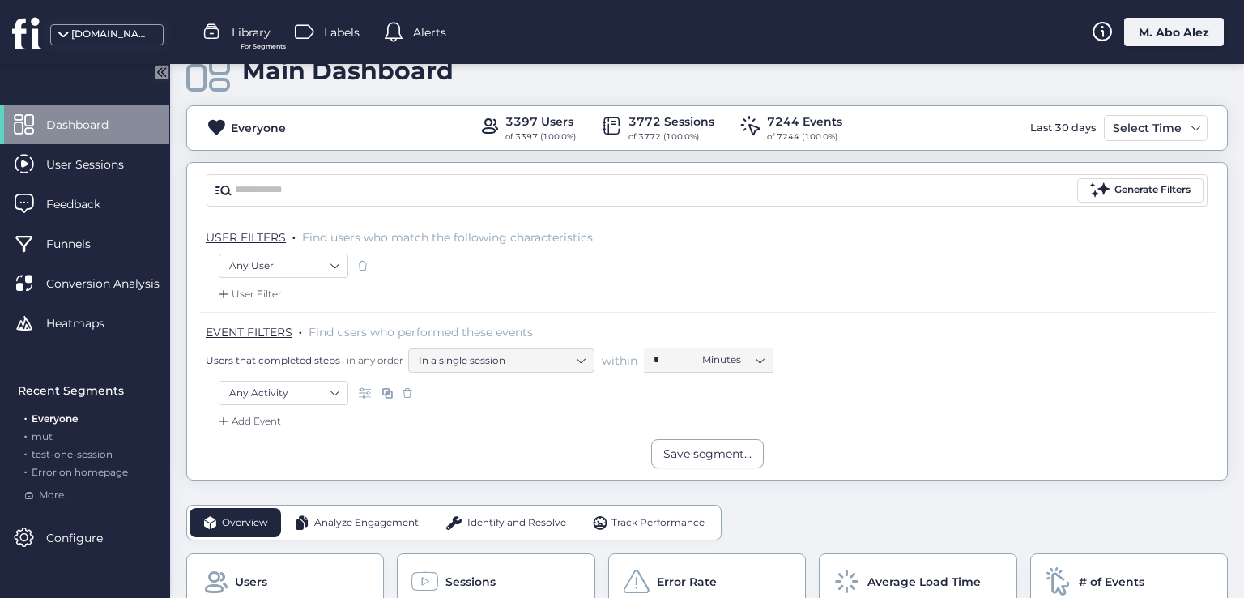
scroll to position [0, 0]
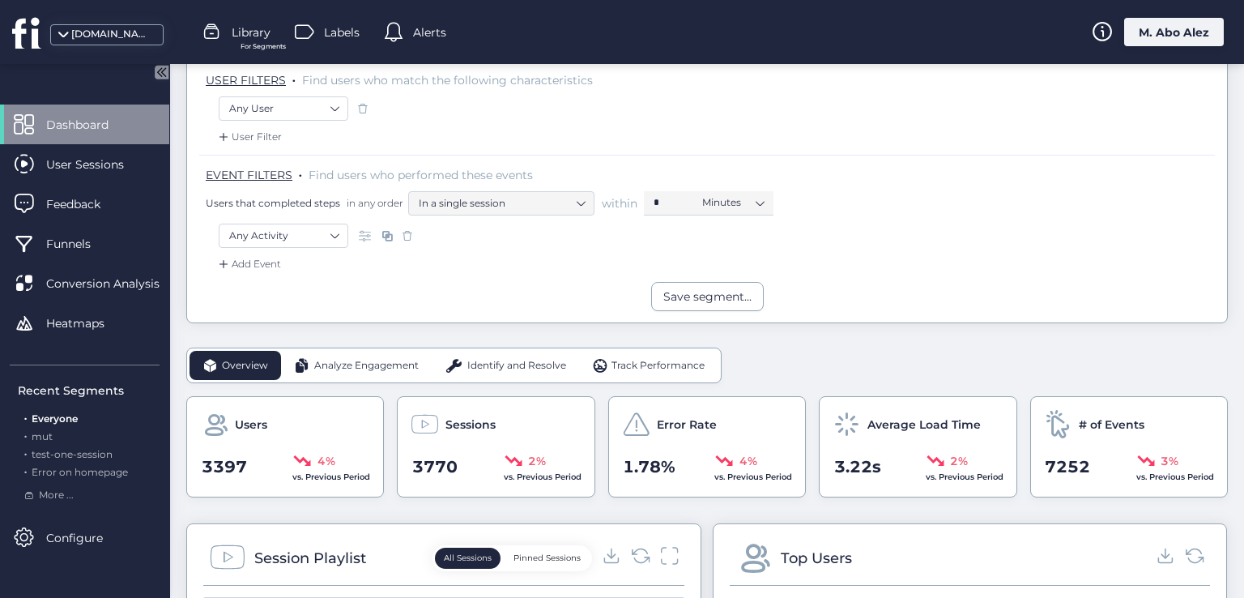
scroll to position [243, 0]
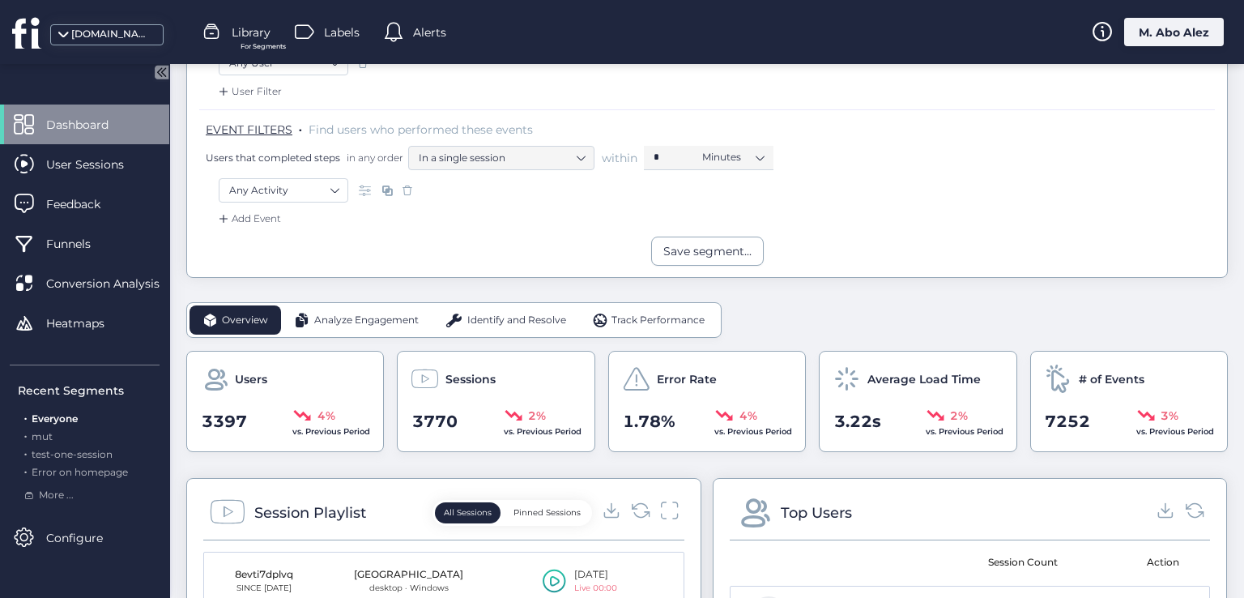
click at [326, 322] on span "Analyze Engagement" at bounding box center [366, 320] width 105 height 15
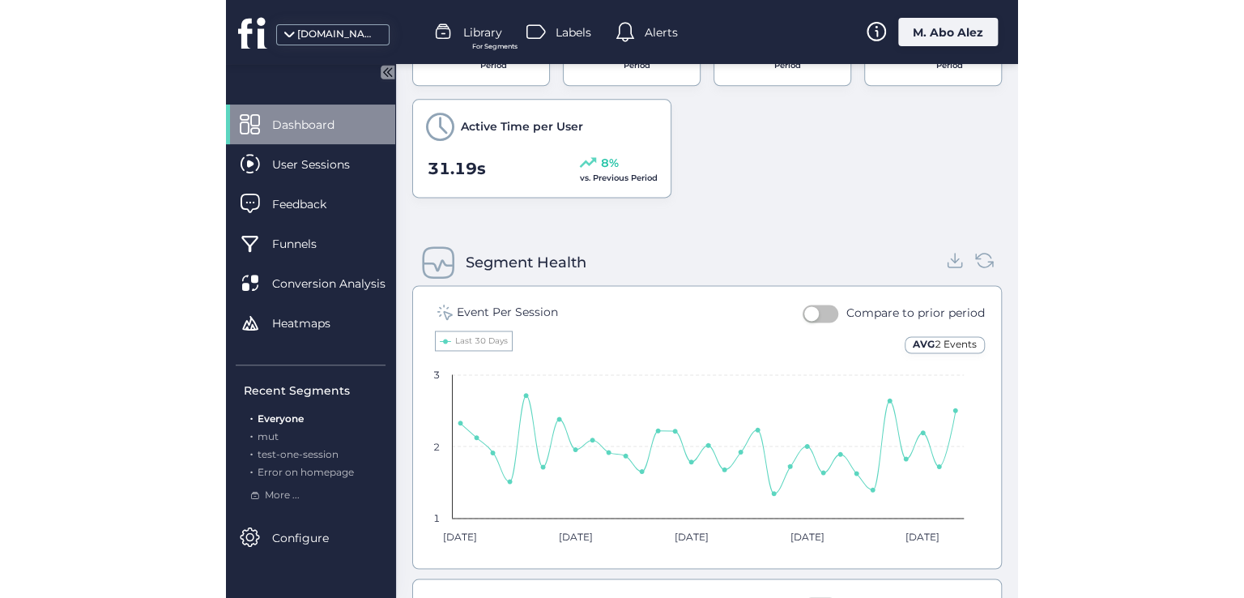
scroll to position [843, 0]
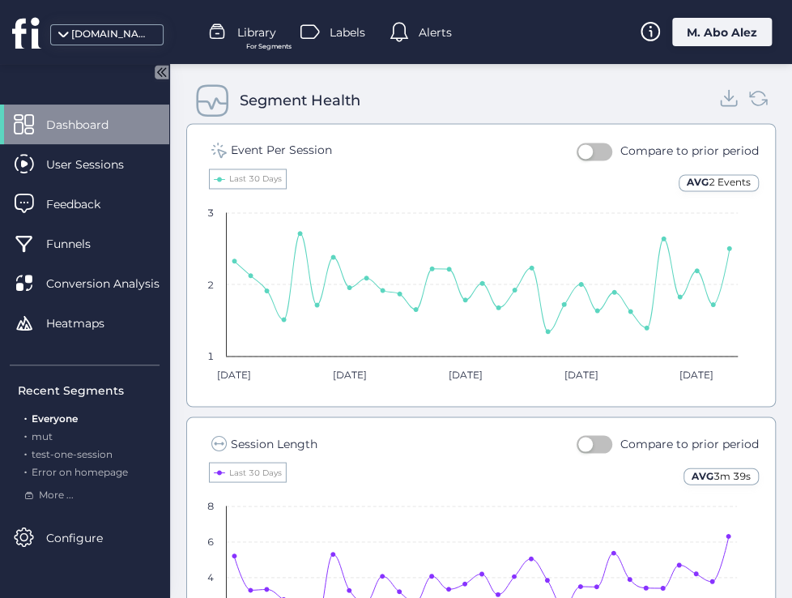
click at [719, 92] on icon at bounding box center [730, 98] width 22 height 22
click at [719, 96] on icon at bounding box center [730, 98] width 22 height 22
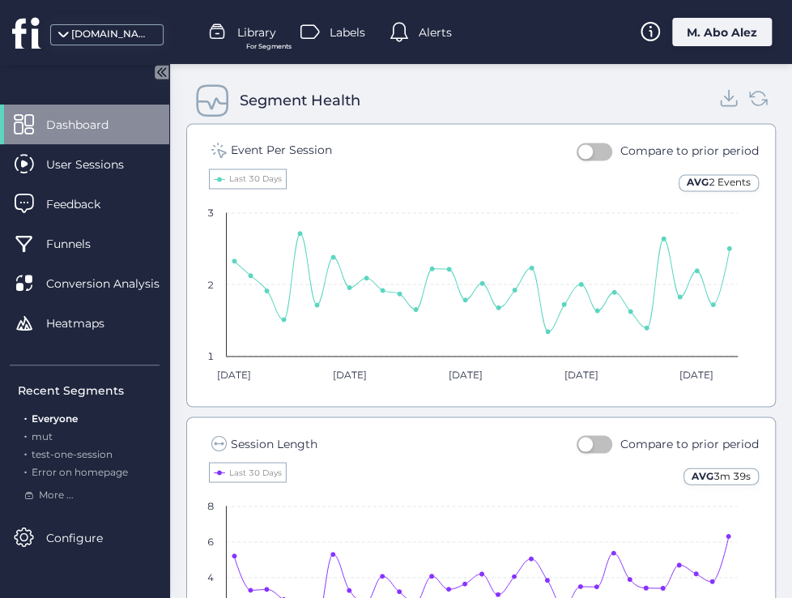
click at [725, 96] on icon at bounding box center [729, 98] width 9 height 4
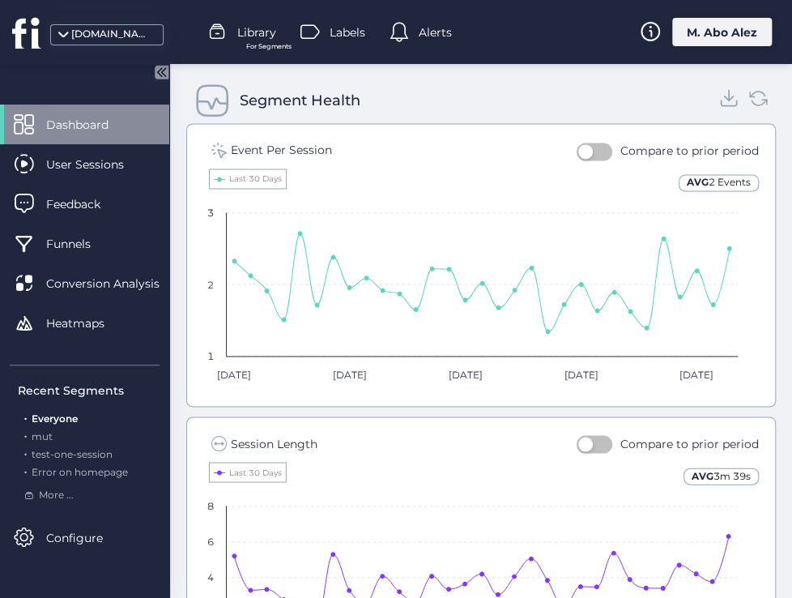
click at [725, 96] on icon at bounding box center [729, 98] width 9 height 4
click at [757, 95] on div "Segment Health" at bounding box center [481, 100] width 590 height 45
click at [763, 100] on icon at bounding box center [765, 102] width 5 height 5
click at [721, 102] on icon at bounding box center [728, 102] width 15 height 5
click at [719, 97] on icon at bounding box center [730, 98] width 22 height 22
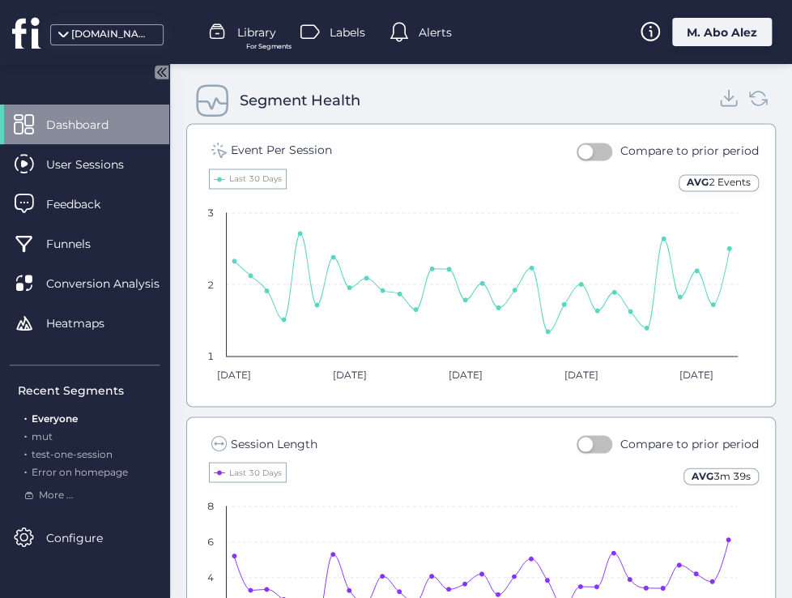
click at [719, 97] on icon at bounding box center [730, 98] width 22 height 22
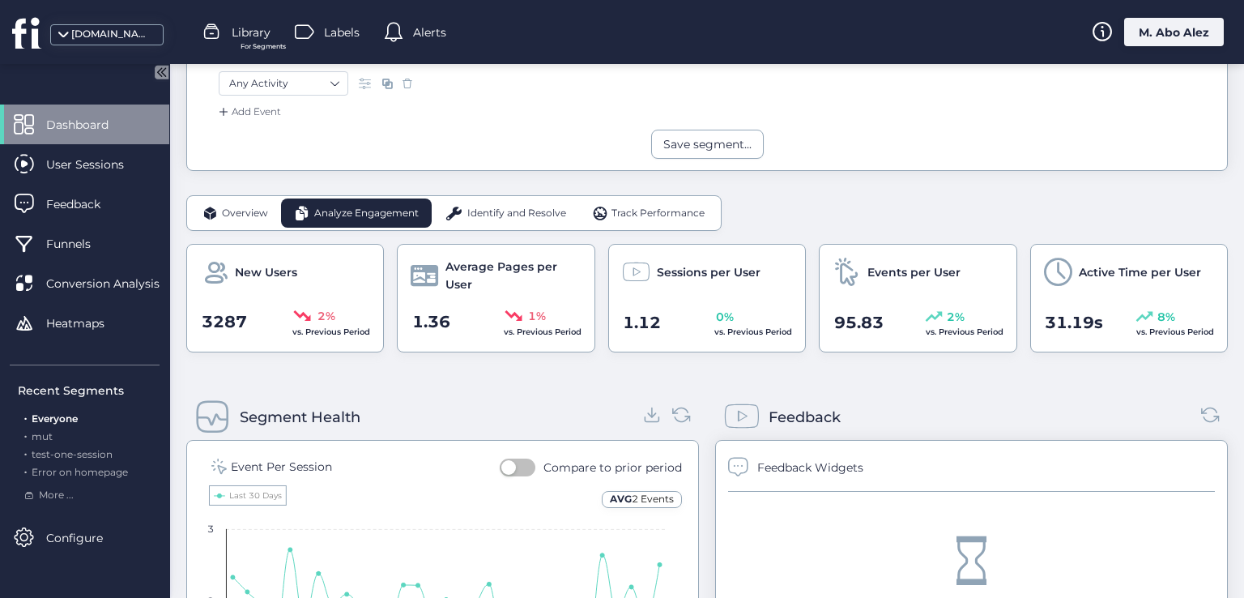
scroll to position [324, 0]
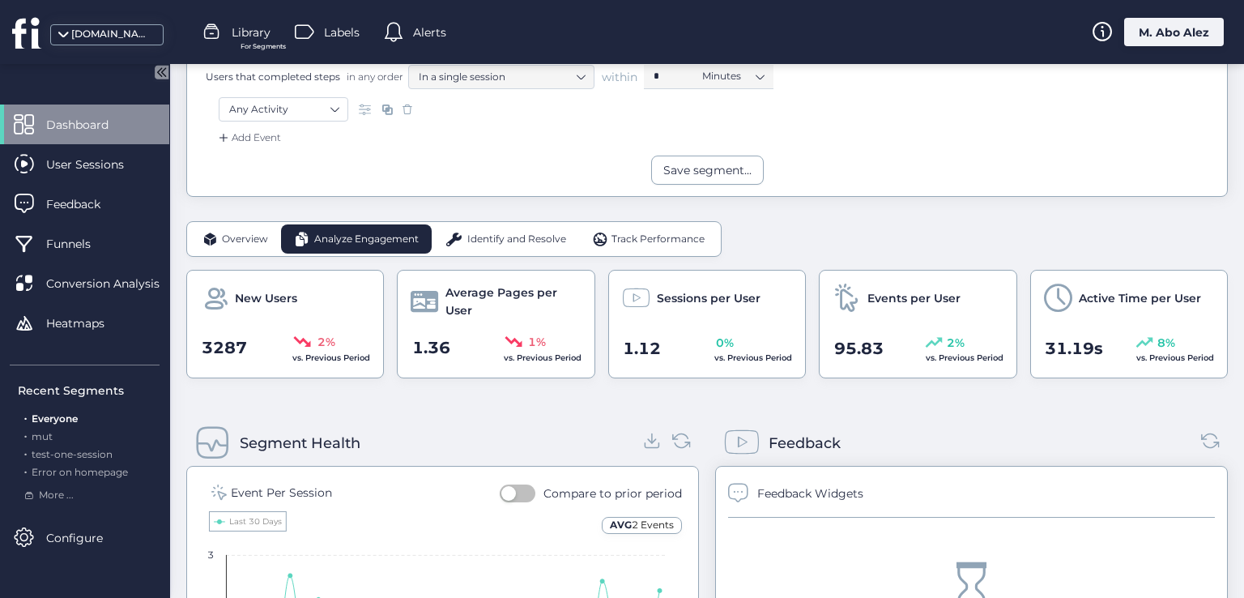
click at [240, 233] on span "Overview" at bounding box center [245, 239] width 46 height 15
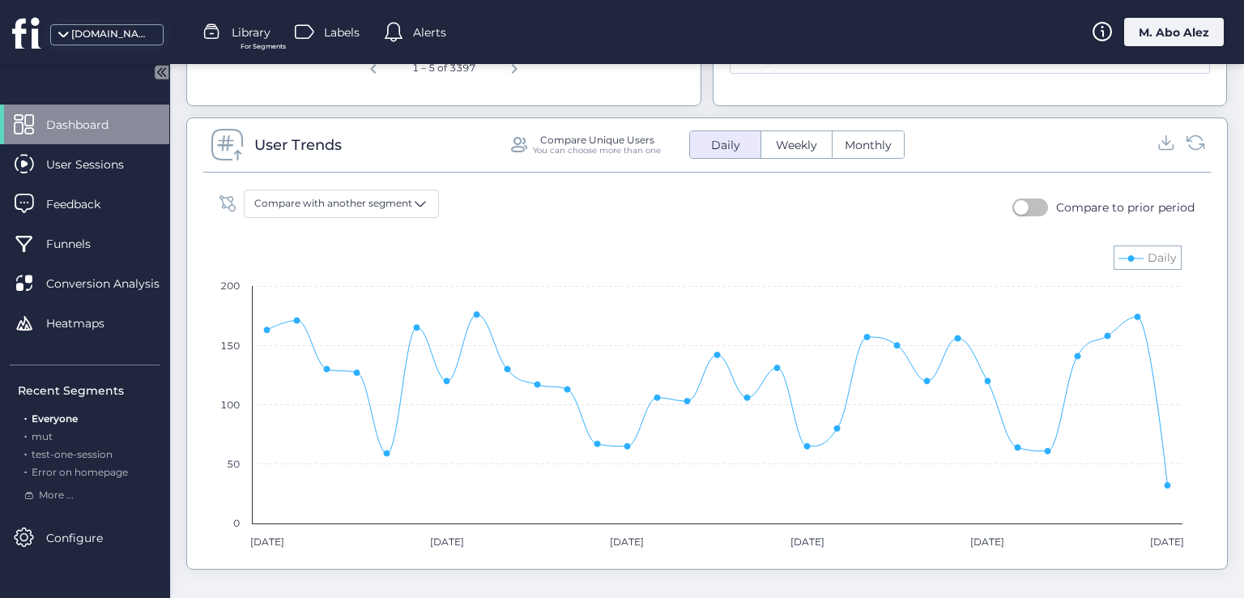
scroll to position [1053, 0]
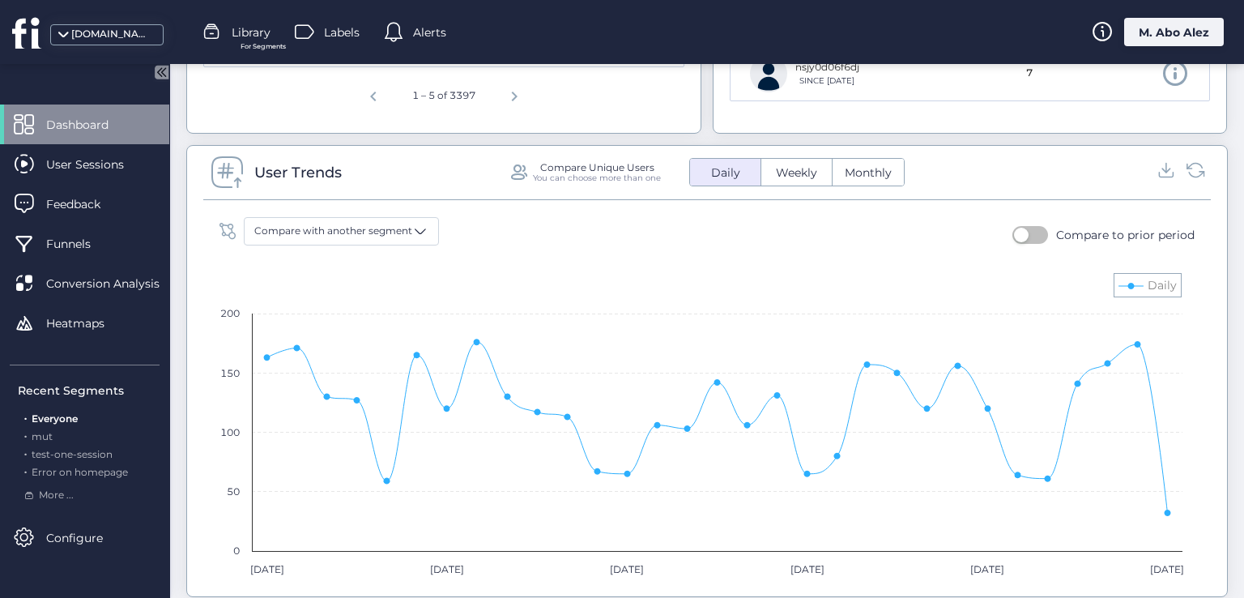
click at [1029, 231] on button "button" at bounding box center [1031, 235] width 36 height 18
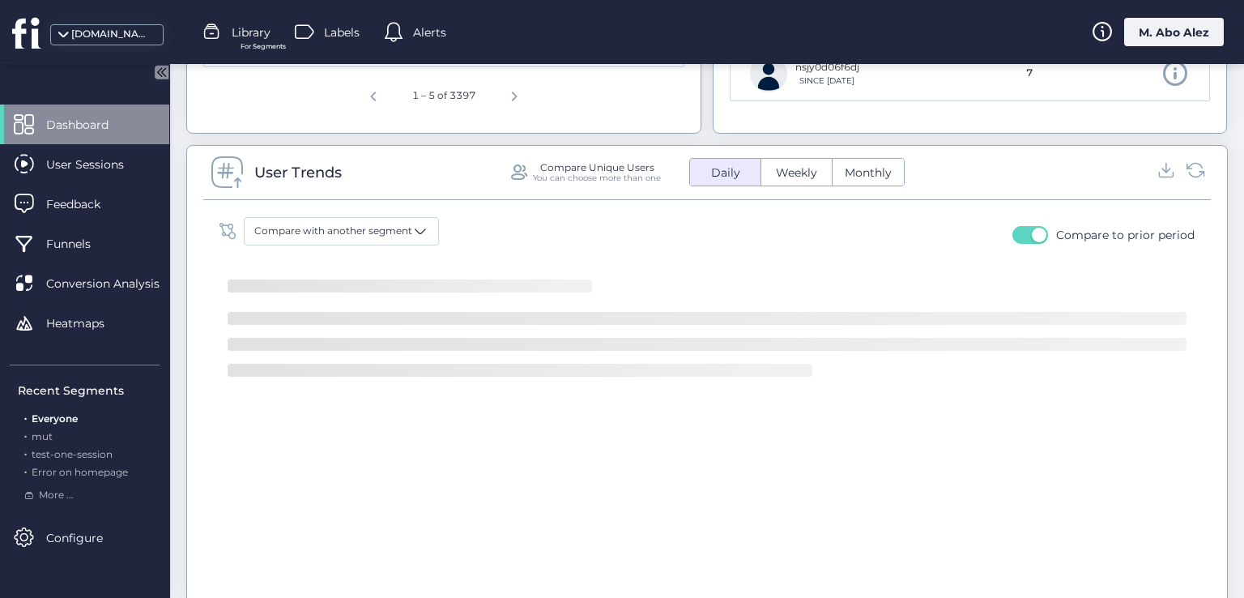
click at [1032, 231] on span "button" at bounding box center [1039, 235] width 15 height 15
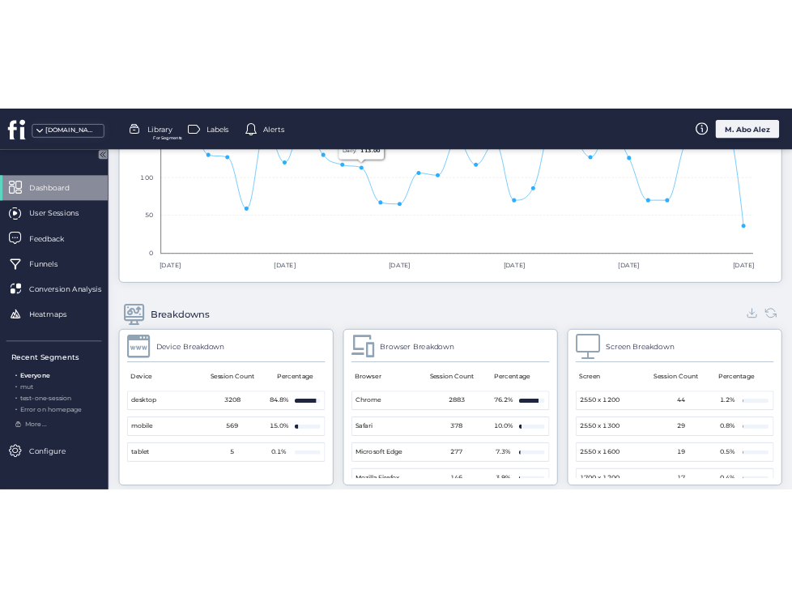
scroll to position [1539, 0]
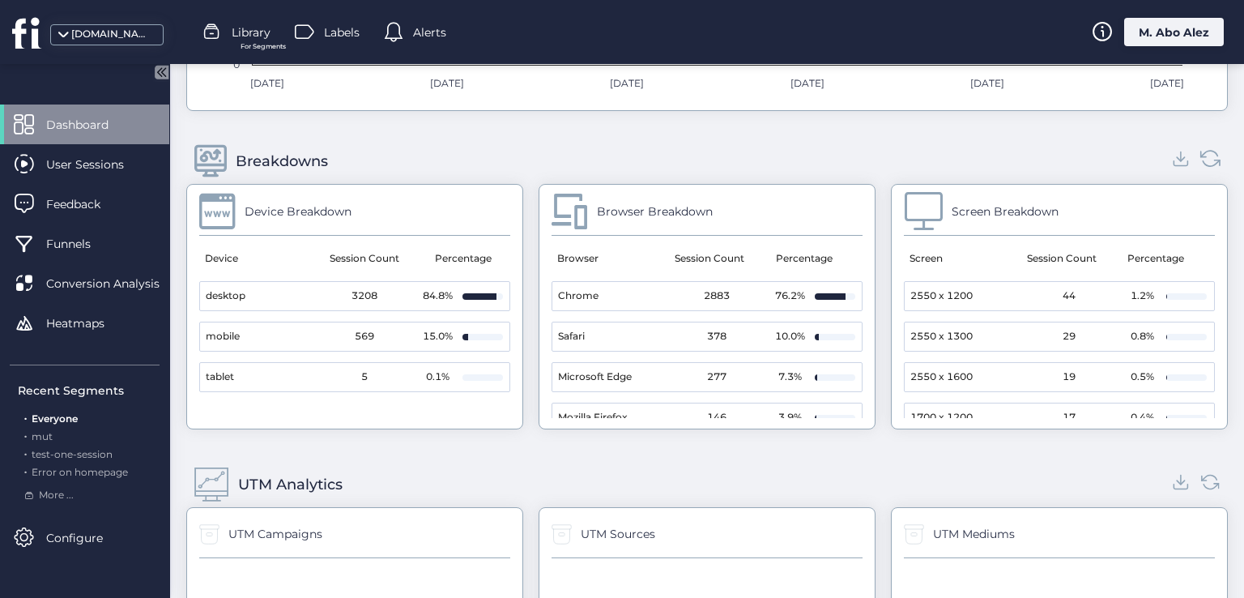
click at [1200, 152] on icon at bounding box center [1211, 158] width 22 height 22
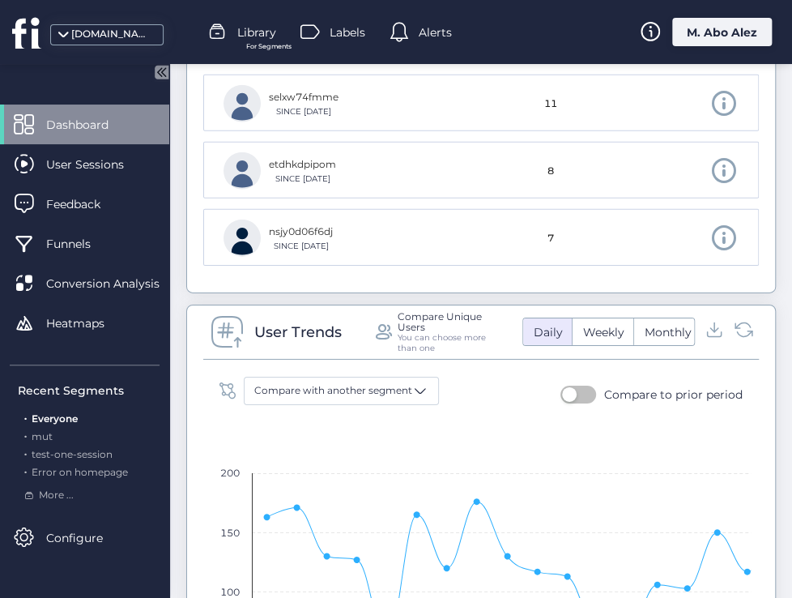
scroll to position [2184, 0]
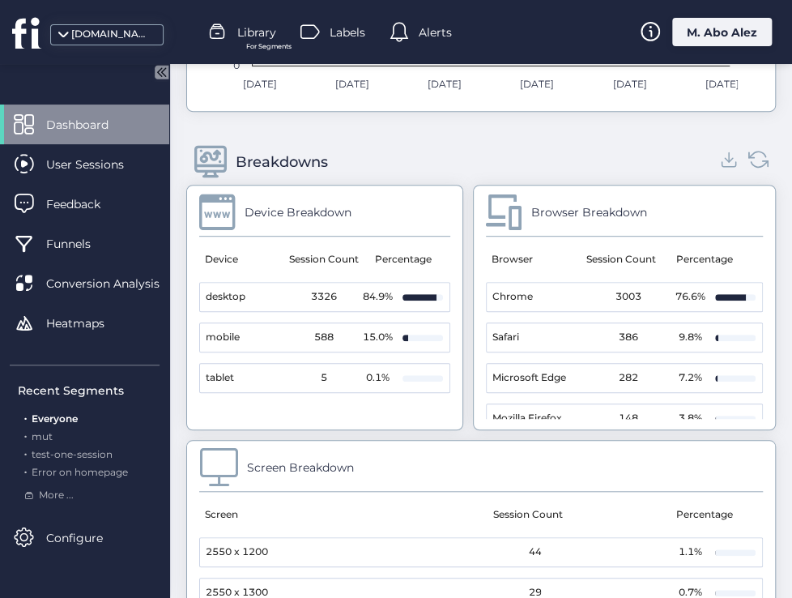
click at [749, 162] on icon at bounding box center [759, 160] width 22 height 22
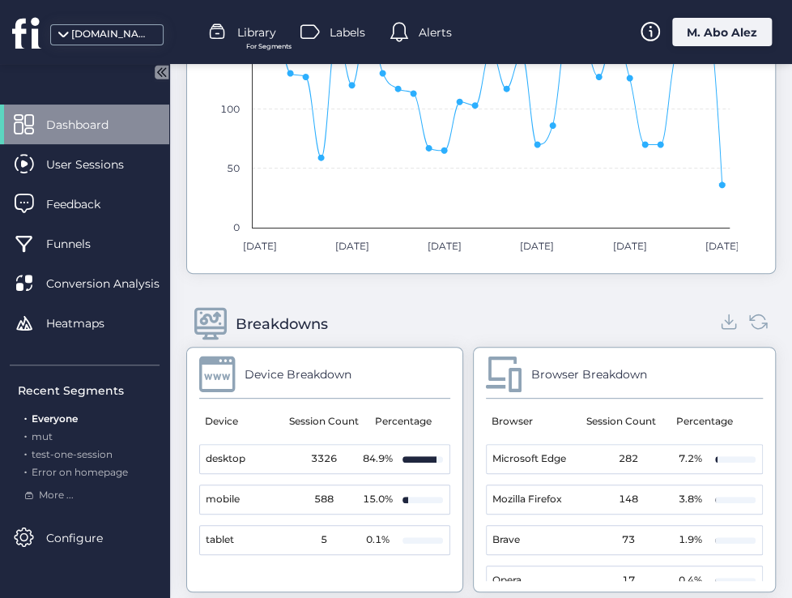
scroll to position [1698, 0]
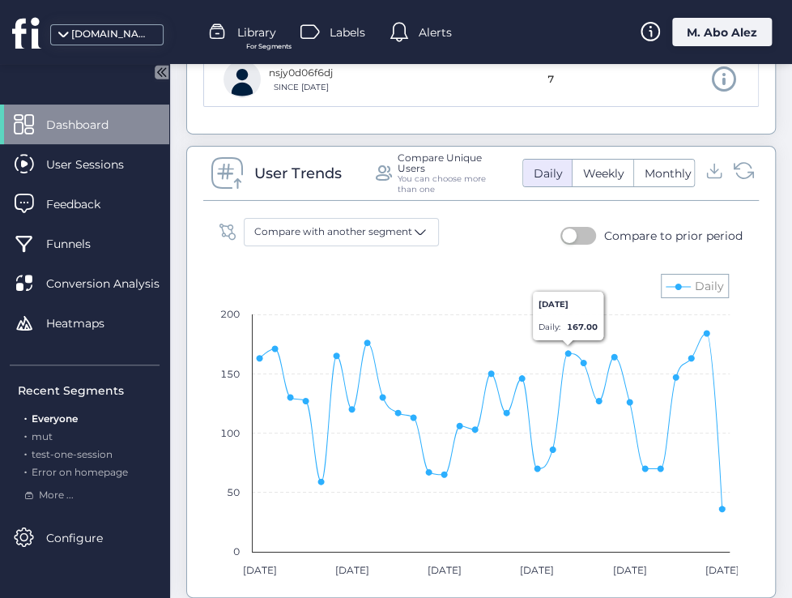
click at [733, 176] on icon at bounding box center [744, 171] width 22 height 22
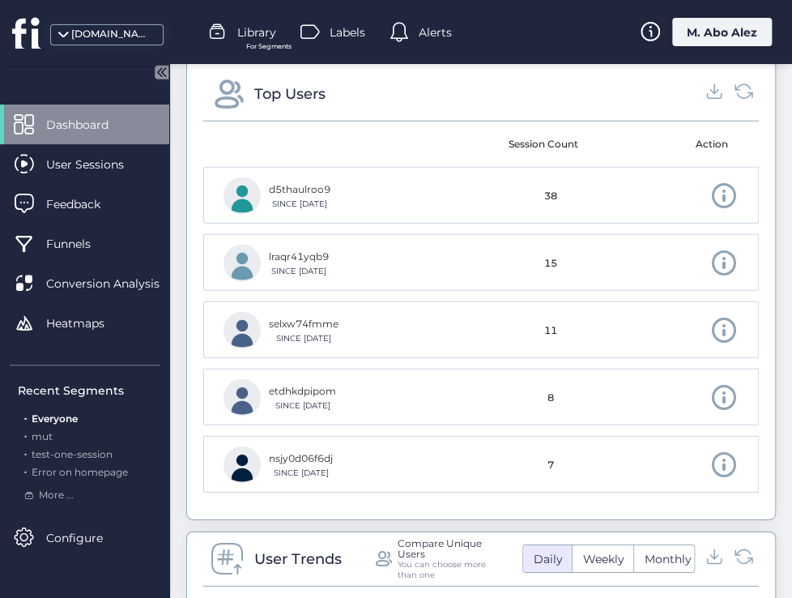
scroll to position [1212, 0]
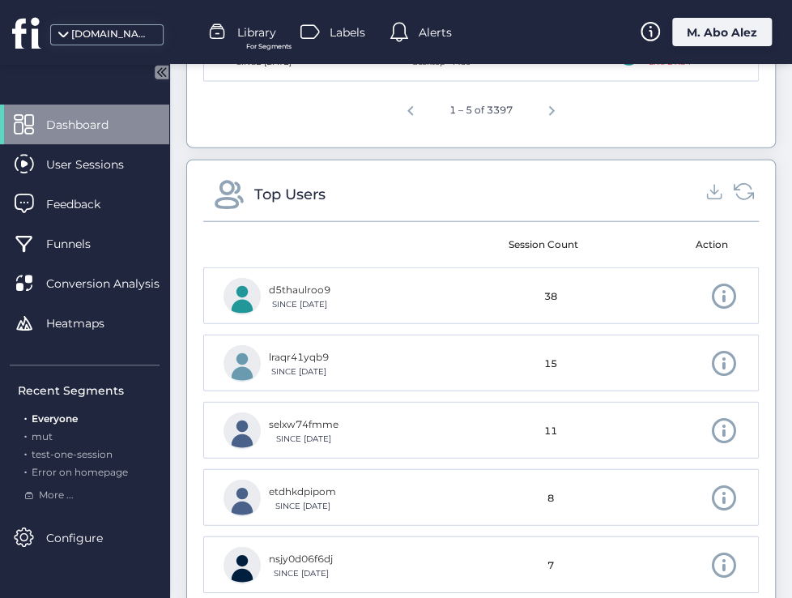
click at [733, 187] on icon at bounding box center [744, 192] width 22 height 22
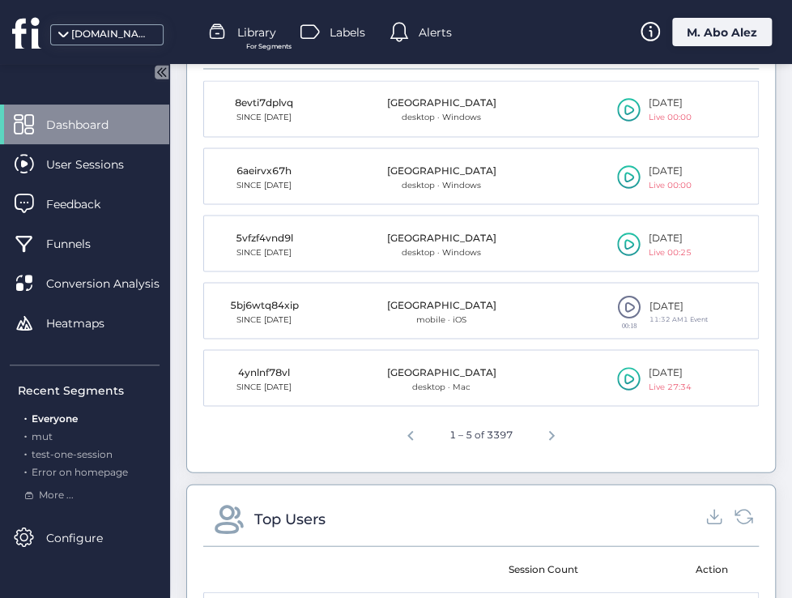
scroll to position [726, 0]
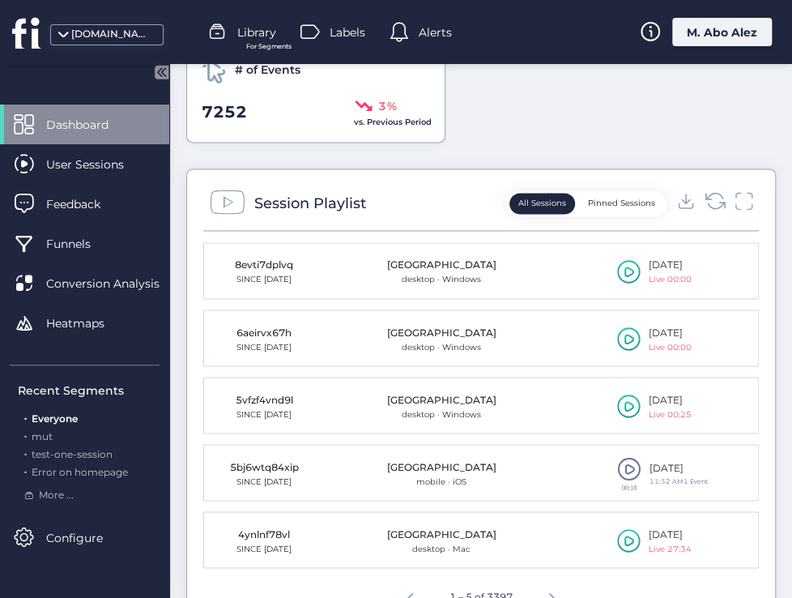
click at [708, 195] on icon at bounding box center [716, 201] width 22 height 22
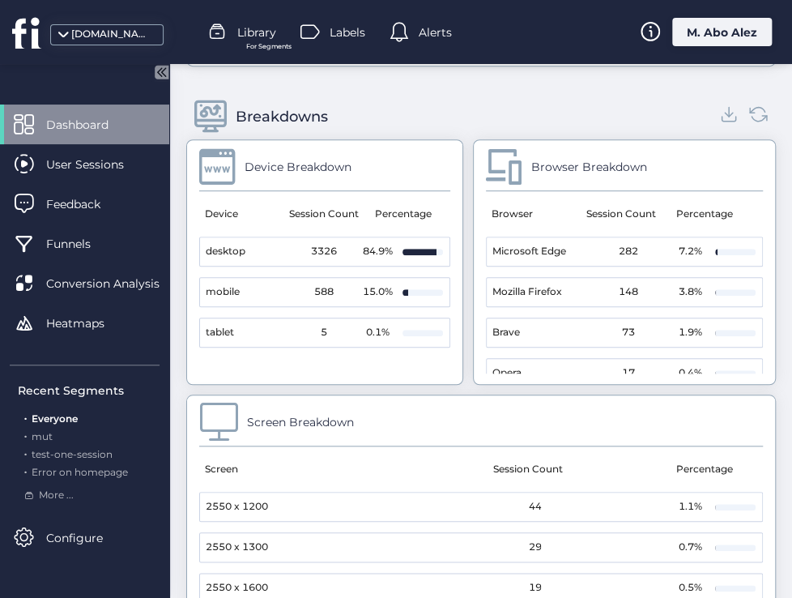
scroll to position [2184, 0]
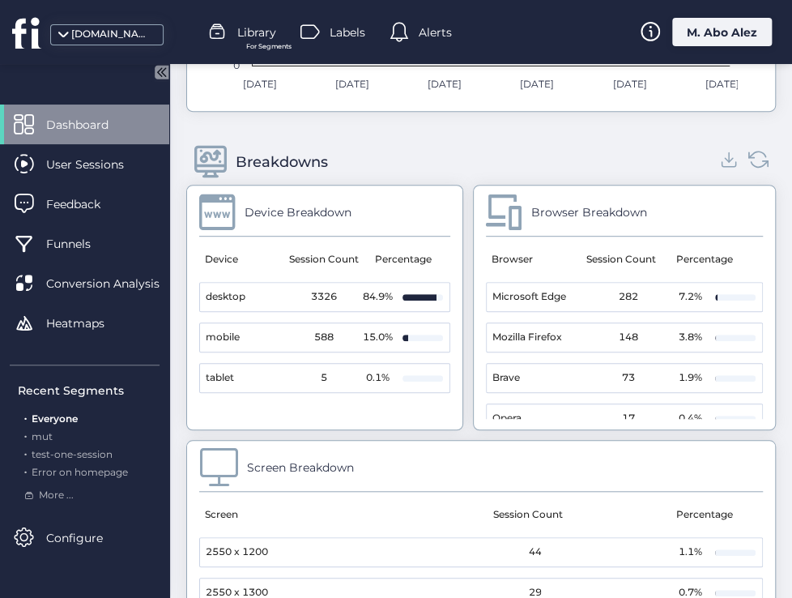
click at [748, 155] on icon at bounding box center [759, 160] width 22 height 22
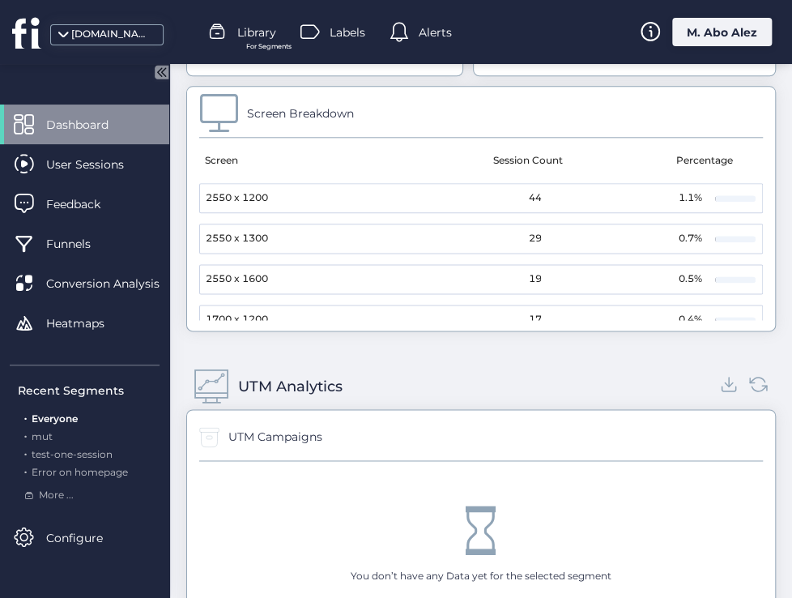
scroll to position [2670, 0]
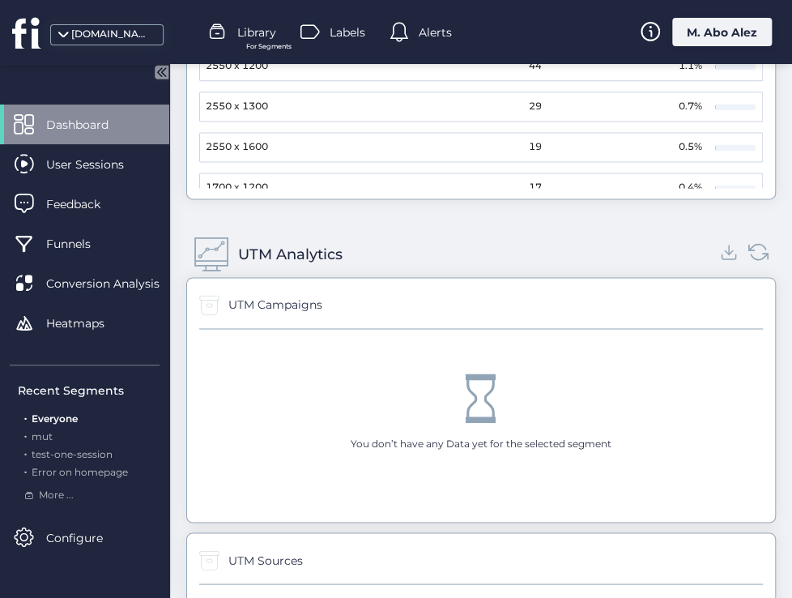
click at [753, 244] on icon at bounding box center [758, 251] width 19 height 15
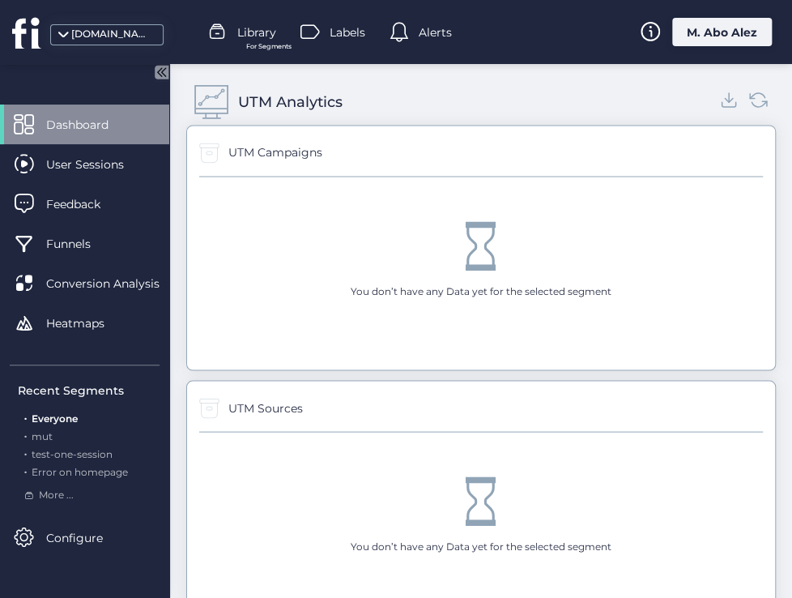
scroll to position [2832, 0]
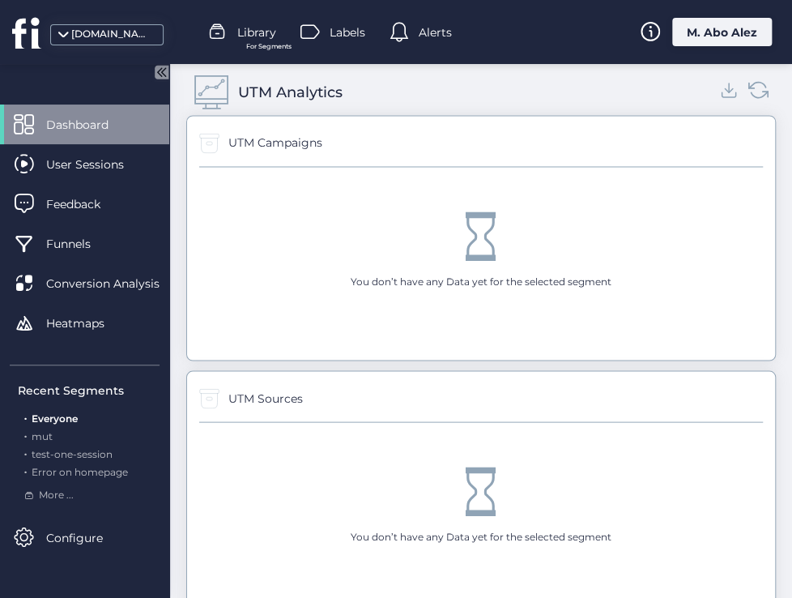
click at [748, 89] on icon at bounding box center [759, 90] width 22 height 22
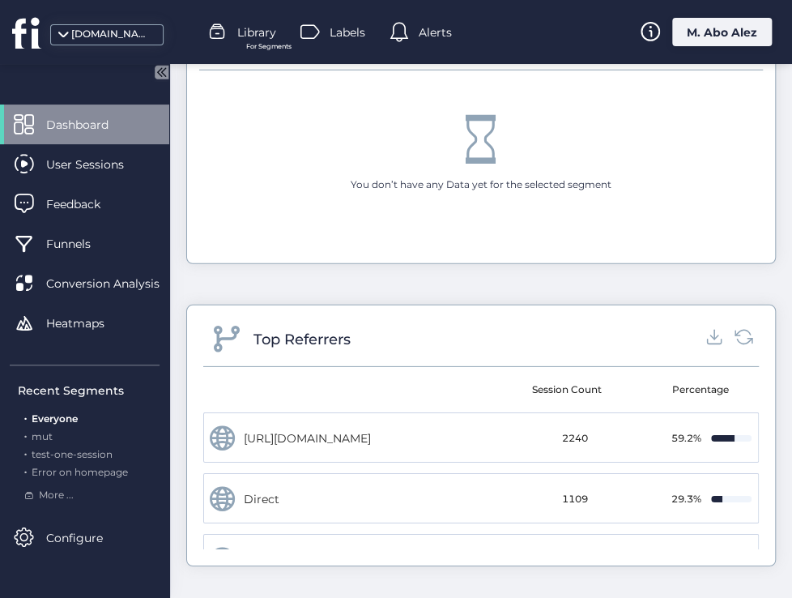
scroll to position [3444, 0]
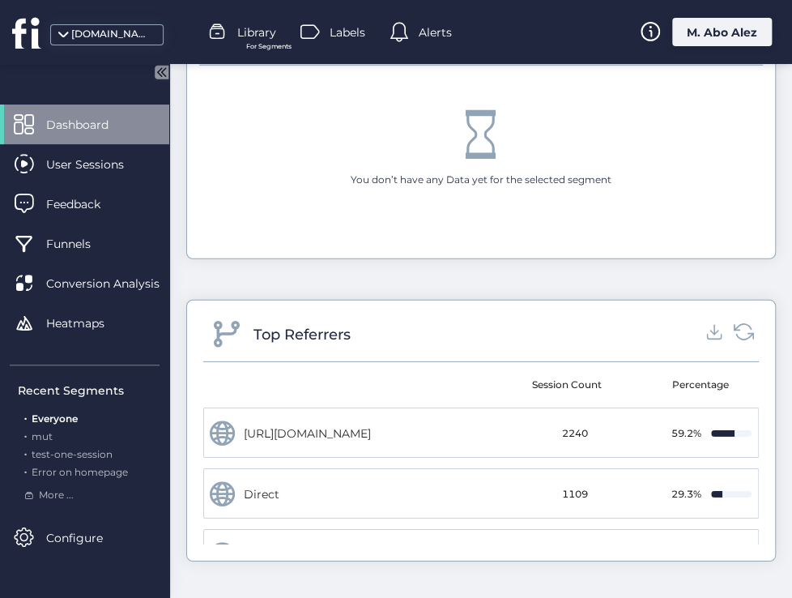
click at [735, 326] on icon at bounding box center [744, 333] width 22 height 22
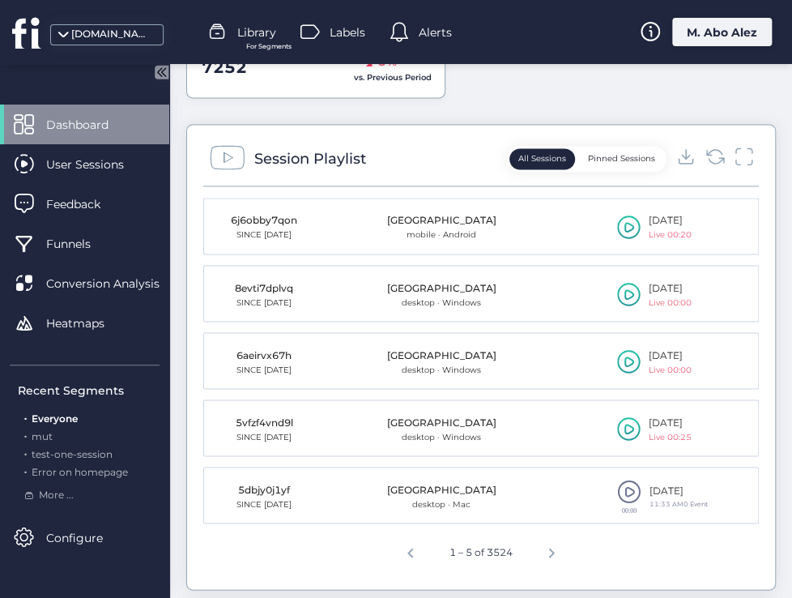
scroll to position [365, 0]
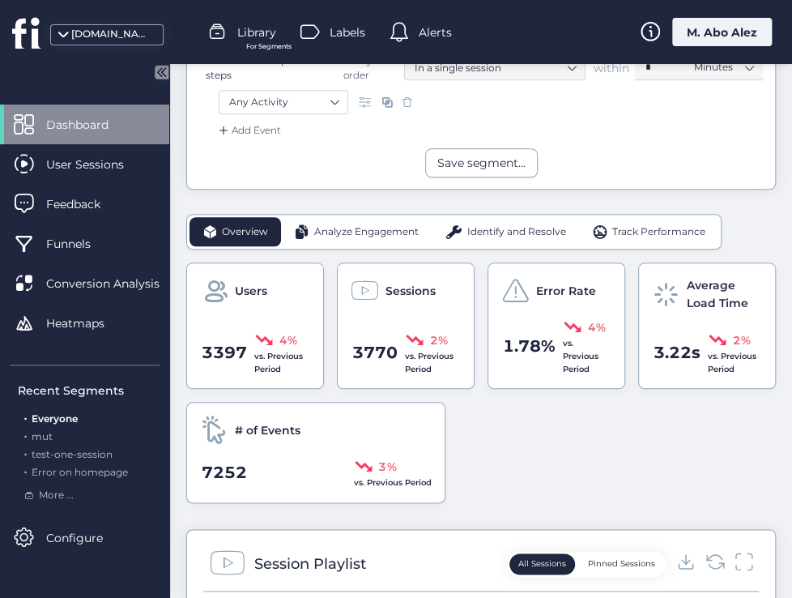
click at [369, 231] on span "Analyze Engagement" at bounding box center [366, 231] width 105 height 15
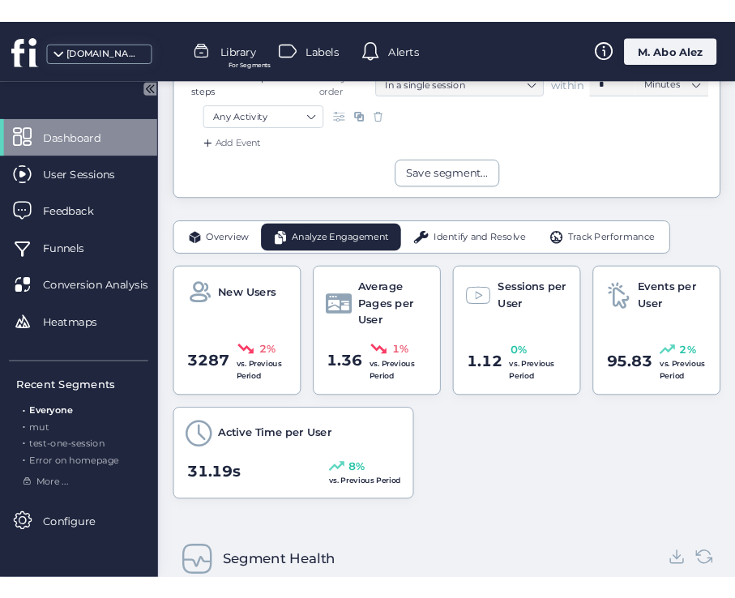
scroll to position [771, 0]
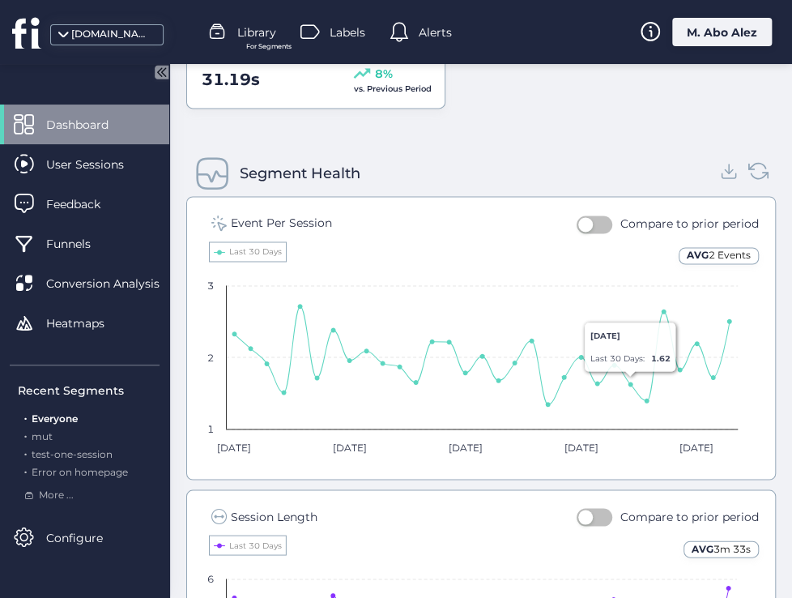
click at [754, 166] on icon at bounding box center [759, 171] width 22 height 22
click at [581, 217] on span "button" at bounding box center [585, 224] width 15 height 15
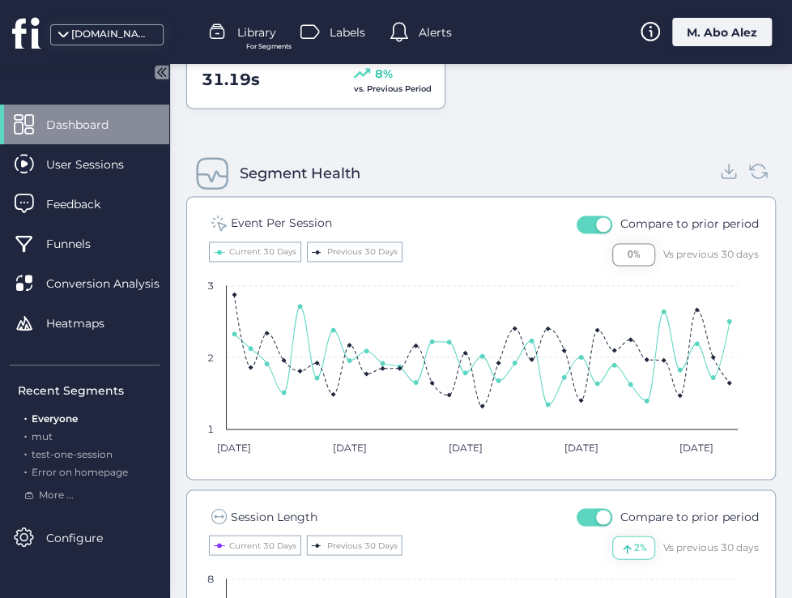
click at [581, 216] on button "button" at bounding box center [595, 225] width 36 height 18
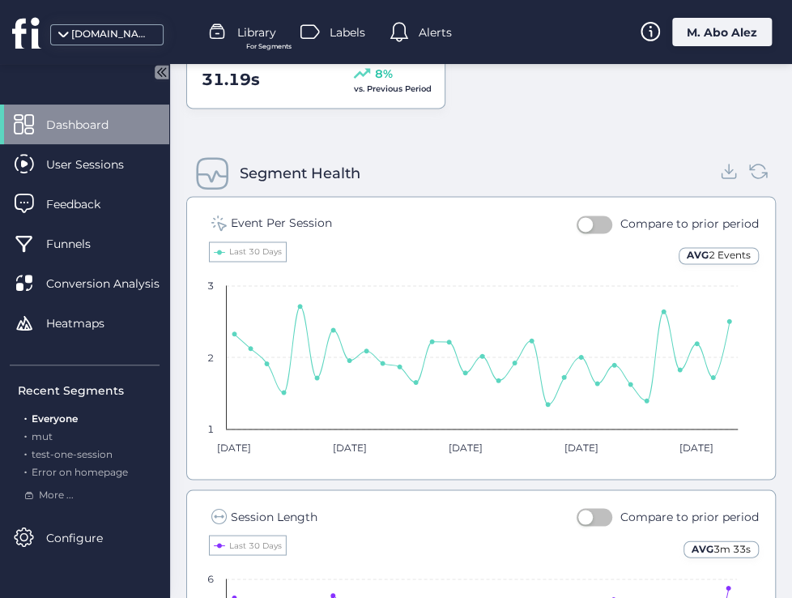
click at [590, 223] on button "button" at bounding box center [595, 225] width 36 height 18
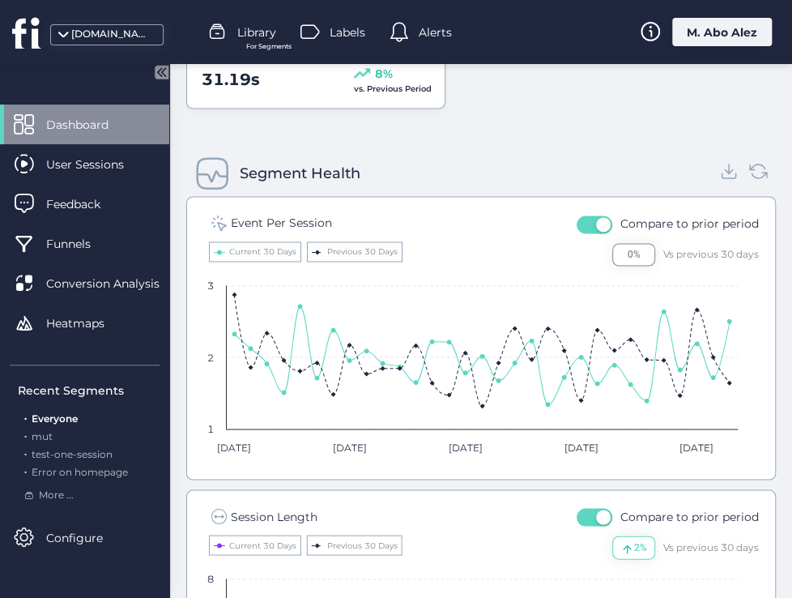
click at [596, 218] on span "button" at bounding box center [603, 224] width 15 height 15
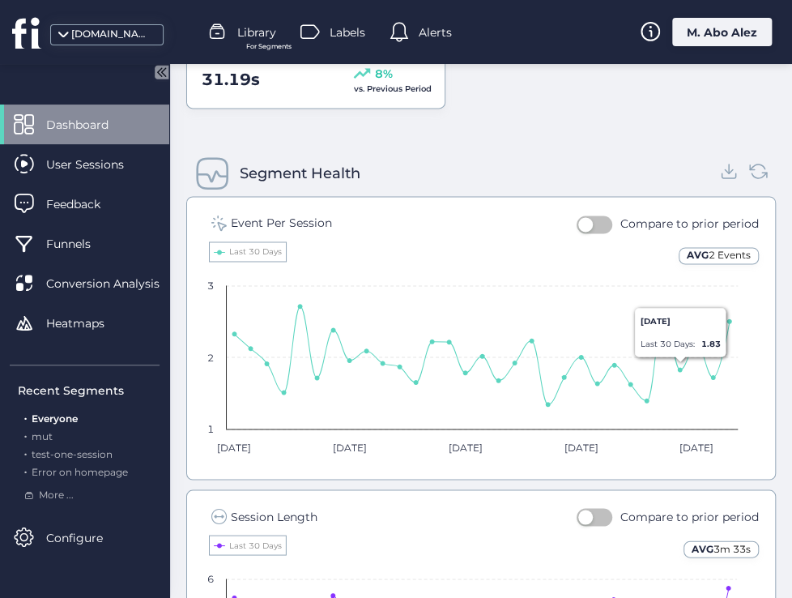
click at [592, 220] on button "button" at bounding box center [595, 225] width 36 height 18
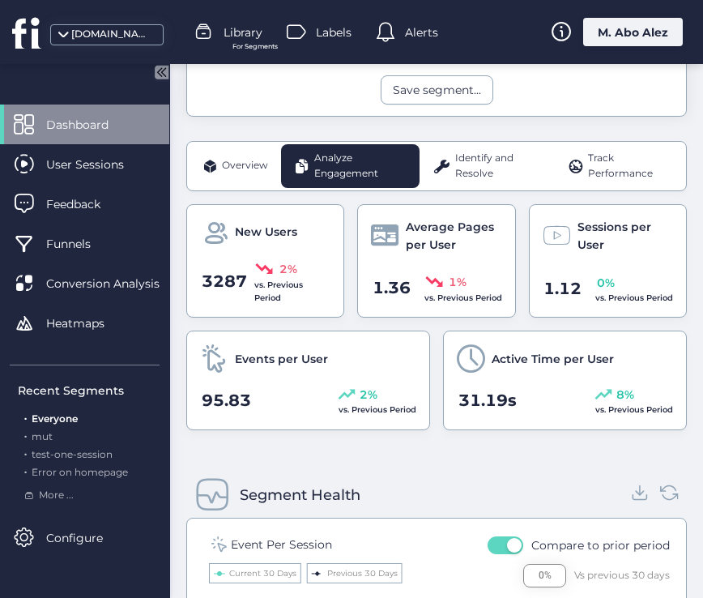
scroll to position [436, 0]
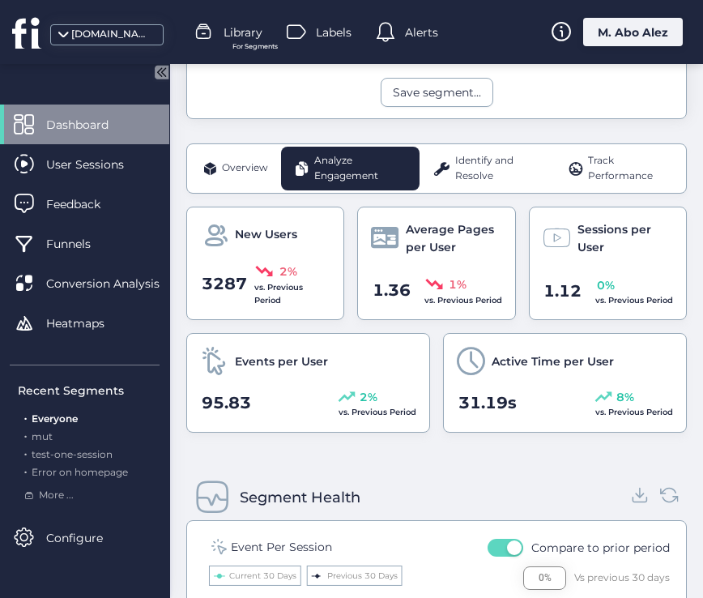
click at [238, 160] on span "Overview" at bounding box center [245, 167] width 46 height 15
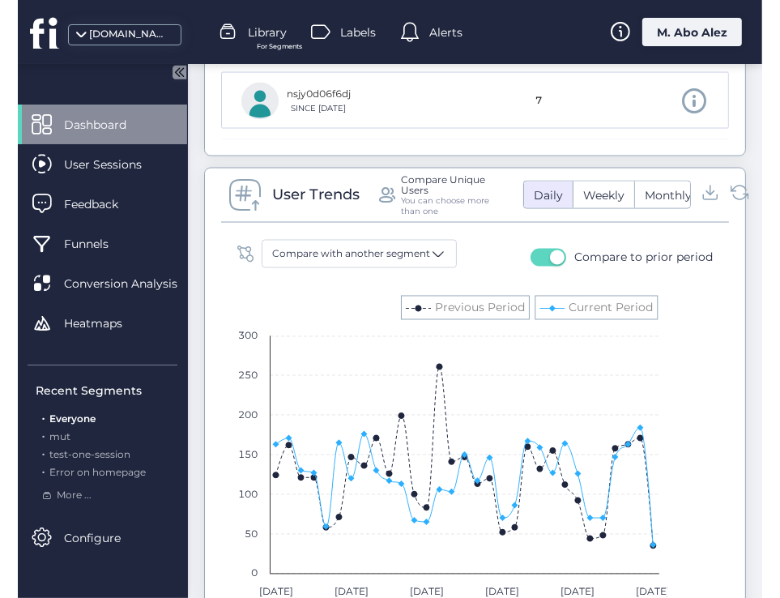
scroll to position [1657, 0]
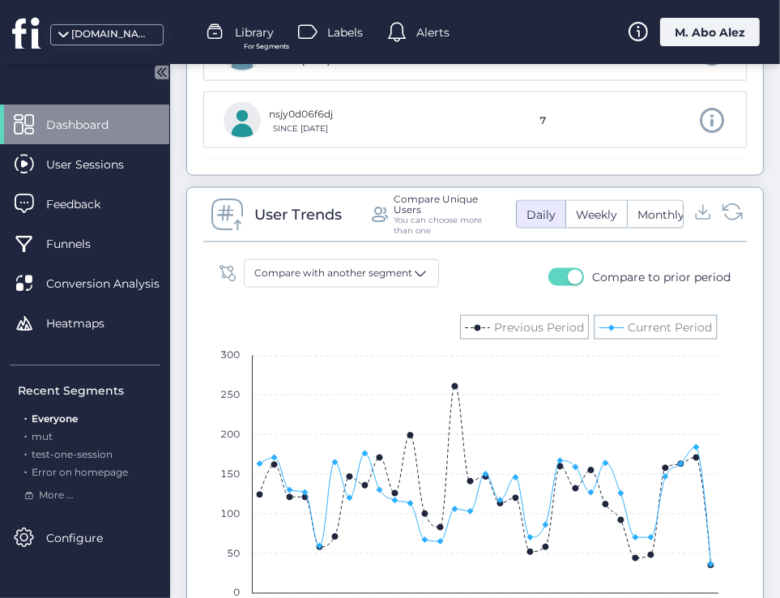
click at [723, 223] on icon at bounding box center [733, 212] width 22 height 22
click at [554, 276] on button "button" at bounding box center [567, 277] width 36 height 18
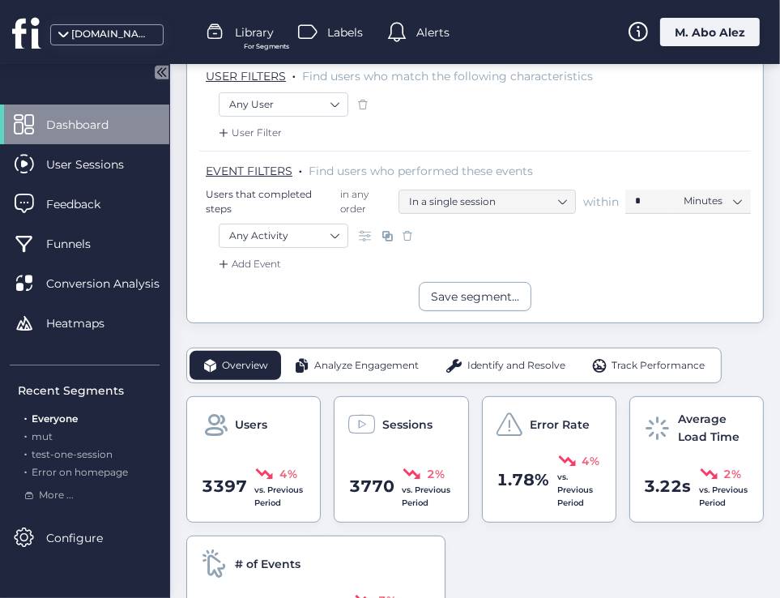
scroll to position [199, 0]
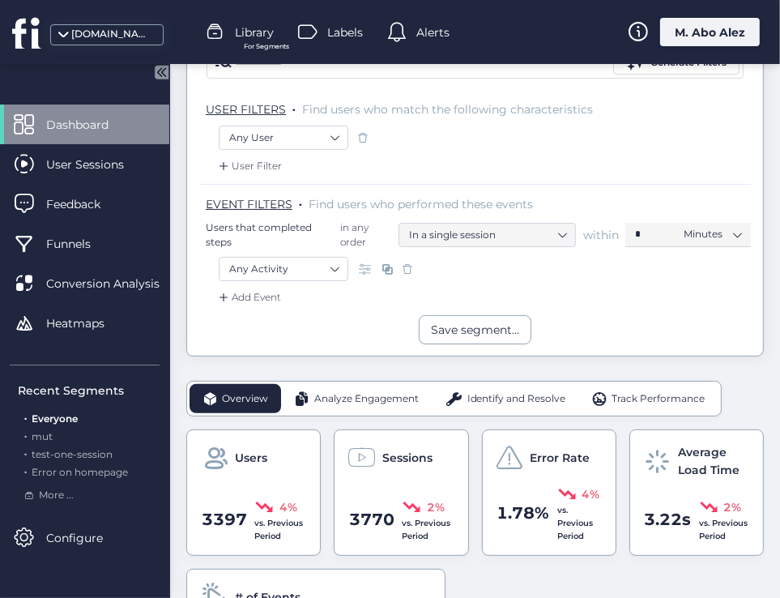
click at [372, 391] on span "Analyze Engagement" at bounding box center [366, 398] width 105 height 15
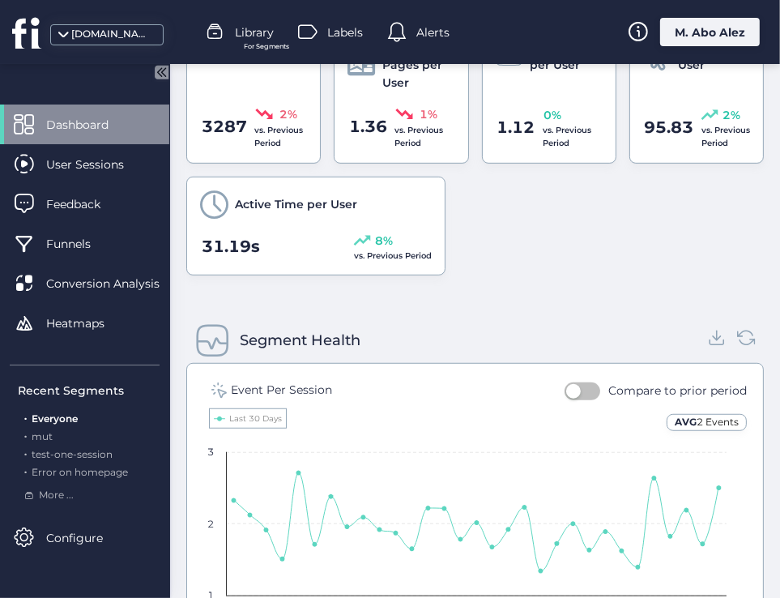
scroll to position [280, 0]
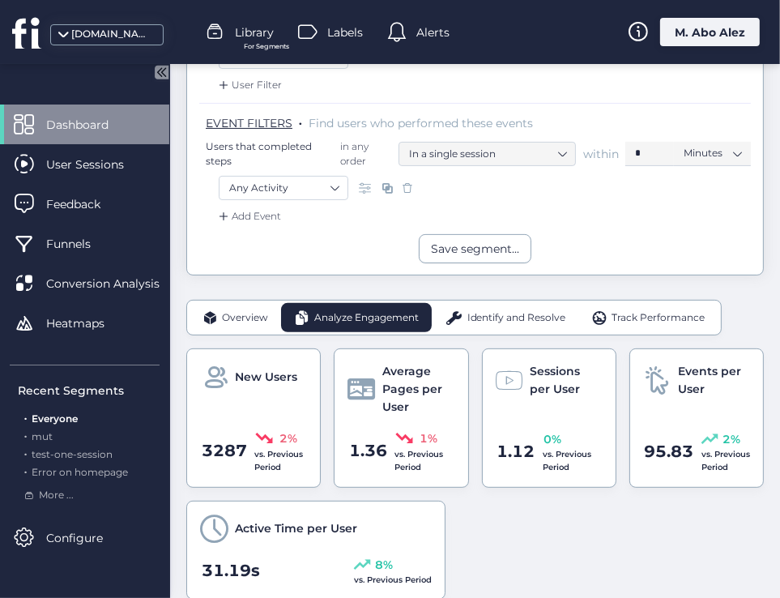
click at [529, 310] on span "Identify and Resolve" at bounding box center [516, 317] width 99 height 15
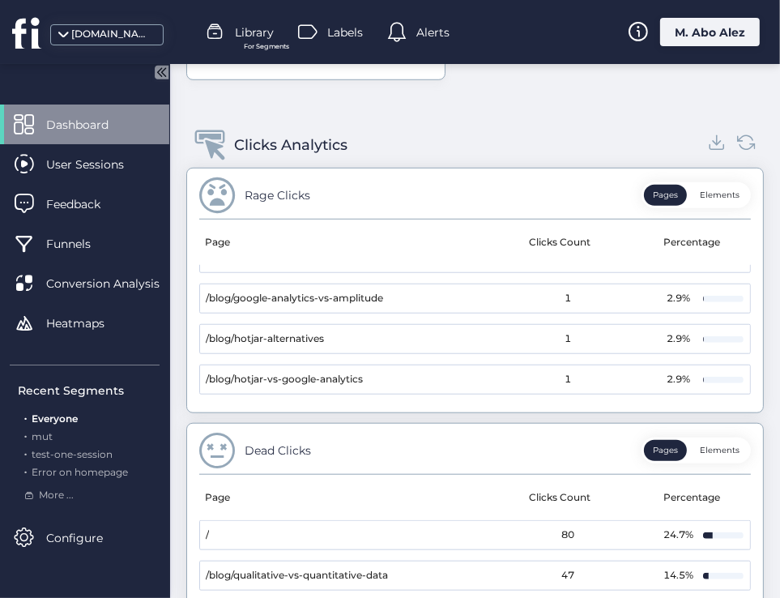
scroll to position [766, 0]
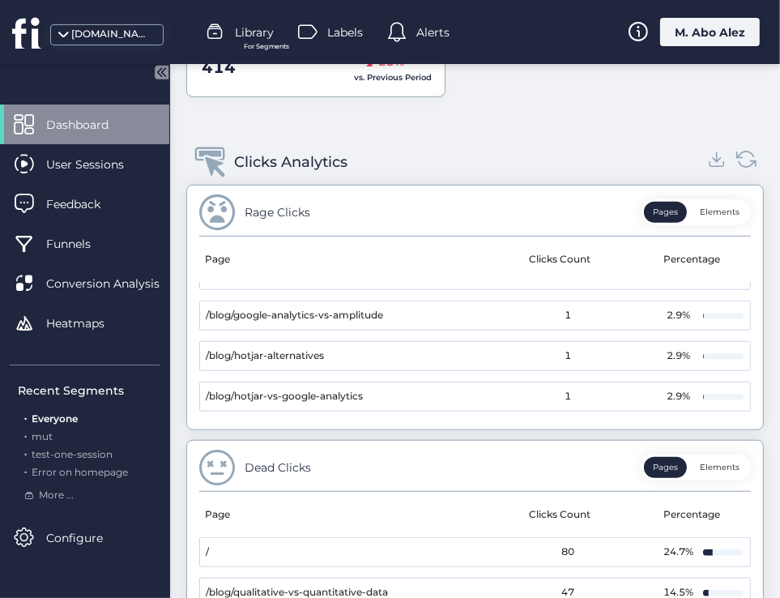
click at [736, 153] on icon at bounding box center [747, 159] width 22 height 22
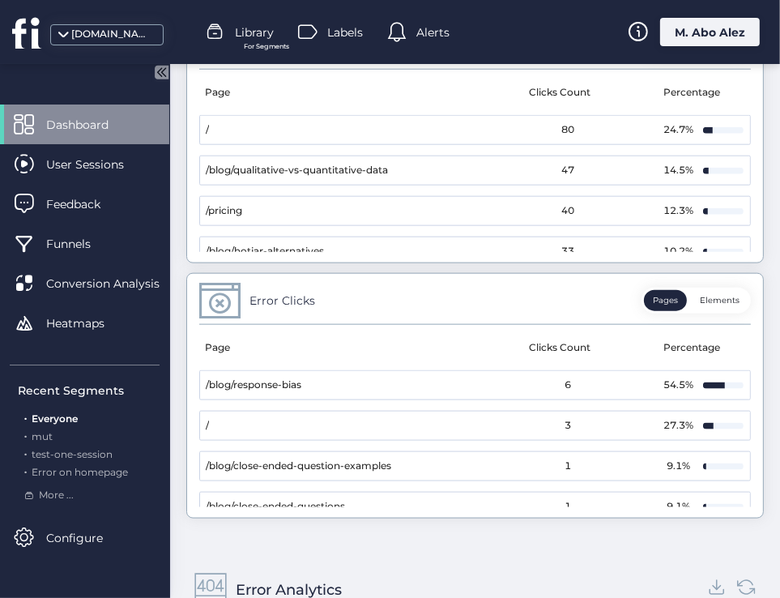
scroll to position [1414, 0]
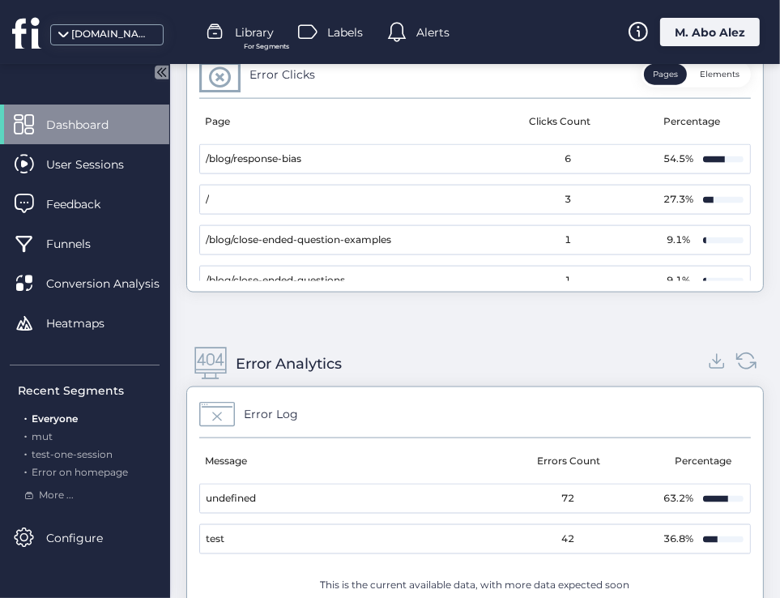
click at [736, 356] on icon at bounding box center [747, 361] width 22 height 22
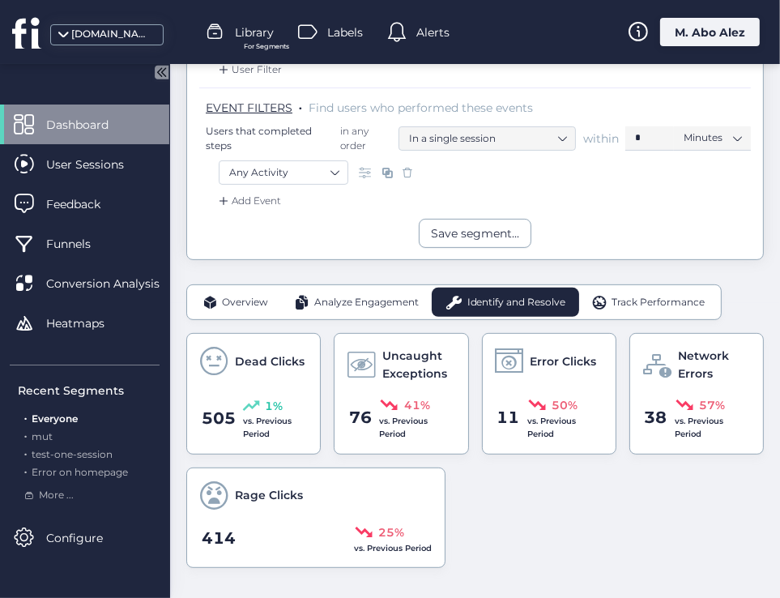
scroll to position [324, 0]
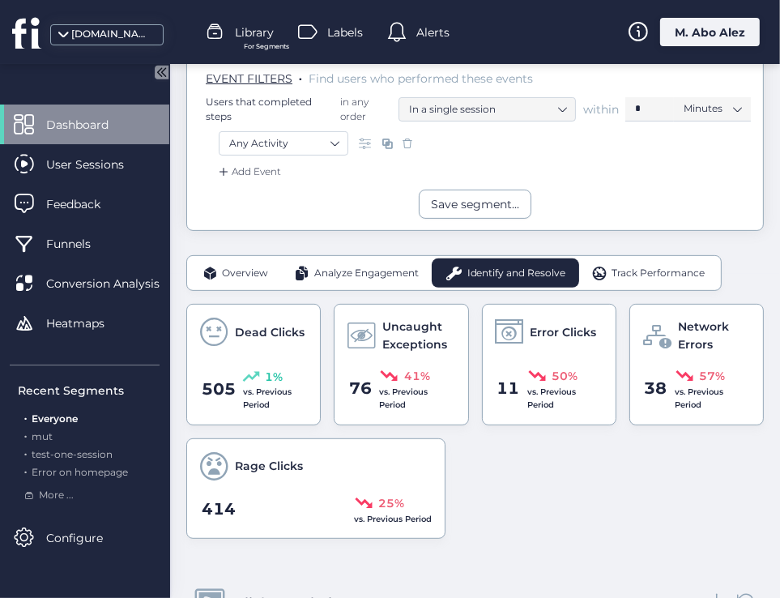
click at [634, 272] on span "Track Performance" at bounding box center [658, 273] width 93 height 15
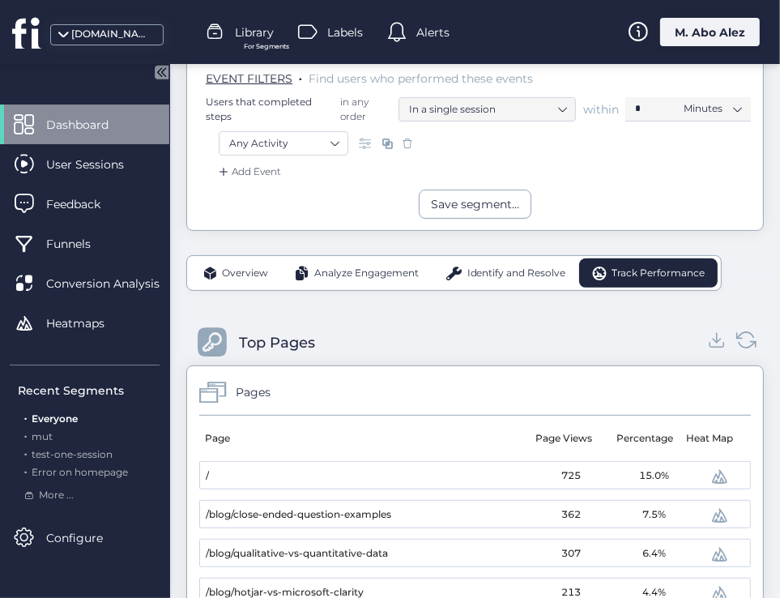
click at [736, 333] on icon at bounding box center [747, 340] width 22 height 22
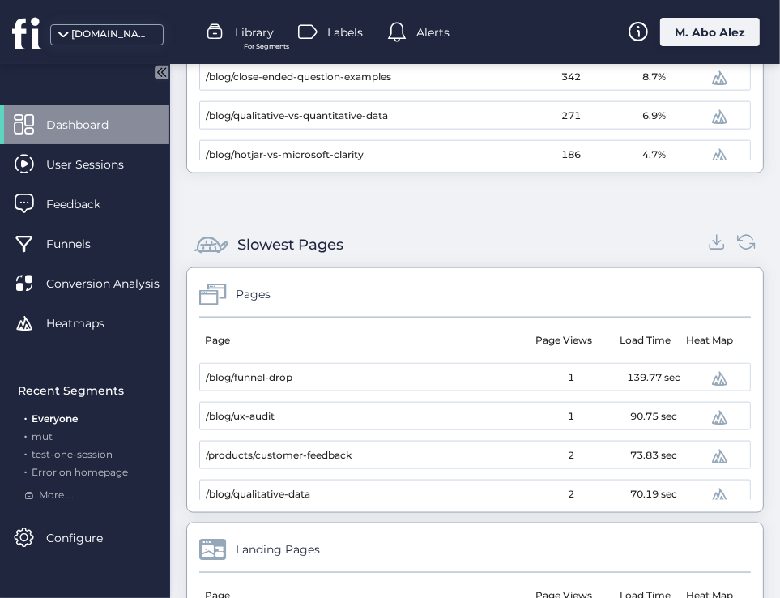
scroll to position [1266, 0]
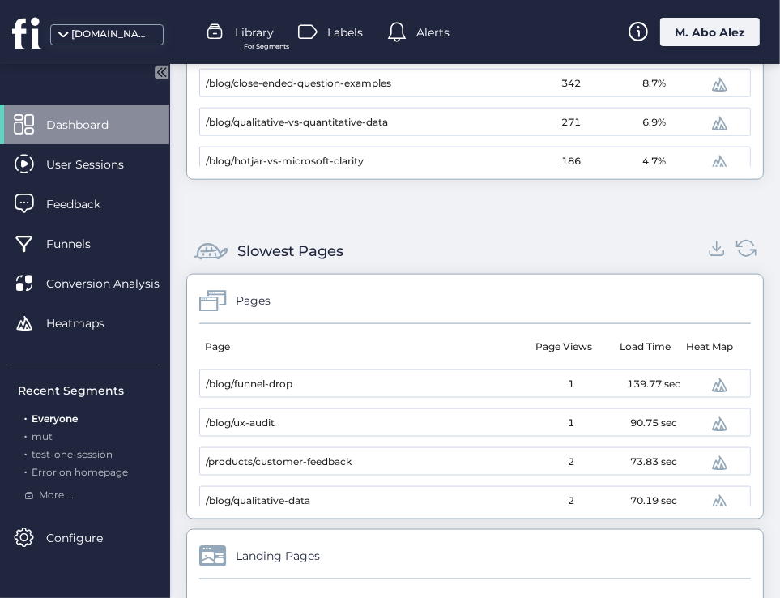
click at [736, 239] on icon at bounding box center [747, 248] width 22 height 22
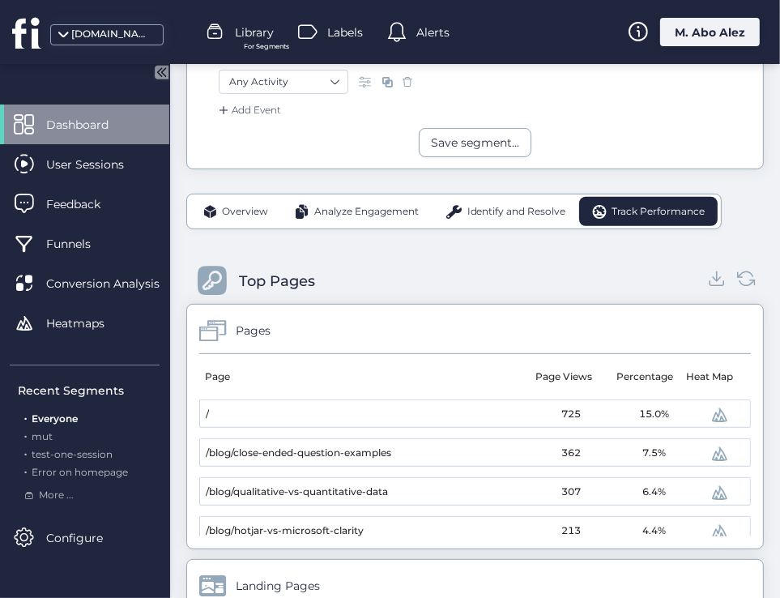
scroll to position [455, 0]
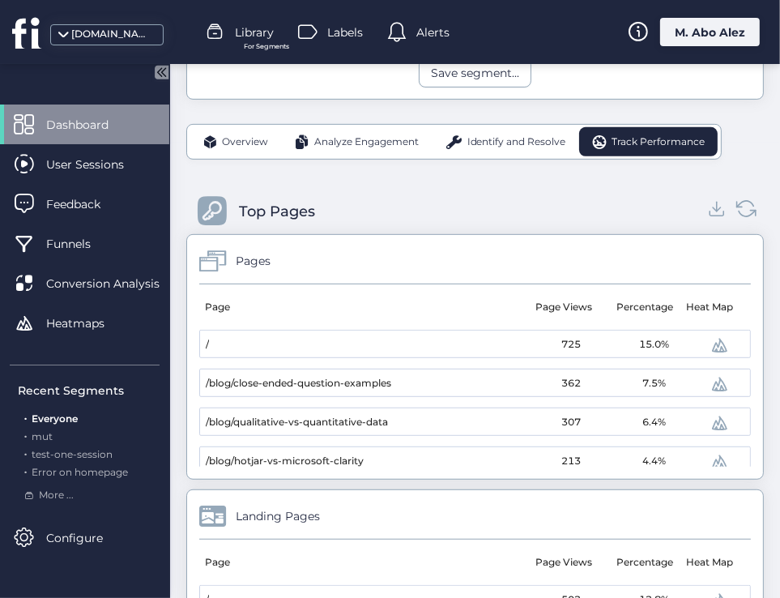
click at [736, 206] on icon at bounding box center [747, 209] width 22 height 22
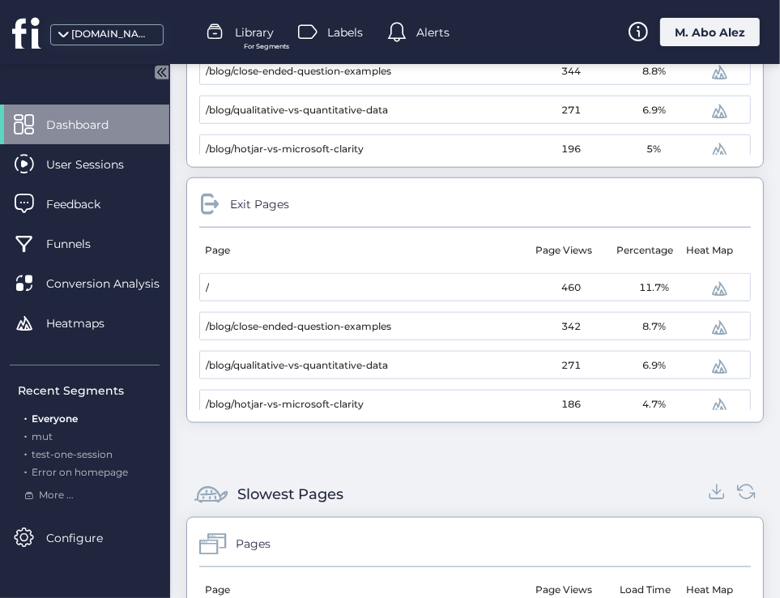
scroll to position [1185, 0]
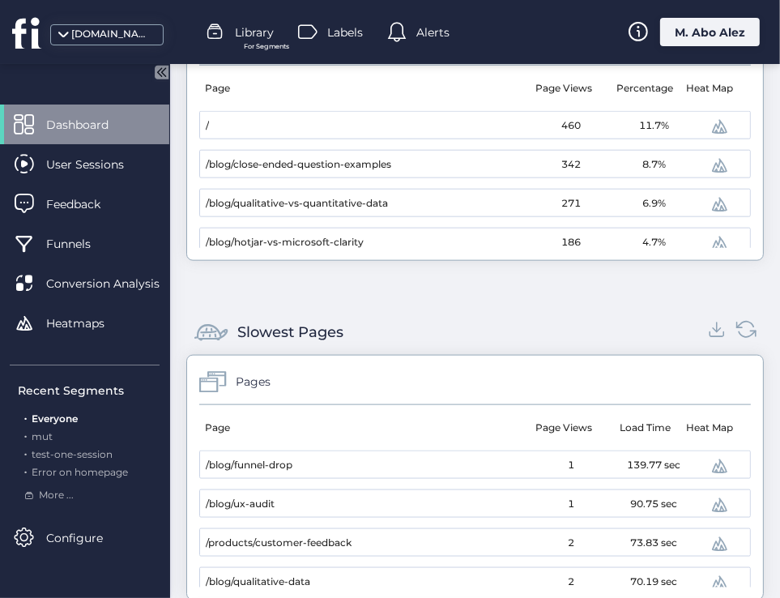
click at [739, 318] on icon at bounding box center [747, 329] width 22 height 22
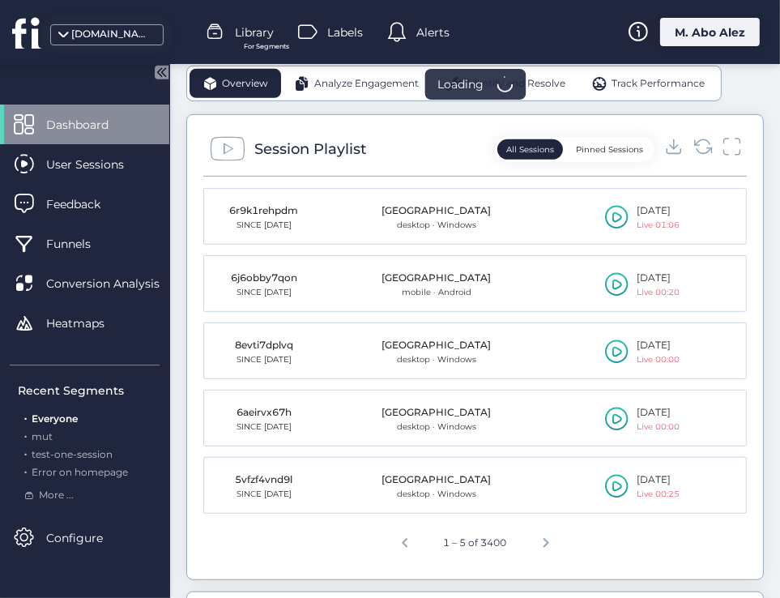
scroll to position [420, 0]
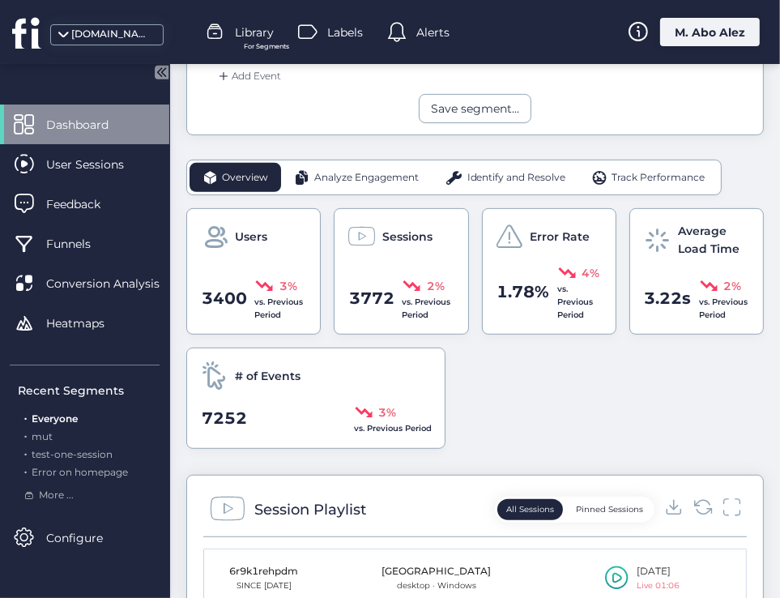
click at [645, 181] on span "Track Performance" at bounding box center [658, 177] width 93 height 15
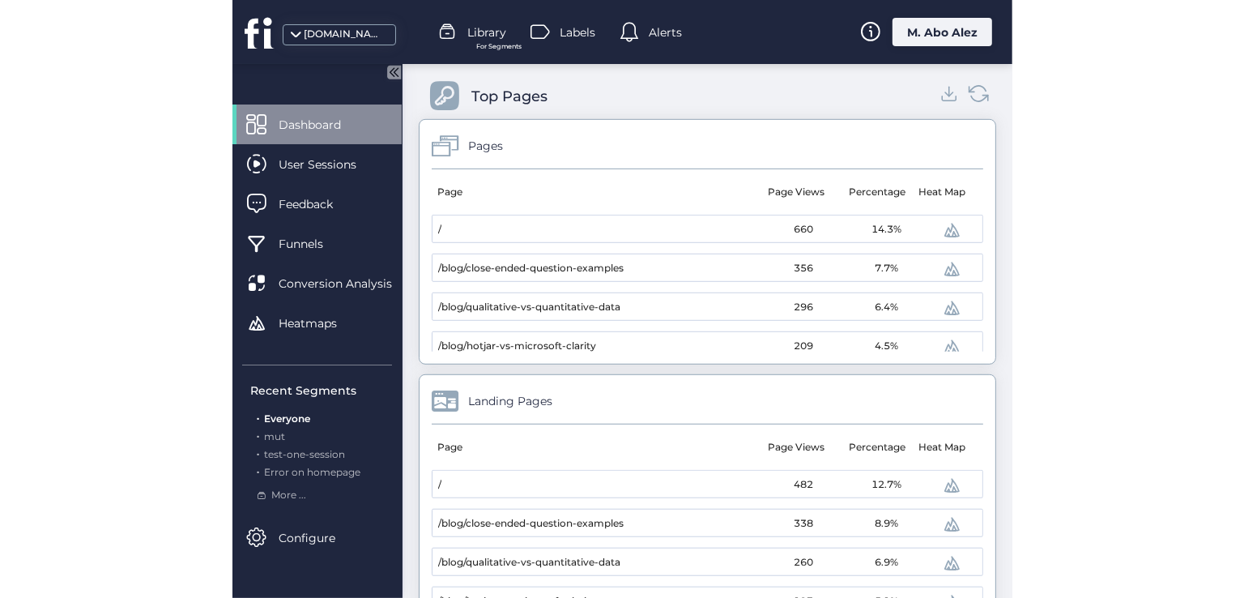
scroll to position [501, 0]
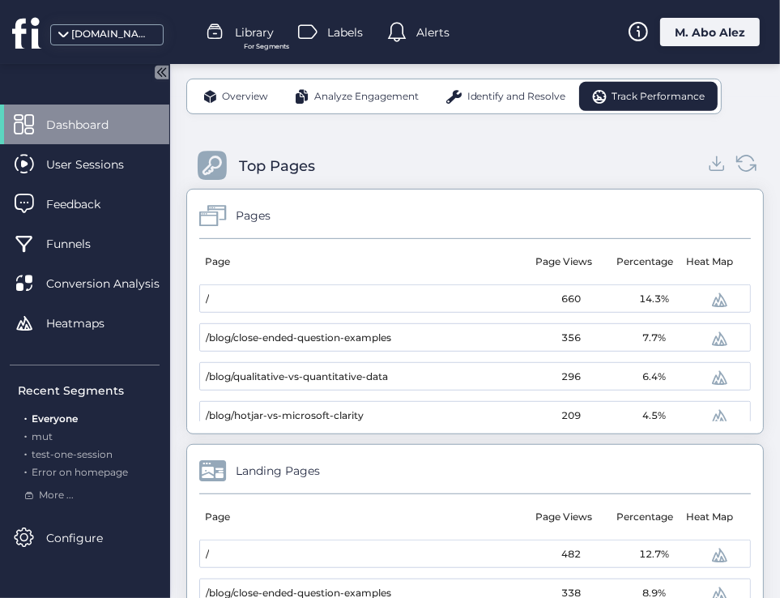
click at [736, 166] on icon at bounding box center [747, 163] width 22 height 22
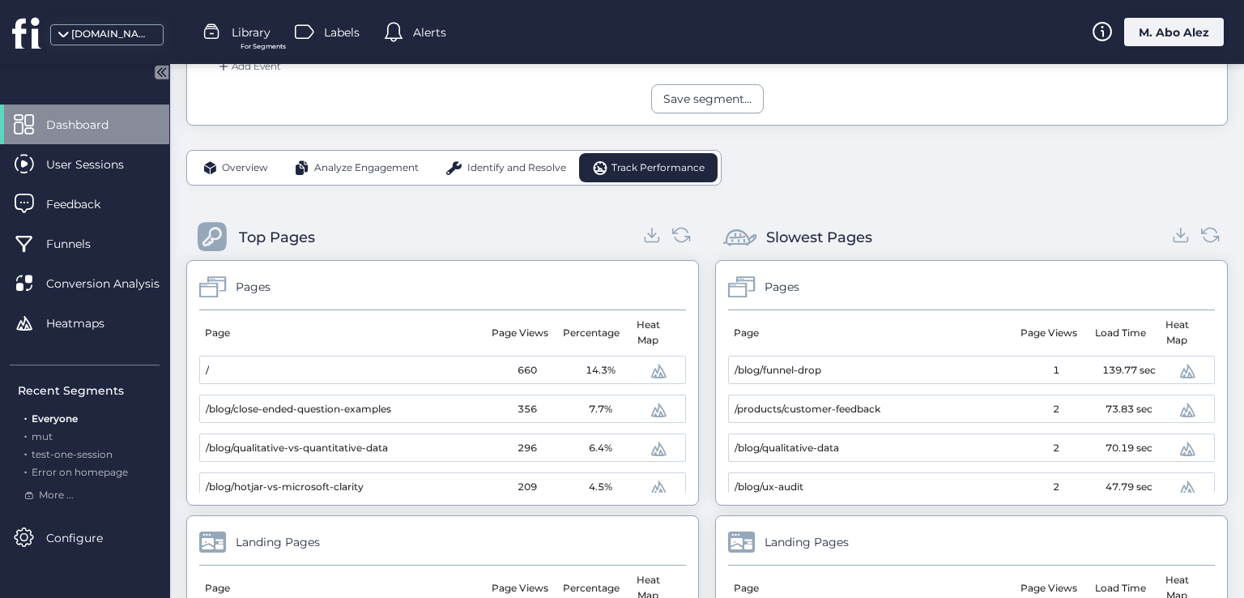
scroll to position [62, 0]
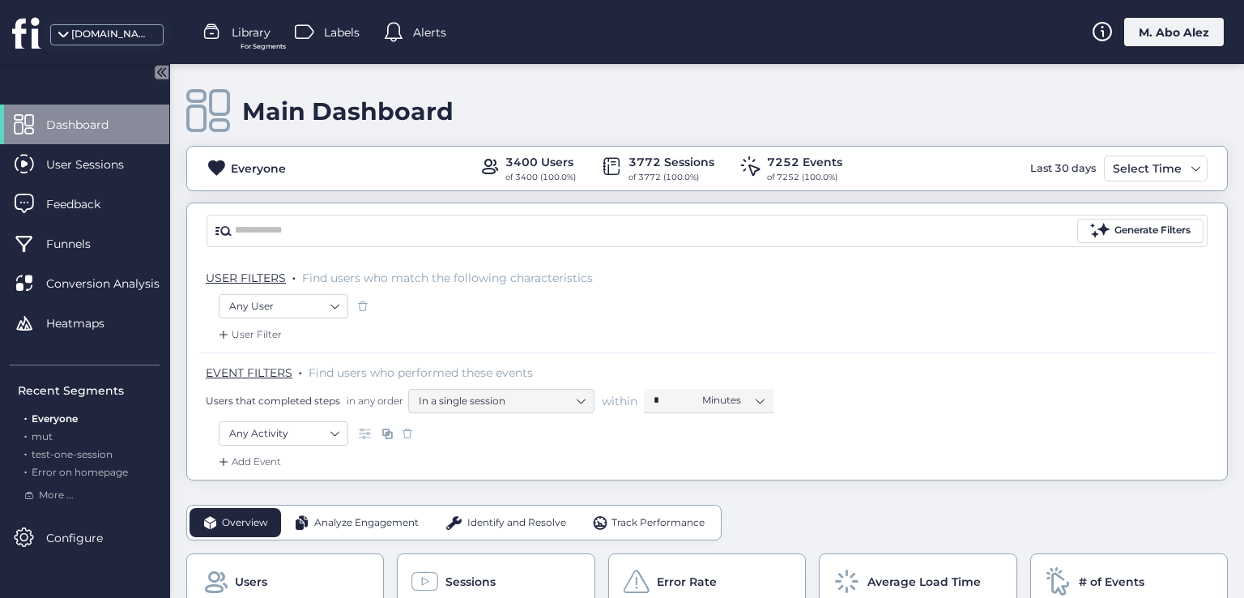
click at [347, 203] on div "Generate Filters" at bounding box center [707, 230] width 1040 height 55
click at [356, 233] on input "text" at bounding box center [654, 231] width 839 height 24
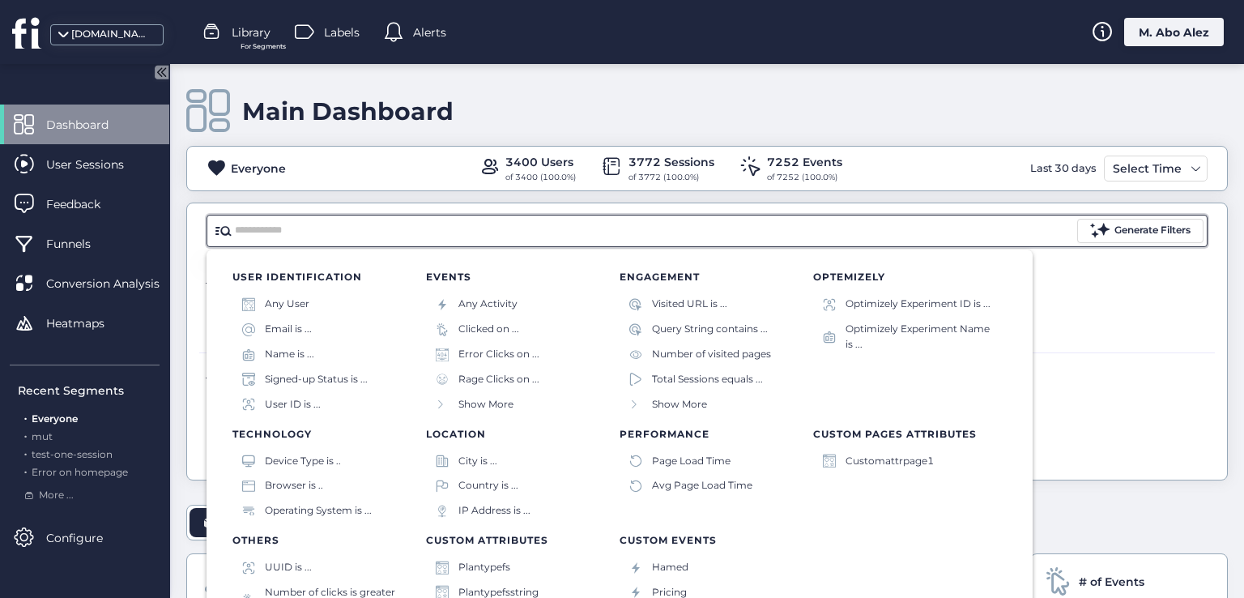
click at [365, 237] on input "text" at bounding box center [654, 231] width 839 height 24
click at [185, 280] on div "Main Dashboard Everyone 3400 Users of 3400 (100.0%) 3772 Sessions of 3772 (100.…" at bounding box center [707, 331] width 1074 height 534
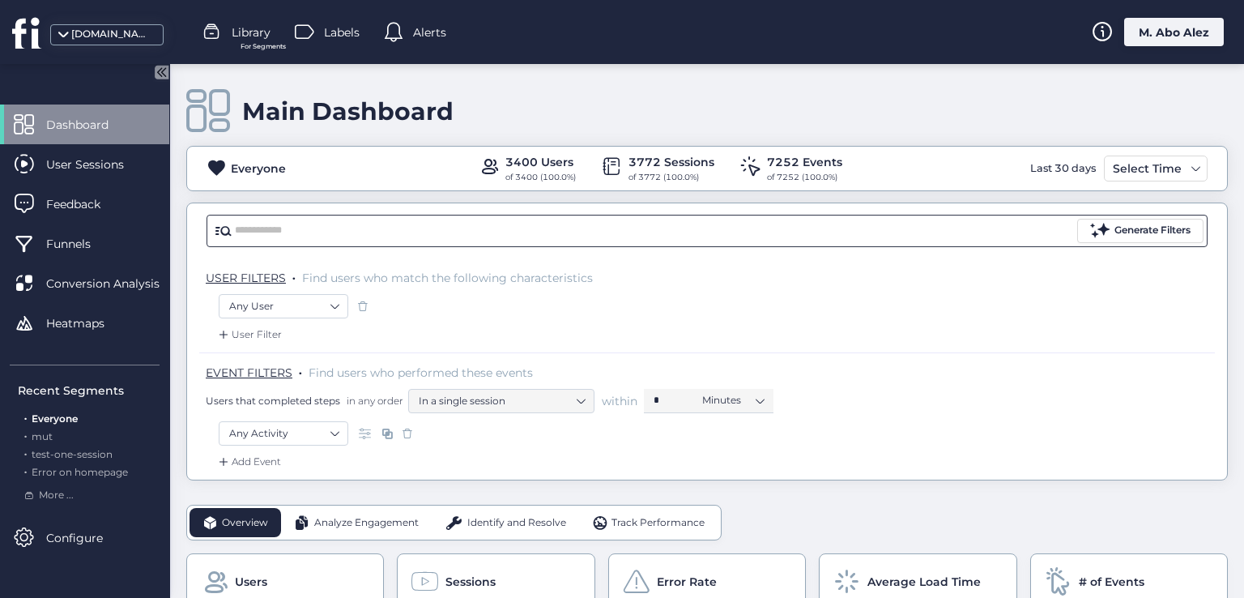
click at [249, 231] on input "text" at bounding box center [654, 231] width 839 height 24
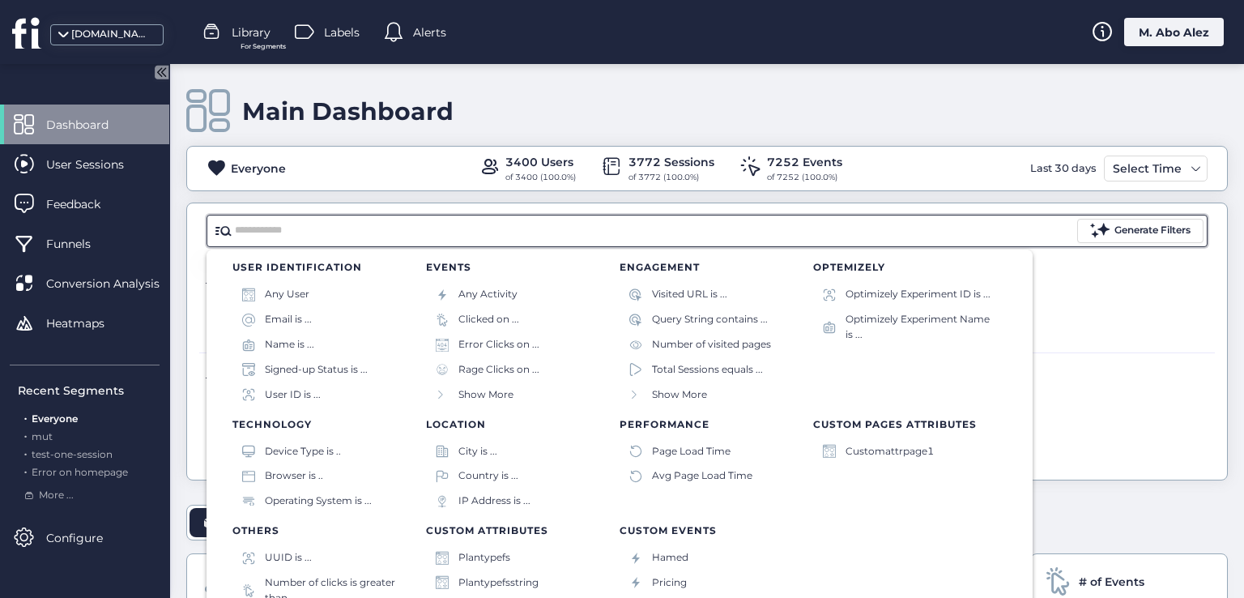
click at [178, 407] on div "Main Dashboard Everyone 3400 Users of 3400 (100.0%) 3772 Sessions of 3772 (100.…" at bounding box center [707, 331] width 1074 height 534
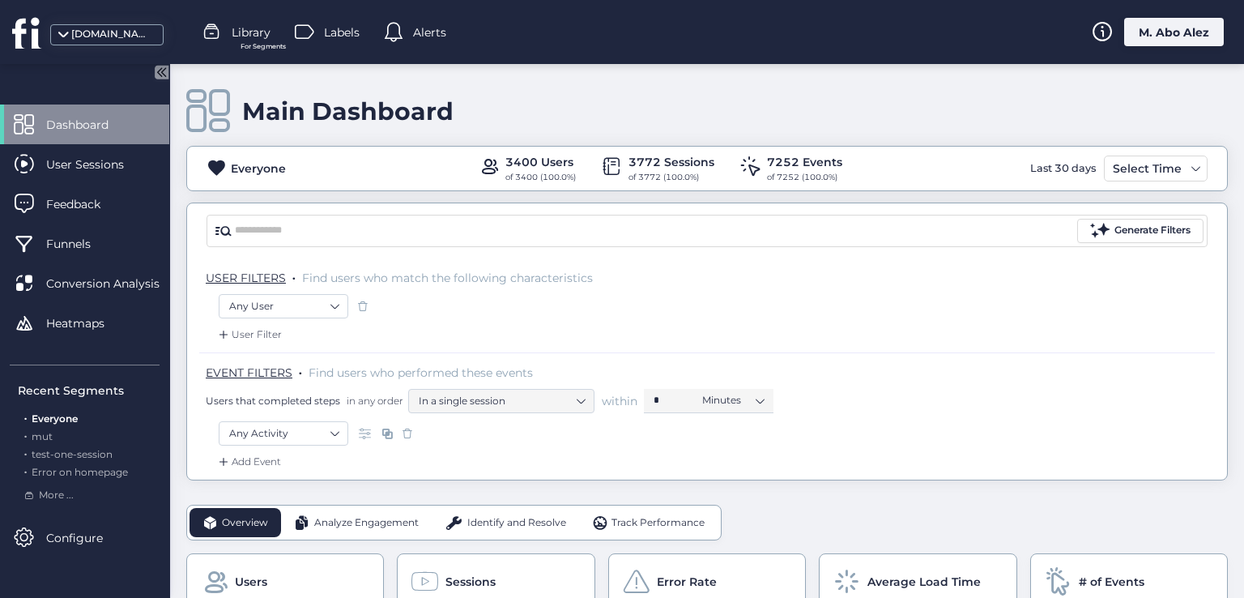
click at [536, 454] on div "Add Event" at bounding box center [707, 467] width 1016 height 26
